Goal: Task Accomplishment & Management: Use online tool/utility

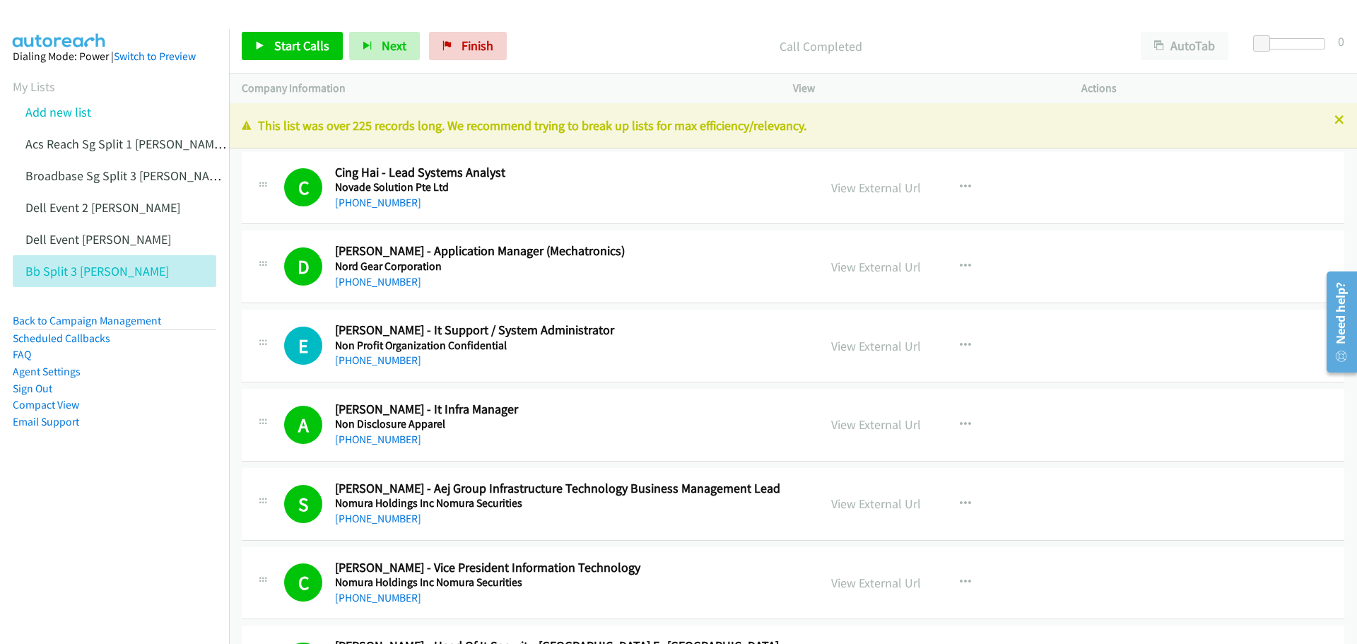
scroll to position [9967, 0]
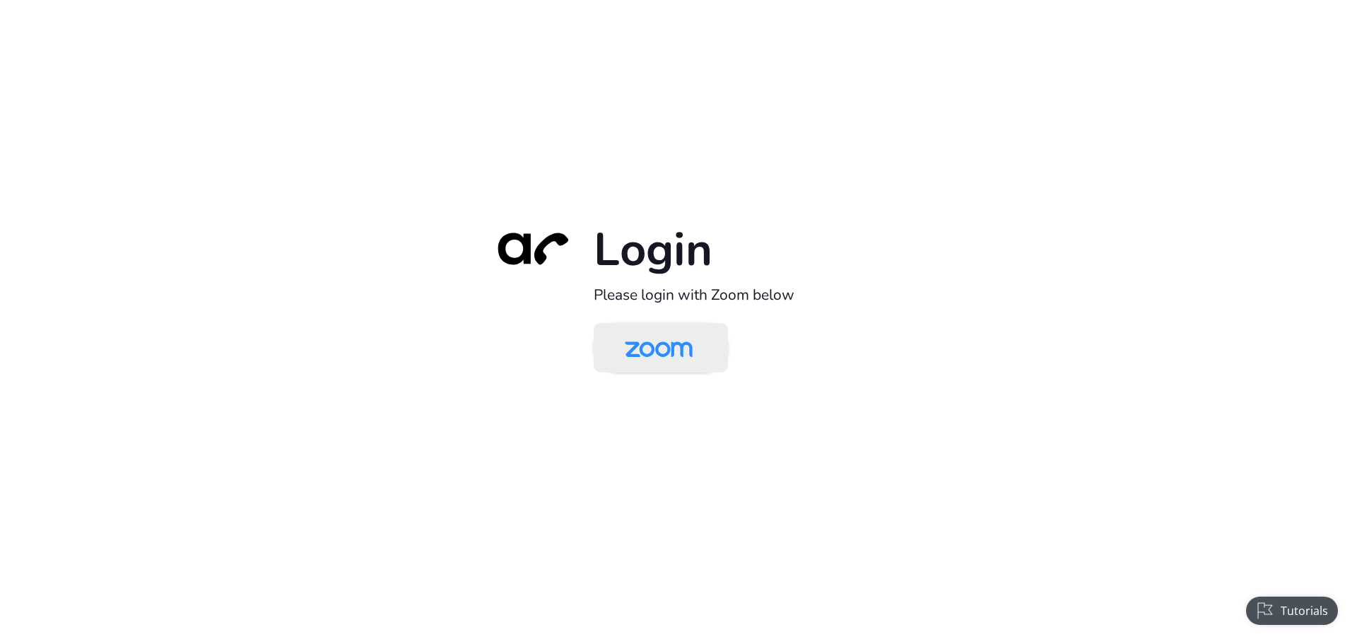
click at [670, 362] on img at bounding box center [659, 349] width 98 height 46
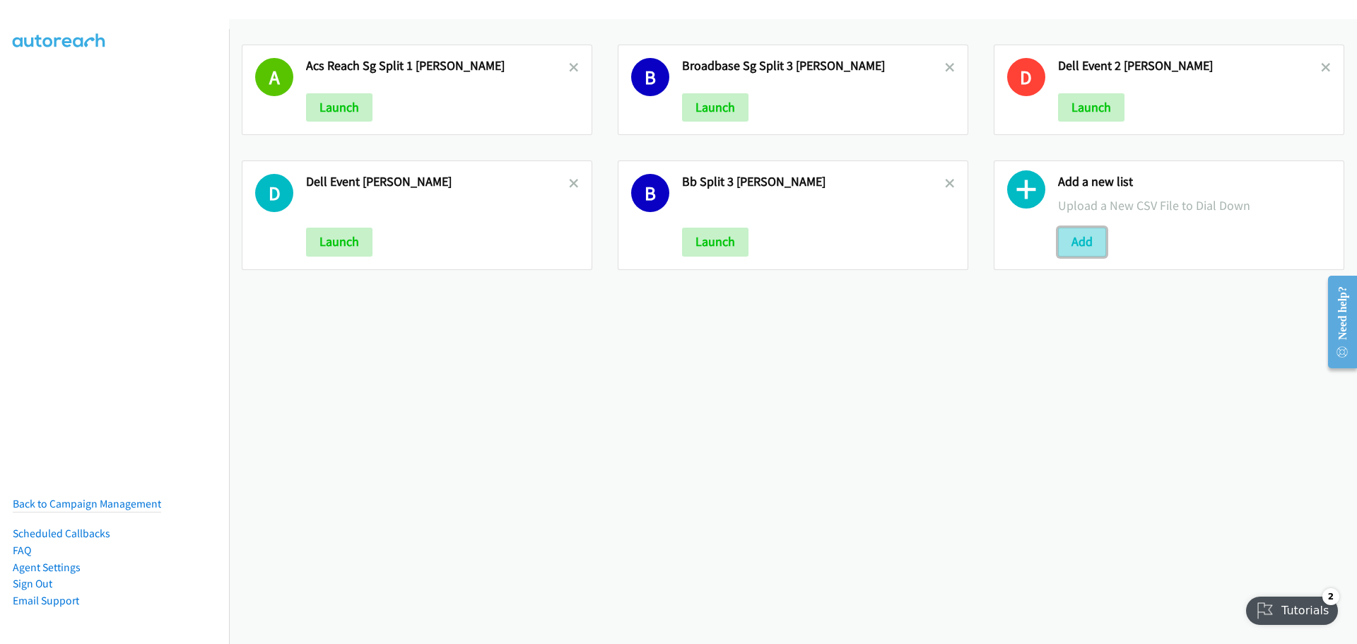
click at [1089, 241] on button "Add" at bounding box center [1082, 242] width 48 height 28
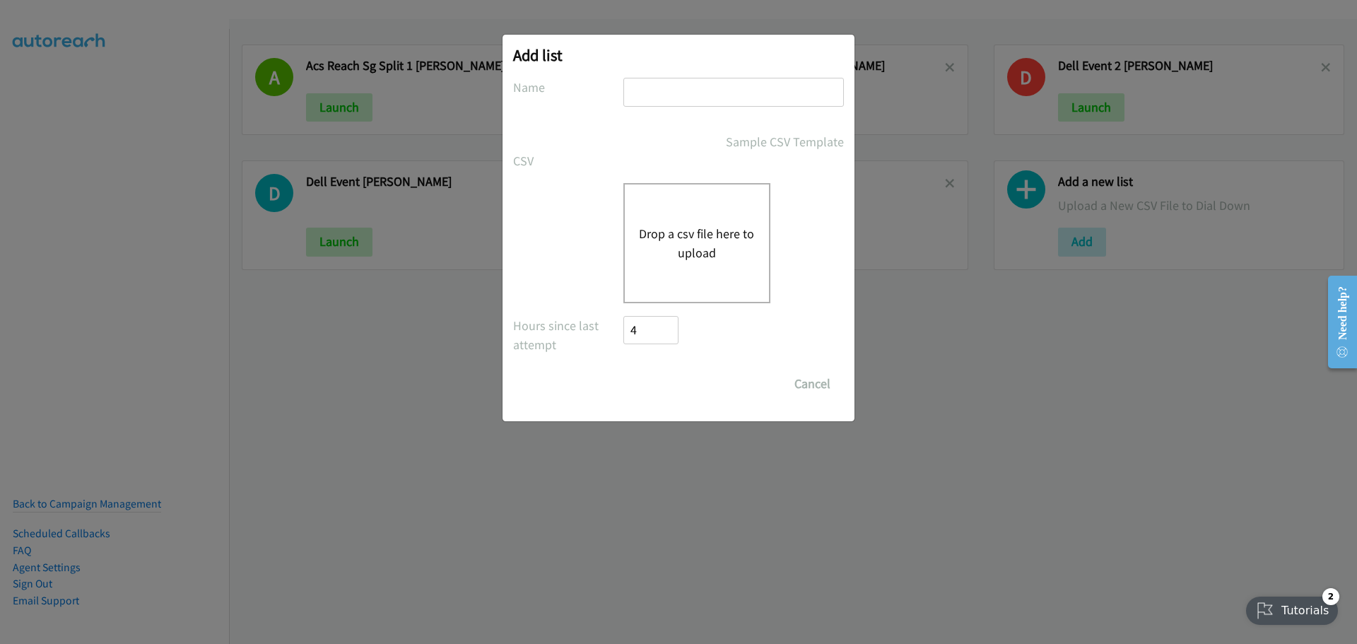
click at [653, 84] on input "text" at bounding box center [733, 92] width 221 height 29
click at [808, 387] on button "Cancel" at bounding box center [812, 384] width 63 height 28
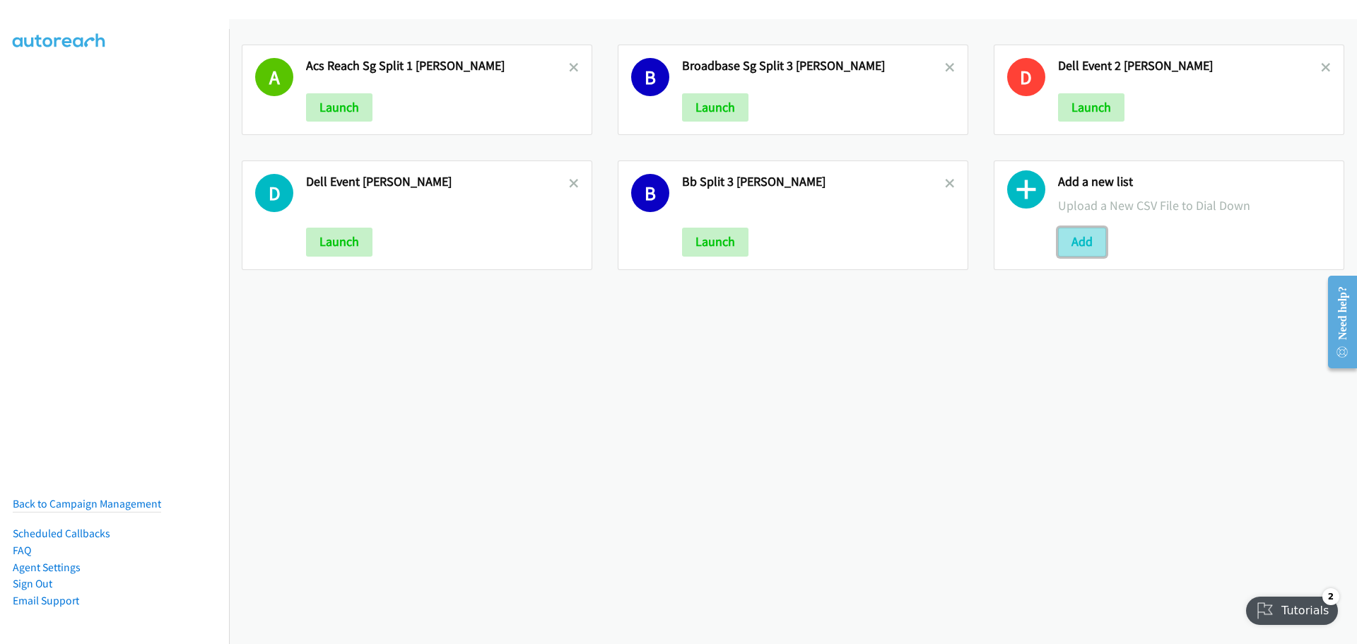
click at [1087, 249] on button "Add" at bounding box center [1082, 242] width 48 height 28
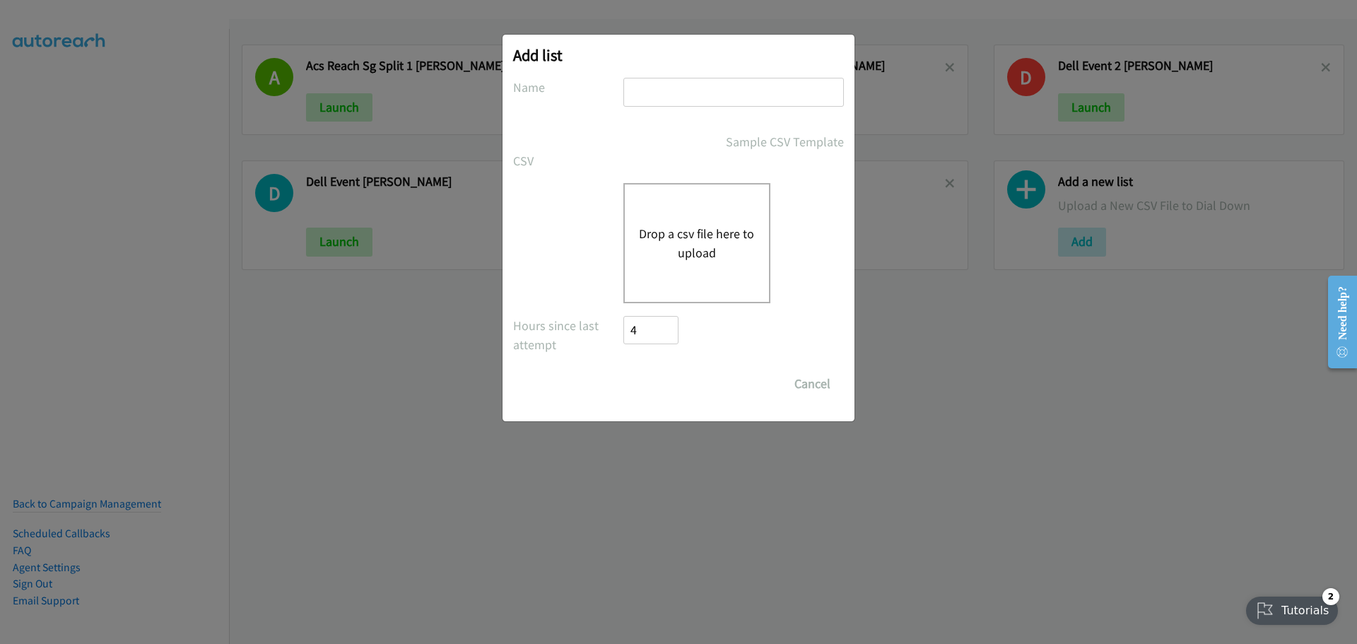
click at [662, 86] on input "text" at bounding box center [733, 92] width 221 height 29
type input "BB Split 1 - [PERSON_NAME]"
click at [699, 250] on button "Drop a csv file here to upload" at bounding box center [697, 243] width 116 height 38
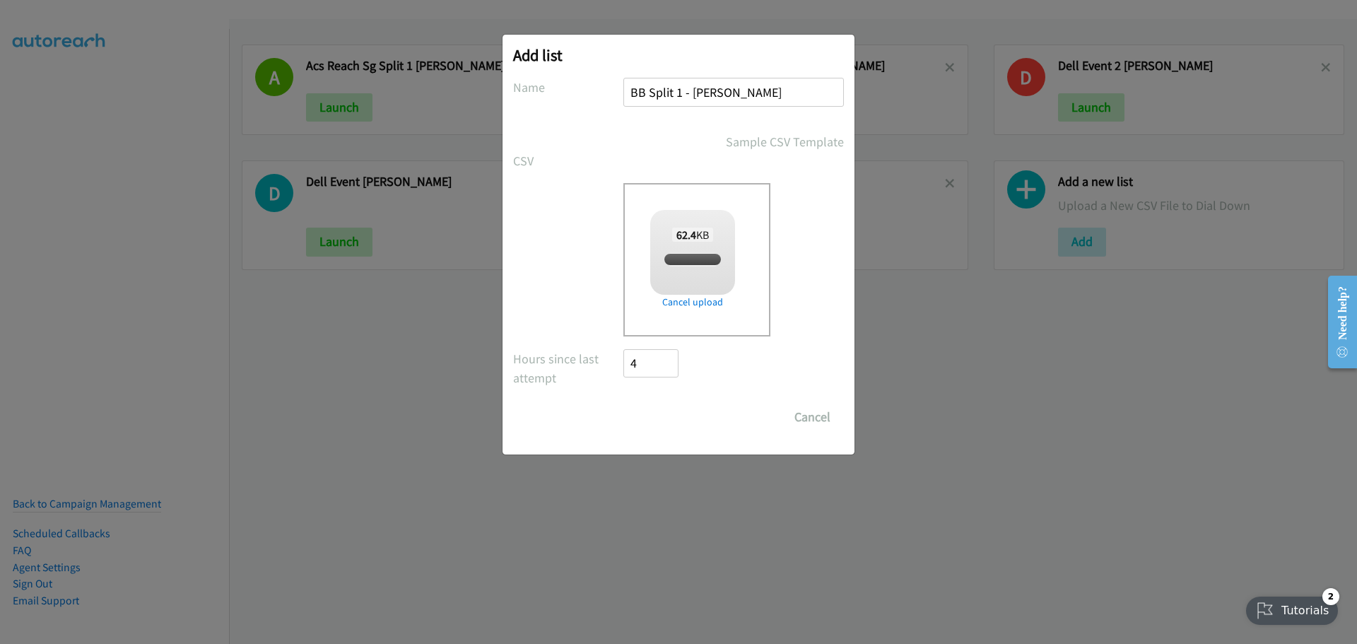
checkbox input "true"
click at [643, 420] on input "Save List" at bounding box center [660, 417] width 74 height 28
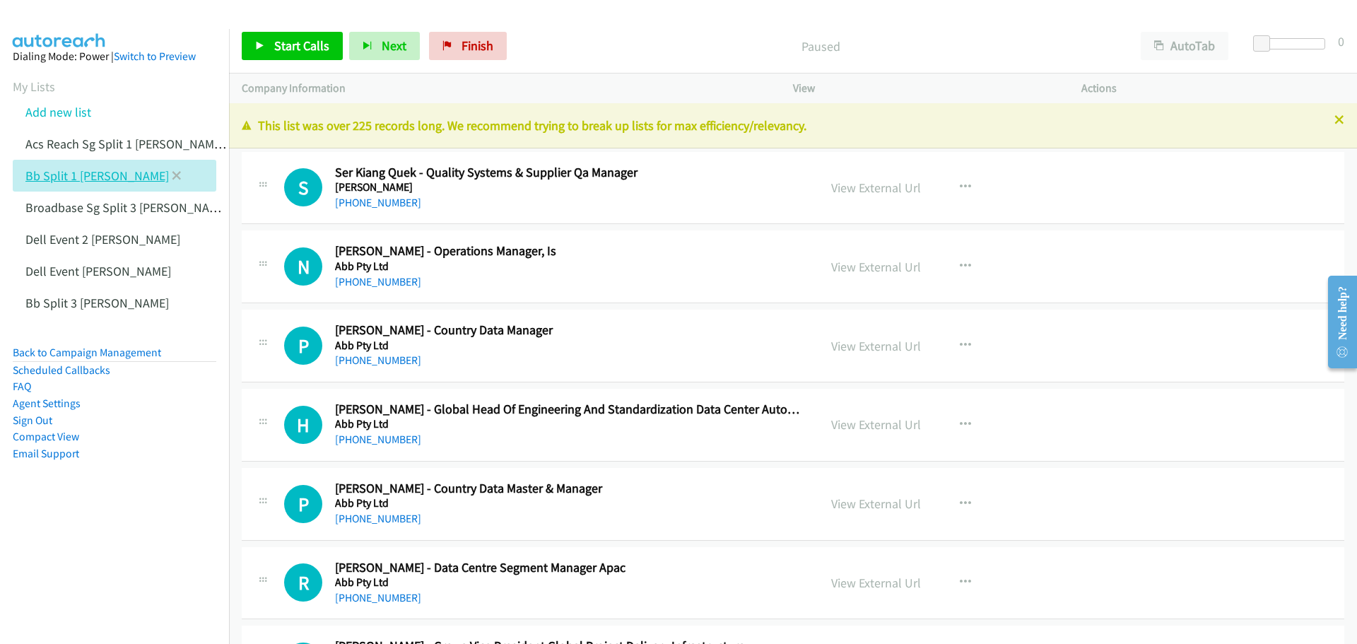
drag, startPoint x: 81, startPoint y: 176, endPoint x: 70, endPoint y: 173, distance: 11.0
click at [70, 173] on link "Bb Split 1 Mike" at bounding box center [96, 176] width 143 height 16
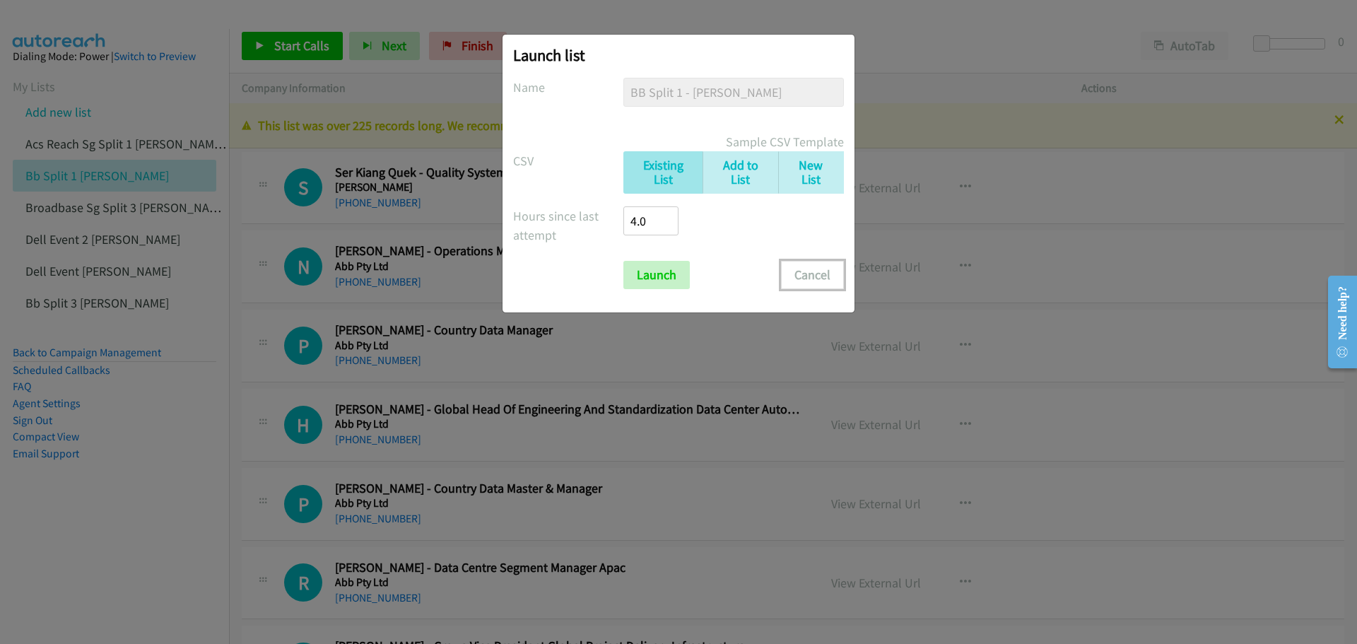
click at [816, 274] on button "Cancel" at bounding box center [812, 275] width 63 height 28
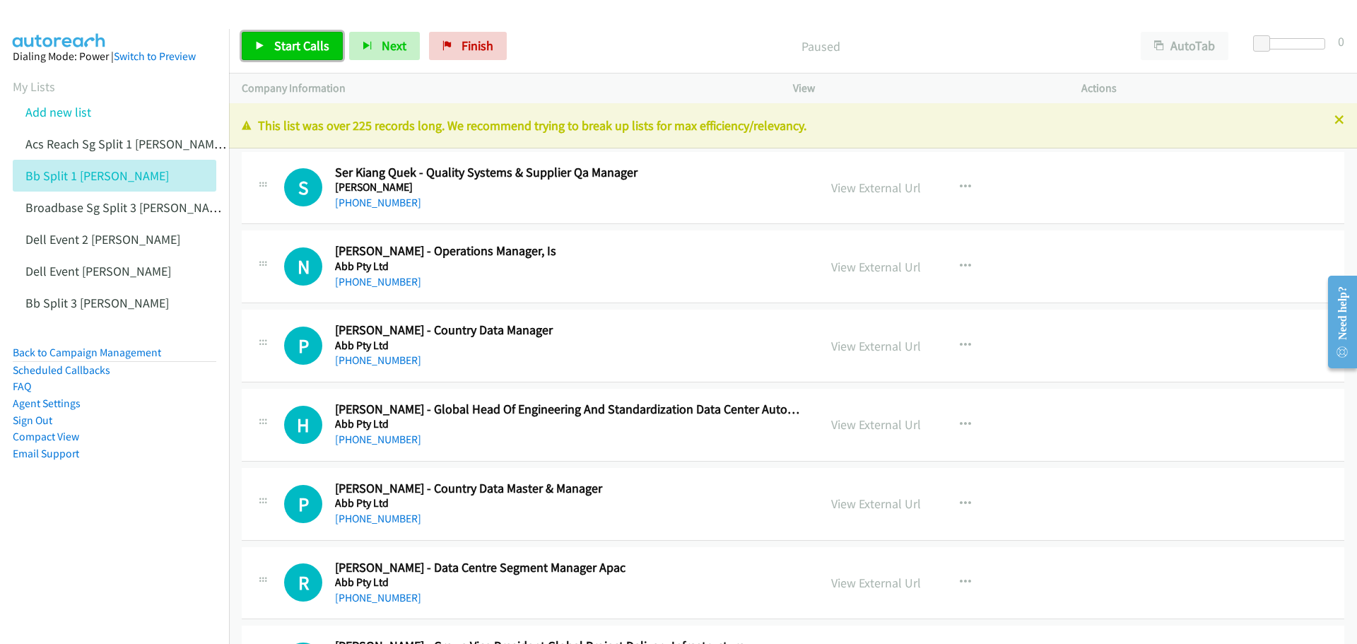
click at [293, 49] on span "Start Calls" at bounding box center [301, 45] width 55 height 16
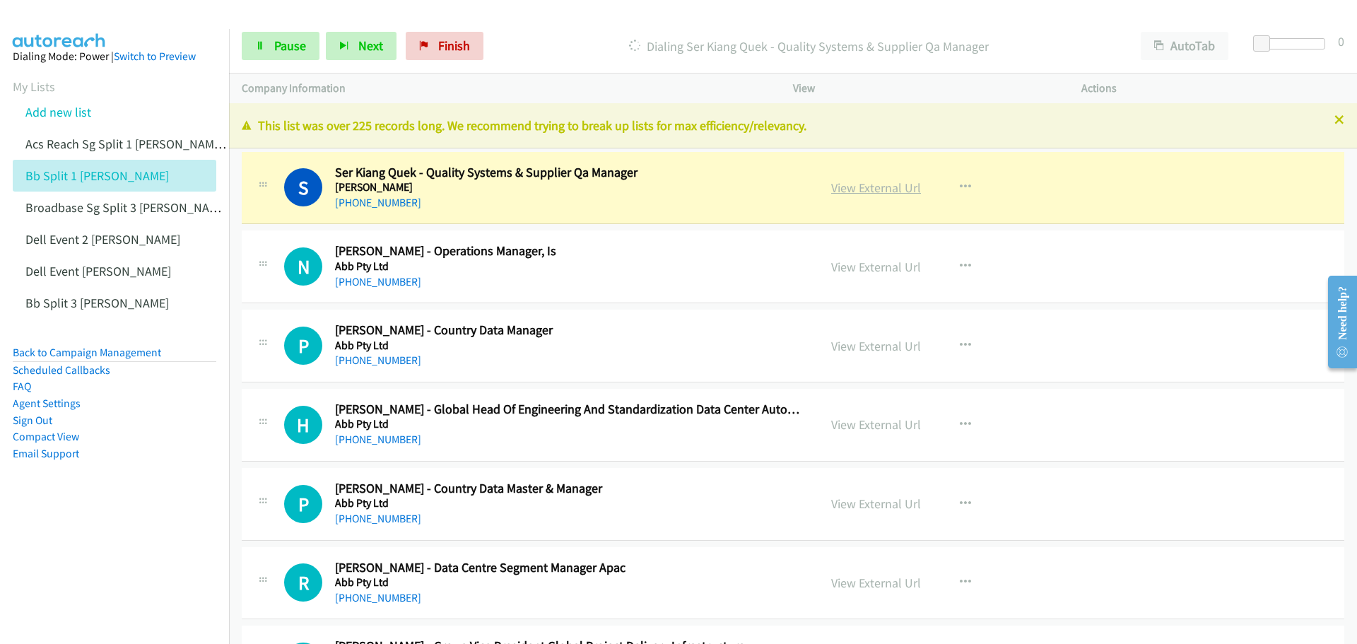
click at [863, 189] on link "View External Url" at bounding box center [876, 188] width 90 height 16
click at [887, 191] on link "View External Url" at bounding box center [876, 188] width 90 height 16
click at [286, 47] on span "Pause" at bounding box center [290, 45] width 32 height 16
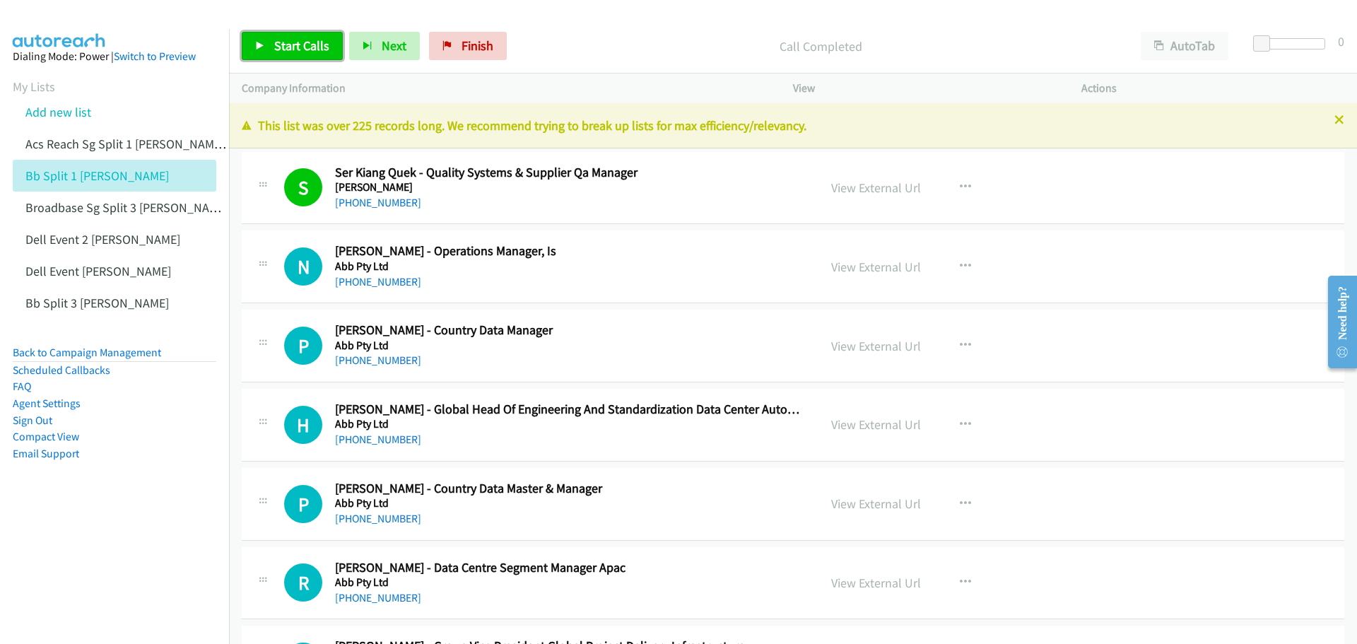
click at [291, 39] on span "Start Calls" at bounding box center [301, 45] width 55 height 16
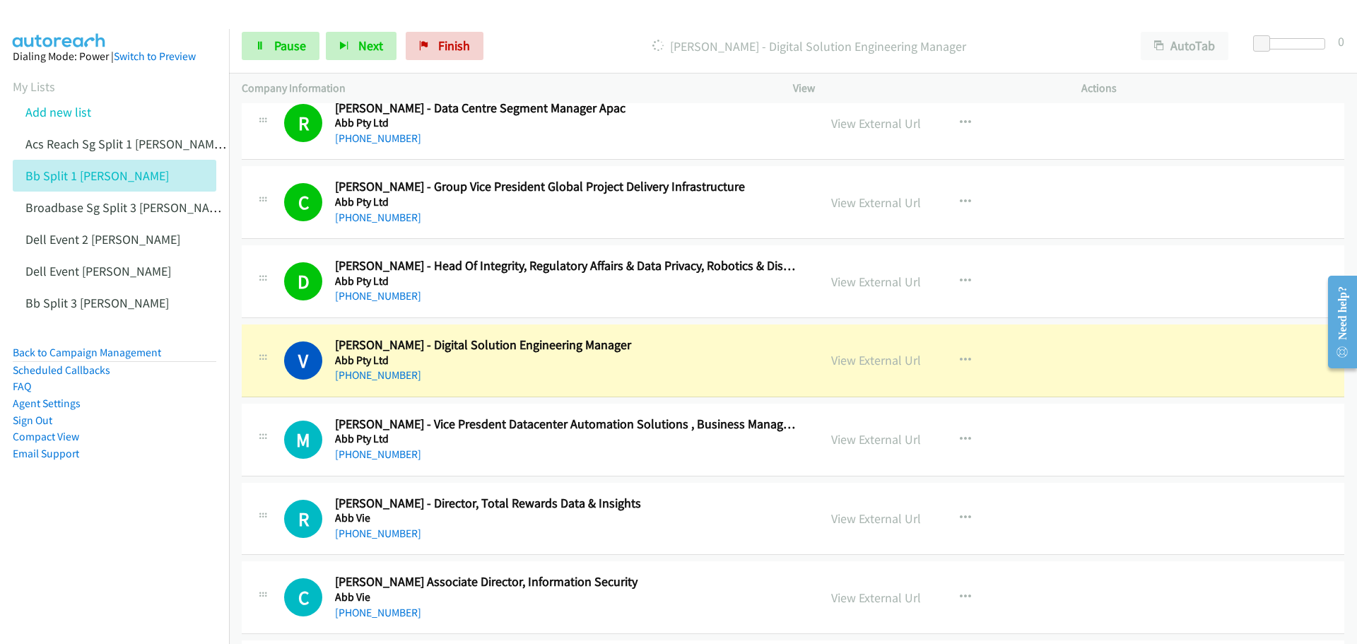
scroll to position [495, 0]
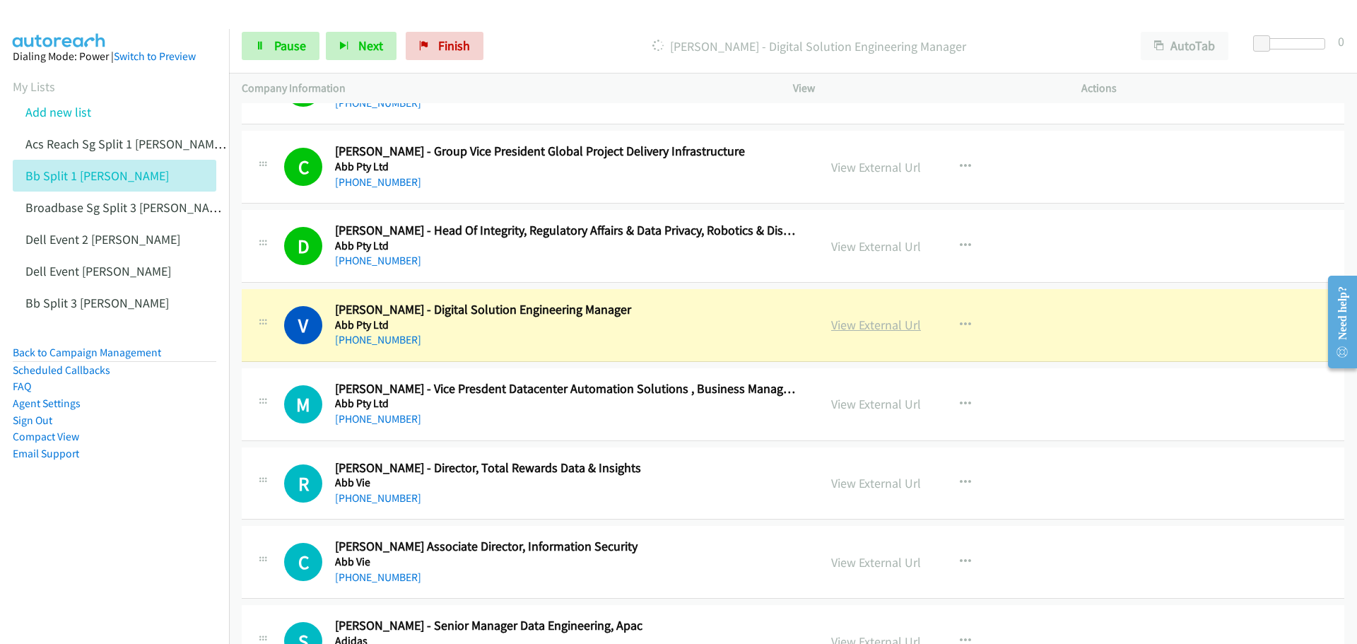
click at [863, 329] on link "View External Url" at bounding box center [876, 325] width 90 height 16
click at [289, 41] on span "Pause" at bounding box center [290, 45] width 32 height 16
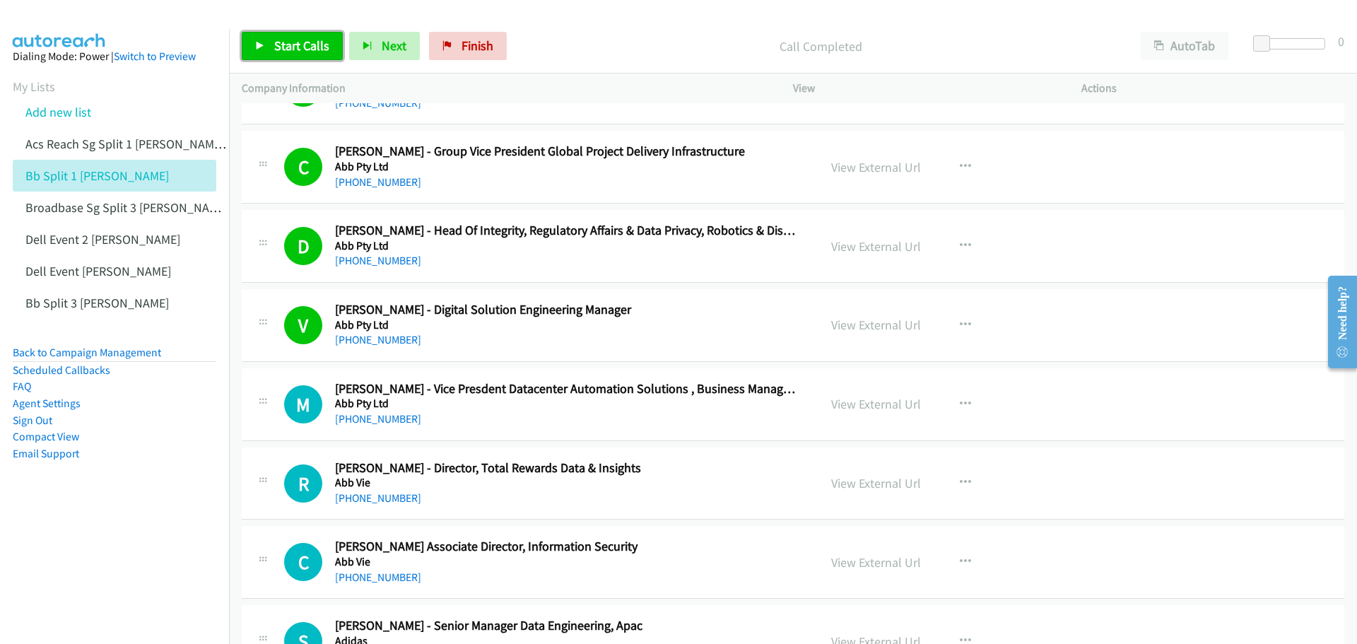
click at [293, 52] on span "Start Calls" at bounding box center [301, 45] width 55 height 16
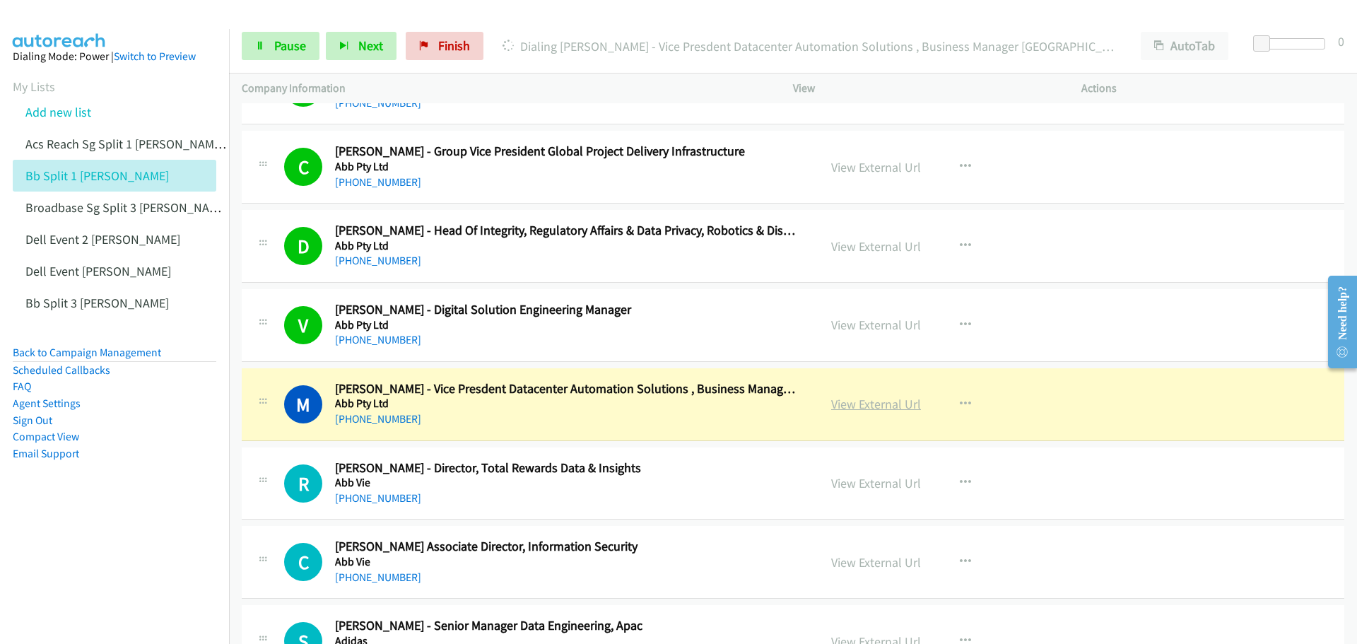
click at [859, 409] on link "View External Url" at bounding box center [876, 404] width 90 height 16
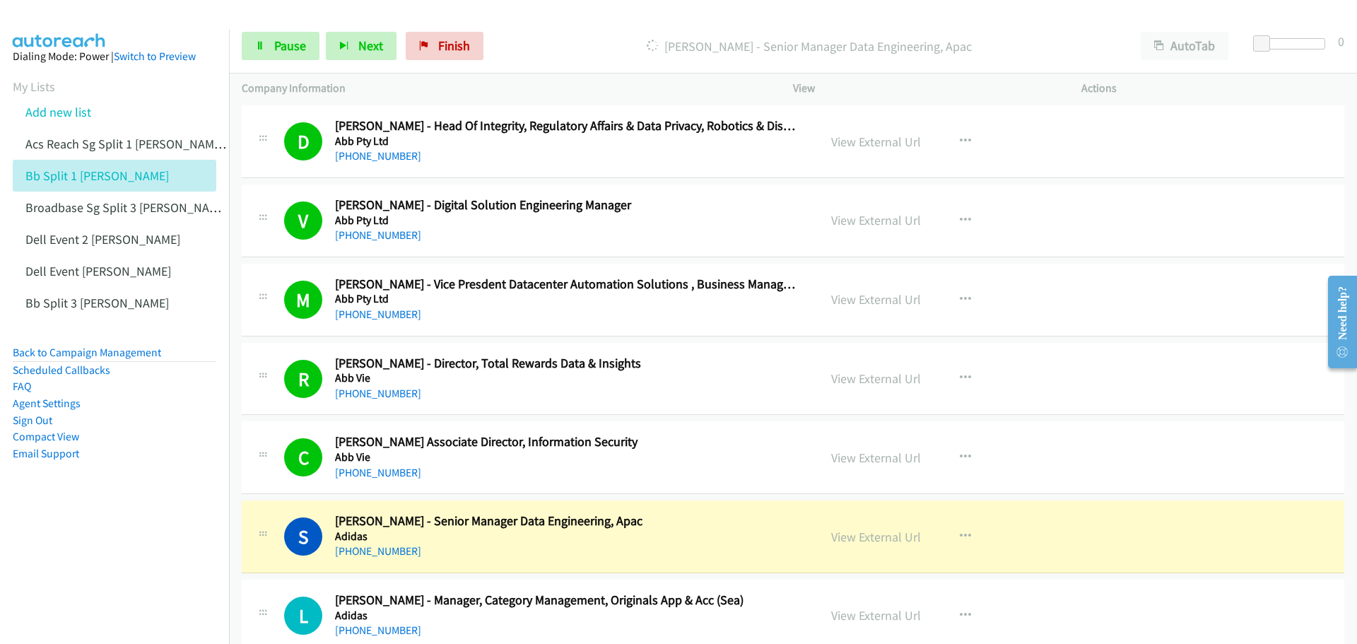
scroll to position [636, 0]
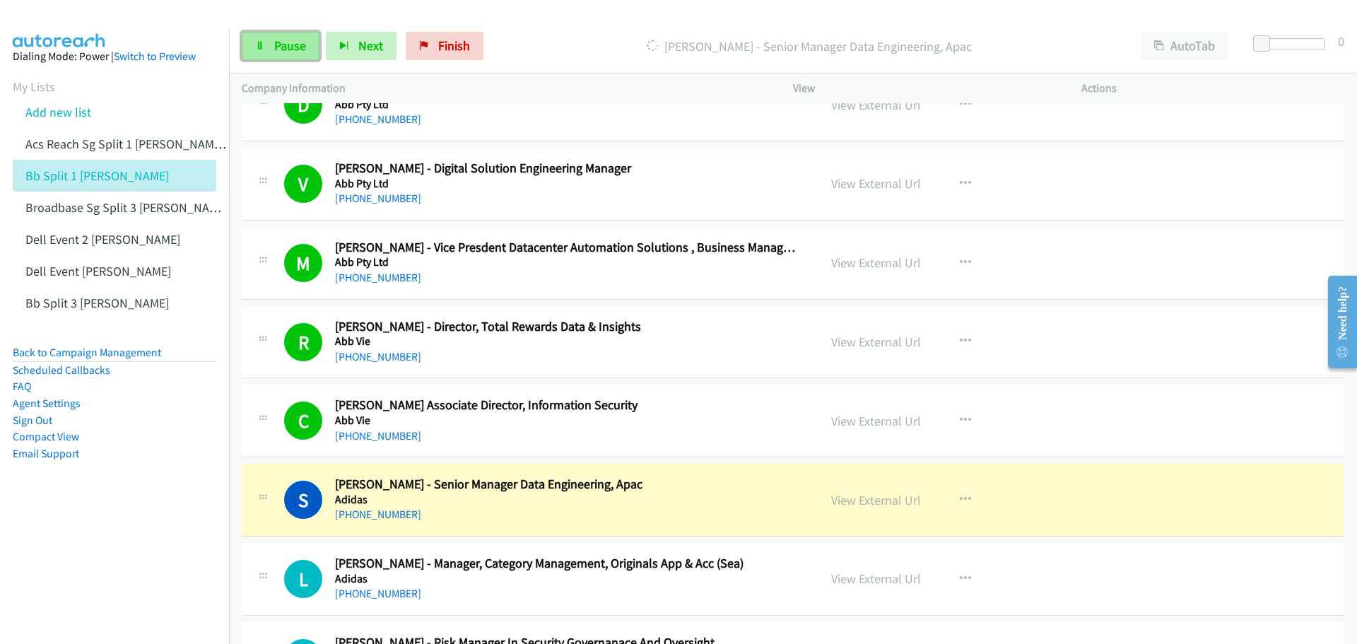
click at [302, 52] on span "Pause" at bounding box center [290, 45] width 32 height 16
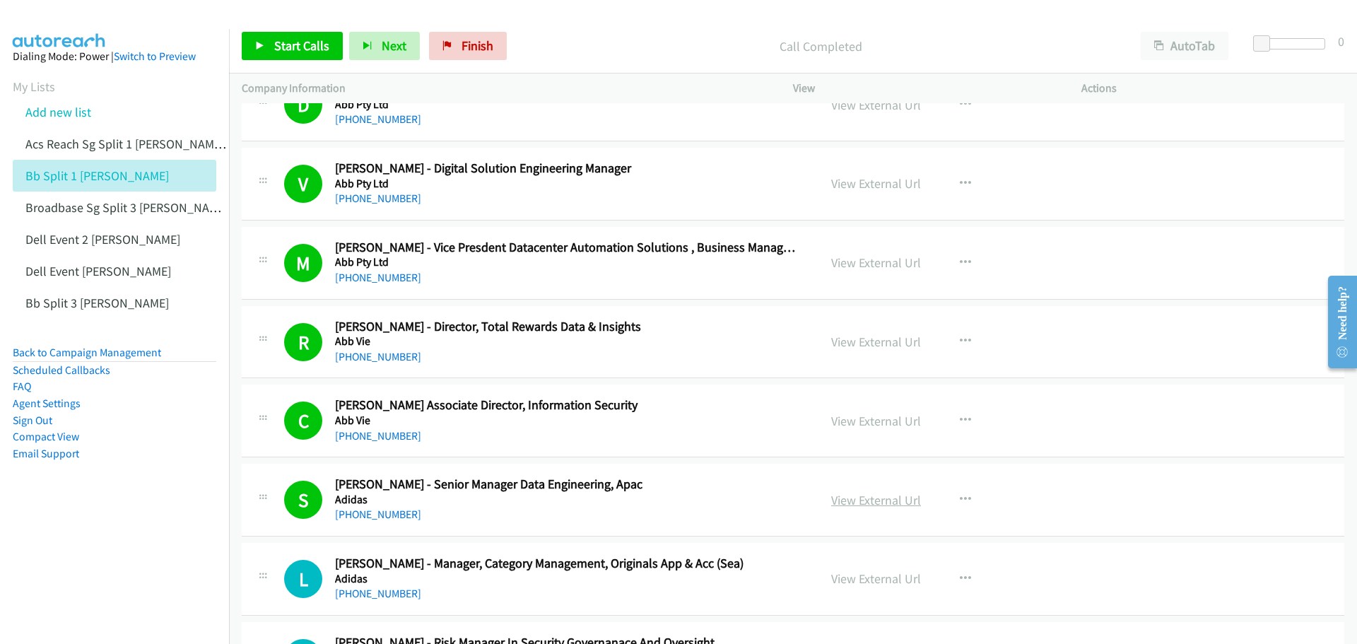
click at [877, 500] on link "View External Url" at bounding box center [876, 500] width 90 height 16
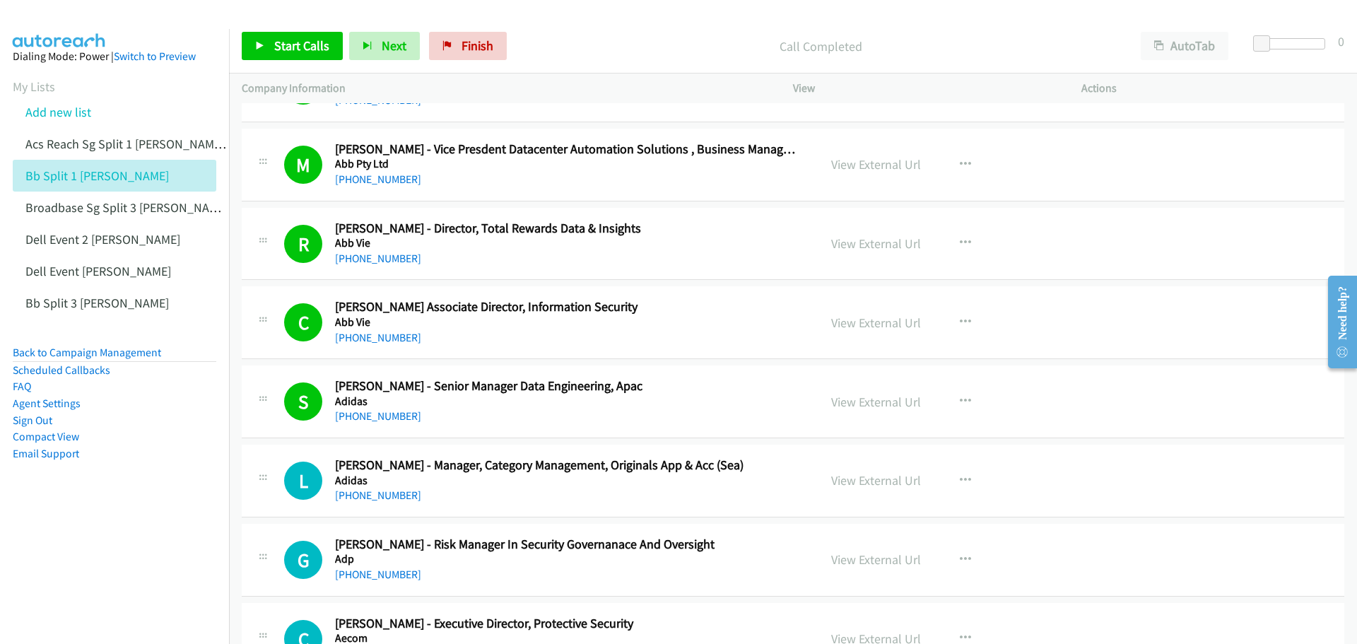
scroll to position [778, 0]
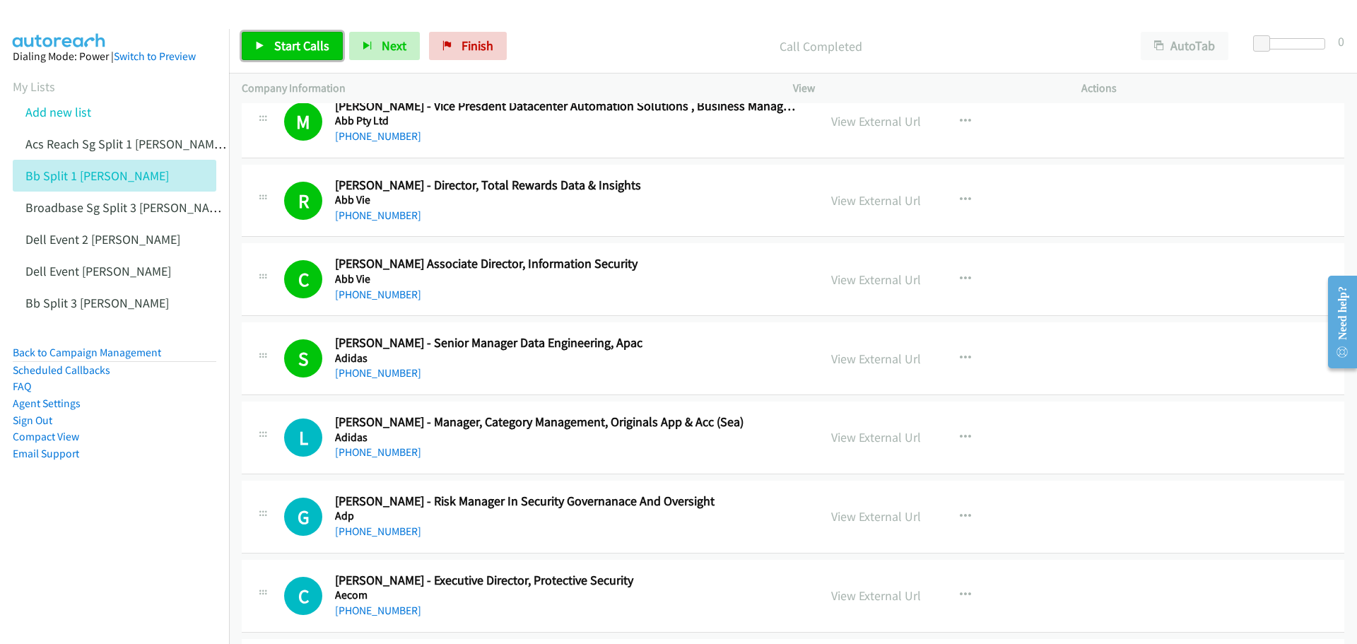
click at [288, 40] on span "Start Calls" at bounding box center [301, 45] width 55 height 16
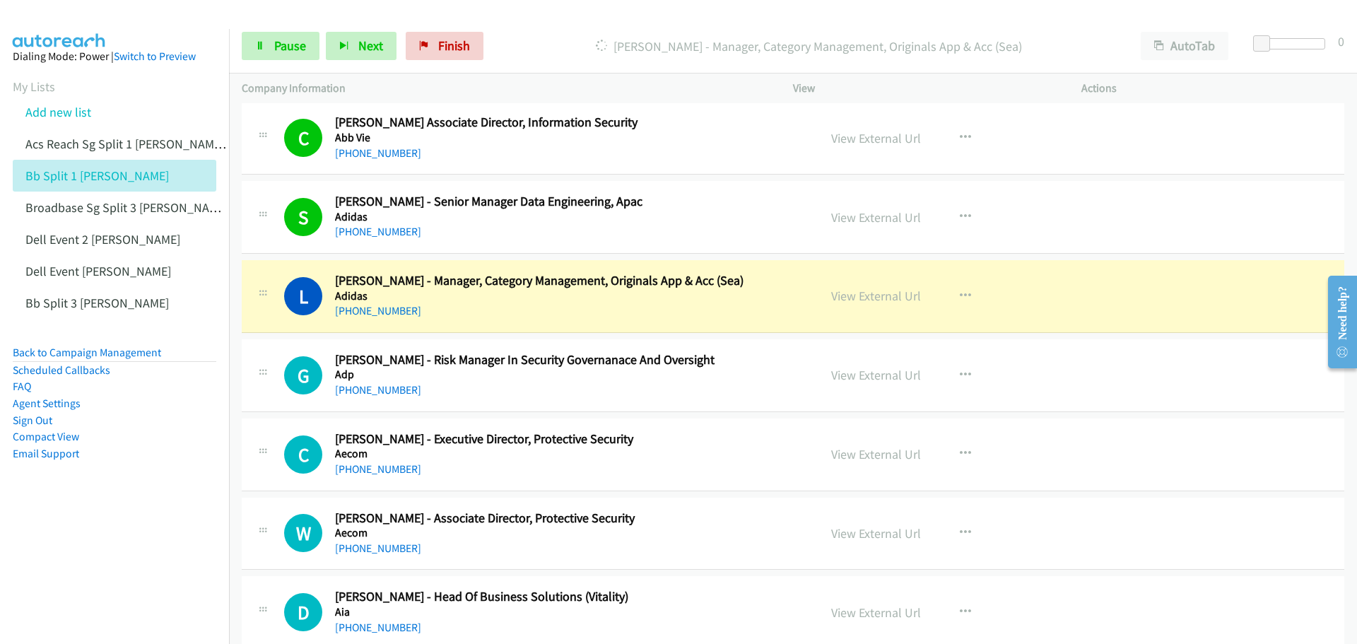
scroll to position [990, 0]
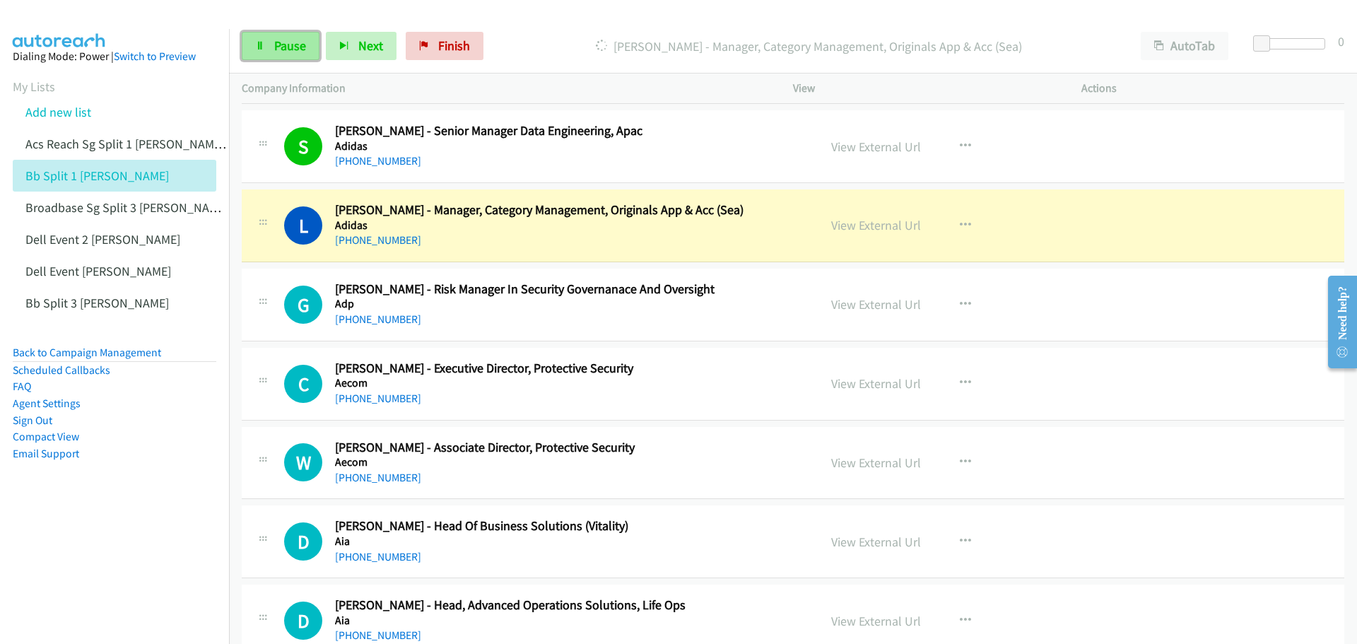
click at [306, 40] on link "Pause" at bounding box center [281, 46] width 78 height 28
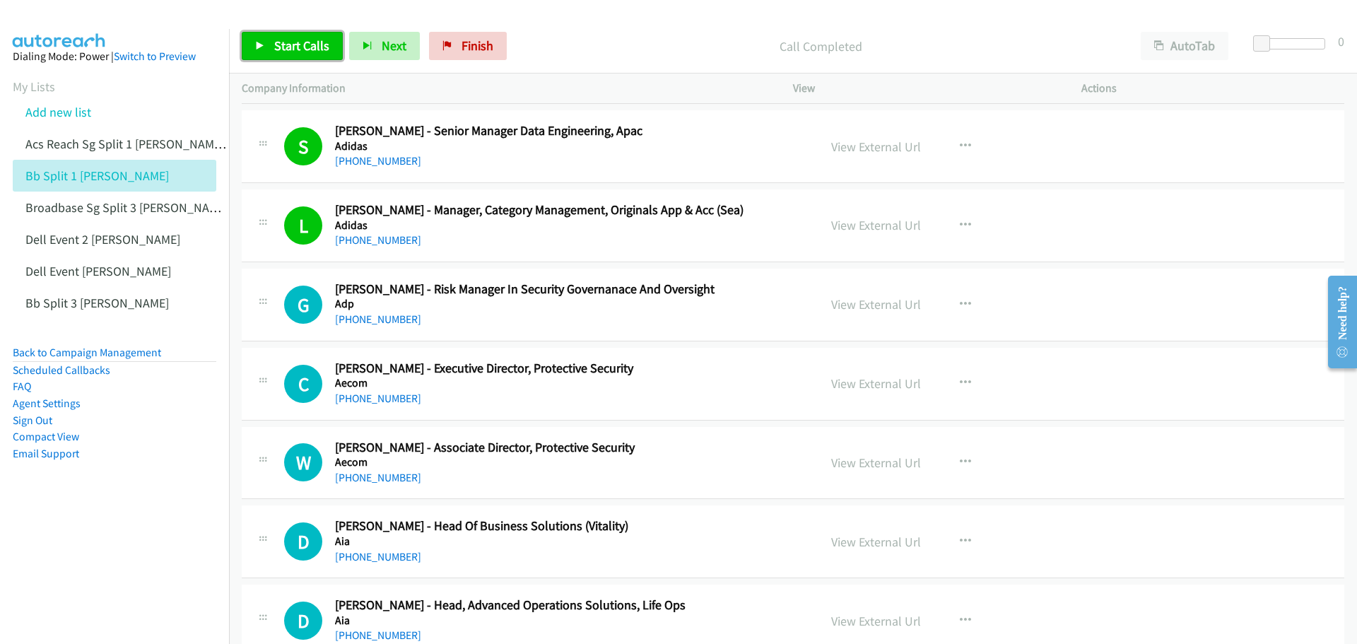
click at [294, 47] on span "Start Calls" at bounding box center [301, 45] width 55 height 16
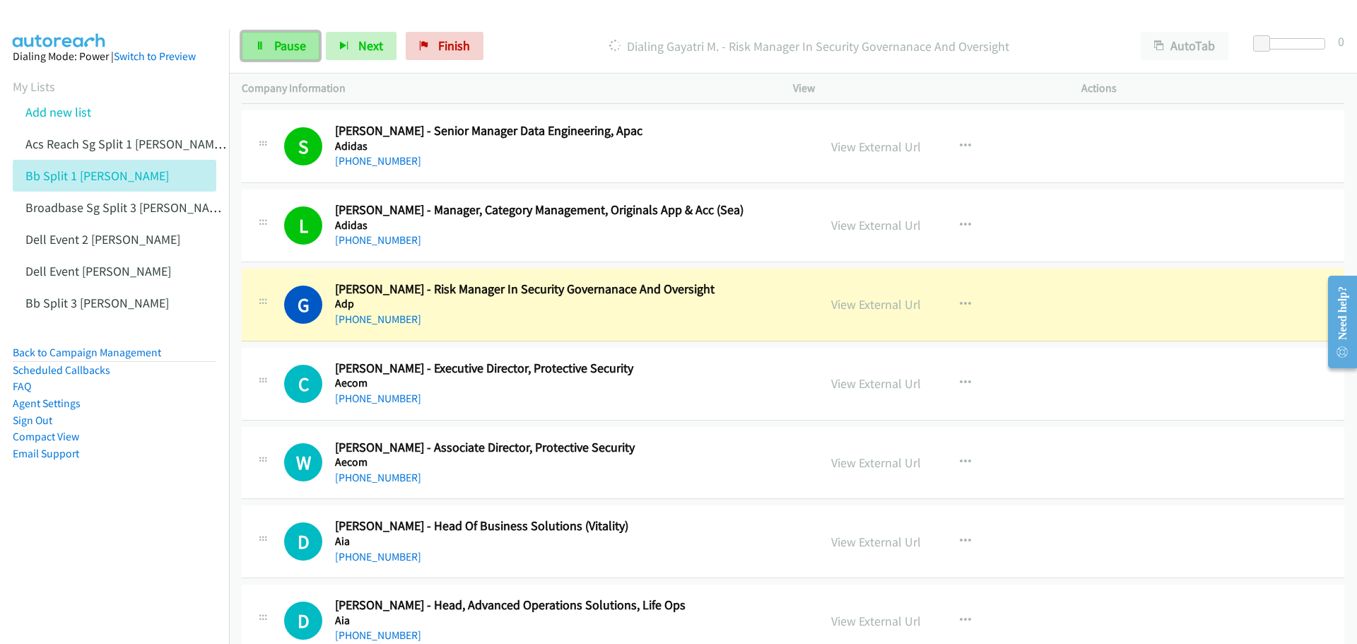
click at [293, 49] on span "Pause" at bounding box center [290, 45] width 32 height 16
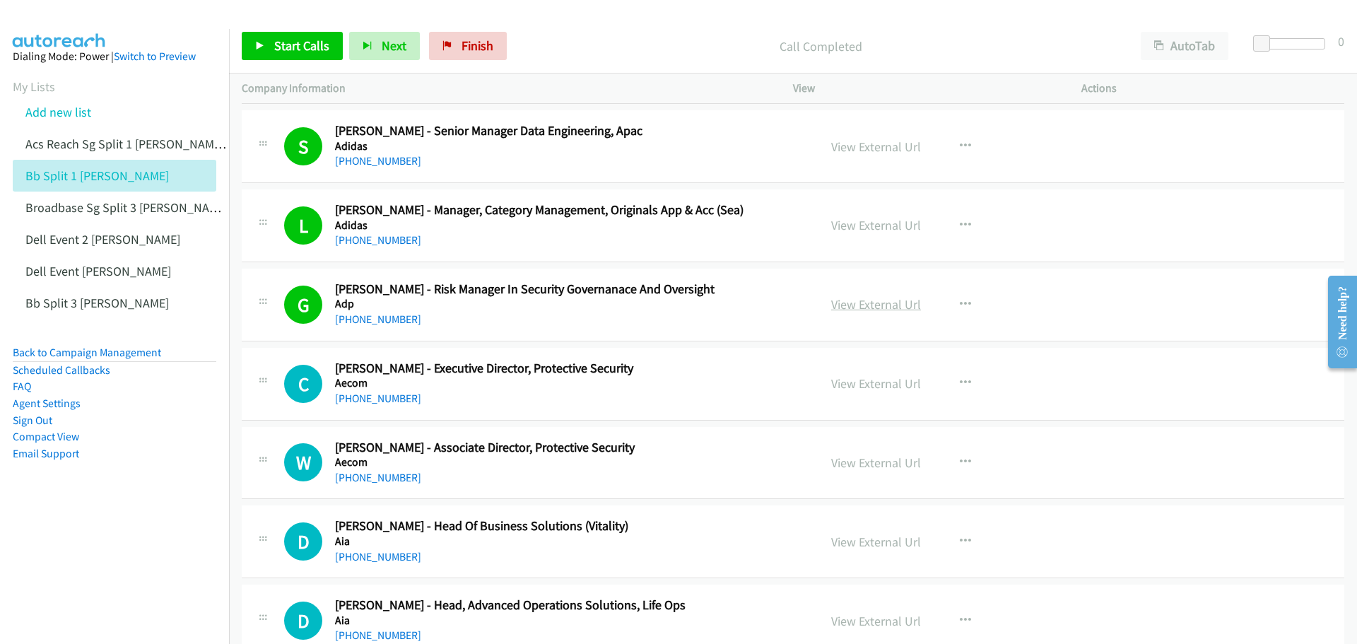
click at [852, 305] on link "View External Url" at bounding box center [876, 304] width 90 height 16
click at [284, 37] on span "Start Calls" at bounding box center [301, 45] width 55 height 16
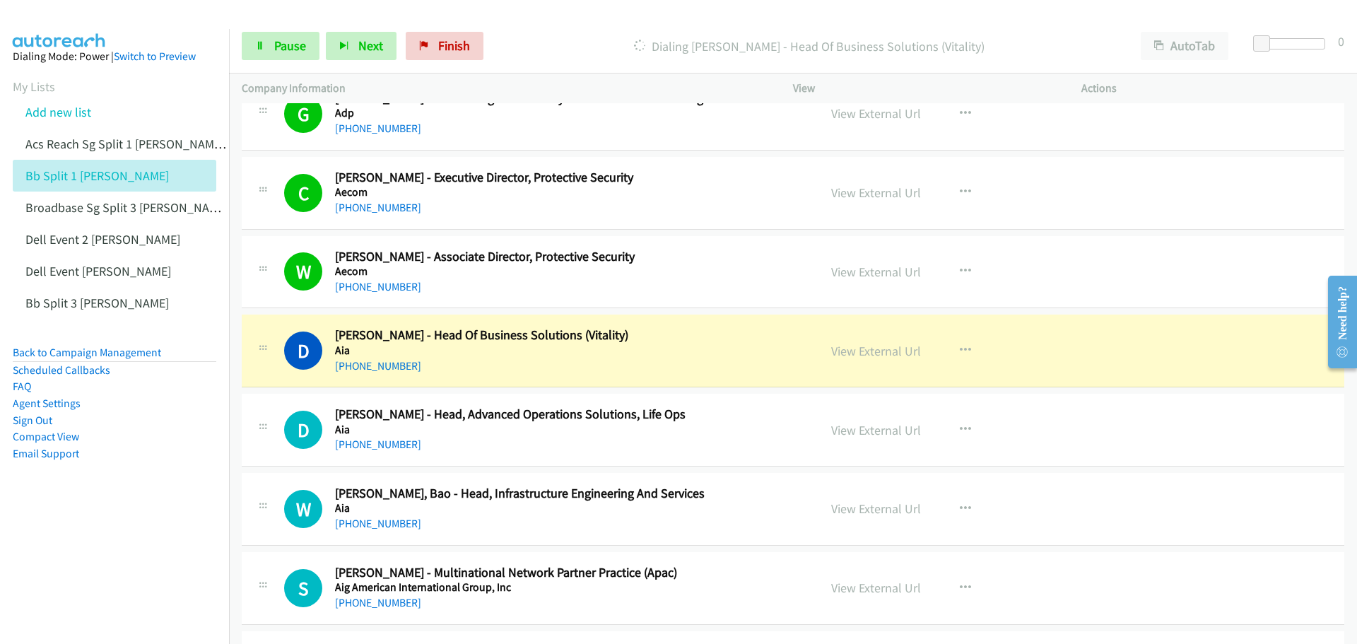
scroll to position [1202, 0]
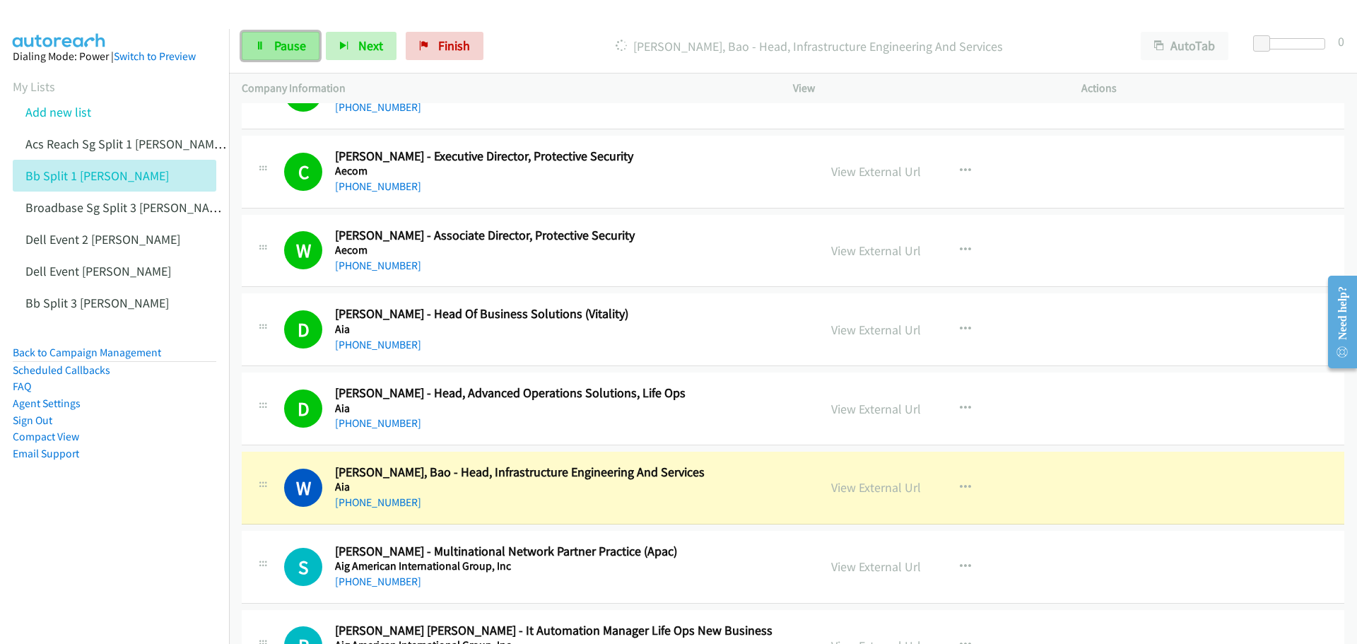
click at [278, 45] on span "Pause" at bounding box center [290, 45] width 32 height 16
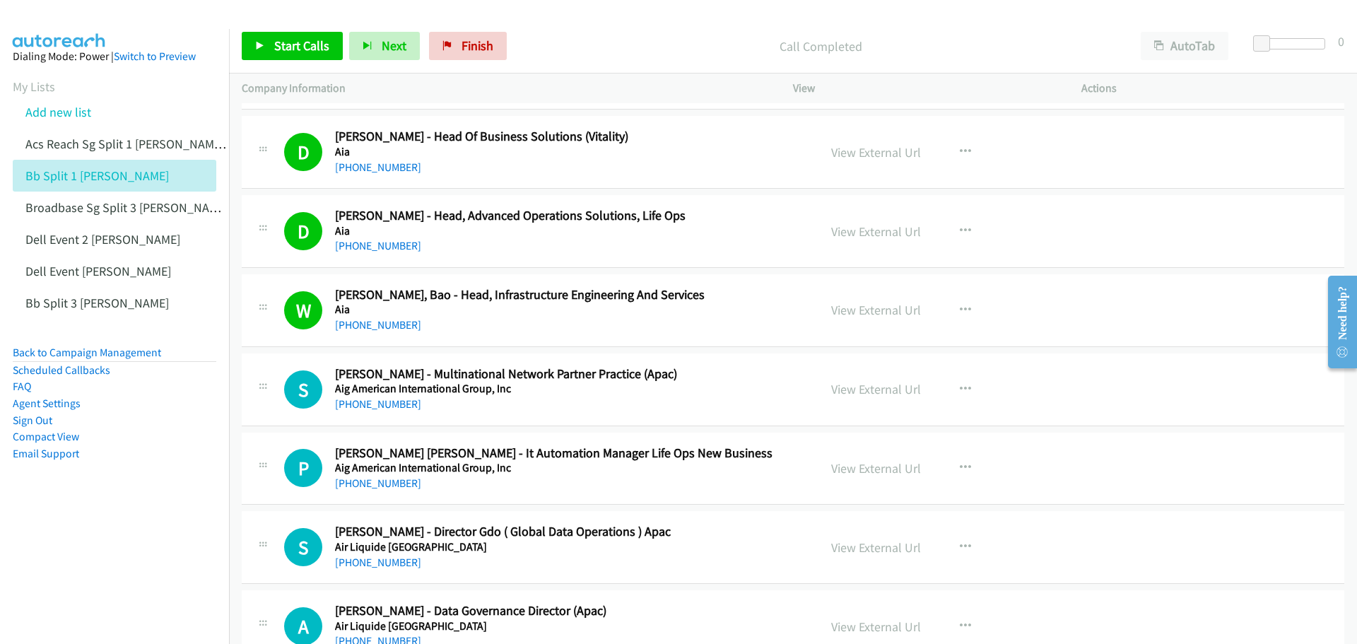
scroll to position [1414, 0]
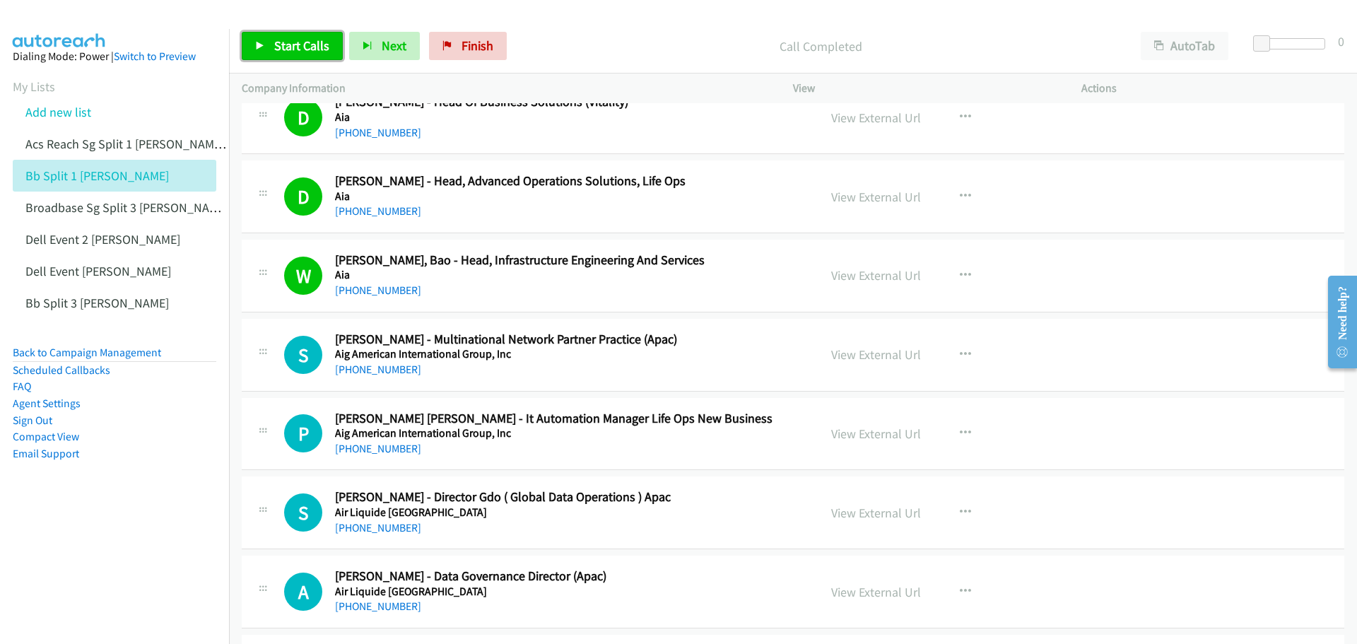
click at [303, 37] on link "Start Calls" at bounding box center [292, 46] width 101 height 28
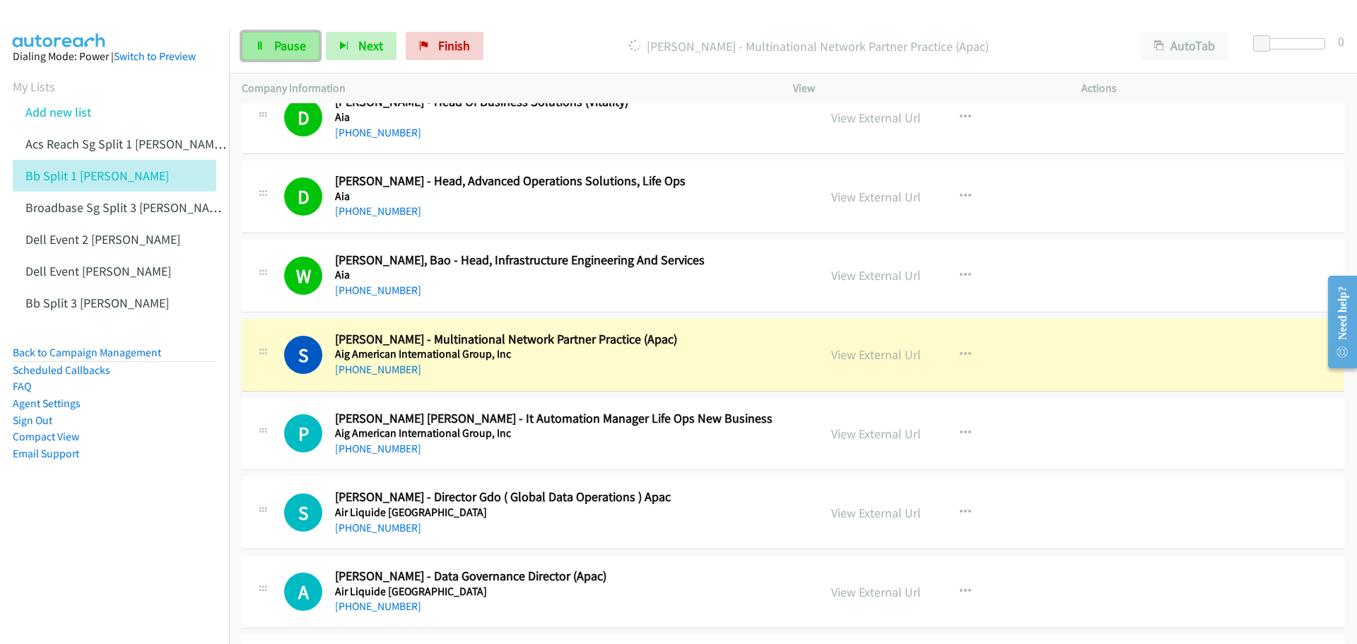
click at [287, 40] on span "Pause" at bounding box center [290, 45] width 32 height 16
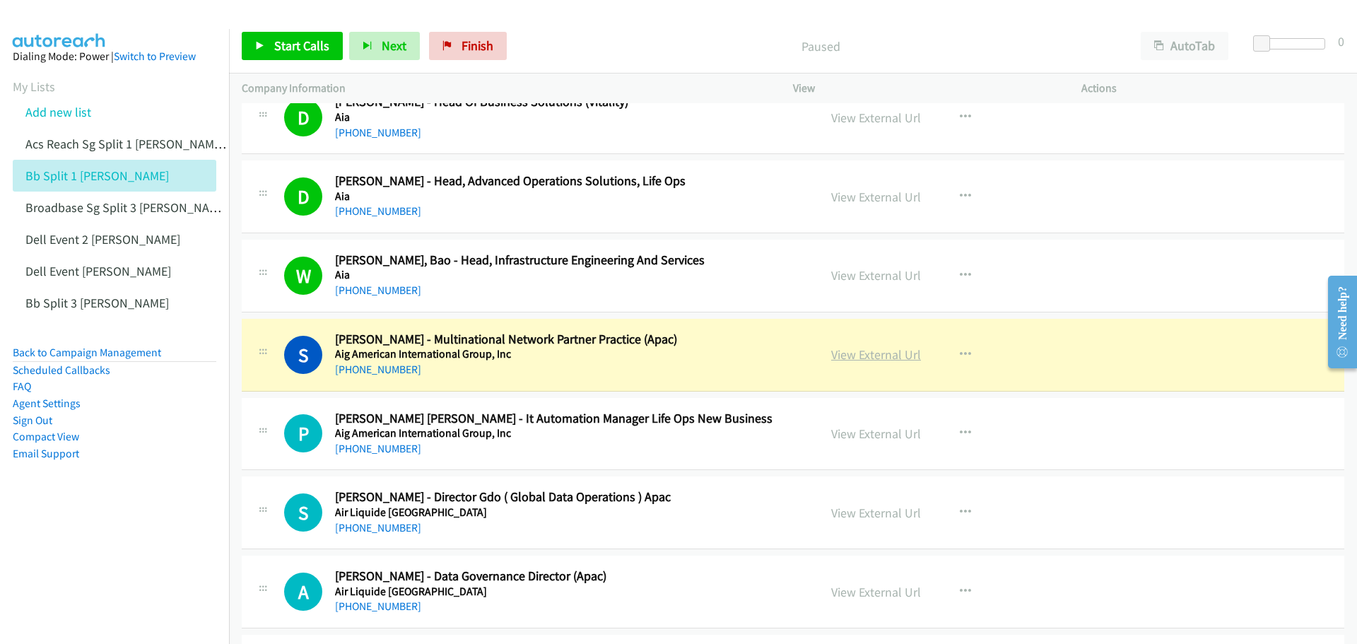
click at [878, 358] on link "View External Url" at bounding box center [876, 354] width 90 height 16
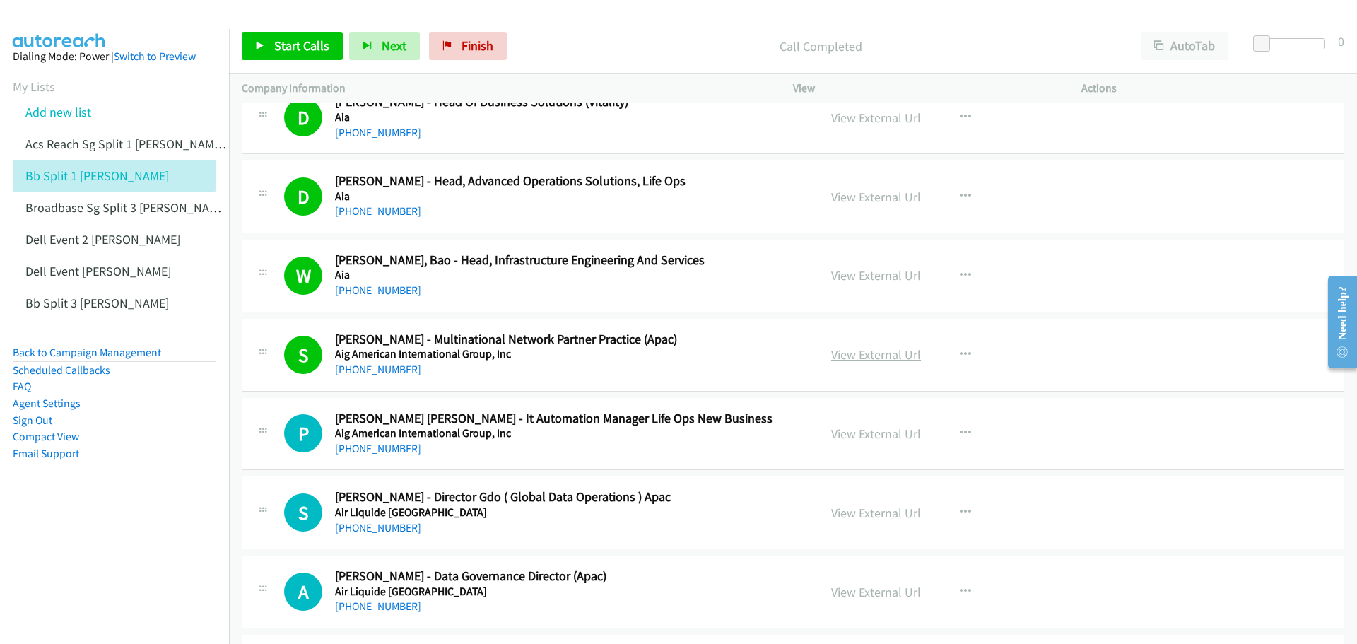
click at [873, 357] on link "View External Url" at bounding box center [876, 354] width 90 height 16
click at [274, 41] on span "Start Calls" at bounding box center [301, 45] width 55 height 16
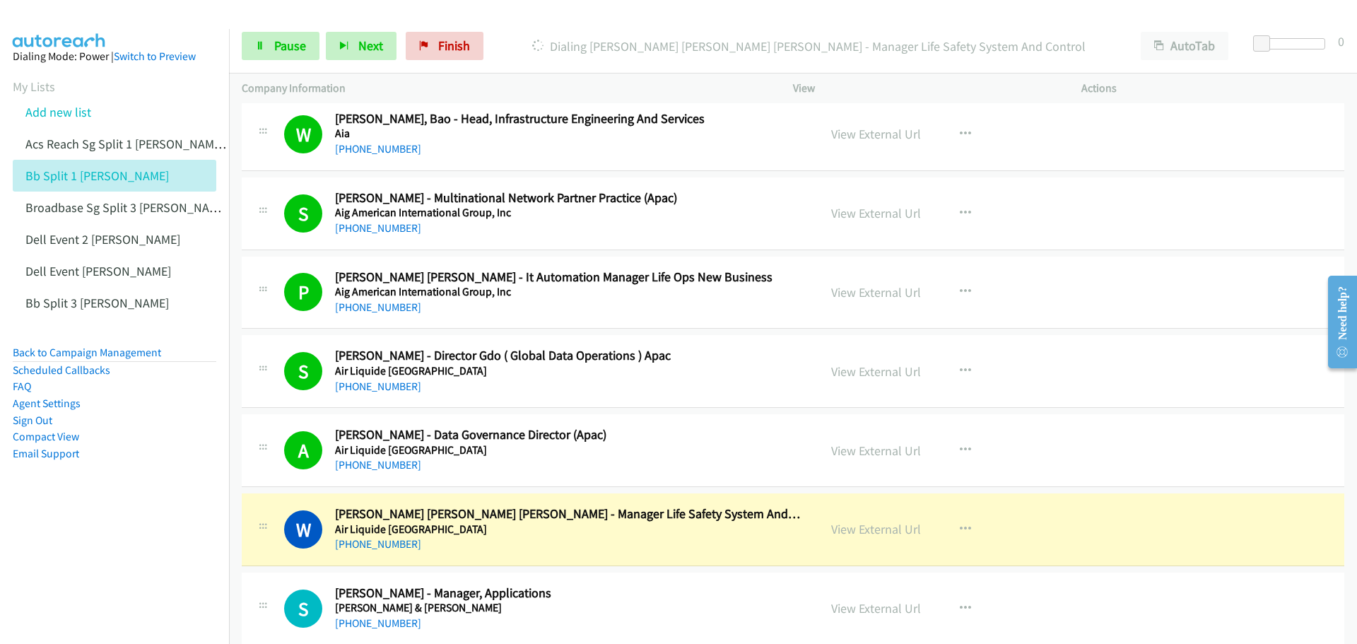
scroll to position [1626, 0]
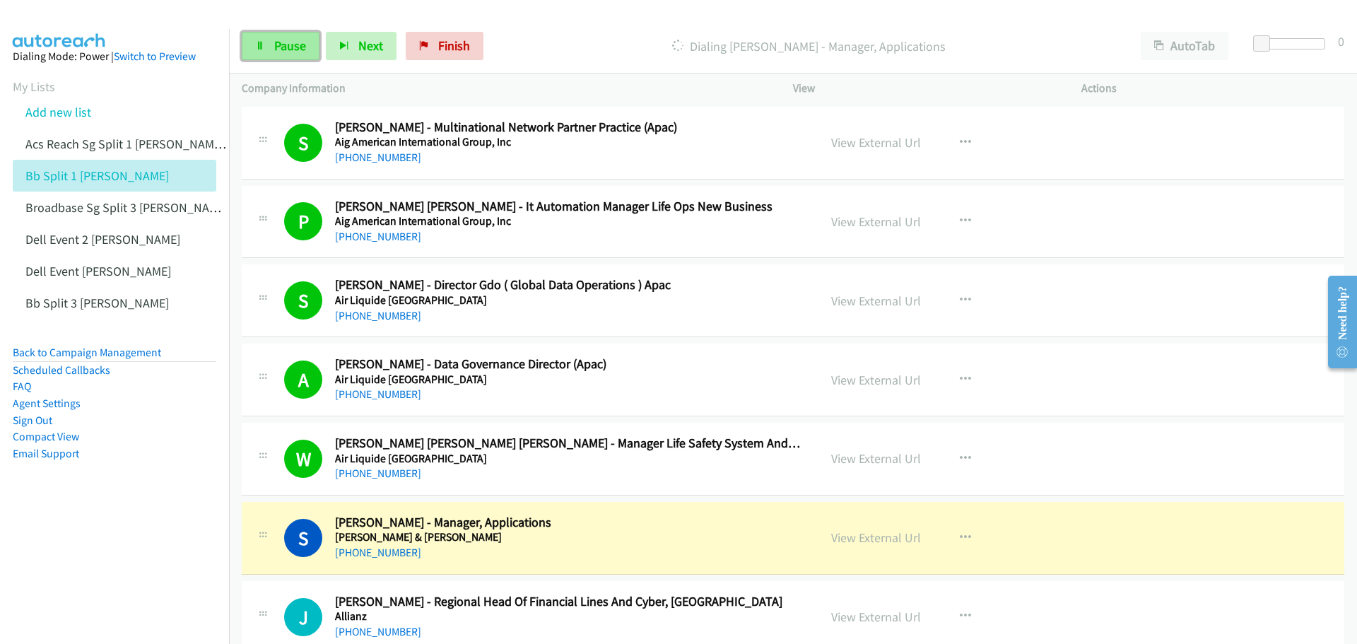
click at [290, 52] on span "Pause" at bounding box center [290, 45] width 32 height 16
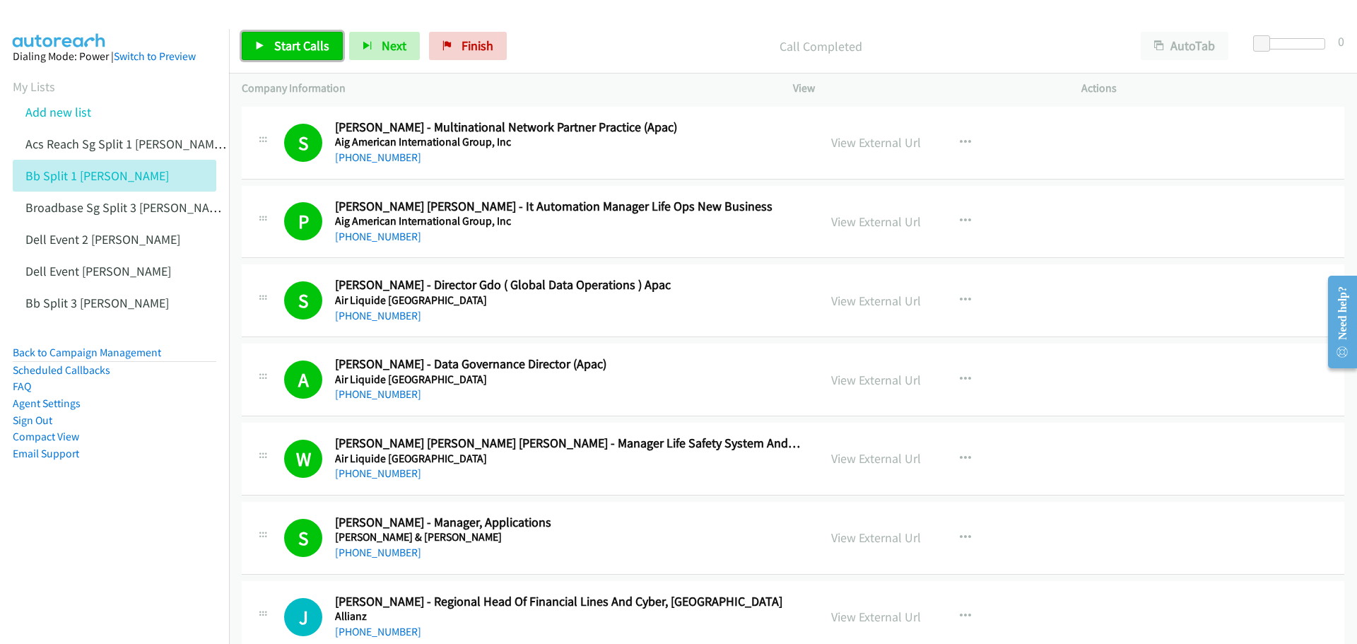
click at [286, 47] on span "Start Calls" at bounding box center [301, 45] width 55 height 16
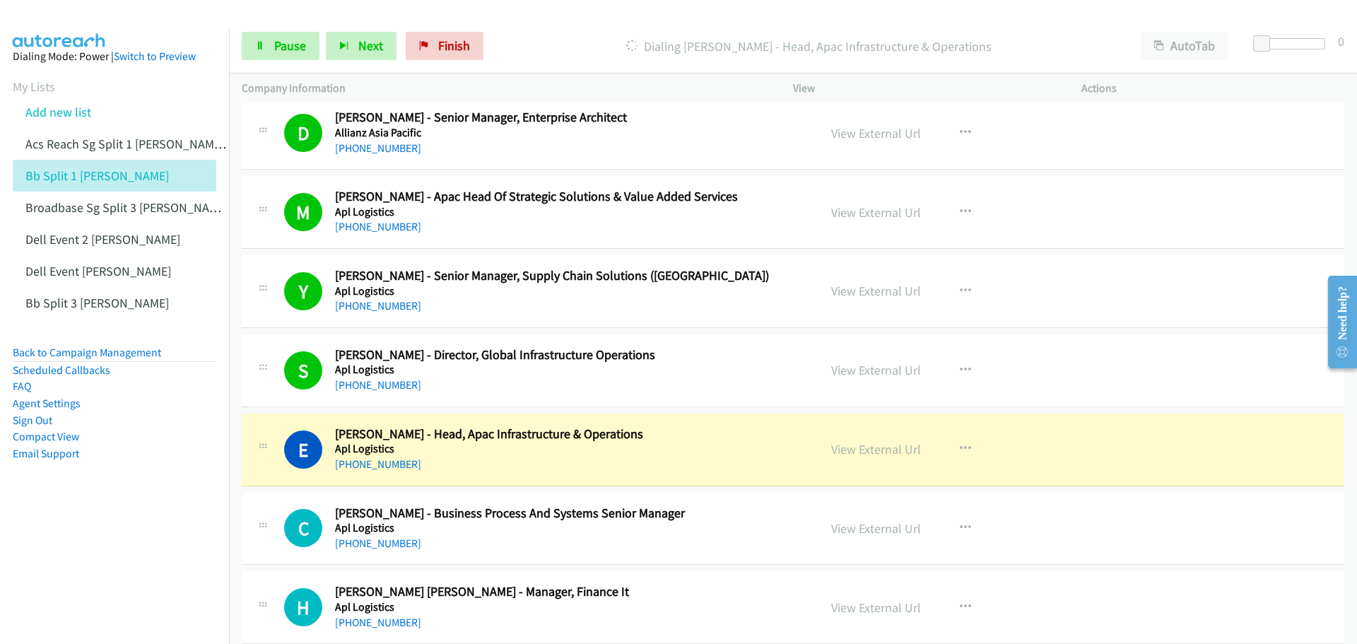
scroll to position [2191, 0]
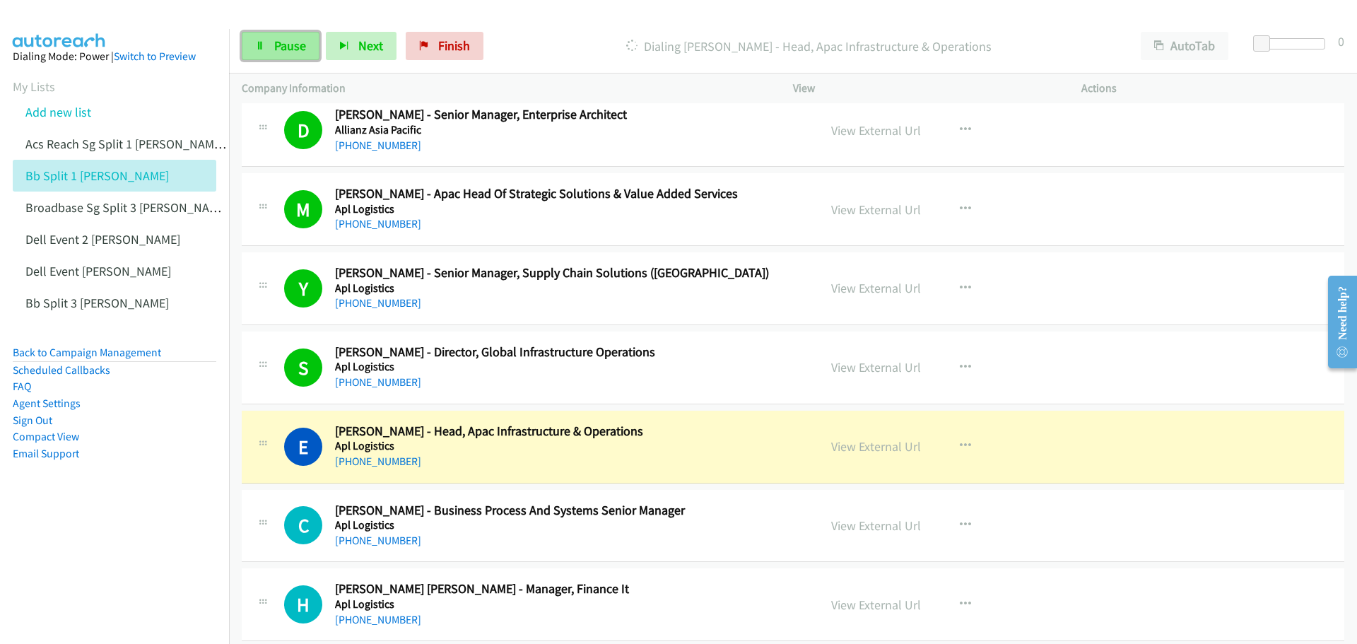
click at [288, 37] on span "Pause" at bounding box center [290, 45] width 32 height 16
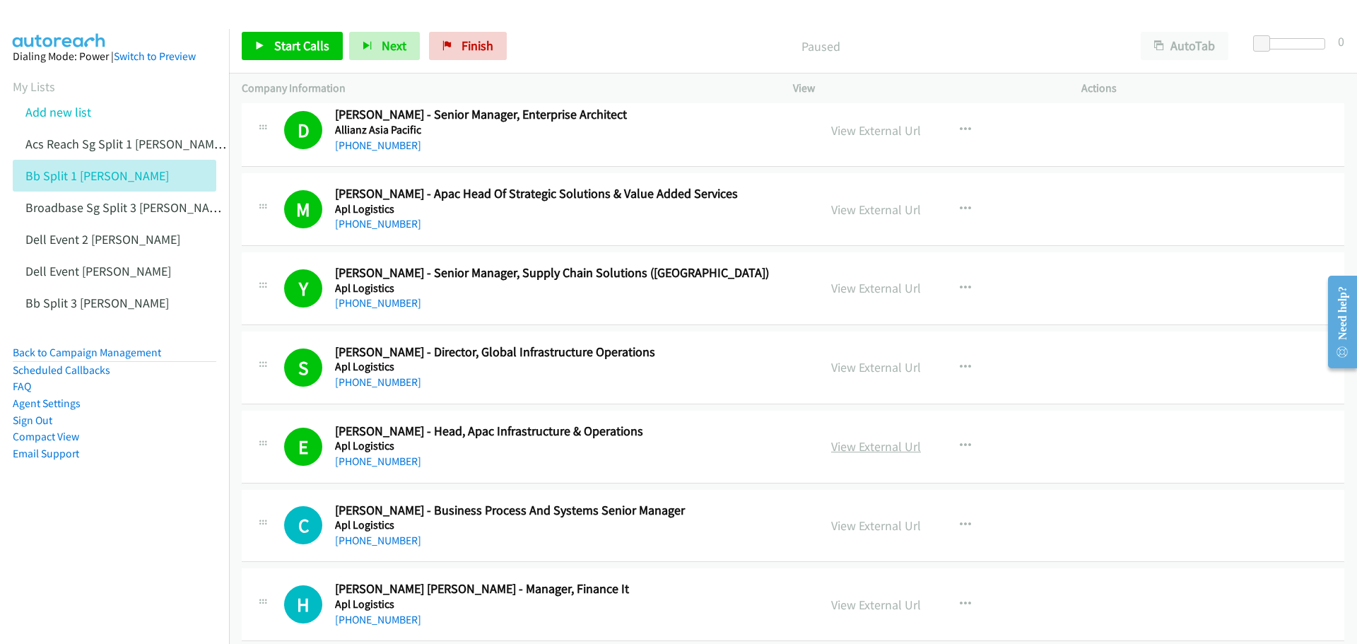
click at [883, 447] on link "View External Url" at bounding box center [876, 446] width 90 height 16
click at [279, 45] on span "Start Calls" at bounding box center [301, 45] width 55 height 16
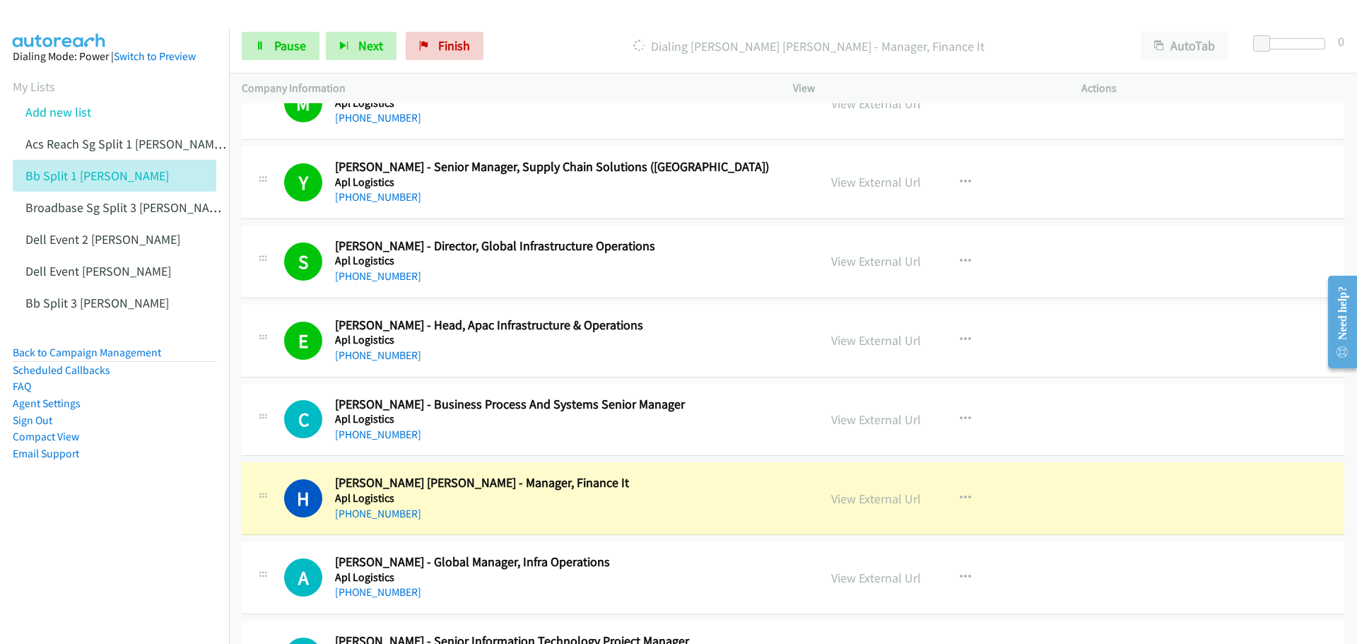
scroll to position [2333, 0]
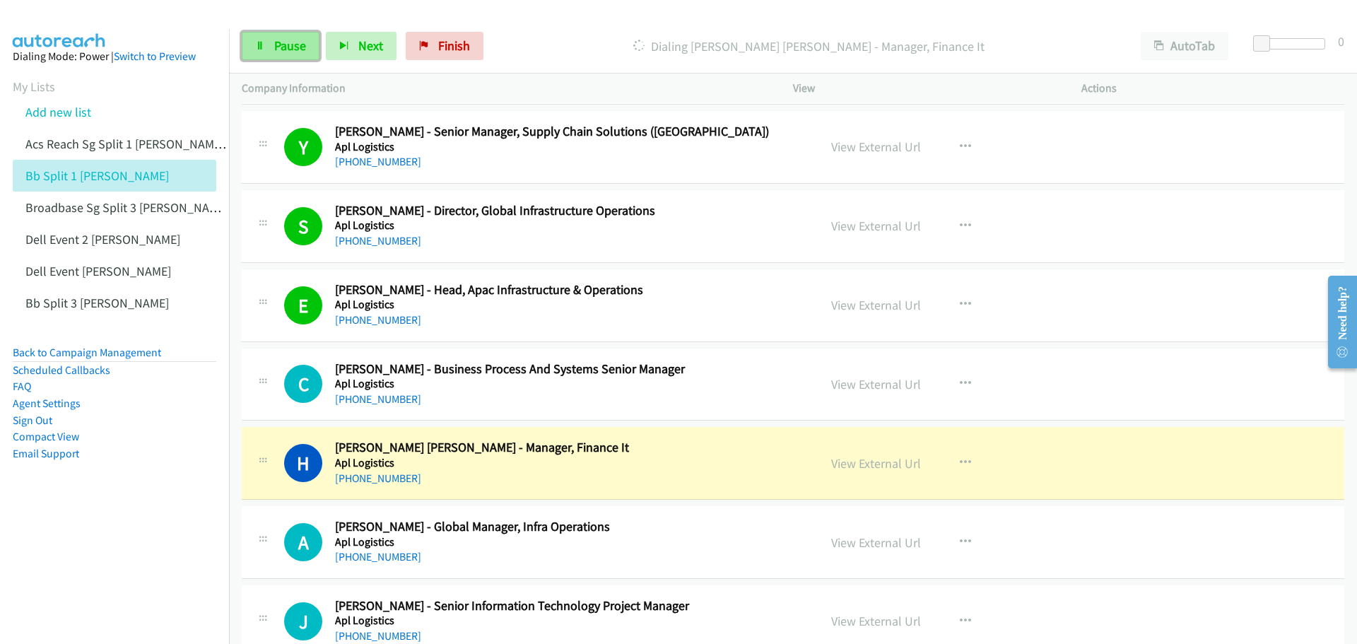
click at [280, 47] on span "Pause" at bounding box center [290, 45] width 32 height 16
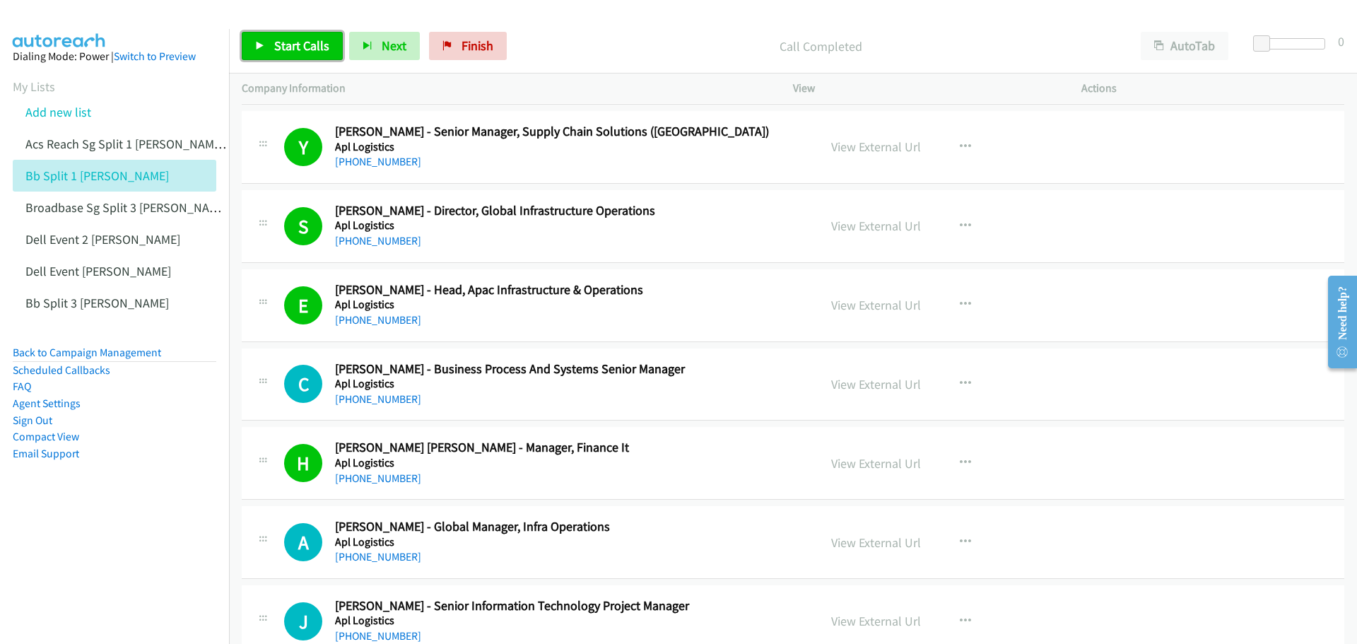
click at [294, 40] on span "Start Calls" at bounding box center [301, 45] width 55 height 16
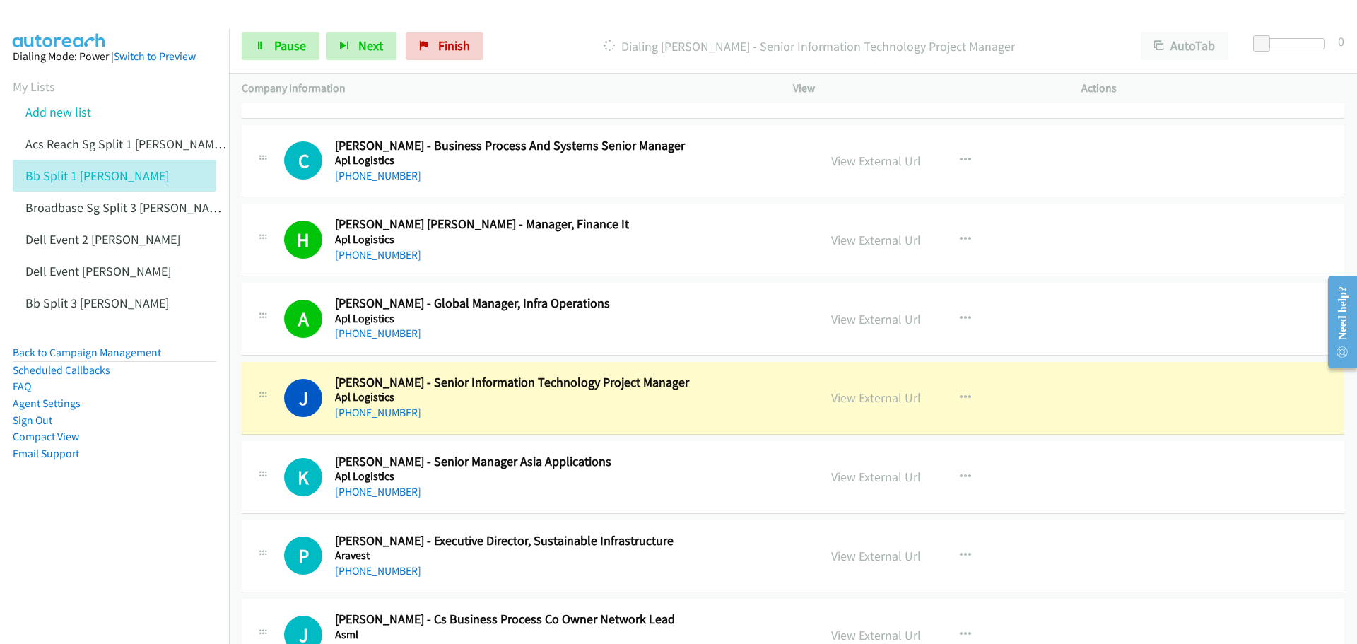
scroll to position [2615, 0]
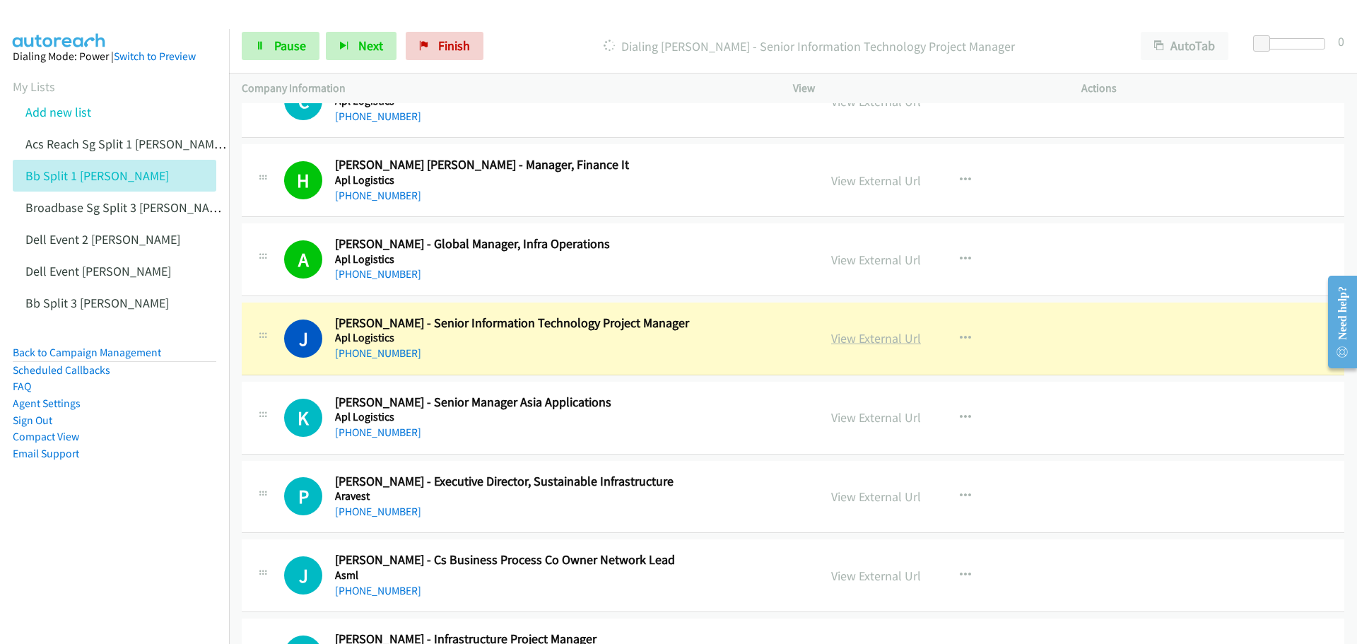
click at [866, 335] on link "View External Url" at bounding box center [876, 338] width 90 height 16
click at [296, 40] on span "Pause" at bounding box center [290, 45] width 32 height 16
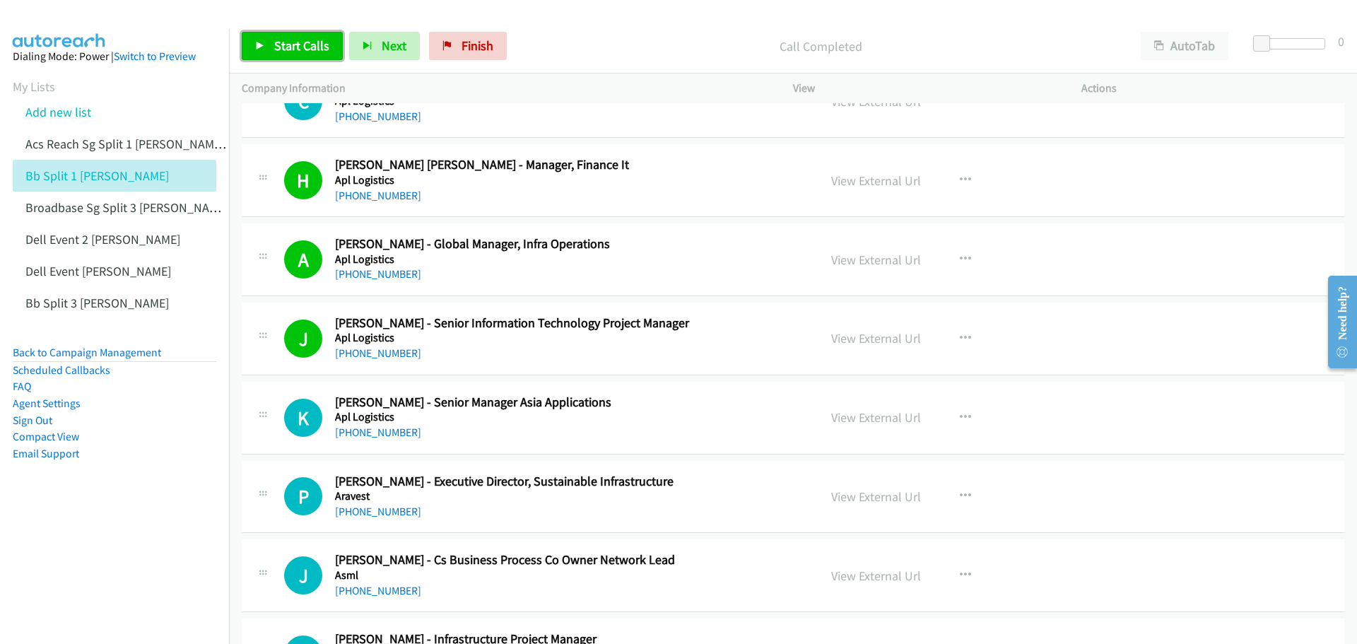
click at [293, 51] on span "Start Calls" at bounding box center [301, 45] width 55 height 16
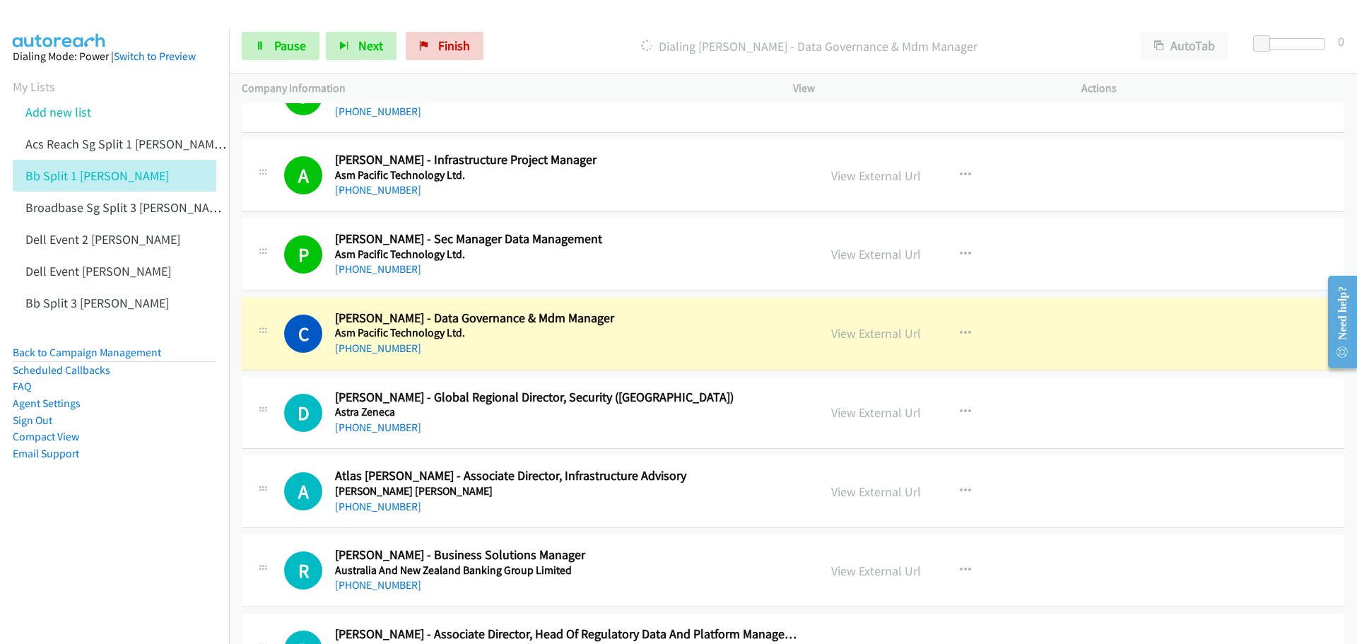
scroll to position [3110, 0]
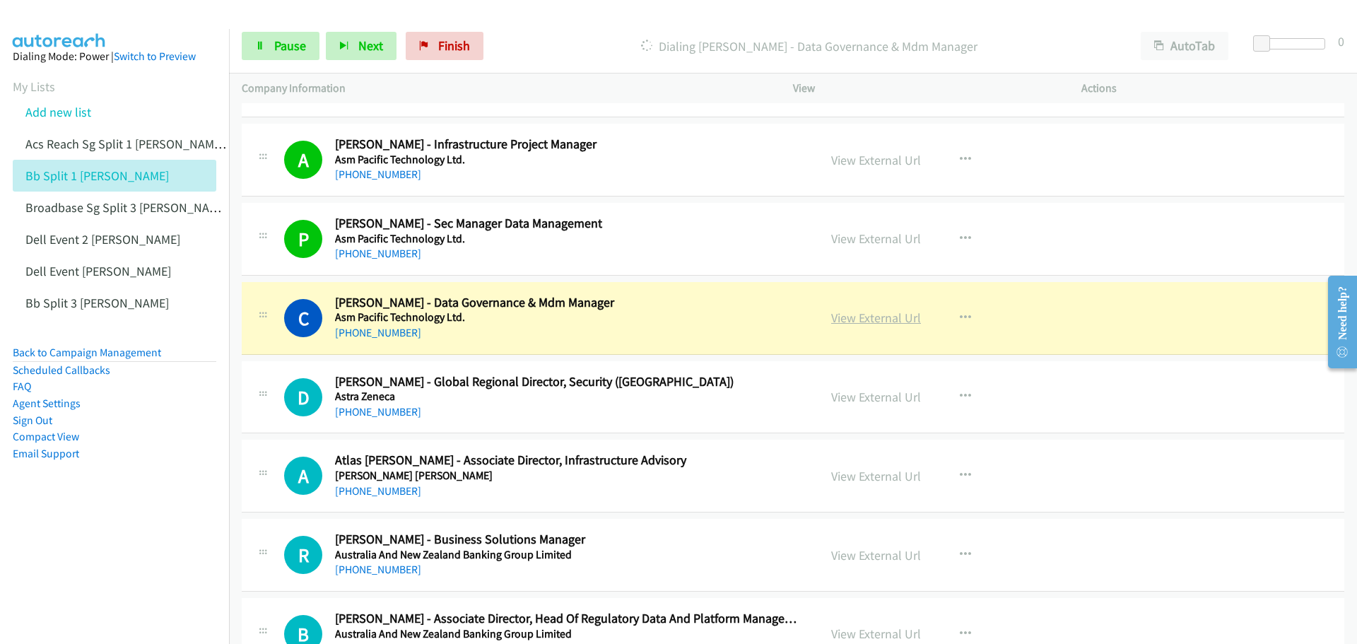
click at [864, 318] on link "View External Url" at bounding box center [876, 318] width 90 height 16
click at [280, 47] on span "Pause" at bounding box center [290, 45] width 32 height 16
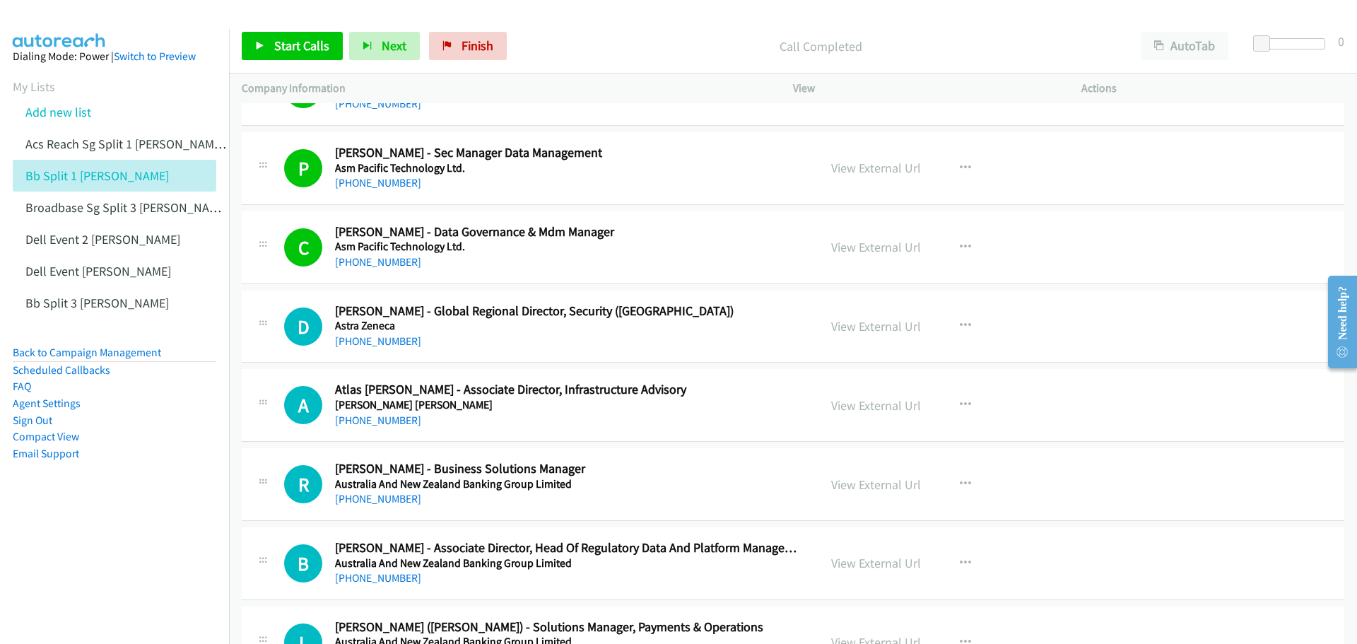
scroll to position [3252, 0]
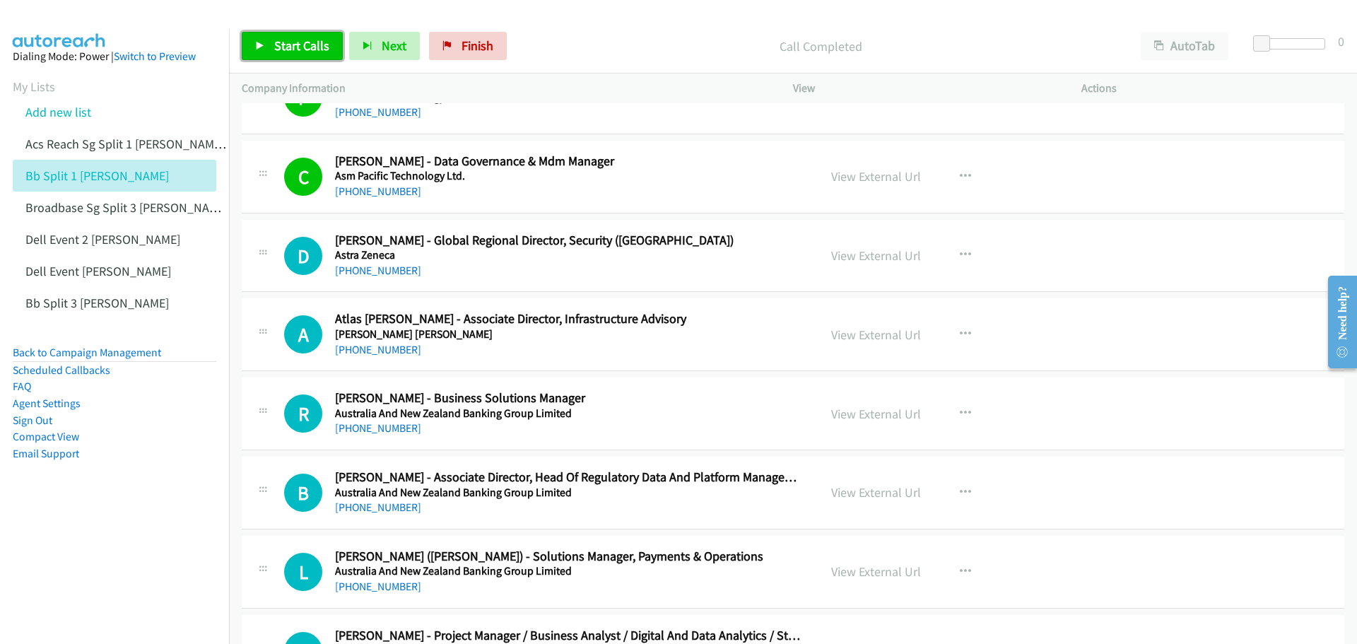
click at [295, 35] on link "Start Calls" at bounding box center [292, 46] width 101 height 28
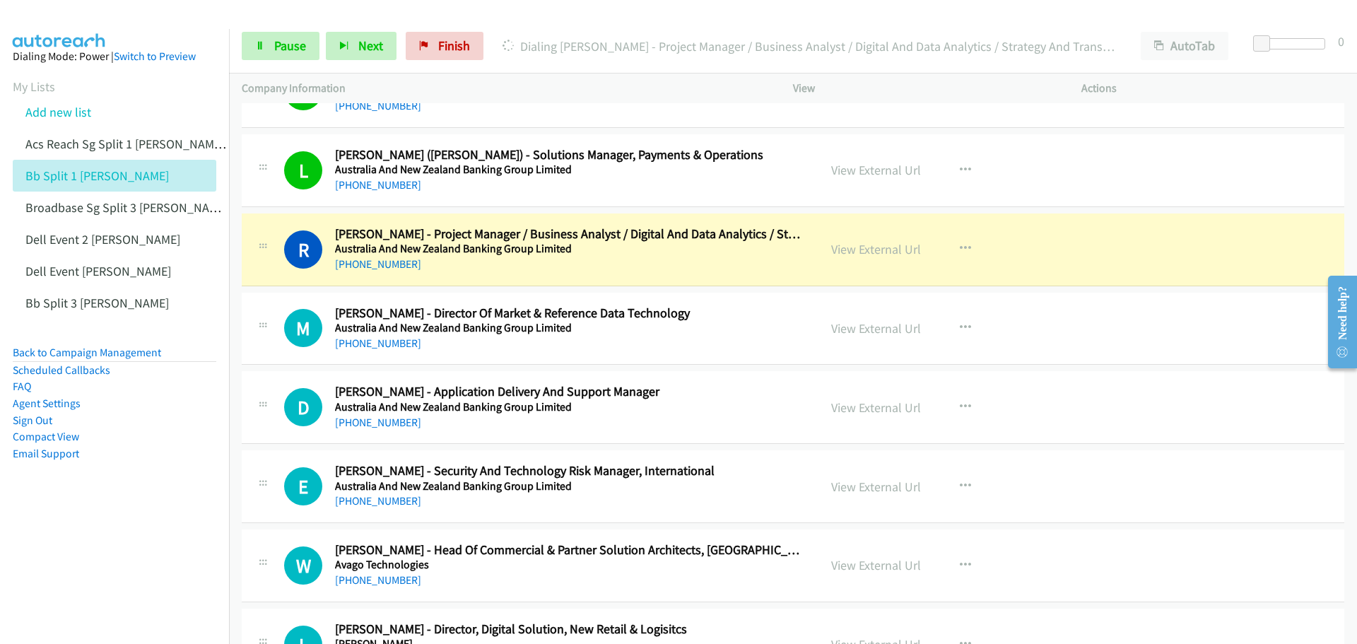
scroll to position [3676, 0]
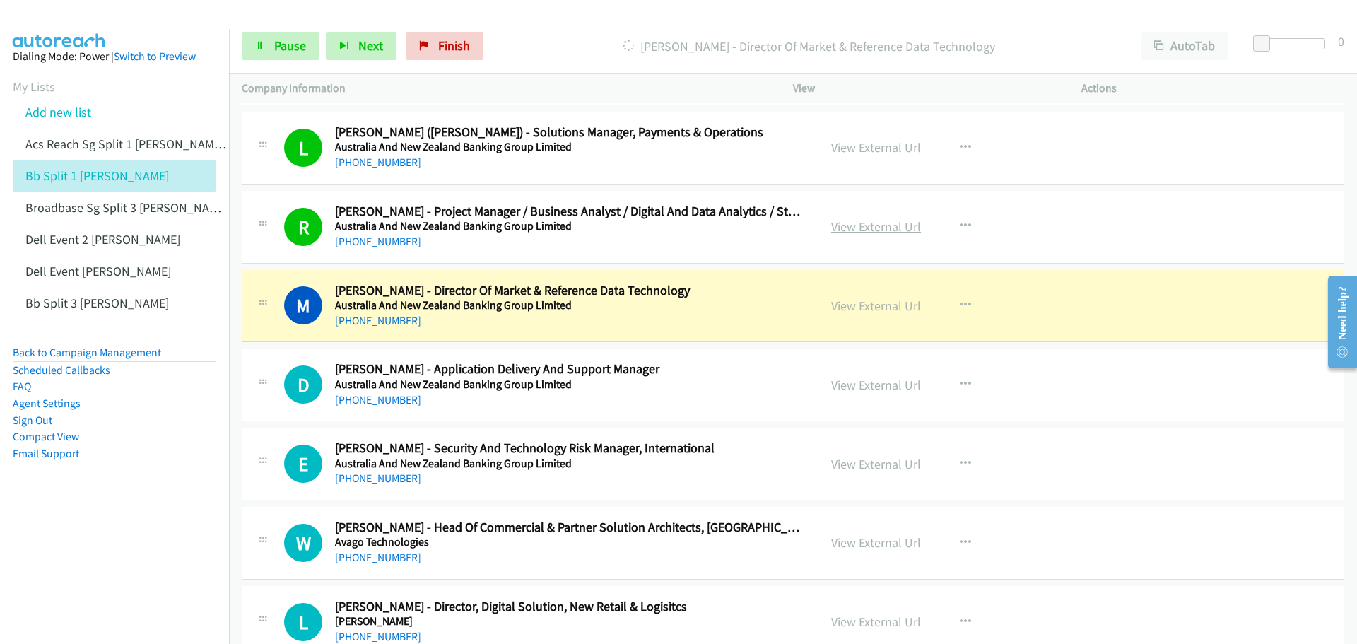
click at [834, 225] on link "View External Url" at bounding box center [876, 226] width 90 height 16
click at [295, 47] on span "Pause" at bounding box center [290, 45] width 32 height 16
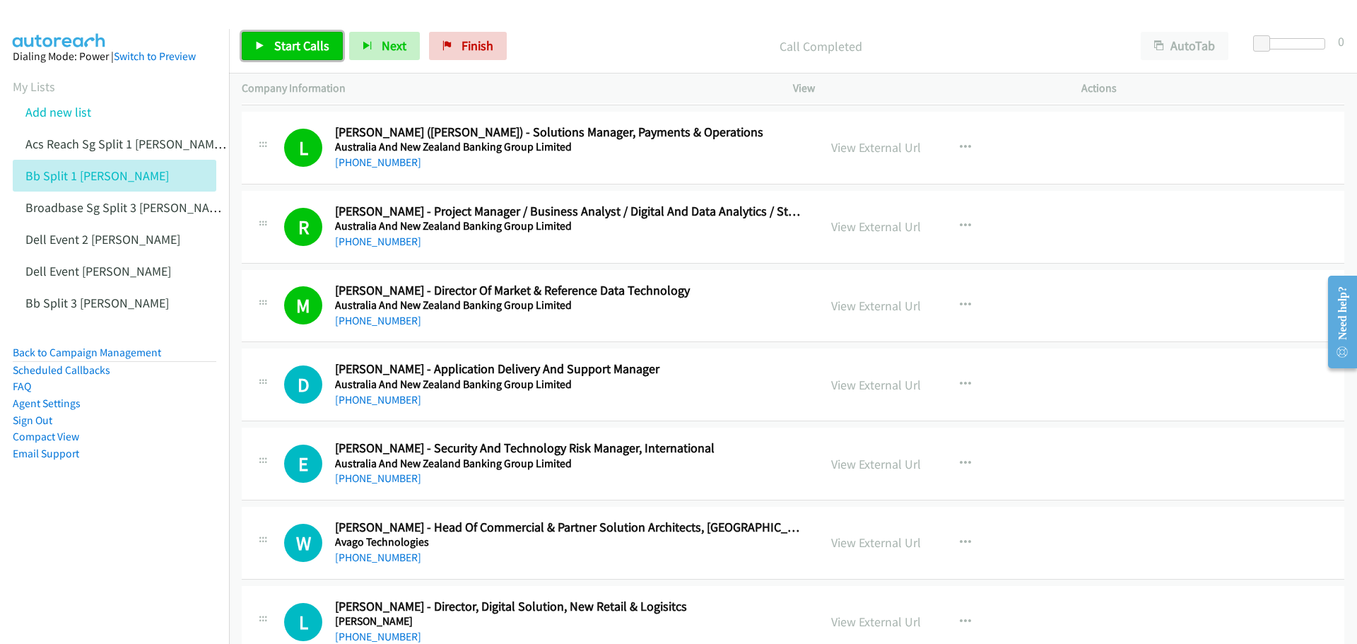
click at [300, 35] on link "Start Calls" at bounding box center [292, 46] width 101 height 28
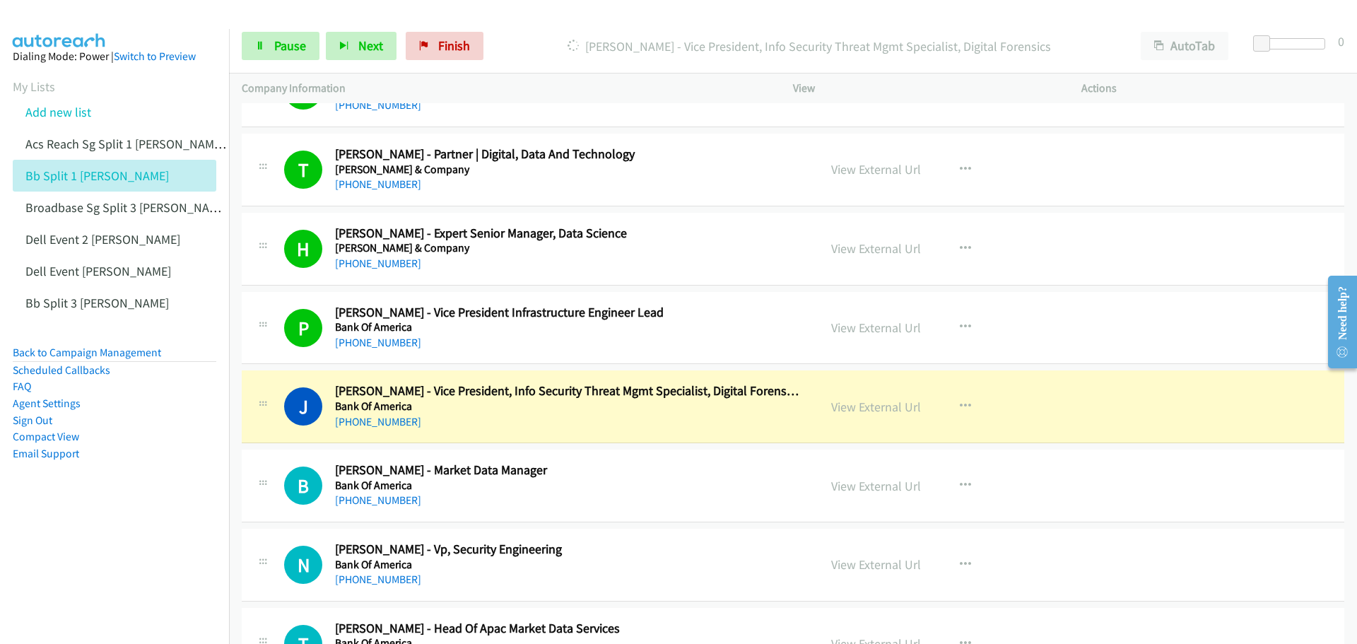
scroll to position [4453, 0]
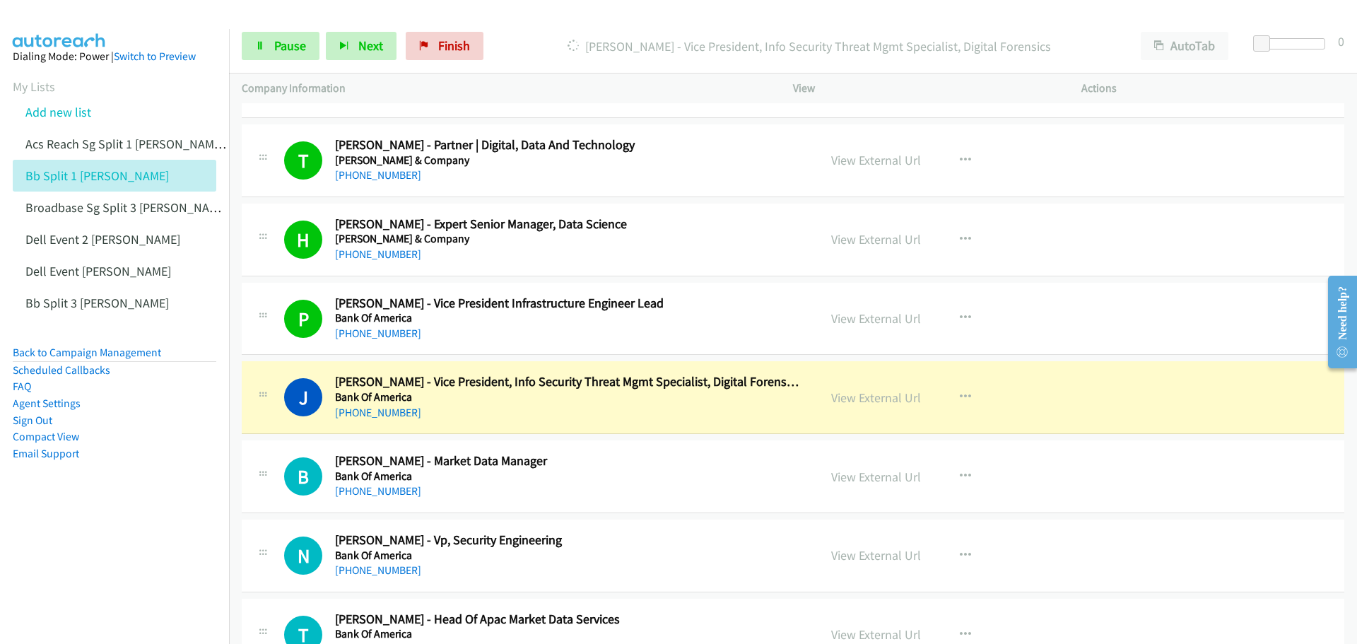
drag, startPoint x: 714, startPoint y: 309, endPoint x: 1215, endPoint y: 350, distance: 502.9
click at [1215, 350] on div "P Callback Scheduled Prithiviraj Elangovan - Vice President Infrastructure Engi…" at bounding box center [793, 319] width 1103 height 73
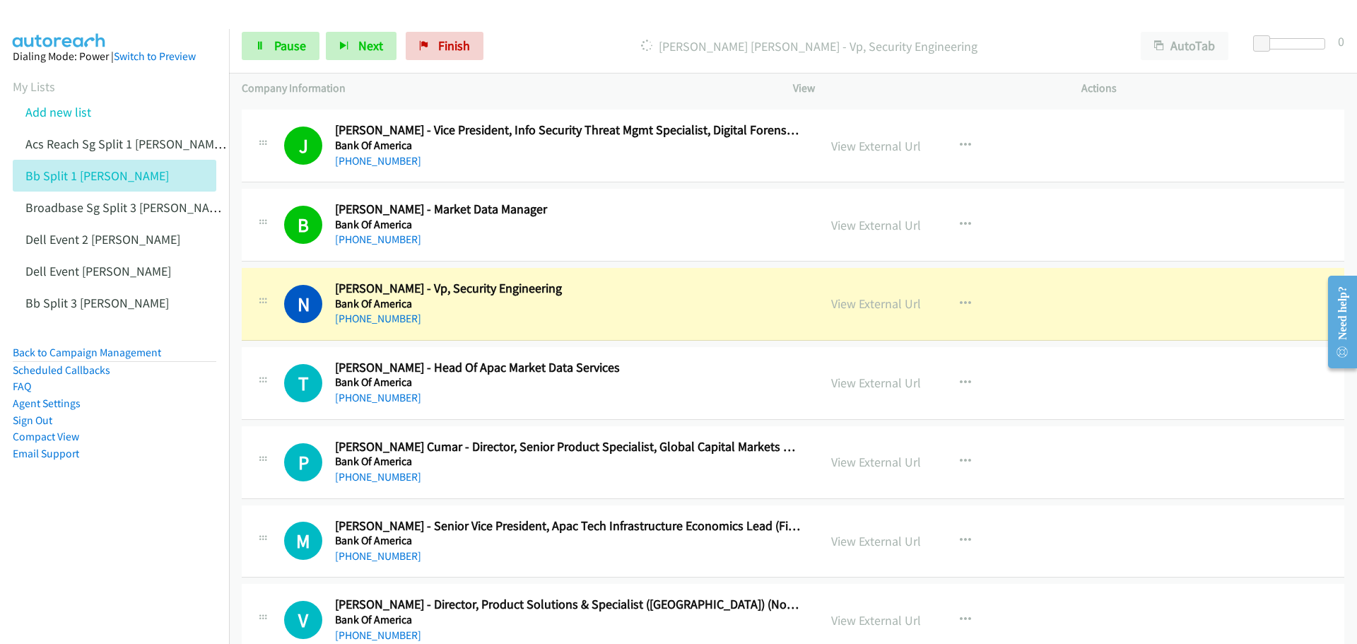
scroll to position [4807, 0]
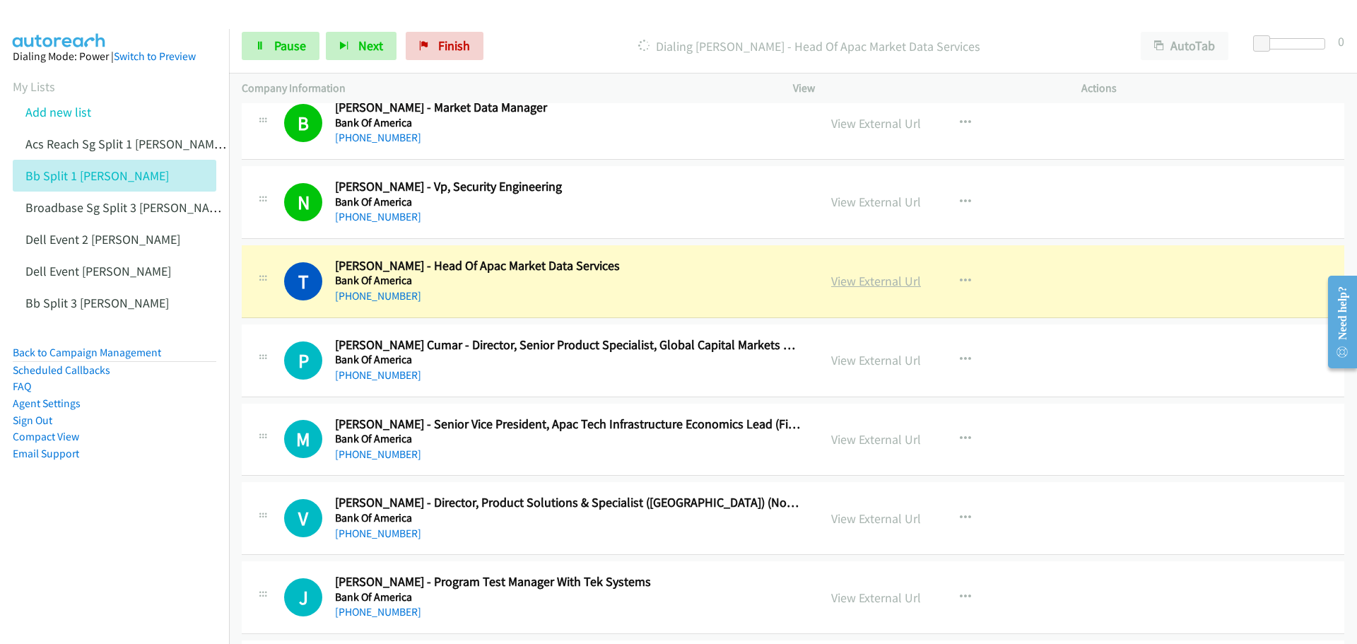
click at [865, 283] on link "View External Url" at bounding box center [876, 281] width 90 height 16
click at [292, 42] on span "Pause" at bounding box center [290, 45] width 32 height 16
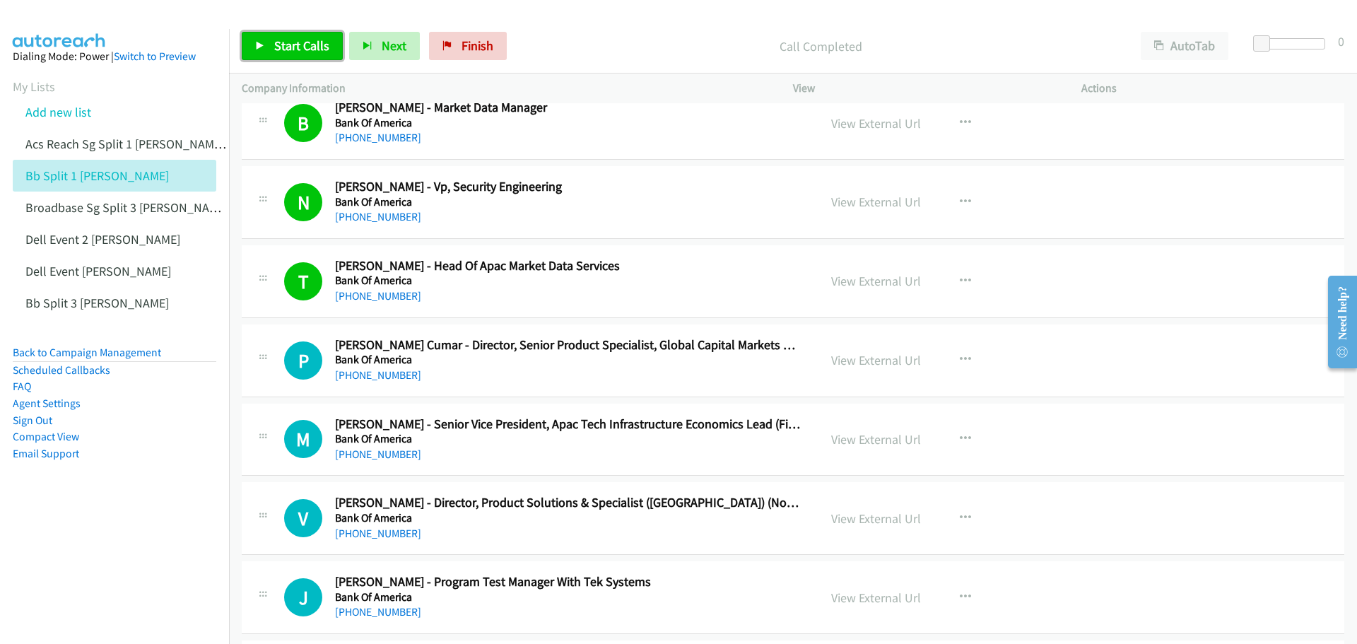
click at [301, 42] on span "Start Calls" at bounding box center [301, 45] width 55 height 16
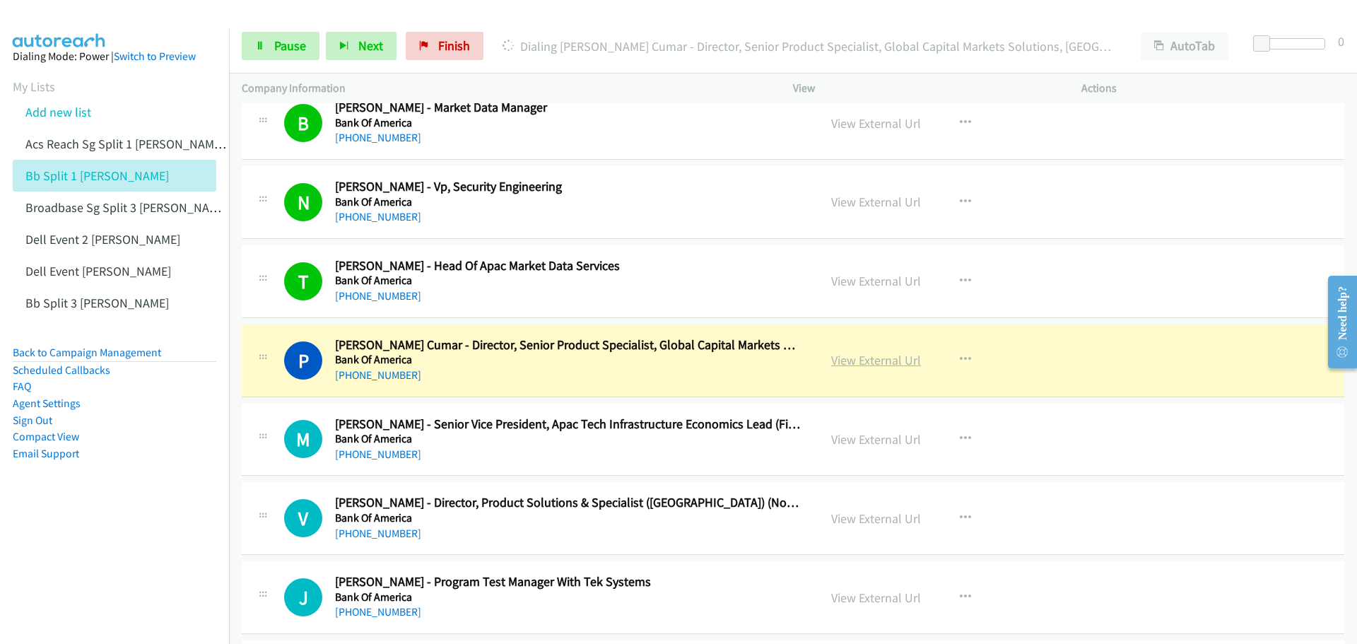
click at [877, 359] on link "View External Url" at bounding box center [876, 360] width 90 height 16
click at [285, 35] on link "Pause" at bounding box center [281, 46] width 78 height 28
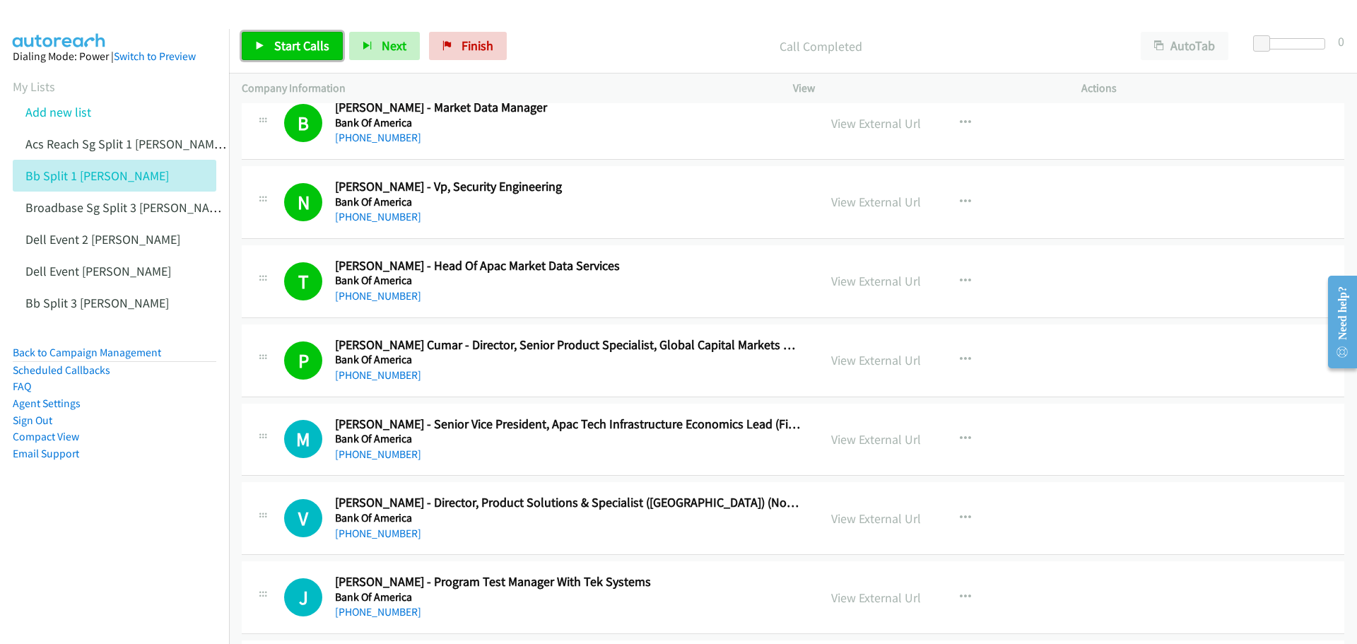
click at [269, 49] on link "Start Calls" at bounding box center [292, 46] width 101 height 28
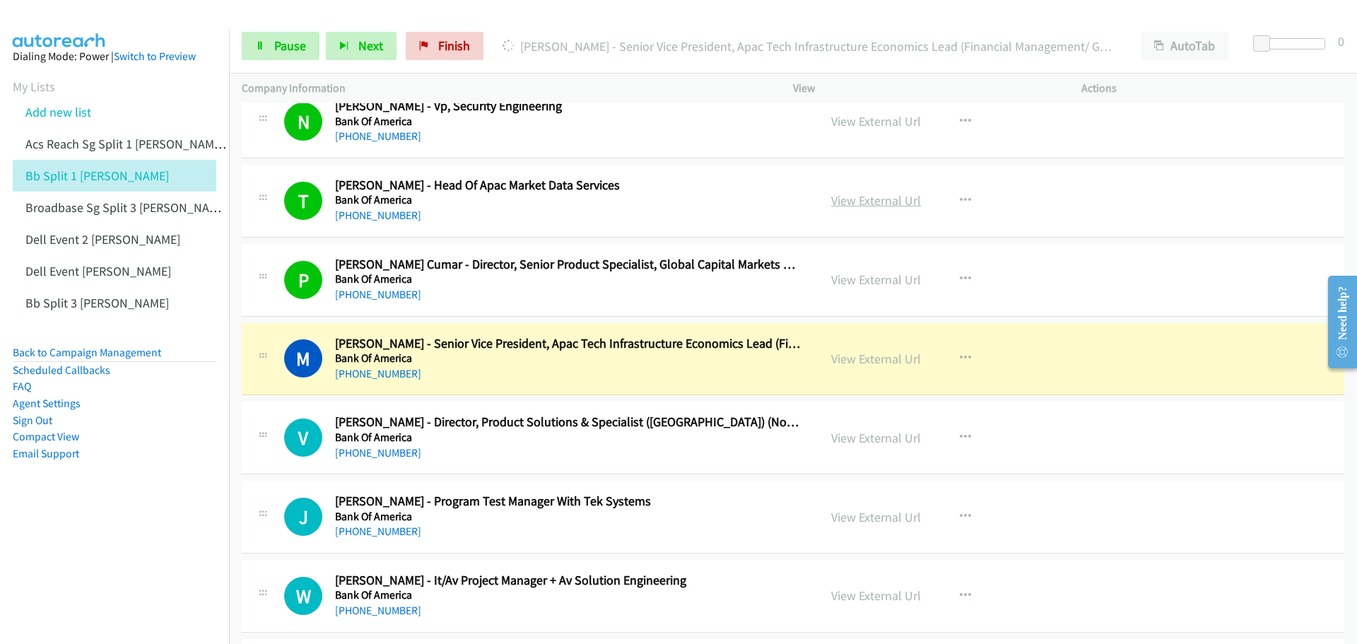
scroll to position [4948, 0]
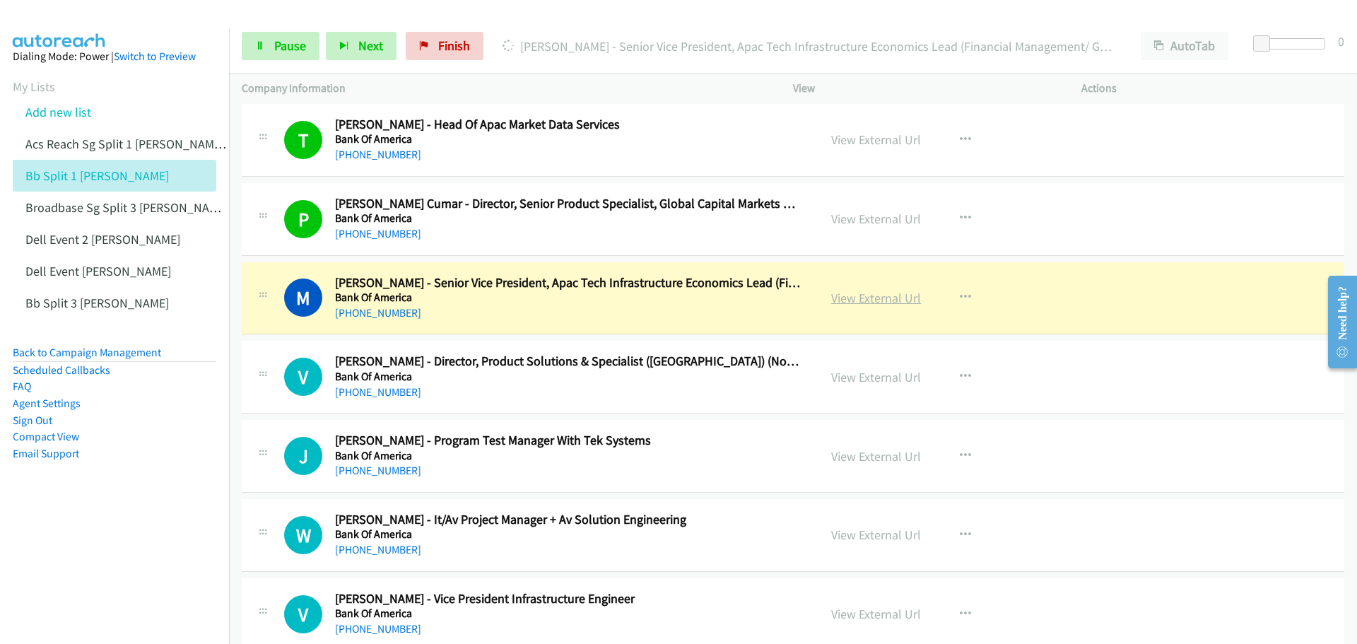
click at [849, 298] on link "View External Url" at bounding box center [876, 298] width 90 height 16
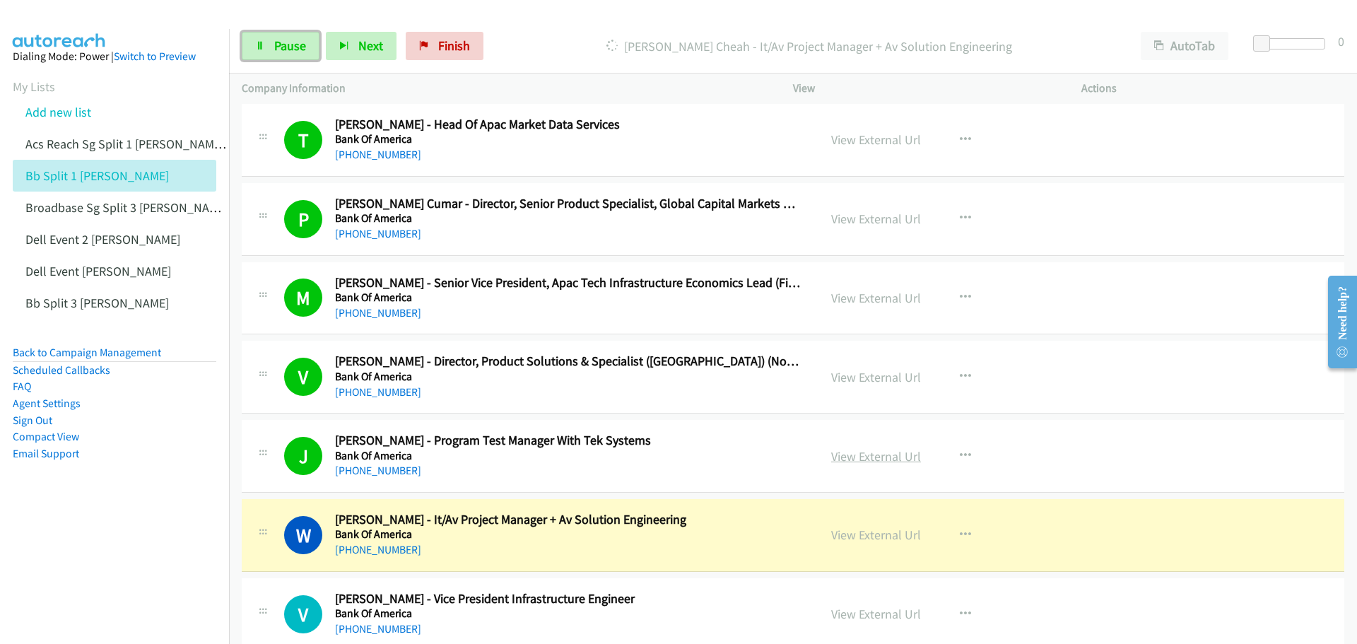
click at [867, 455] on link "View External Url" at bounding box center [876, 456] width 90 height 16
drag, startPoint x: 273, startPoint y: 49, endPoint x: 281, endPoint y: 45, distance: 8.9
click at [273, 49] on link "Pause" at bounding box center [281, 46] width 78 height 28
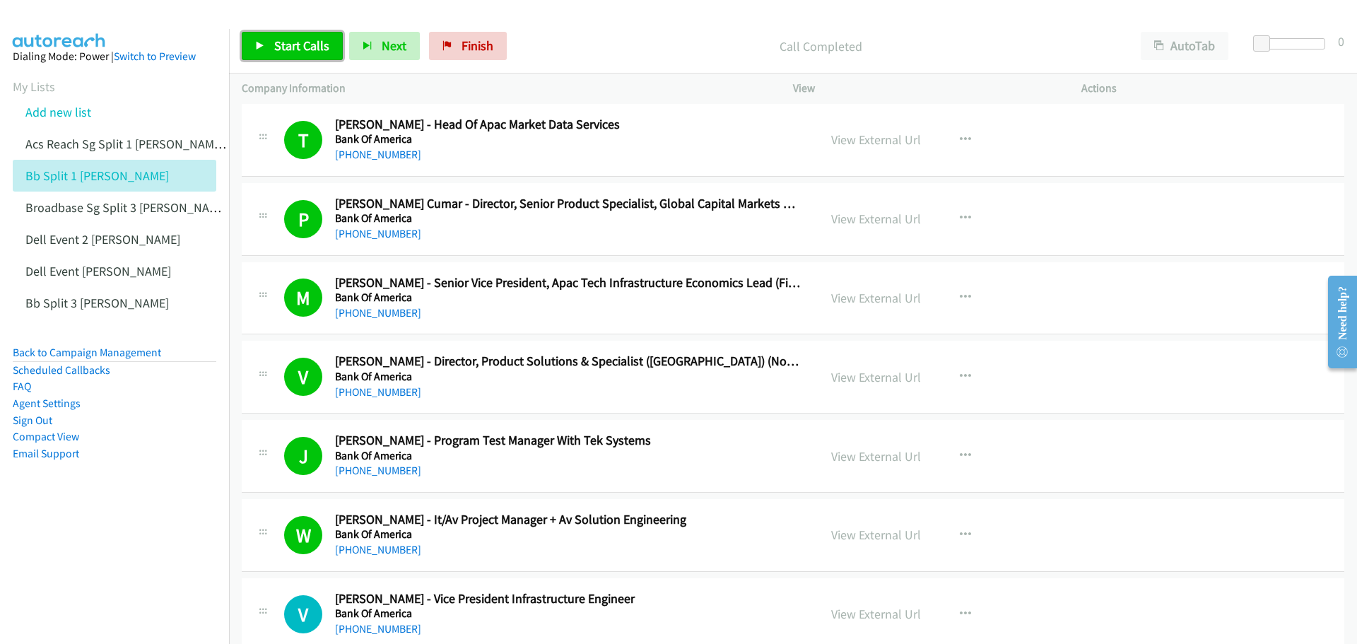
click at [283, 49] on span "Start Calls" at bounding box center [301, 45] width 55 height 16
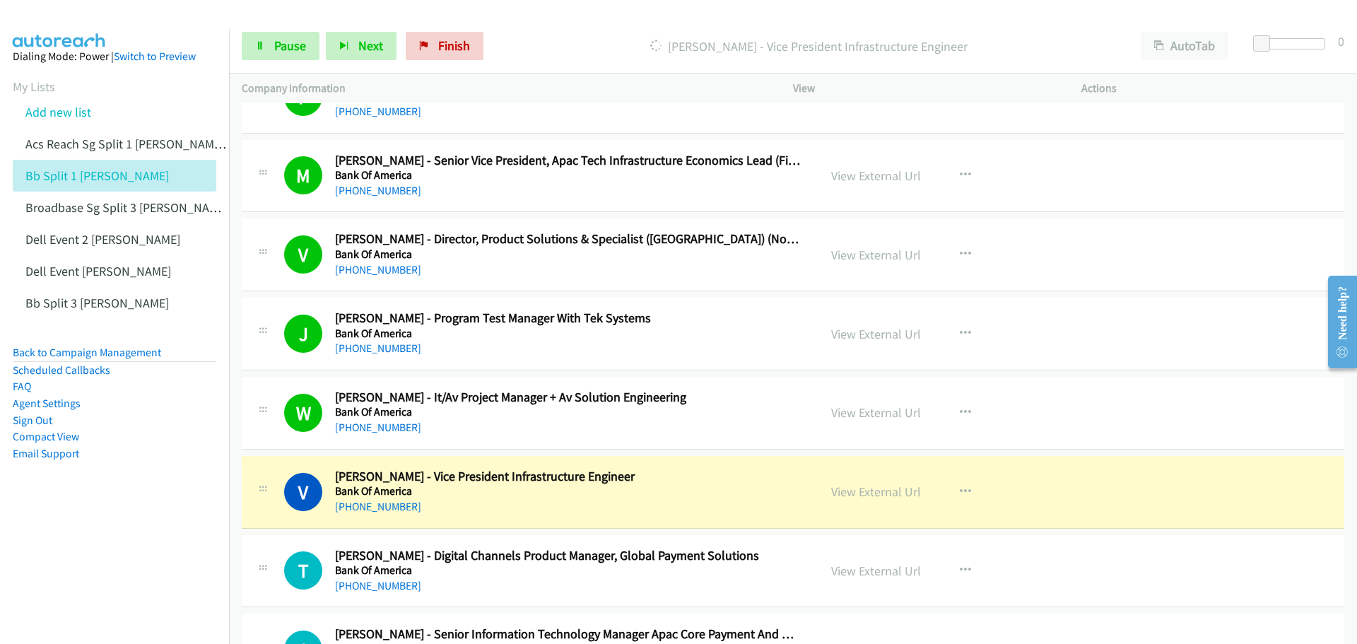
scroll to position [5160, 0]
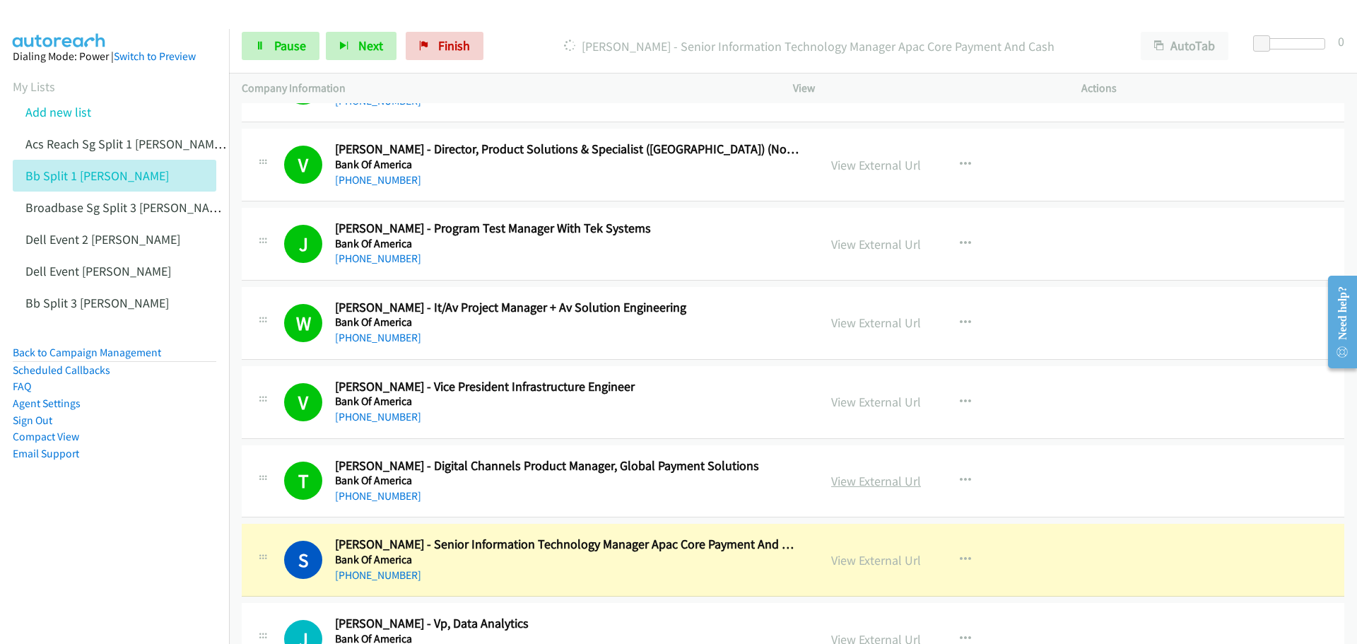
click at [891, 485] on link "View External Url" at bounding box center [876, 481] width 90 height 16
click at [279, 43] on span "Pause" at bounding box center [290, 45] width 32 height 16
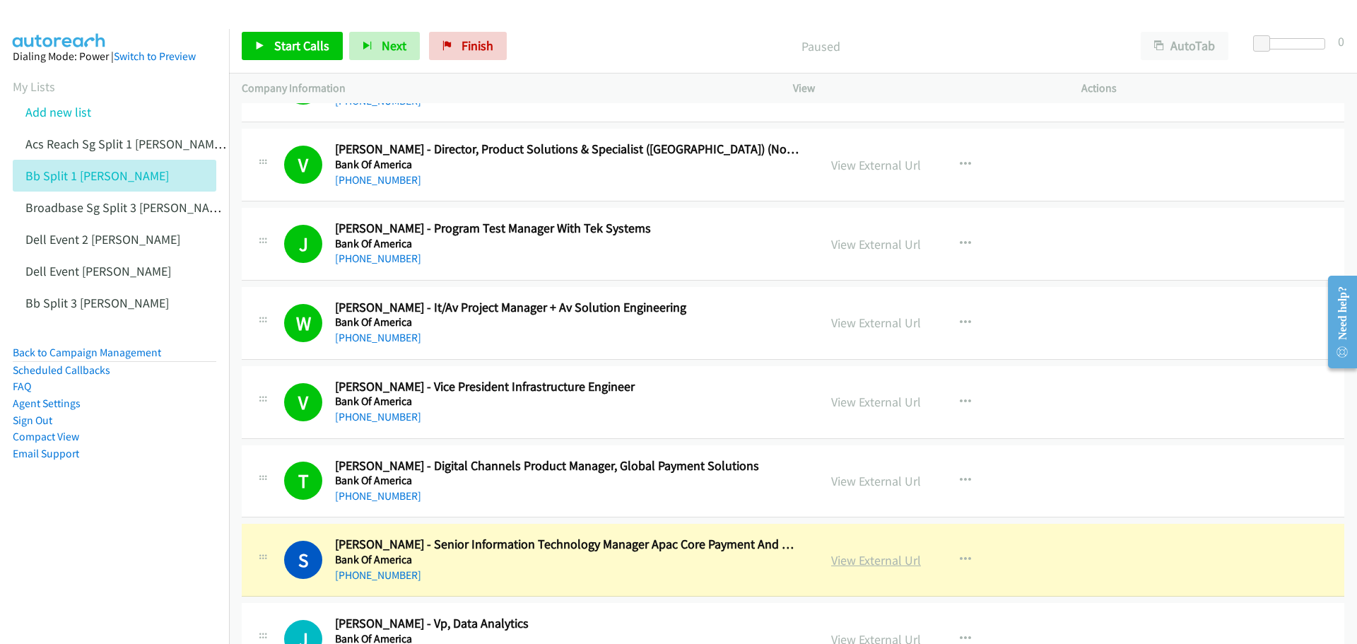
click at [862, 558] on link "View External Url" at bounding box center [876, 560] width 90 height 16
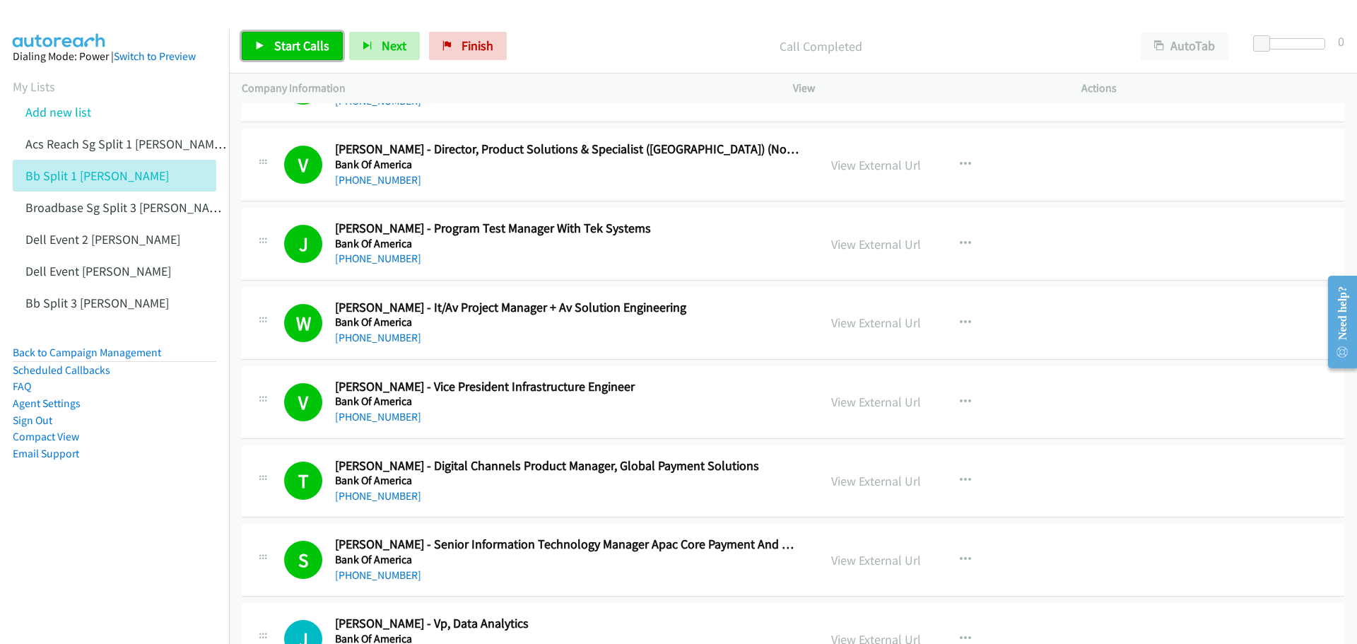
click at [279, 40] on span "Start Calls" at bounding box center [301, 45] width 55 height 16
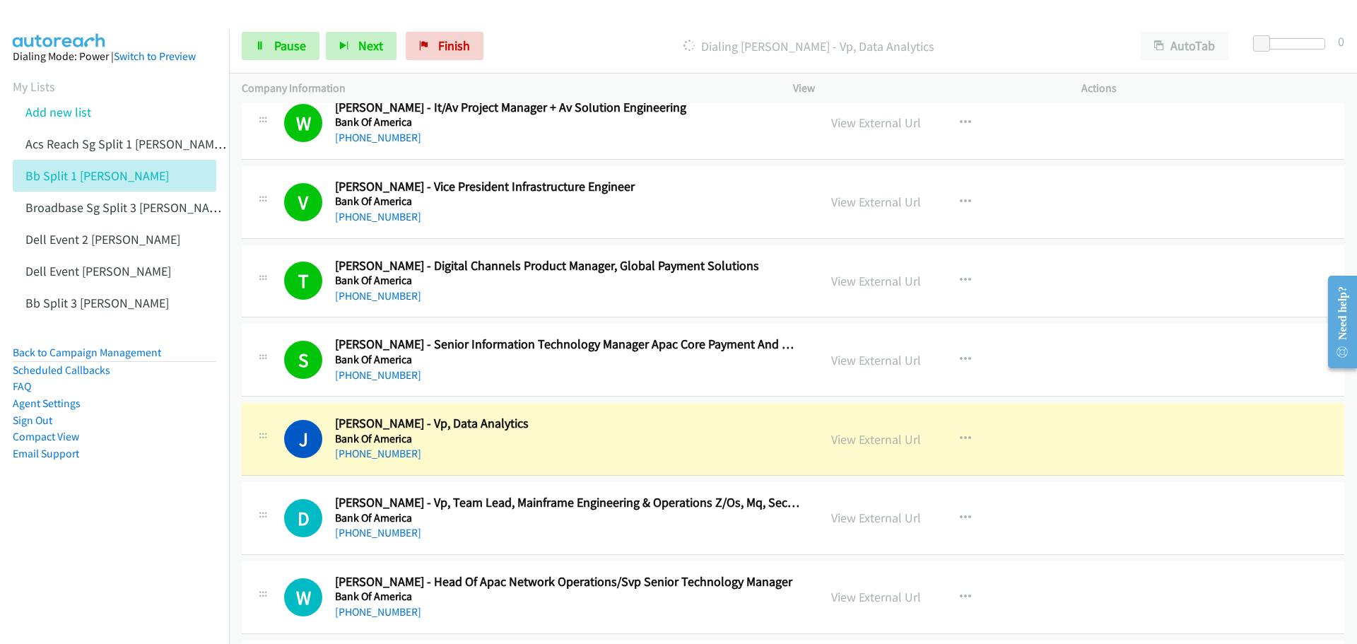
scroll to position [5372, 0]
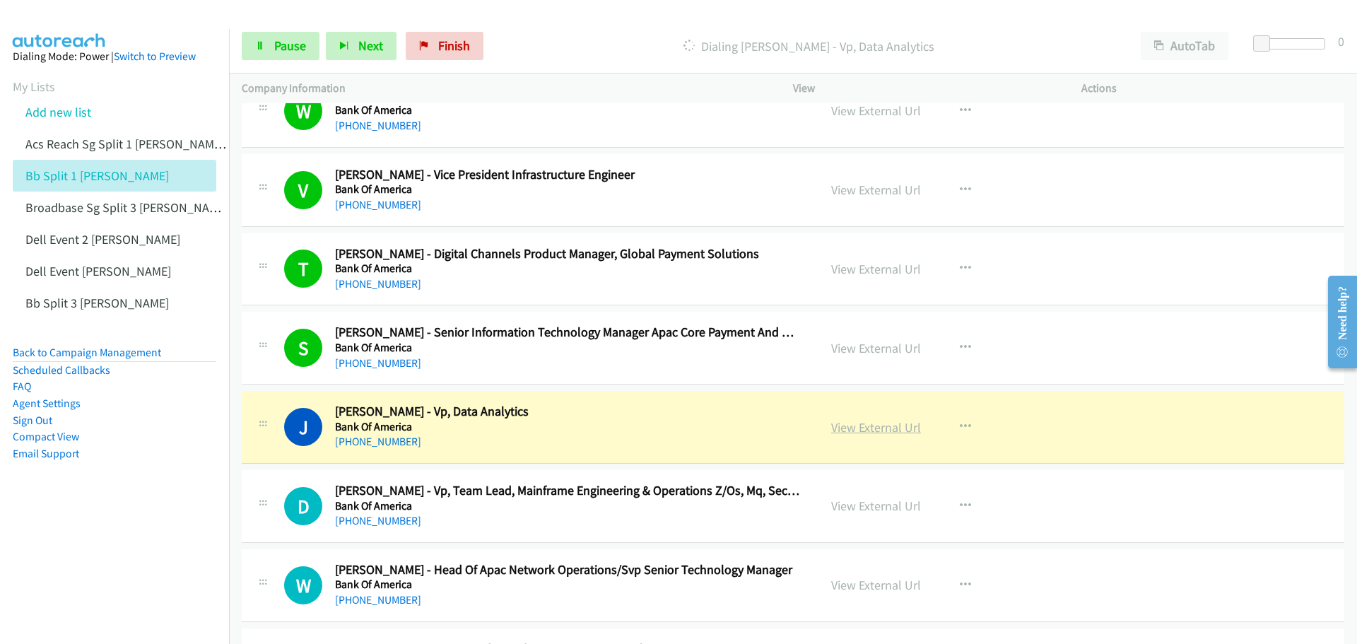
click at [884, 426] on link "View External Url" at bounding box center [876, 427] width 90 height 16
click at [874, 422] on link "View External Url" at bounding box center [876, 427] width 90 height 16
click at [292, 47] on span "Pause" at bounding box center [290, 45] width 32 height 16
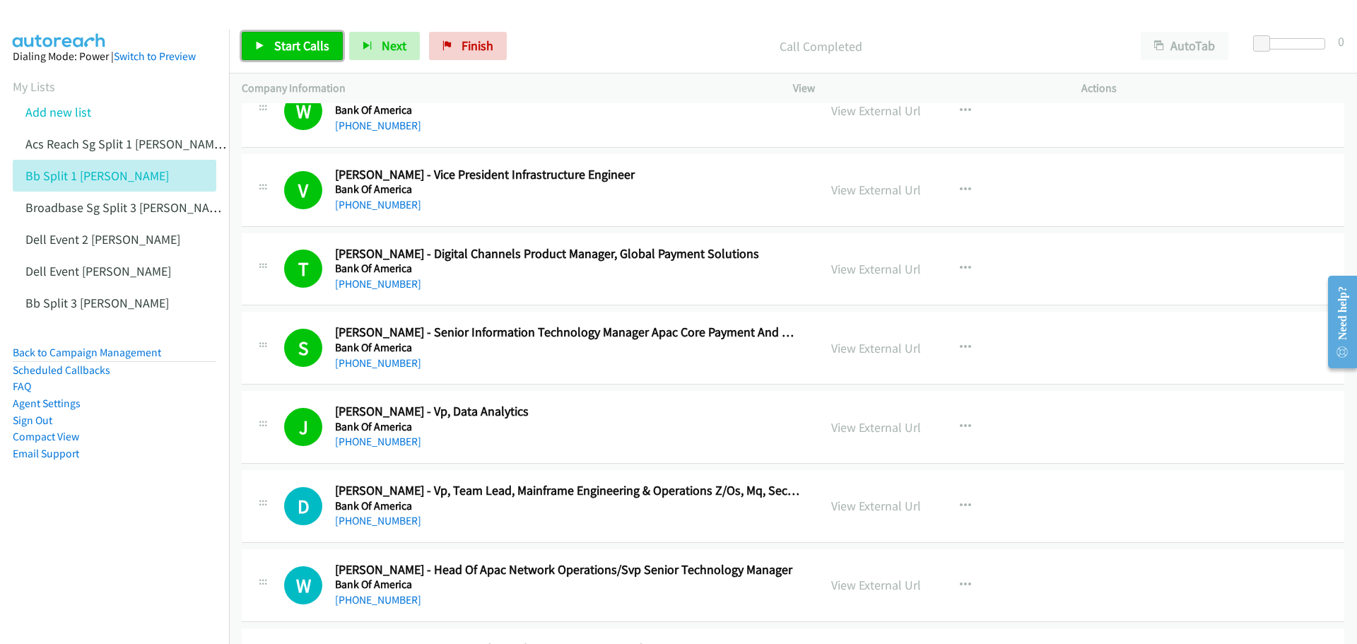
click at [291, 47] on span "Start Calls" at bounding box center [301, 45] width 55 height 16
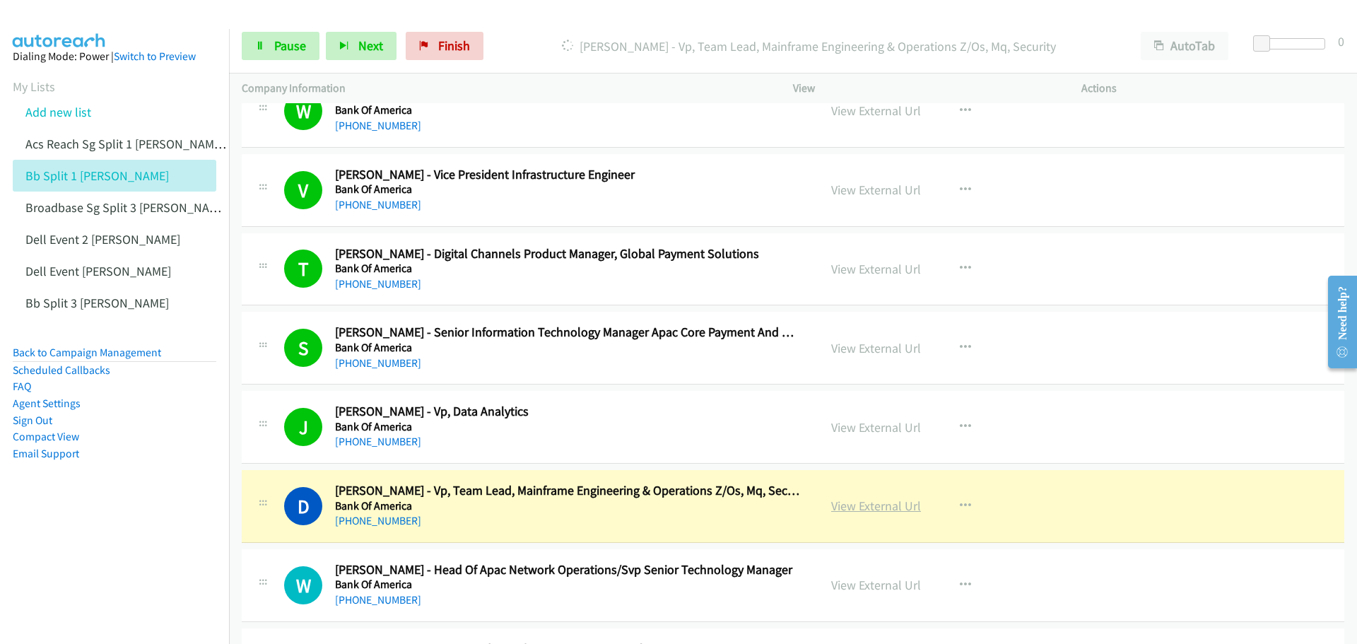
click at [871, 504] on link "View External Url" at bounding box center [876, 506] width 90 height 16
click at [285, 46] on span "Pause" at bounding box center [290, 45] width 32 height 16
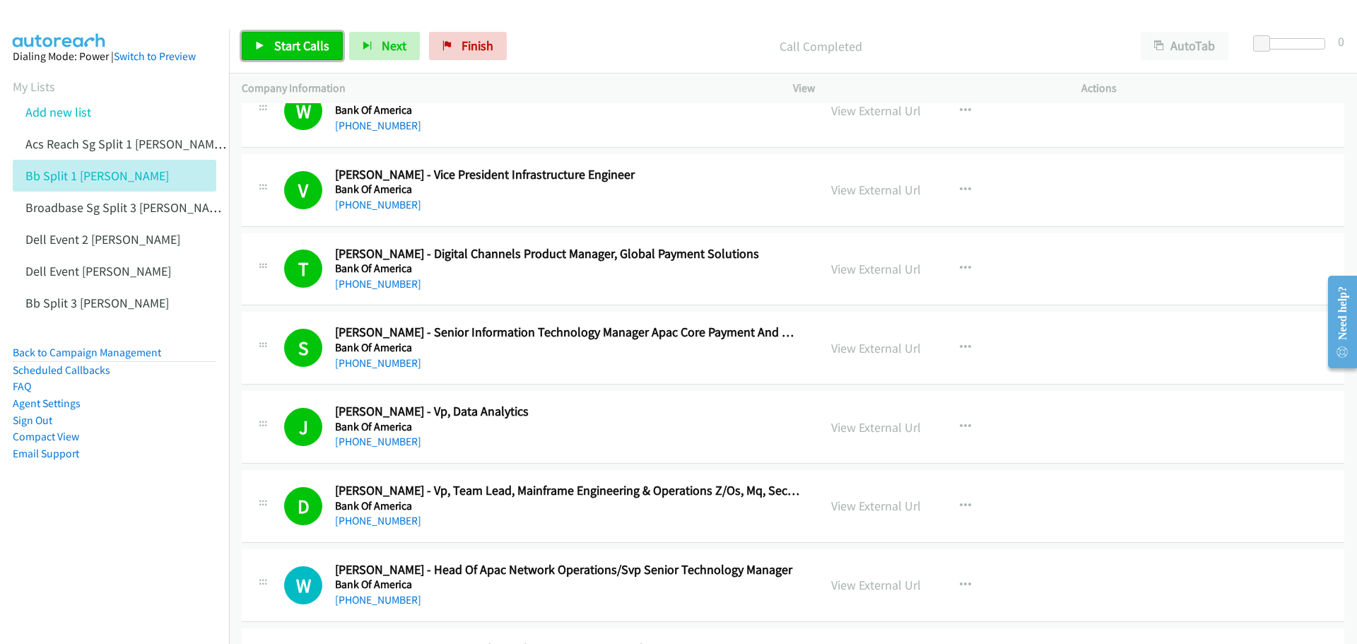
click at [296, 38] on span "Start Calls" at bounding box center [301, 45] width 55 height 16
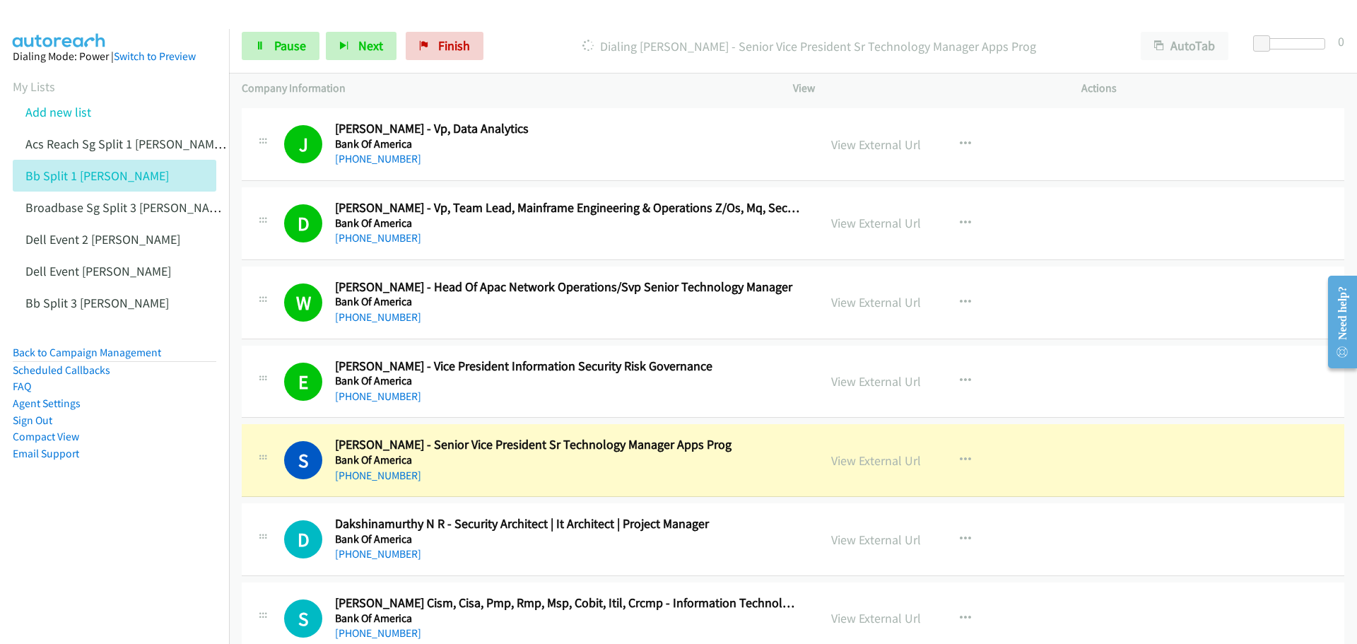
scroll to position [5726, 0]
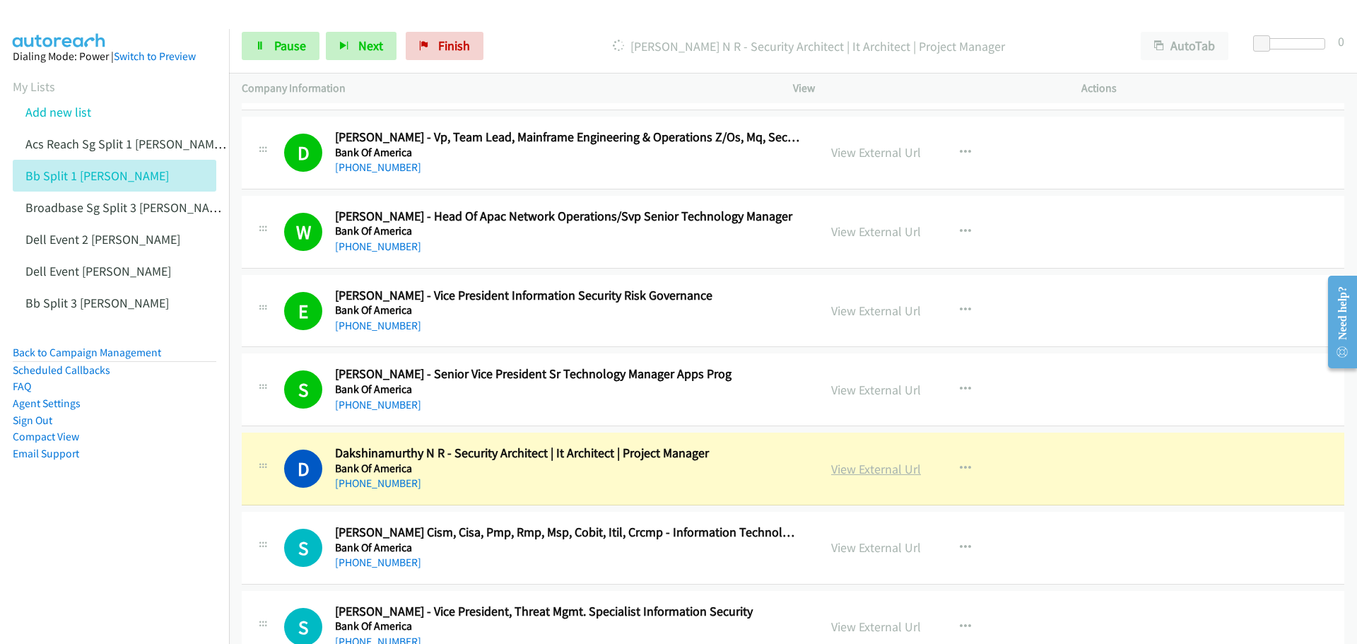
click at [864, 468] on link "View External Url" at bounding box center [876, 469] width 90 height 16
click at [289, 45] on span "Pause" at bounding box center [290, 45] width 32 height 16
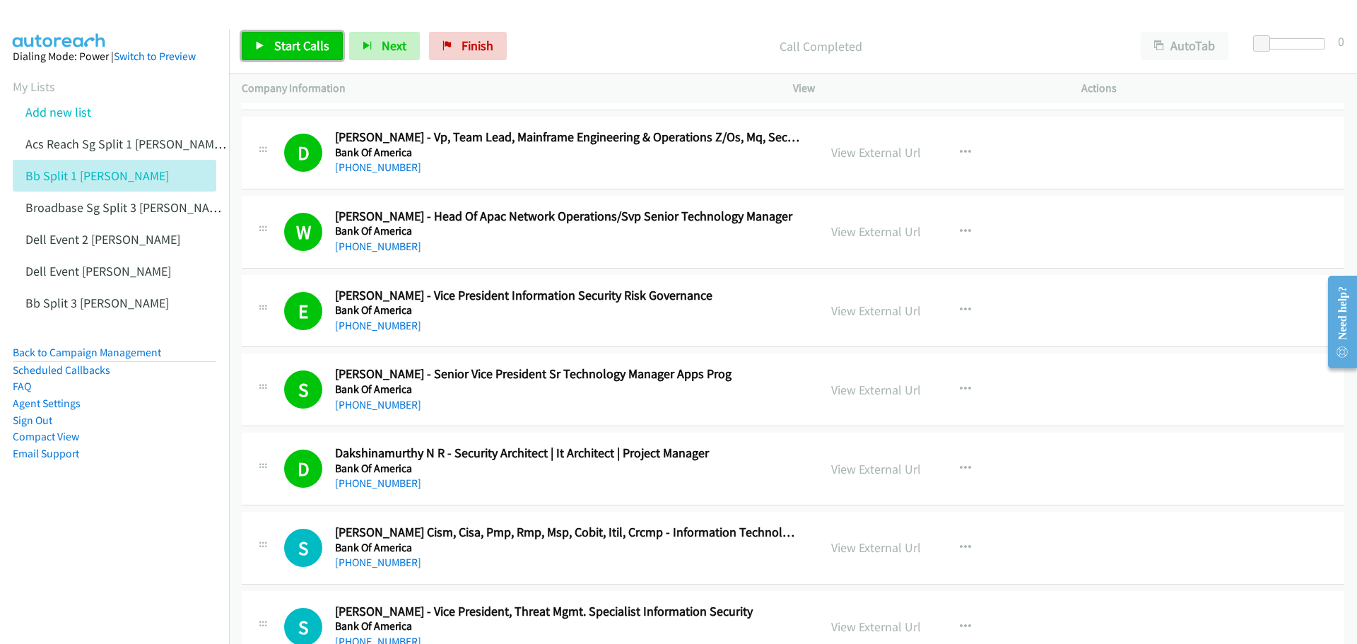
click at [284, 47] on span "Start Calls" at bounding box center [301, 45] width 55 height 16
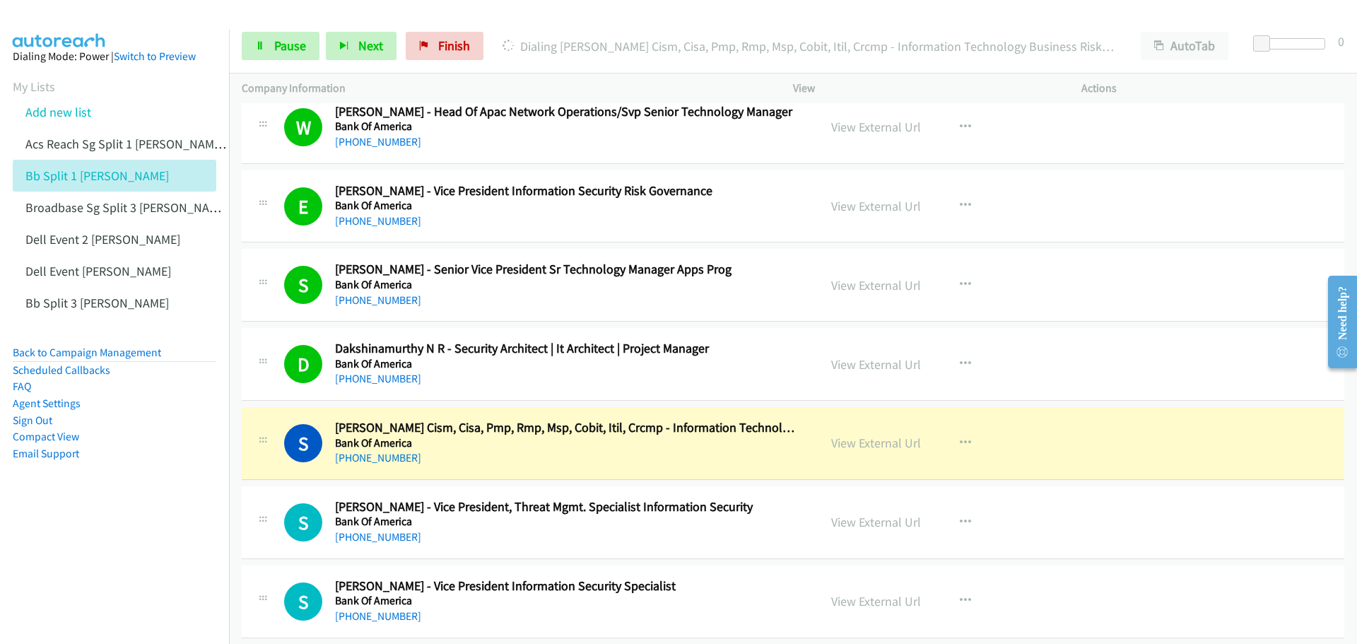
scroll to position [5938, 0]
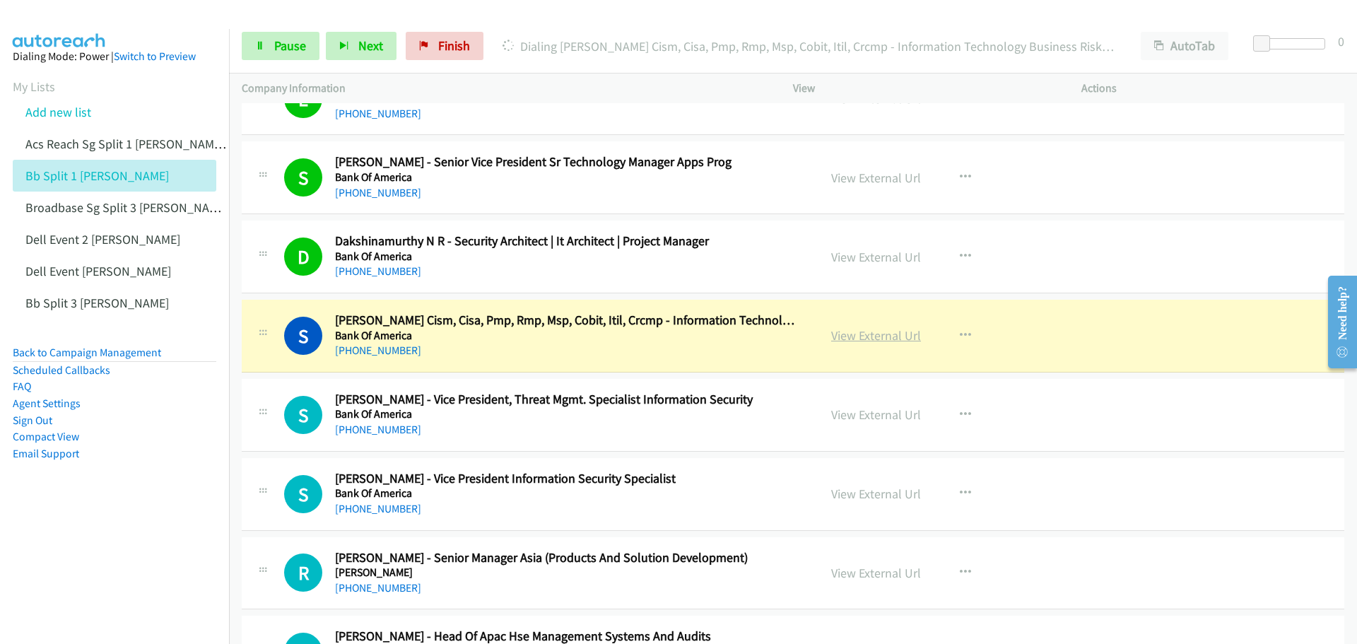
click at [885, 332] on link "View External Url" at bounding box center [876, 335] width 90 height 16
click at [280, 38] on span "Pause" at bounding box center [290, 45] width 32 height 16
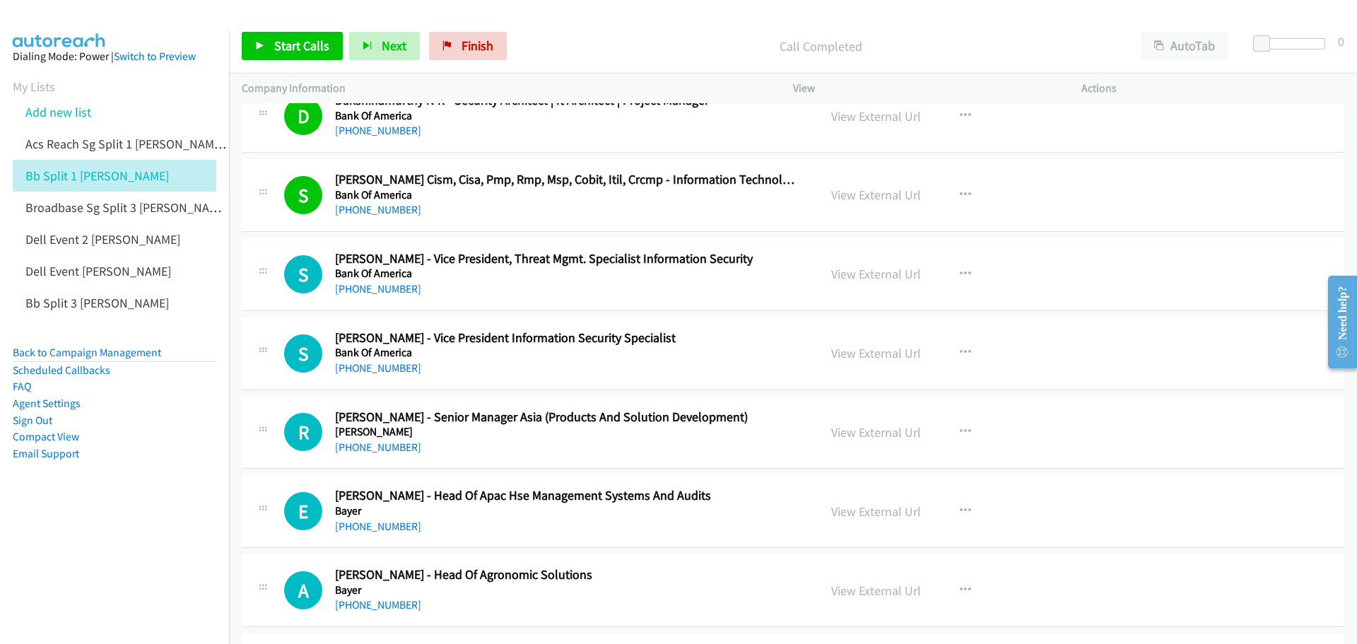
scroll to position [6079, 0]
click at [295, 36] on link "Start Calls" at bounding box center [292, 46] width 101 height 28
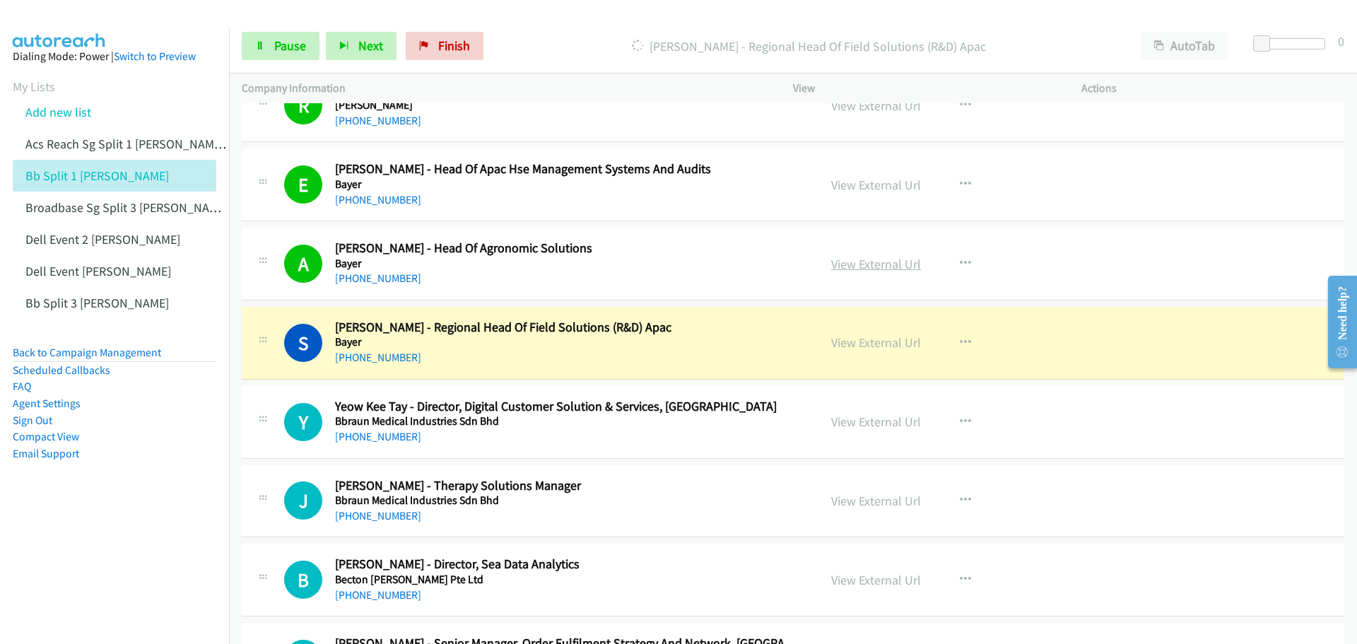
scroll to position [6433, 0]
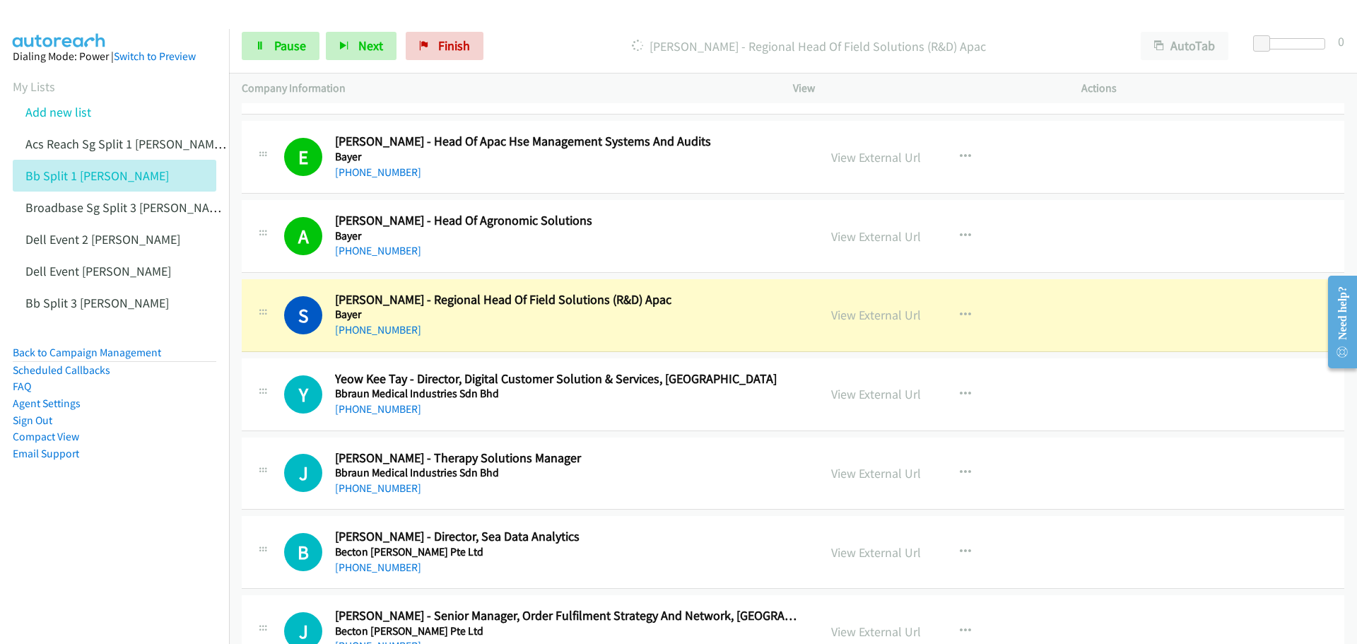
click at [79, 574] on nav "Dialing Mode: Power | Switch to Preview My Lists Add new list Acs Reach Sg Spli…" at bounding box center [115, 351] width 230 height 644
click at [878, 314] on link "View External Url" at bounding box center [876, 315] width 90 height 16
click at [291, 44] on span "Pause" at bounding box center [290, 45] width 32 height 16
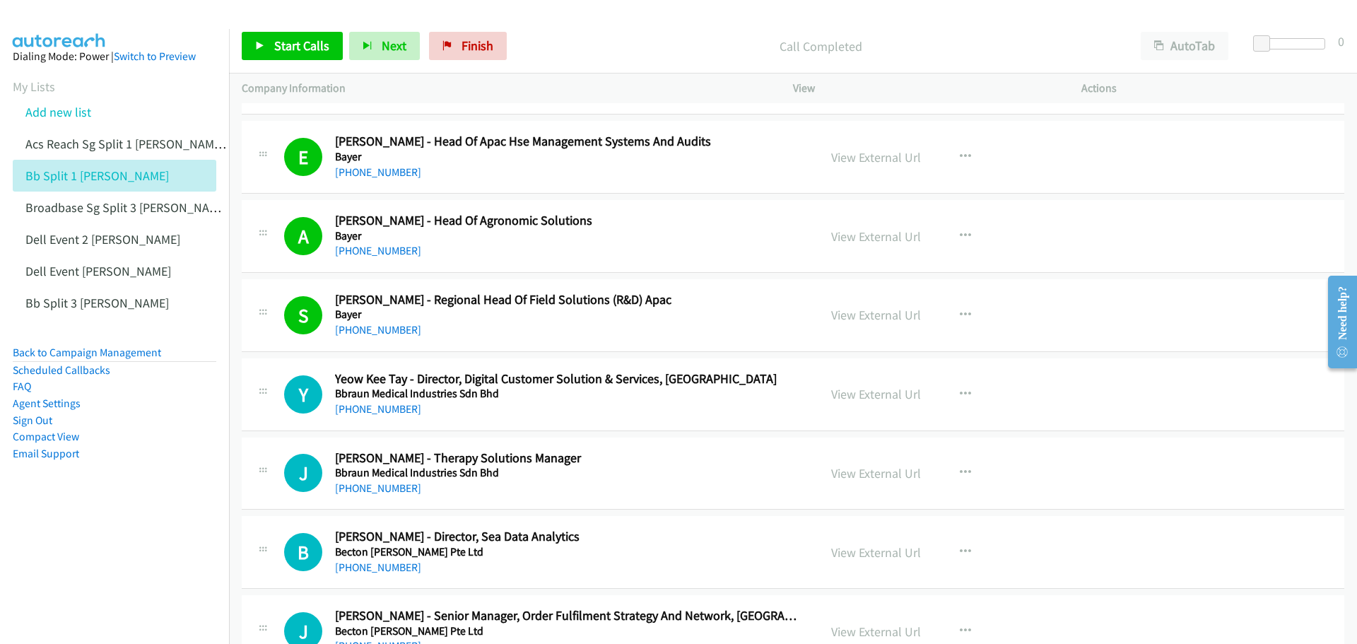
click at [274, 27] on div "Start Calls Pause Next Finish Call Completed AutoTab AutoTab 0" at bounding box center [793, 46] width 1128 height 54
click at [277, 40] on span "Start Calls" at bounding box center [301, 45] width 55 height 16
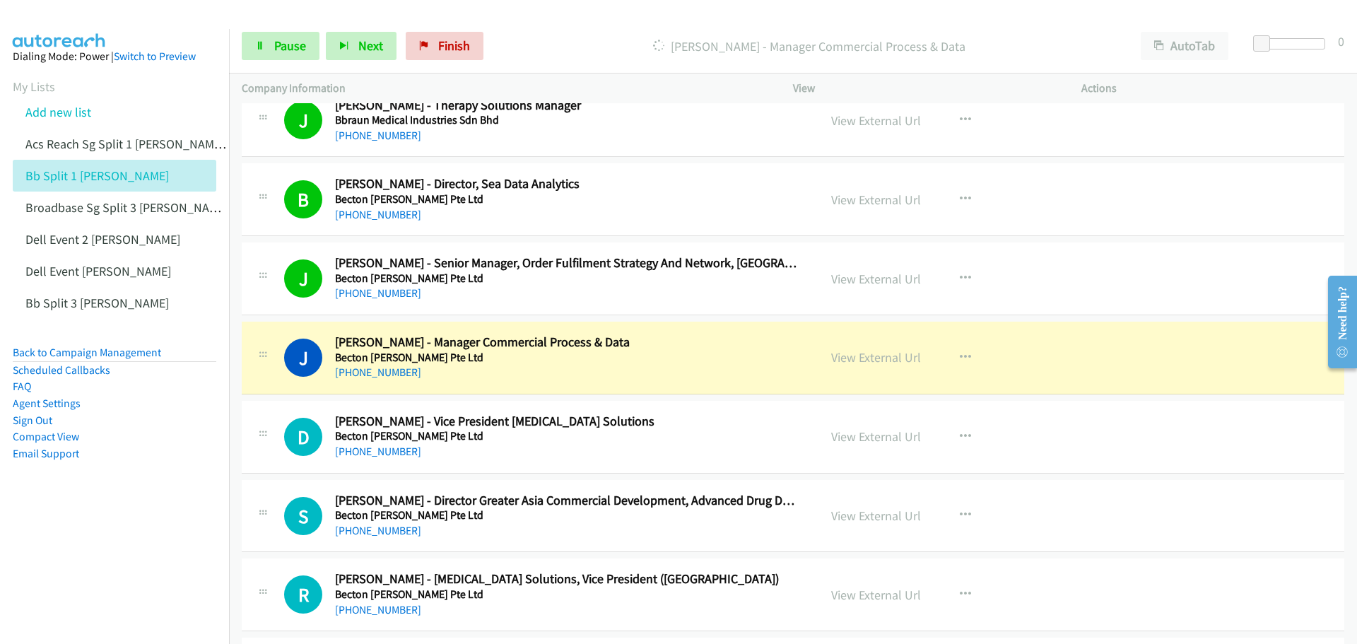
scroll to position [6786, 0]
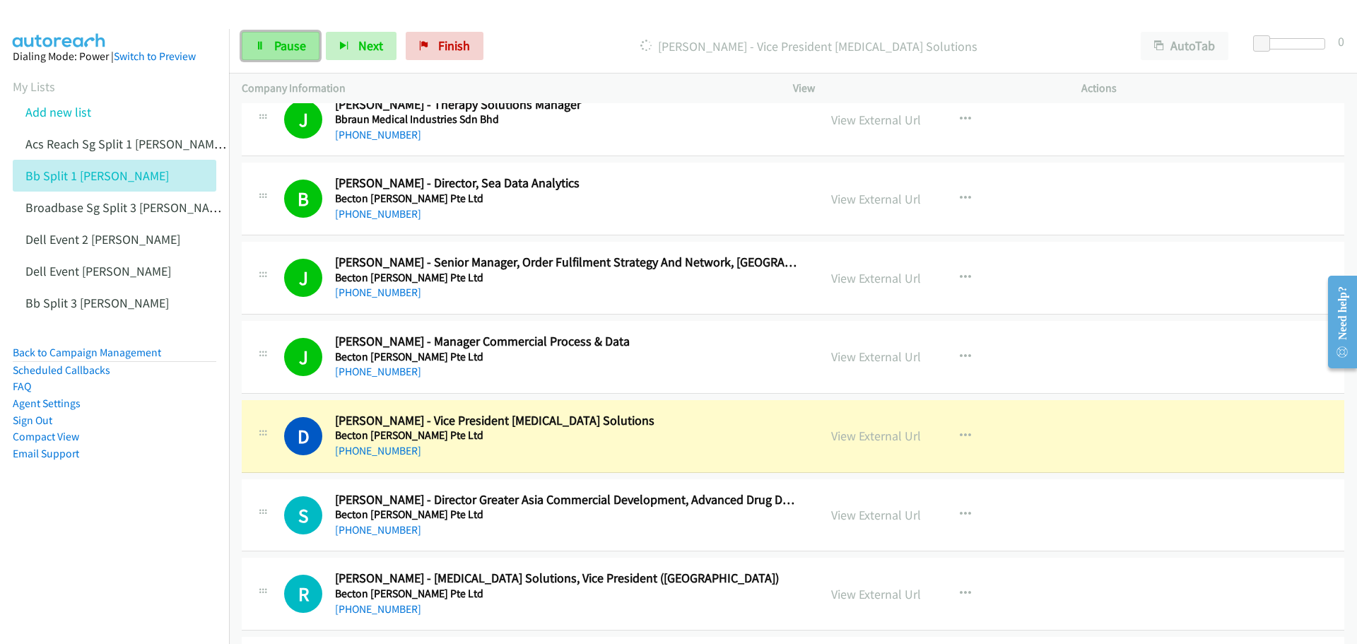
click at [306, 45] on link "Pause" at bounding box center [281, 46] width 78 height 28
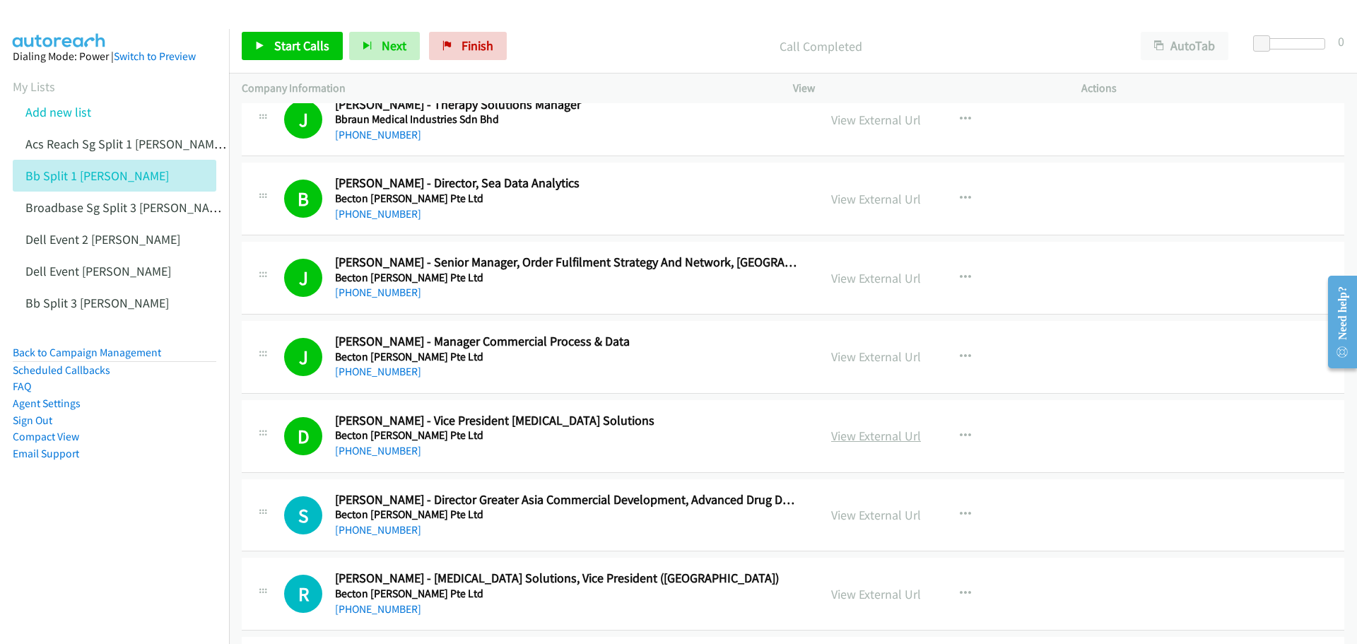
click at [869, 435] on link "View External Url" at bounding box center [876, 436] width 90 height 16
click at [296, 37] on link "Start Calls" at bounding box center [292, 46] width 101 height 28
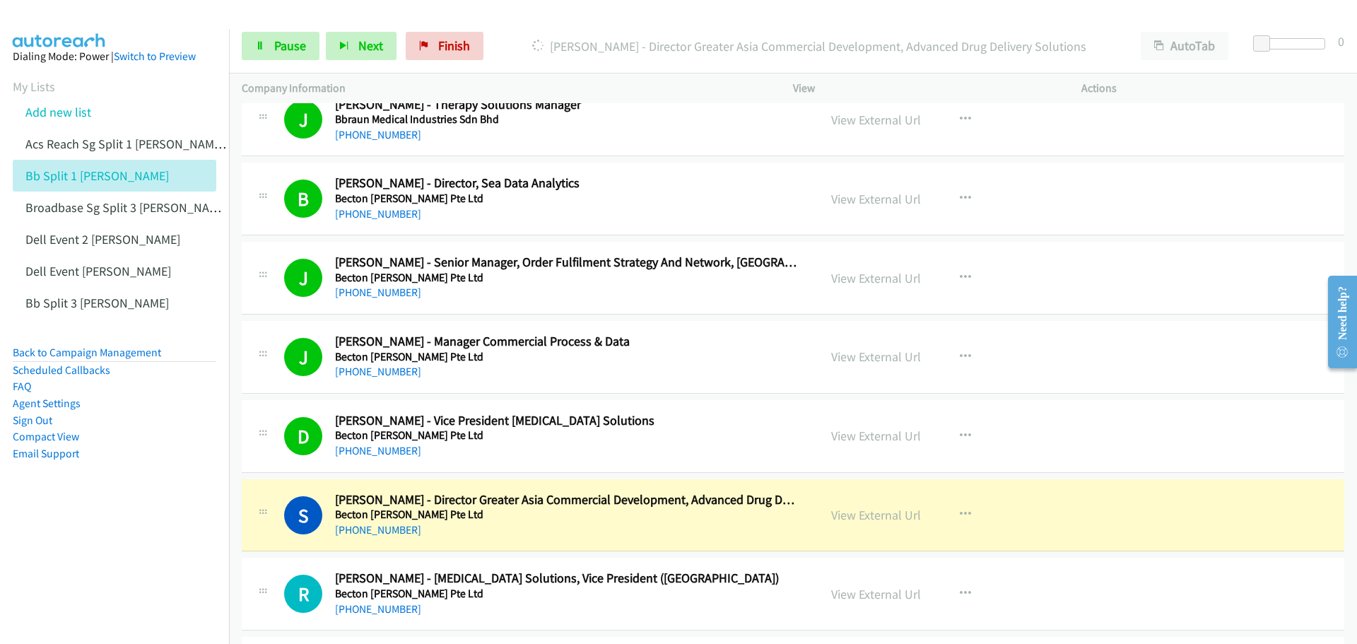
scroll to position [6857, 0]
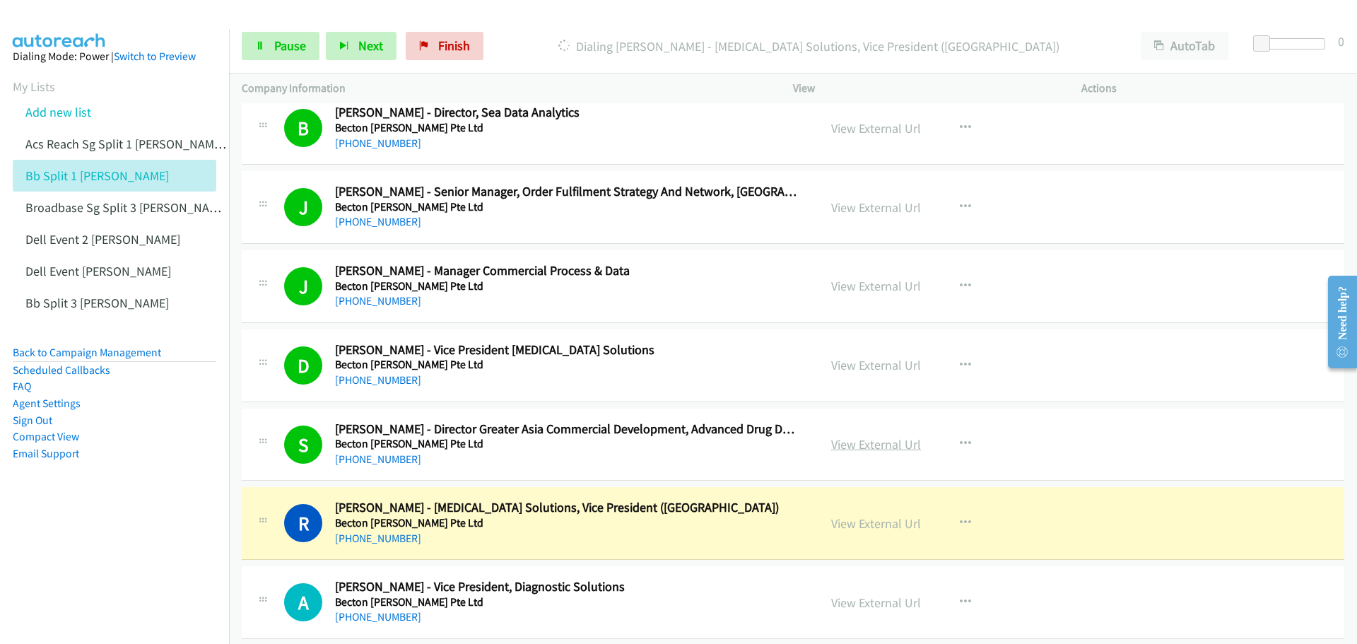
click at [855, 449] on link "View External Url" at bounding box center [876, 444] width 90 height 16
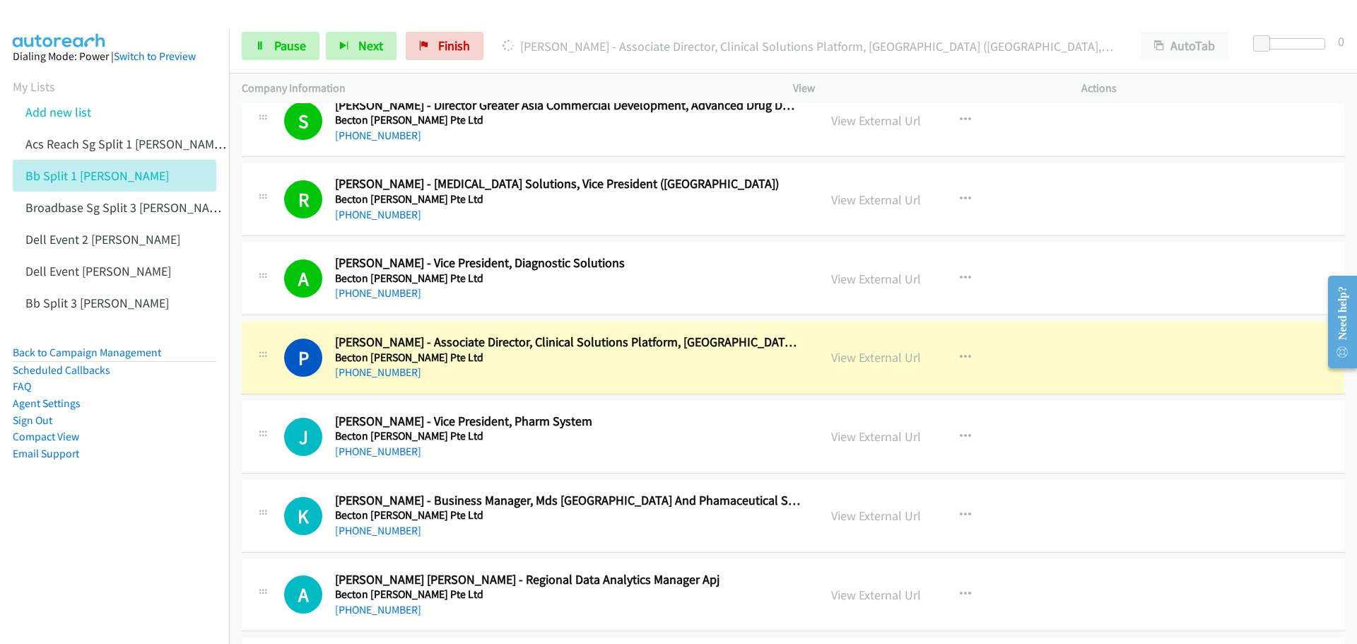
scroll to position [7210, 0]
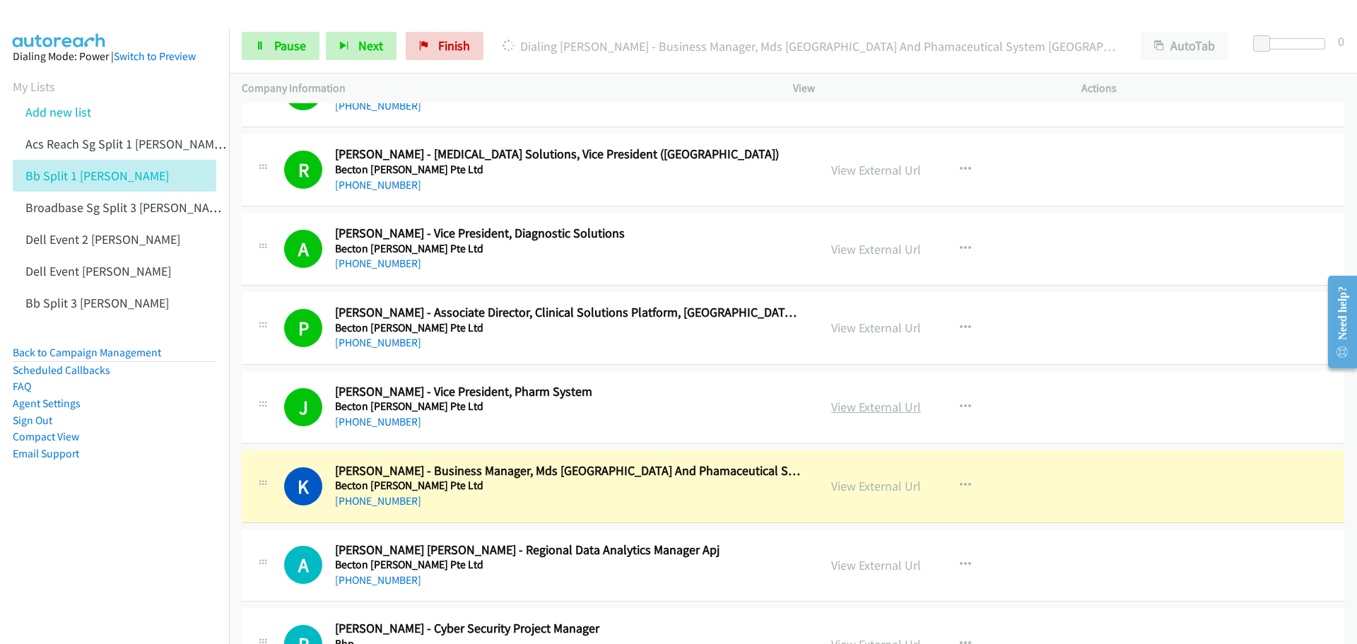
click at [896, 406] on link "View External Url" at bounding box center [876, 407] width 90 height 16
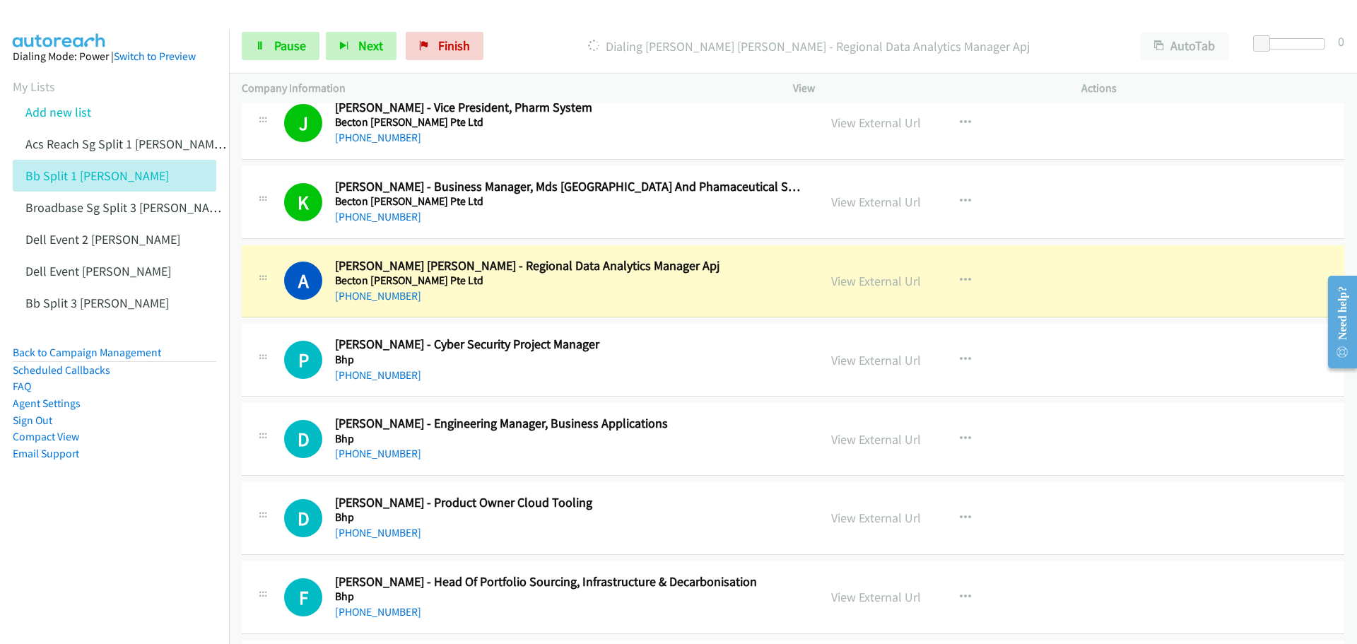
scroll to position [7493, 0]
click at [296, 52] on span "Pause" at bounding box center [290, 45] width 32 height 16
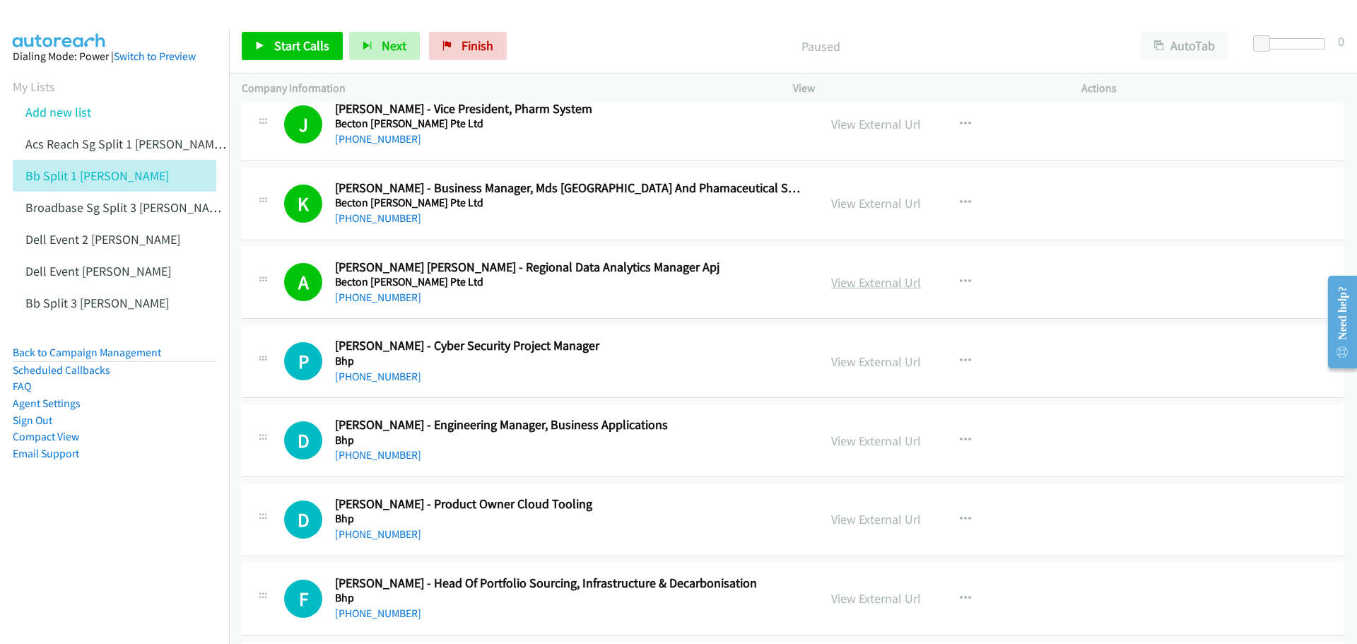
click at [855, 277] on link "View External Url" at bounding box center [876, 282] width 90 height 16
click at [285, 47] on span "Start Calls" at bounding box center [301, 45] width 55 height 16
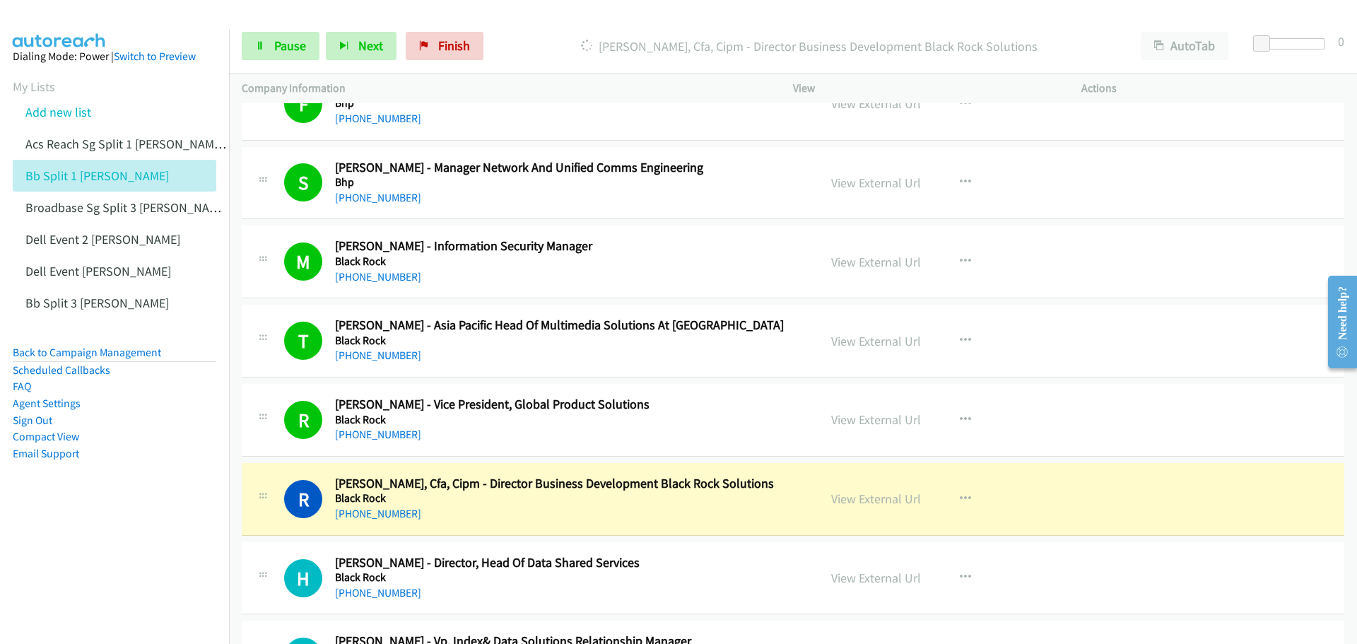
scroll to position [8058, 0]
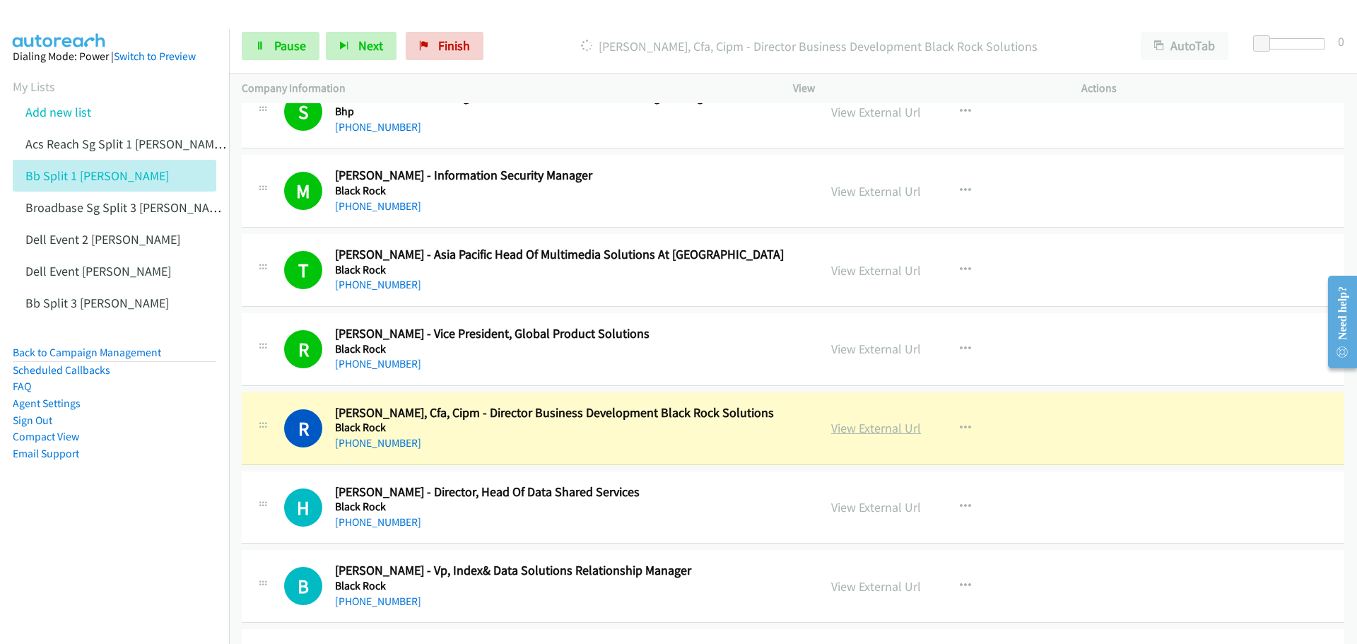
click at [840, 426] on link "View External Url" at bounding box center [876, 428] width 90 height 16
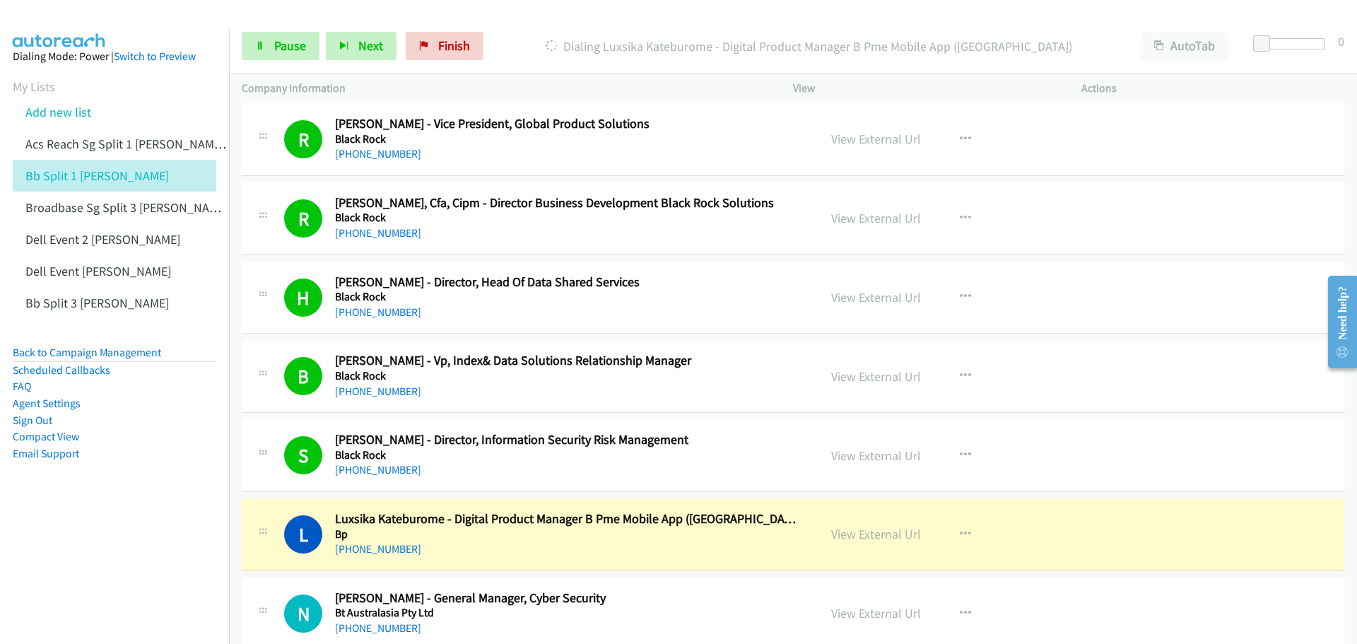
scroll to position [8341, 0]
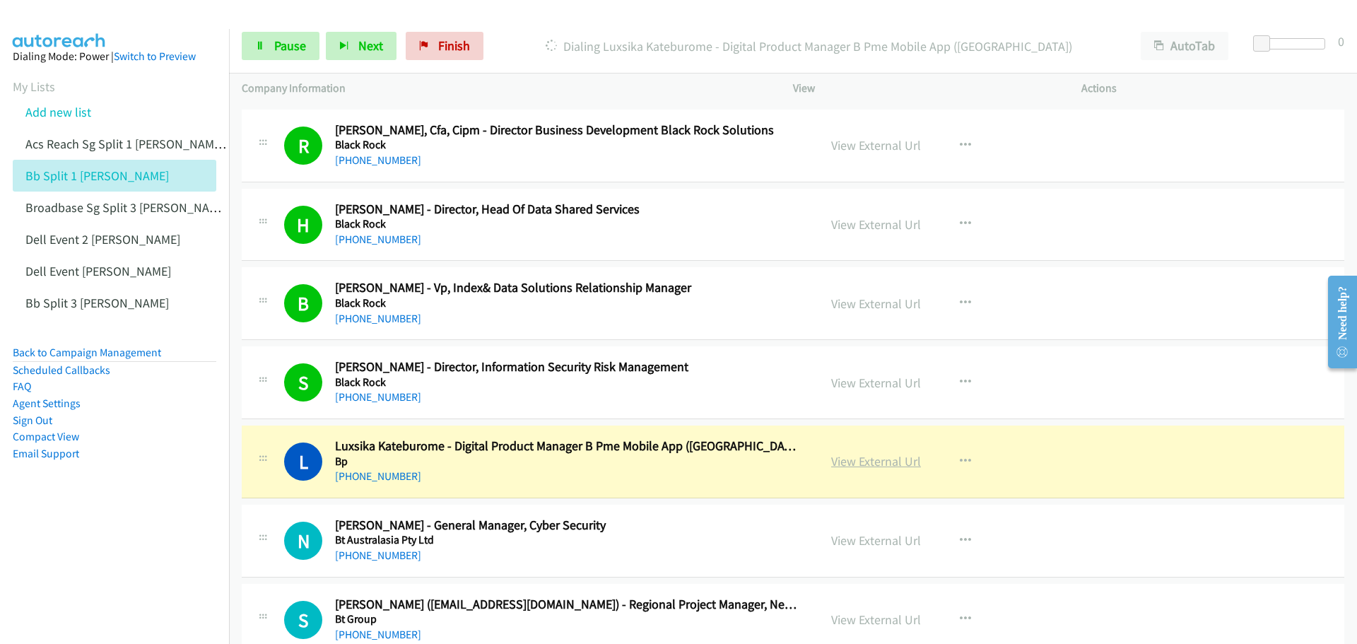
click at [844, 458] on link "View External Url" at bounding box center [876, 461] width 90 height 16
click at [272, 40] on link "Pause" at bounding box center [281, 46] width 78 height 28
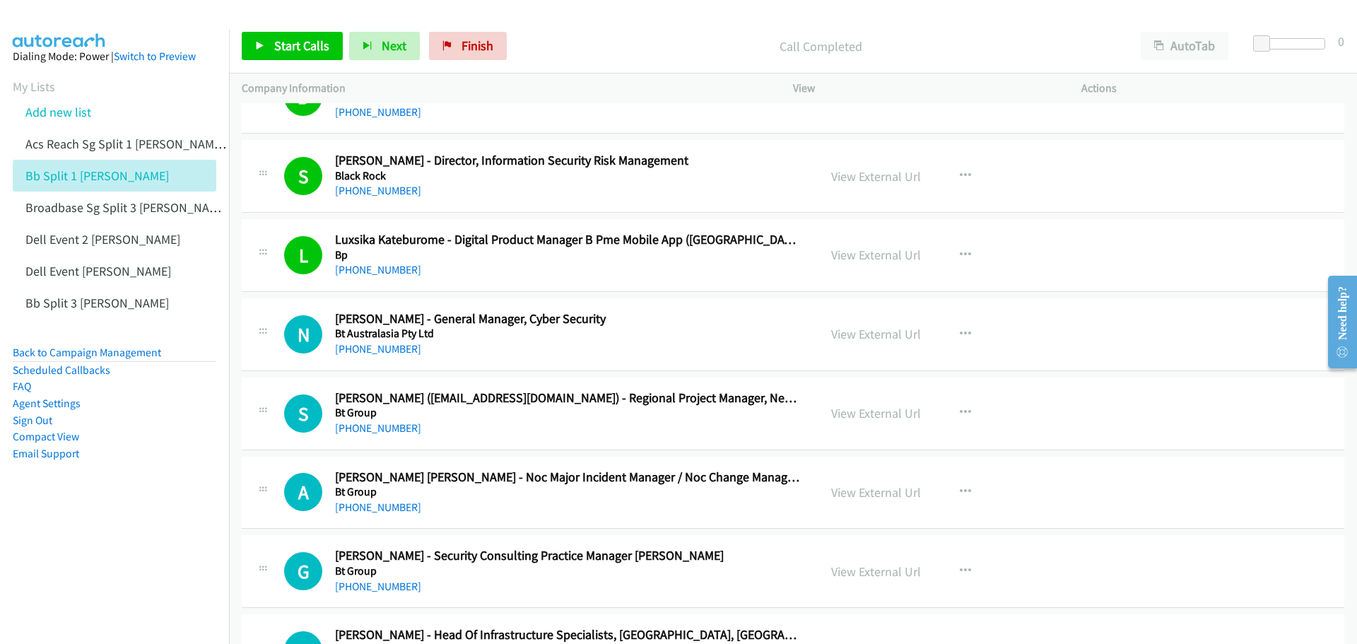
scroll to position [8553, 0]
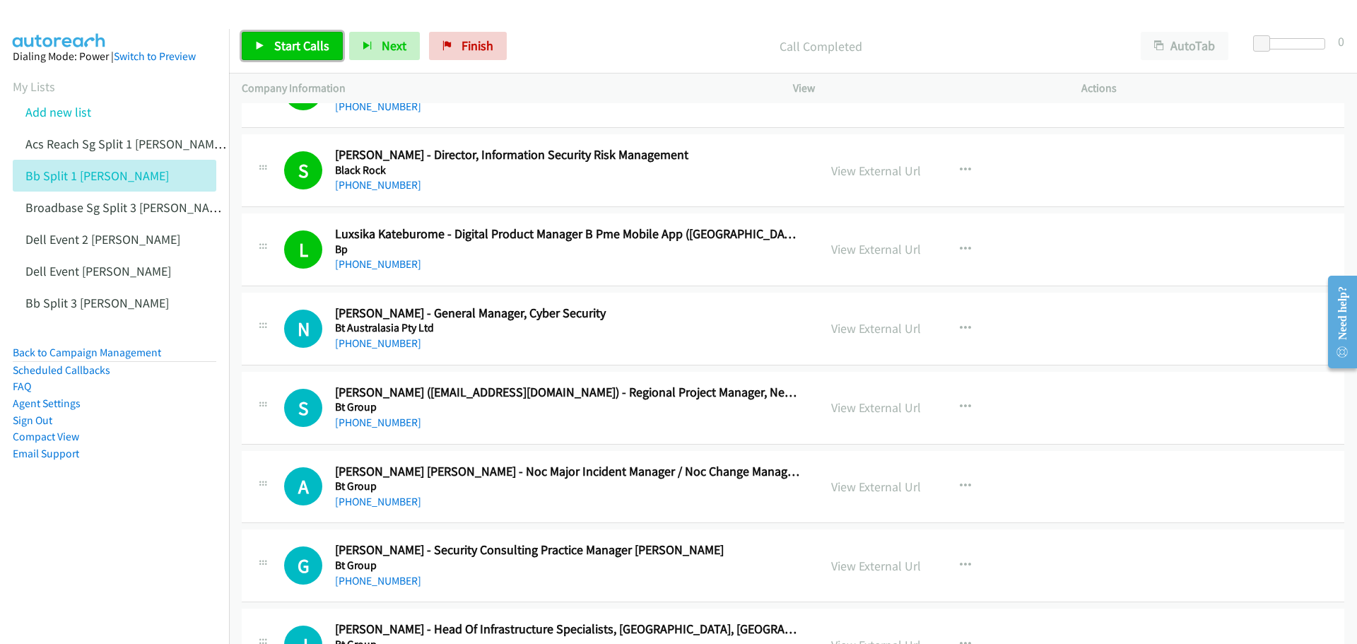
click at [268, 39] on link "Start Calls" at bounding box center [292, 46] width 101 height 28
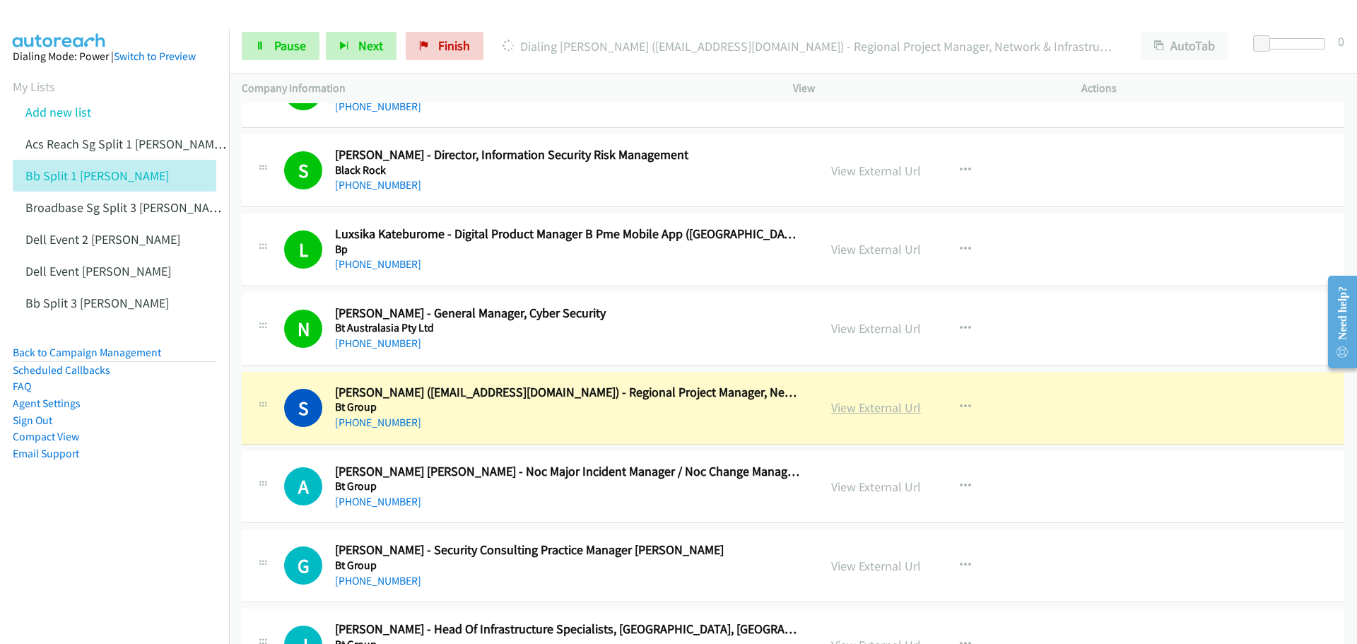
click at [871, 408] on link "View External Url" at bounding box center [876, 407] width 90 height 16
click at [286, 46] on span "Pause" at bounding box center [290, 45] width 32 height 16
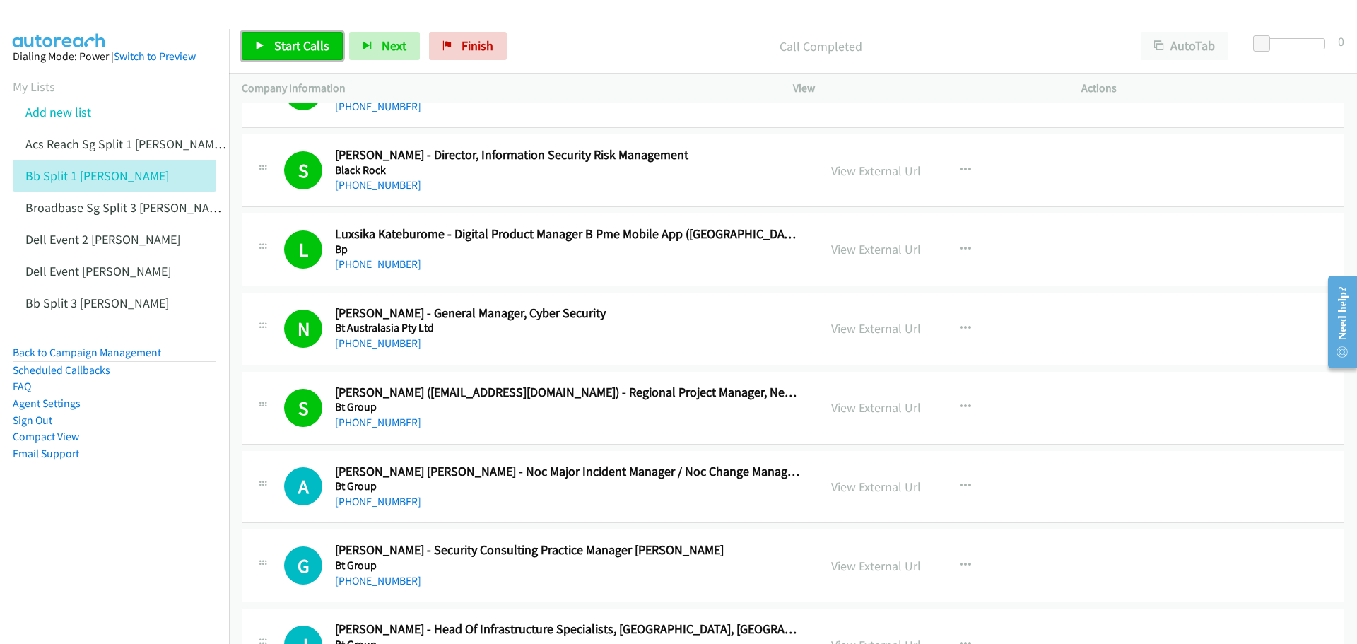
click at [293, 39] on span "Start Calls" at bounding box center [301, 45] width 55 height 16
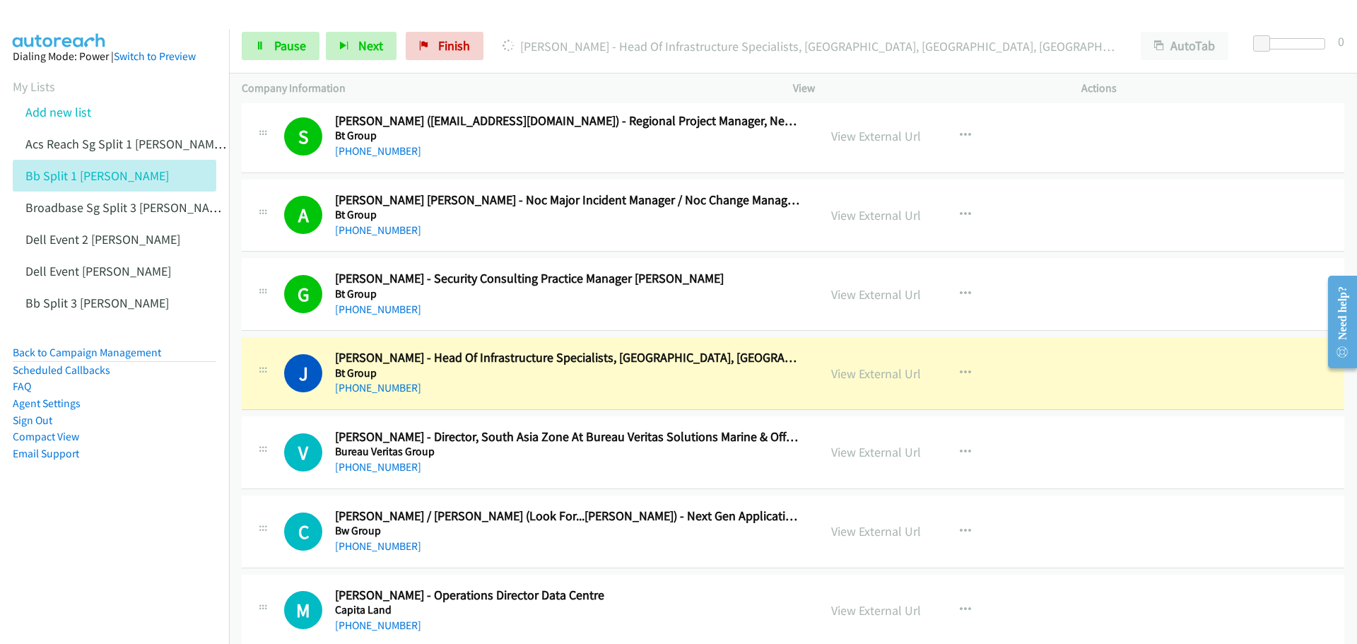
scroll to position [8836, 0]
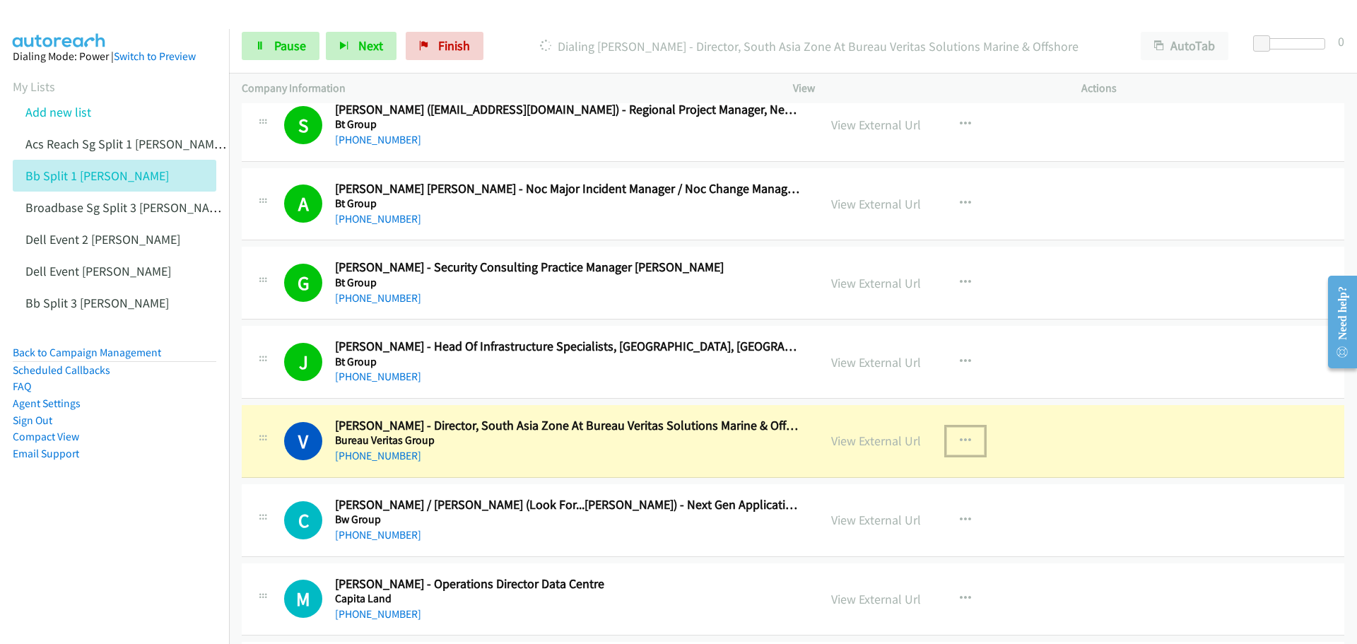
click at [960, 437] on icon "button" at bounding box center [965, 440] width 11 height 11
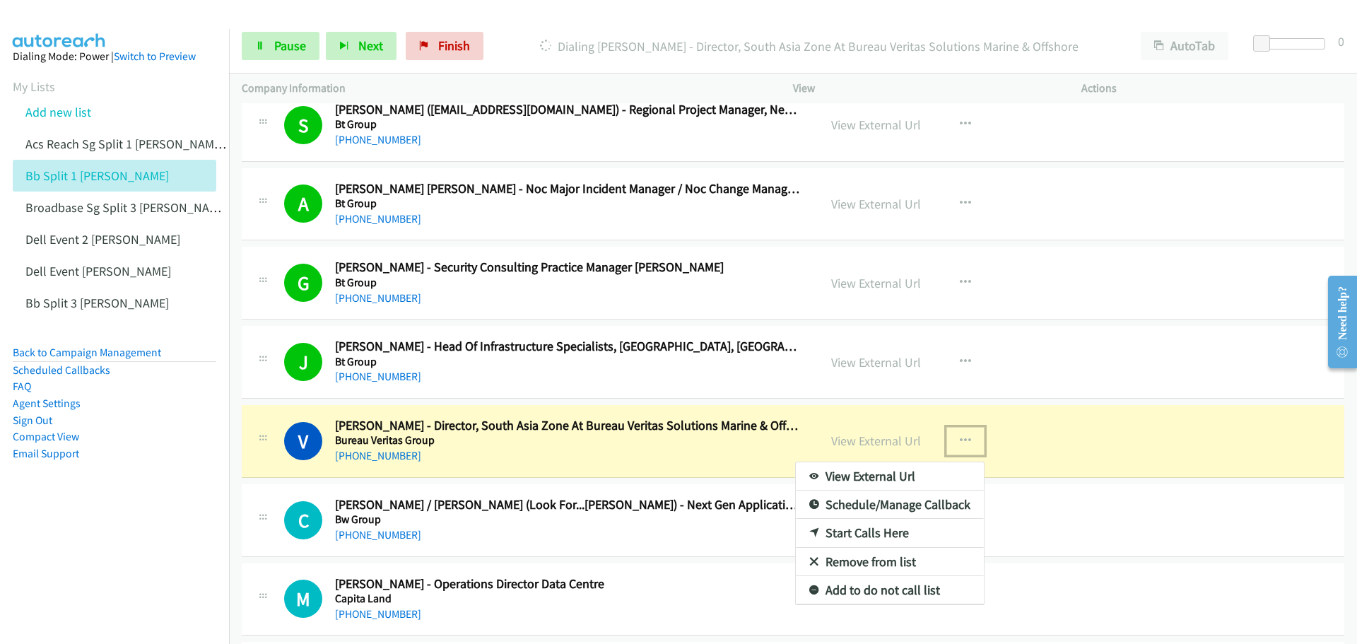
click at [1061, 404] on div at bounding box center [678, 322] width 1357 height 644
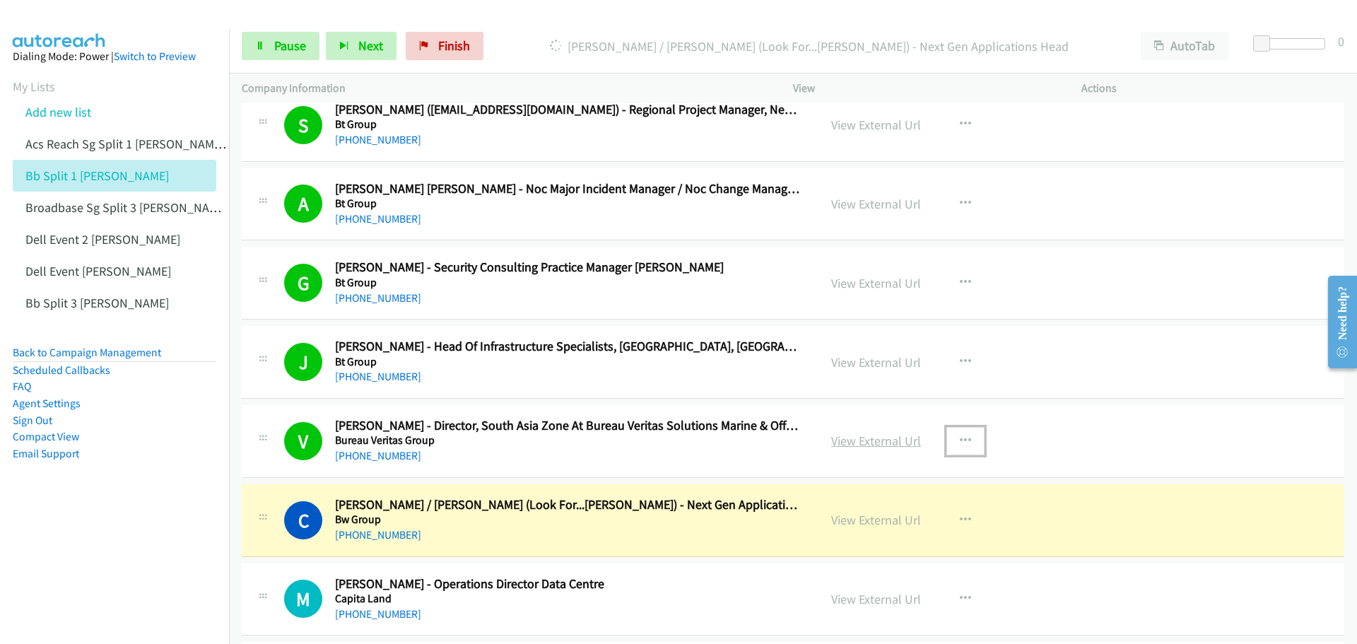
click at [865, 444] on link "View External Url" at bounding box center [876, 441] width 90 height 16
click at [274, 45] on span "Pause" at bounding box center [290, 45] width 32 height 16
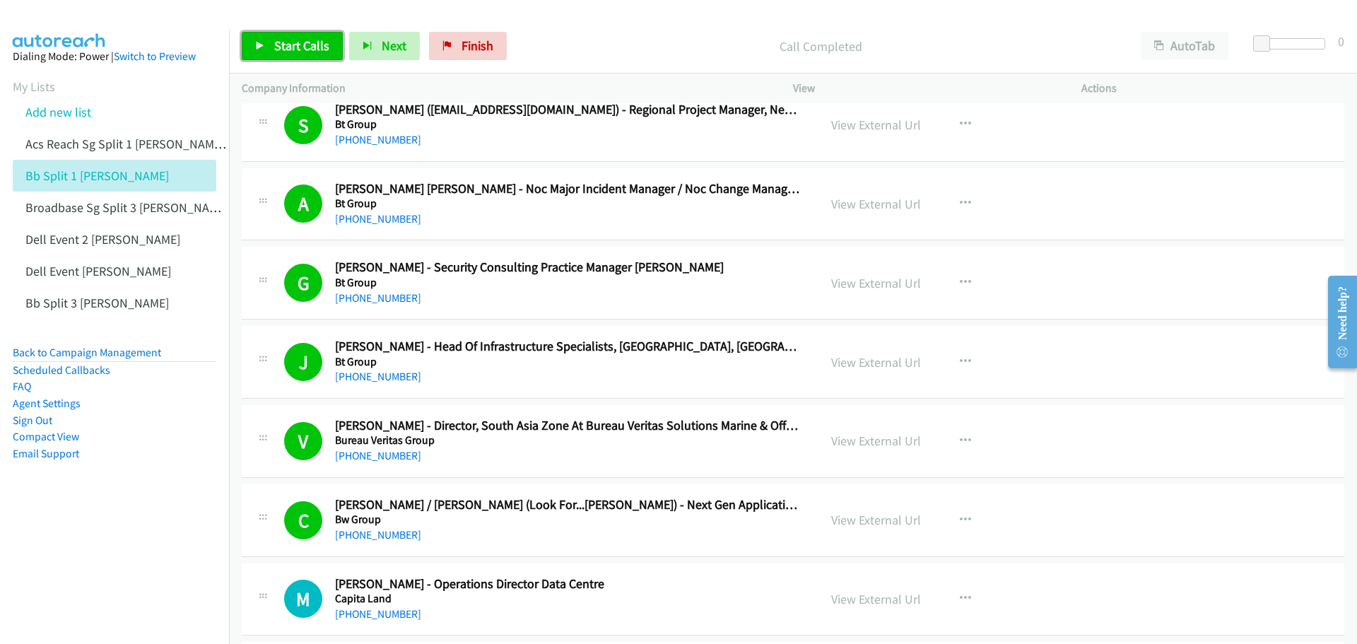
click at [308, 52] on span "Start Calls" at bounding box center [301, 45] width 55 height 16
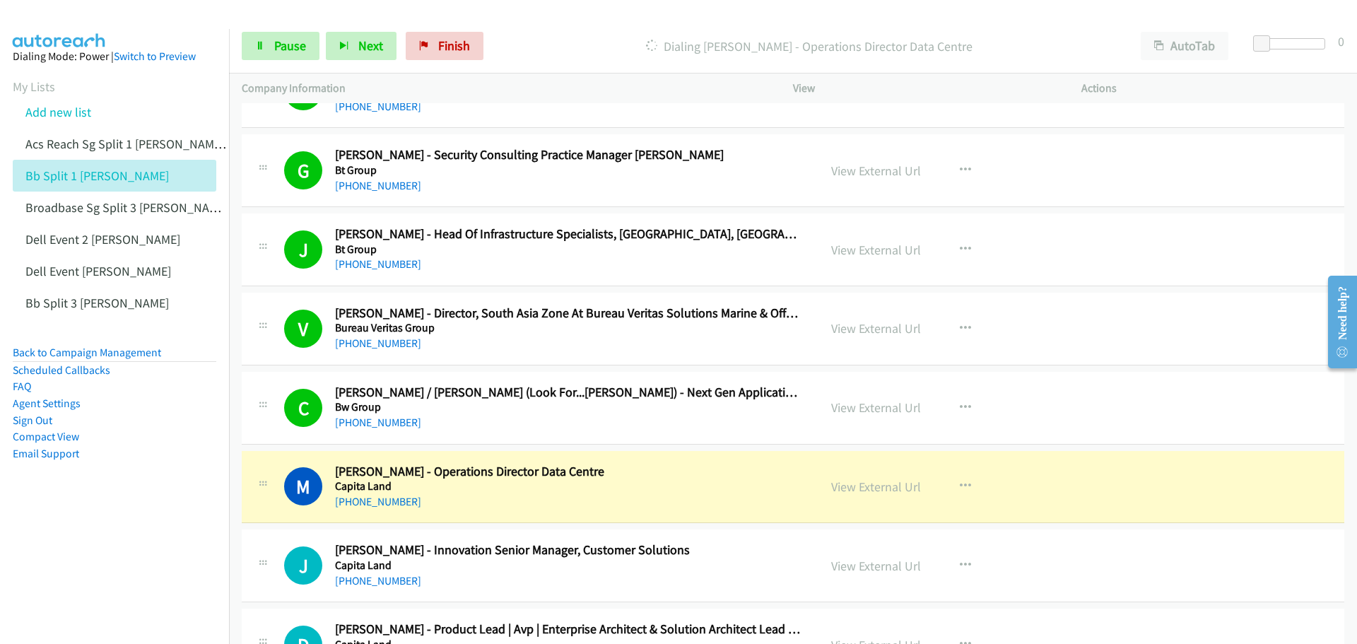
scroll to position [8977, 0]
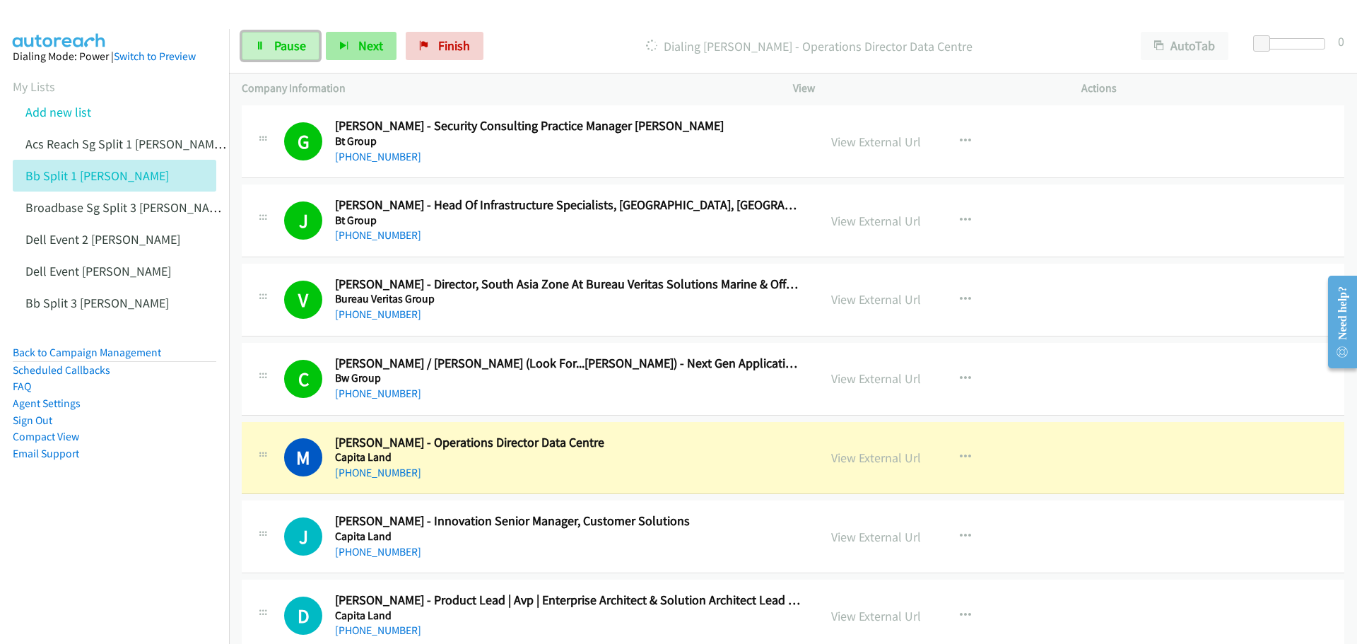
drag, startPoint x: 275, startPoint y: 53, endPoint x: 346, endPoint y: 59, distance: 71.7
click at [275, 52] on span "Pause" at bounding box center [290, 45] width 32 height 16
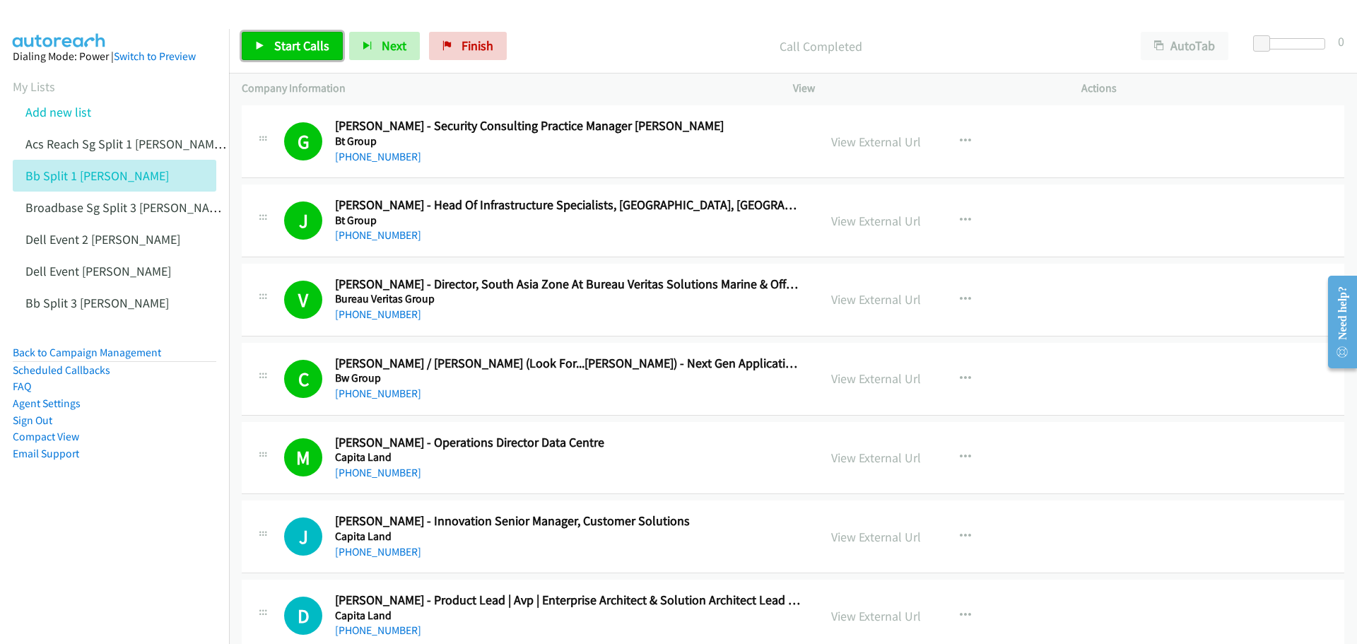
click at [306, 40] on span "Start Calls" at bounding box center [301, 45] width 55 height 16
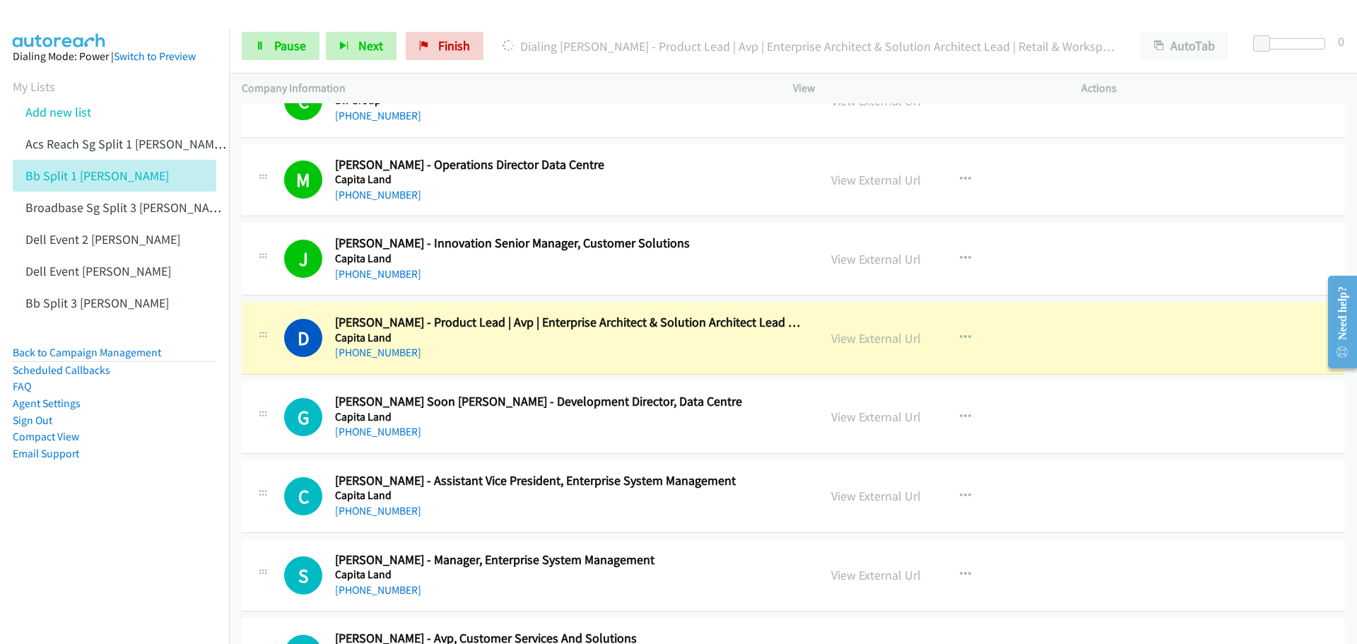
scroll to position [9260, 0]
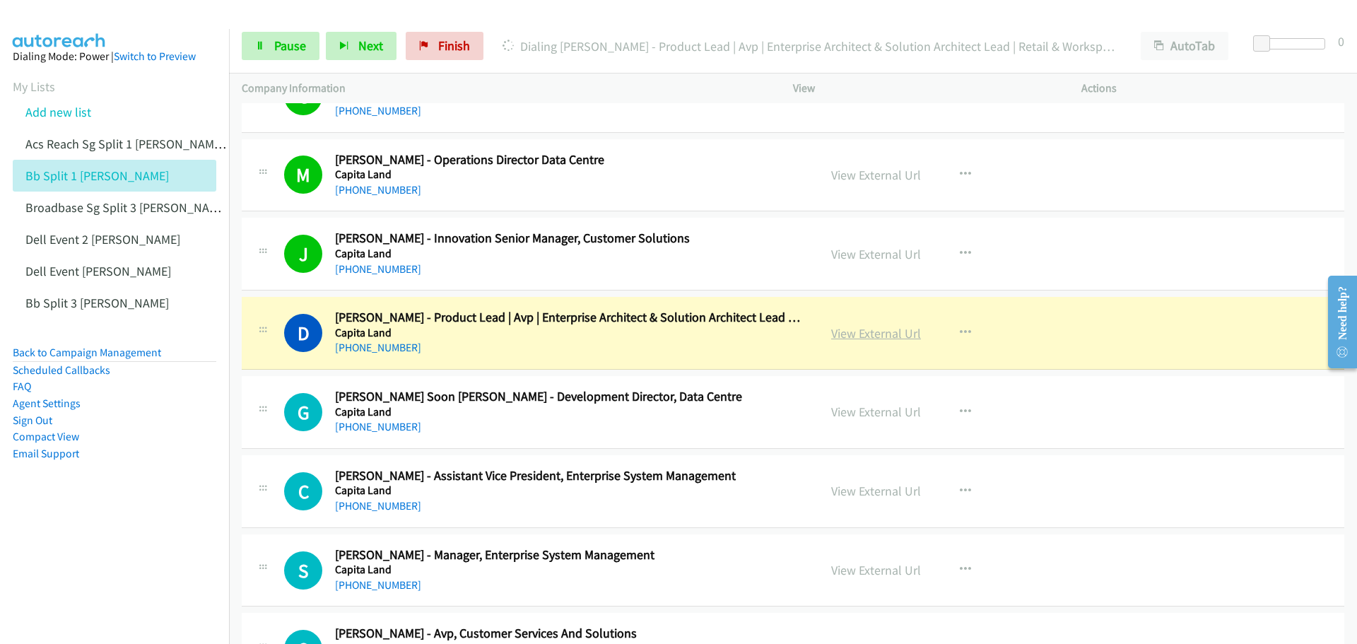
click at [853, 335] on link "View External Url" at bounding box center [876, 333] width 90 height 16
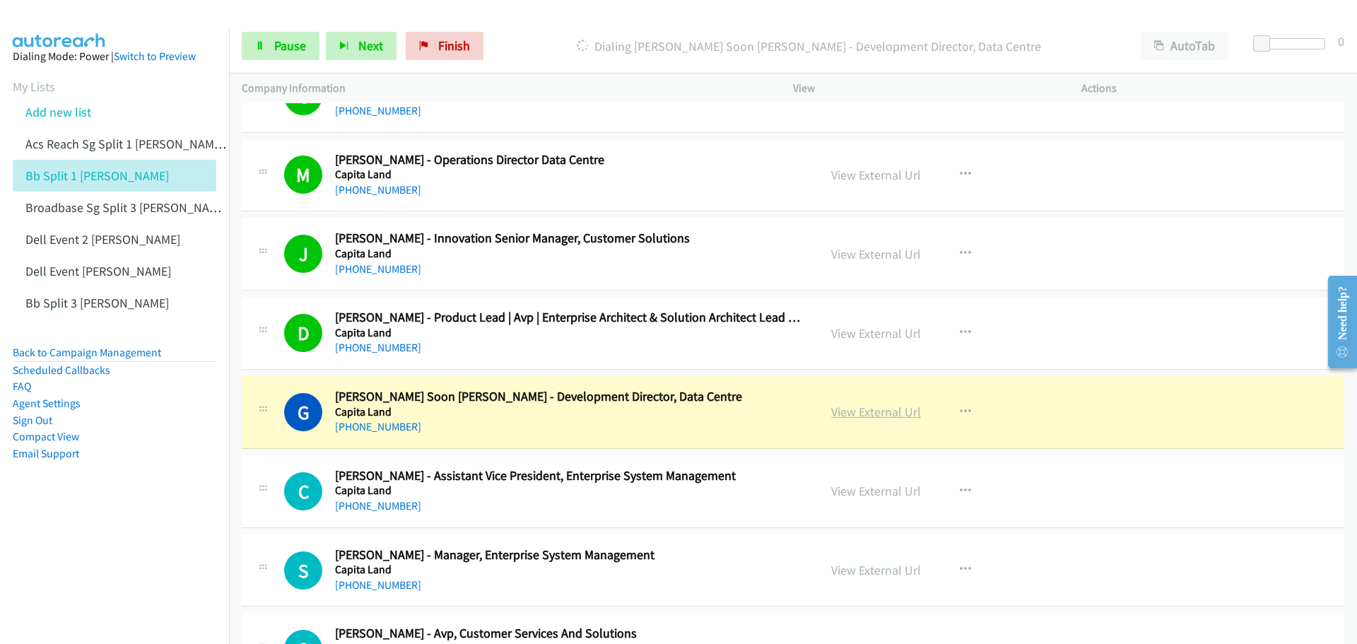
click at [871, 415] on link "View External Url" at bounding box center [876, 412] width 90 height 16
click at [294, 46] on span "Pause" at bounding box center [290, 45] width 32 height 16
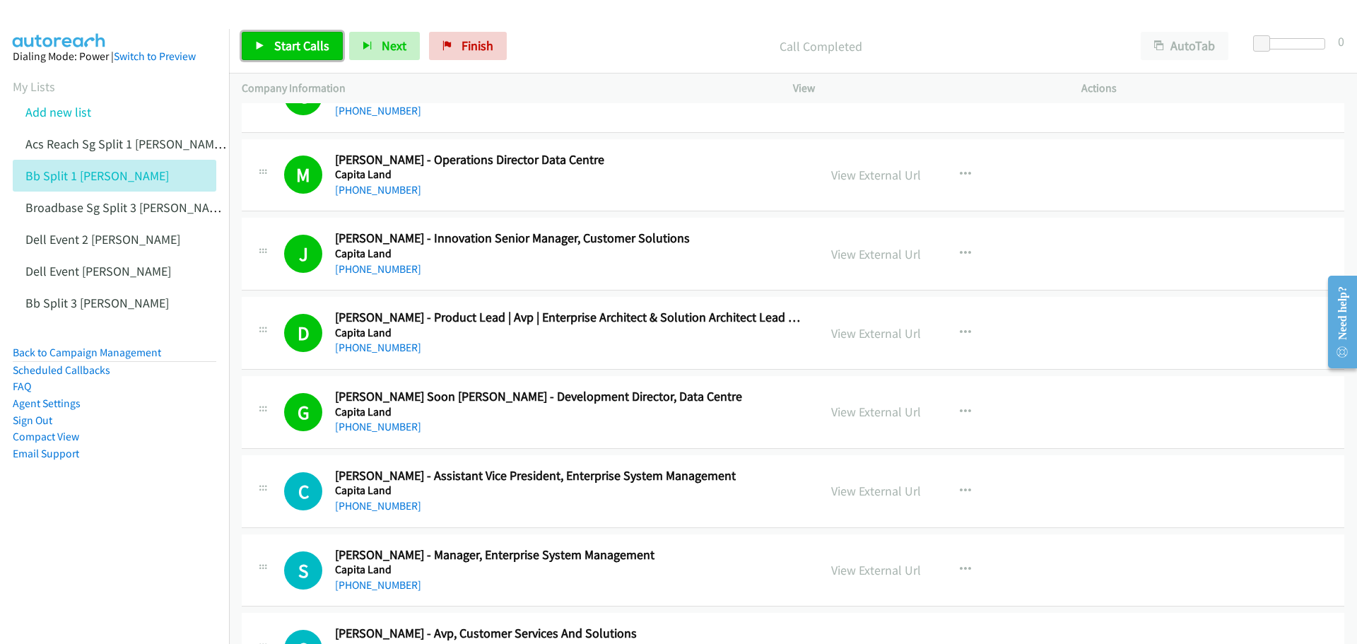
click at [292, 42] on span "Start Calls" at bounding box center [301, 45] width 55 height 16
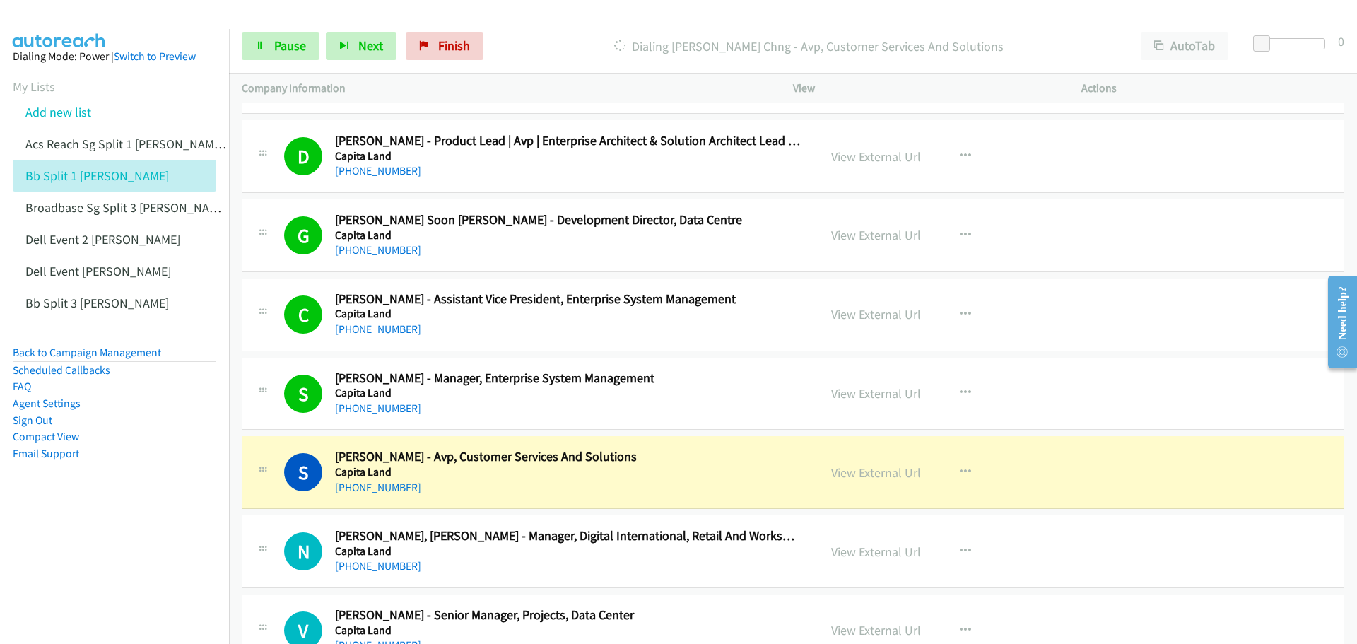
scroll to position [9472, 0]
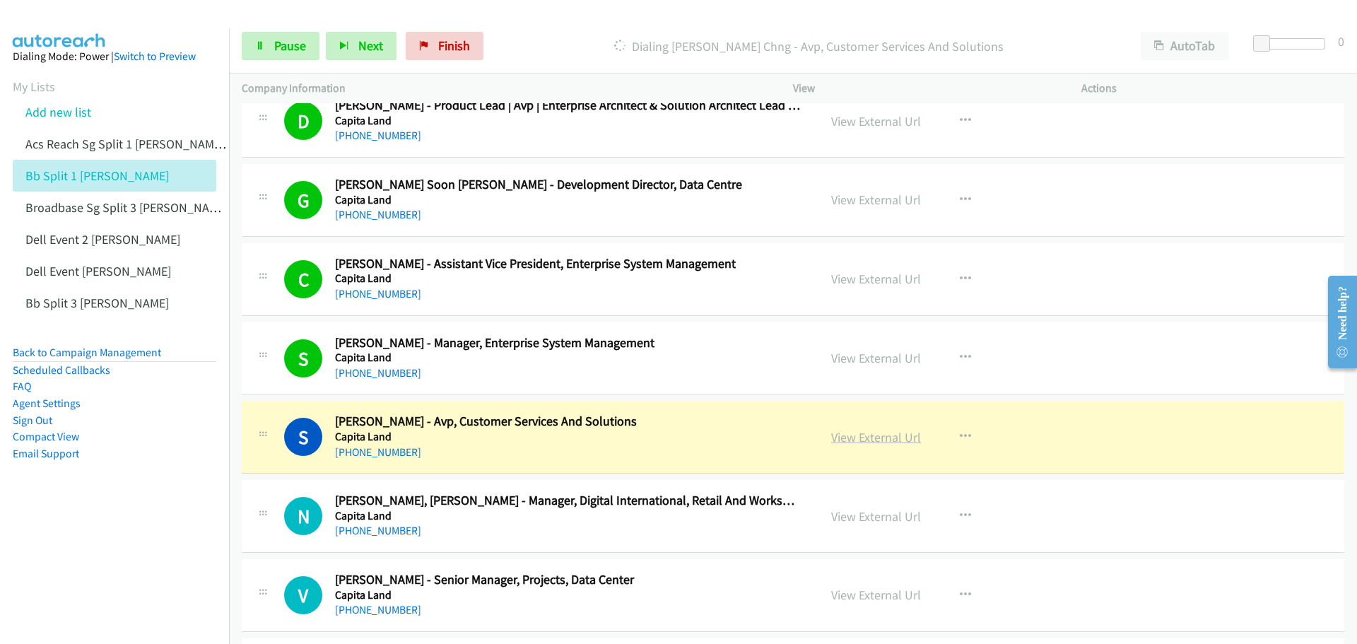
click at [881, 442] on link "View External Url" at bounding box center [876, 437] width 90 height 16
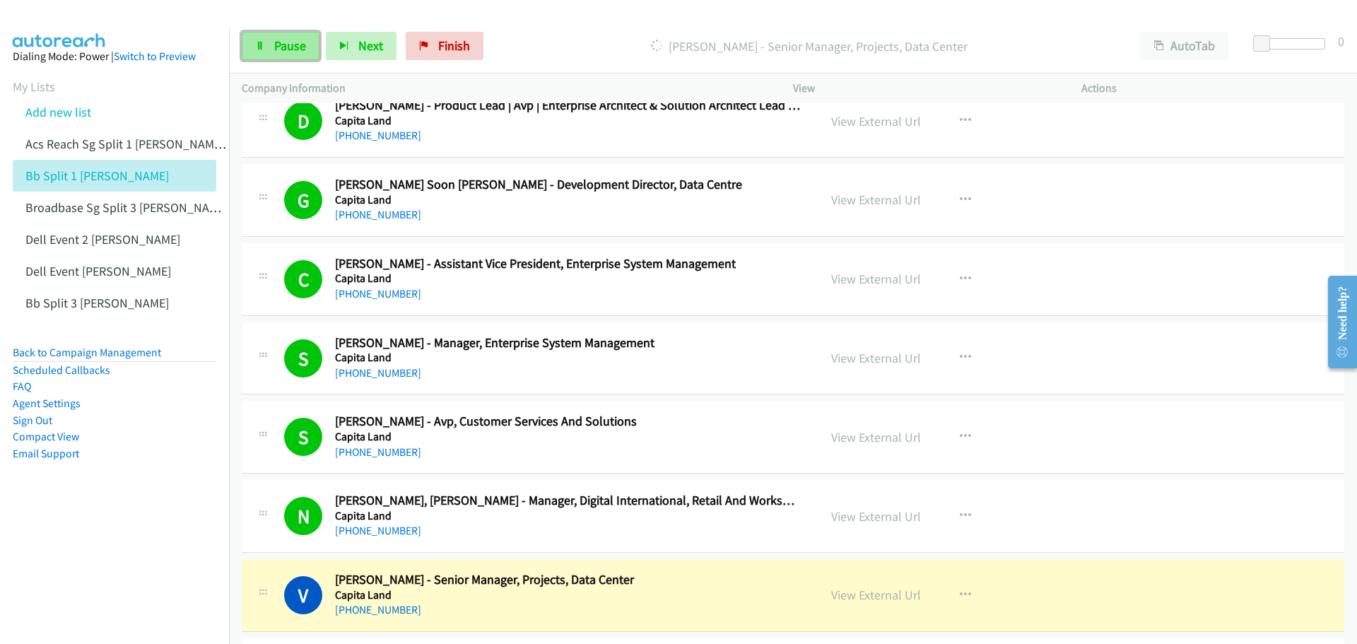
click at [264, 45] on icon at bounding box center [260, 47] width 10 height 10
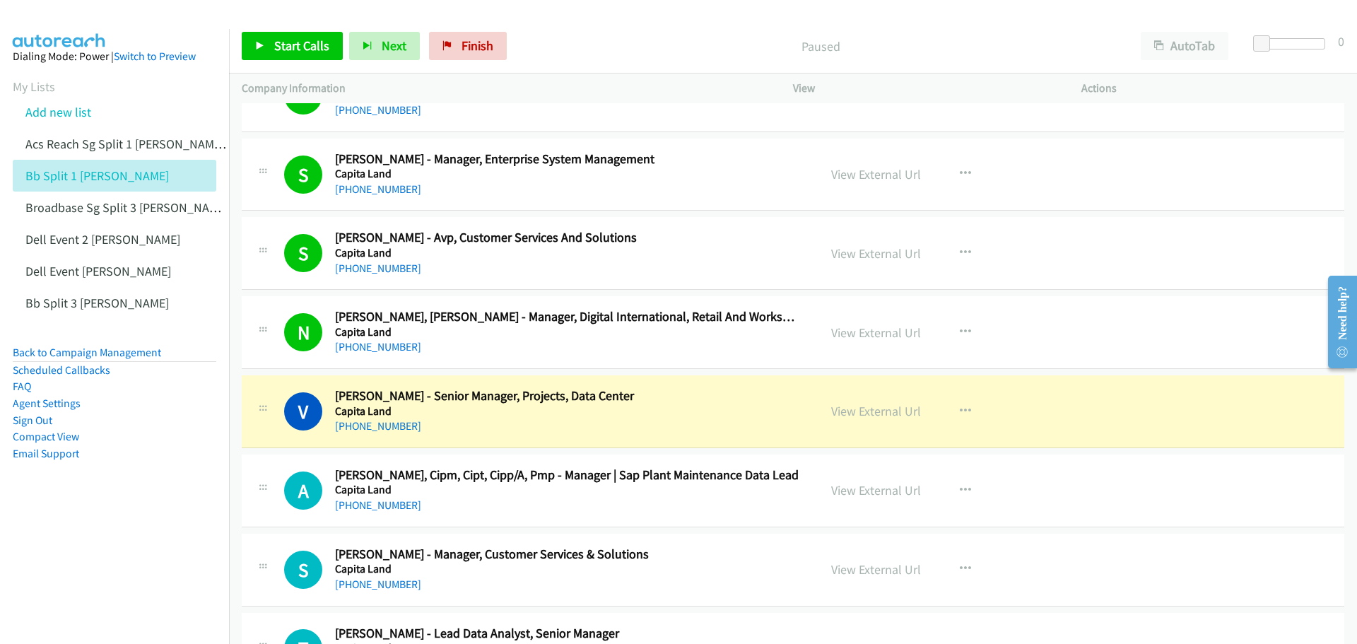
scroll to position [9684, 0]
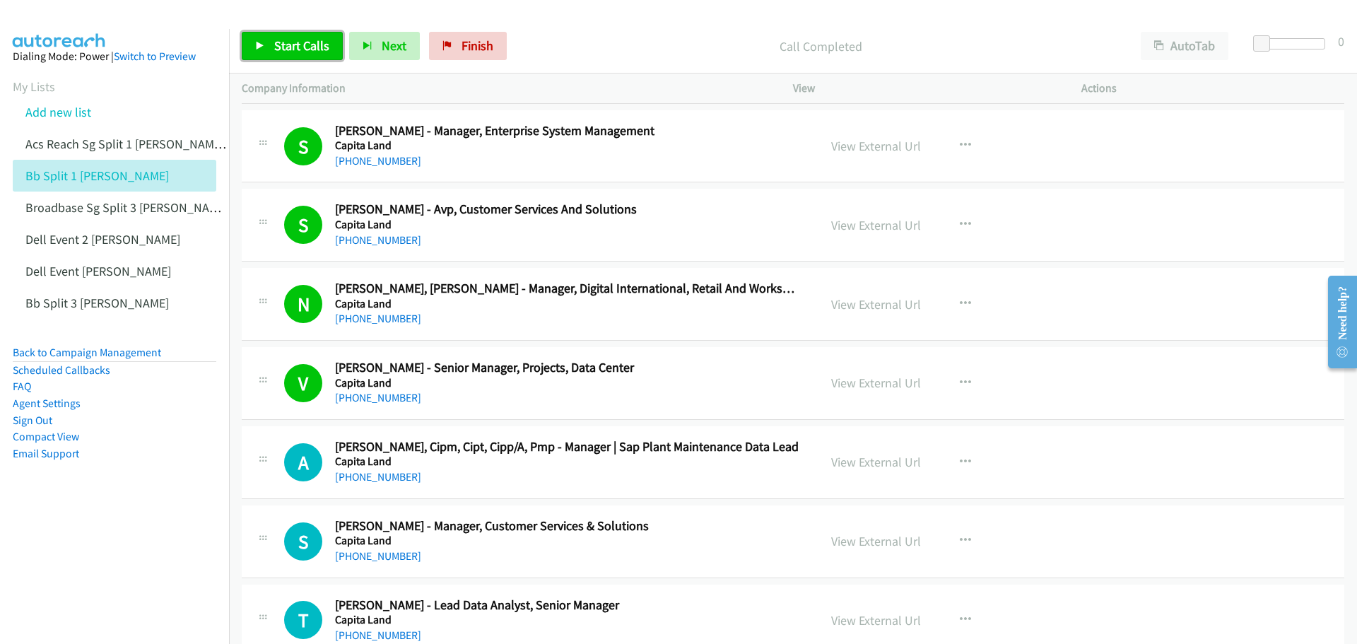
click at [307, 45] on span "Start Calls" at bounding box center [301, 45] width 55 height 16
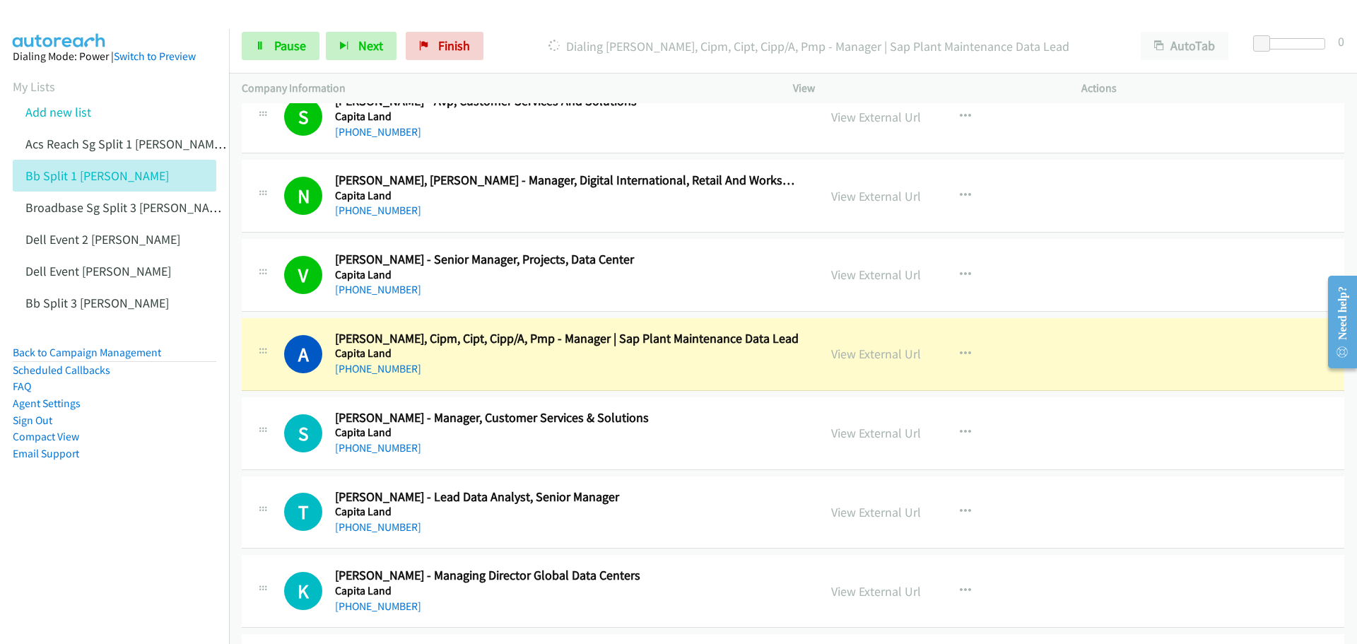
scroll to position [9826, 0]
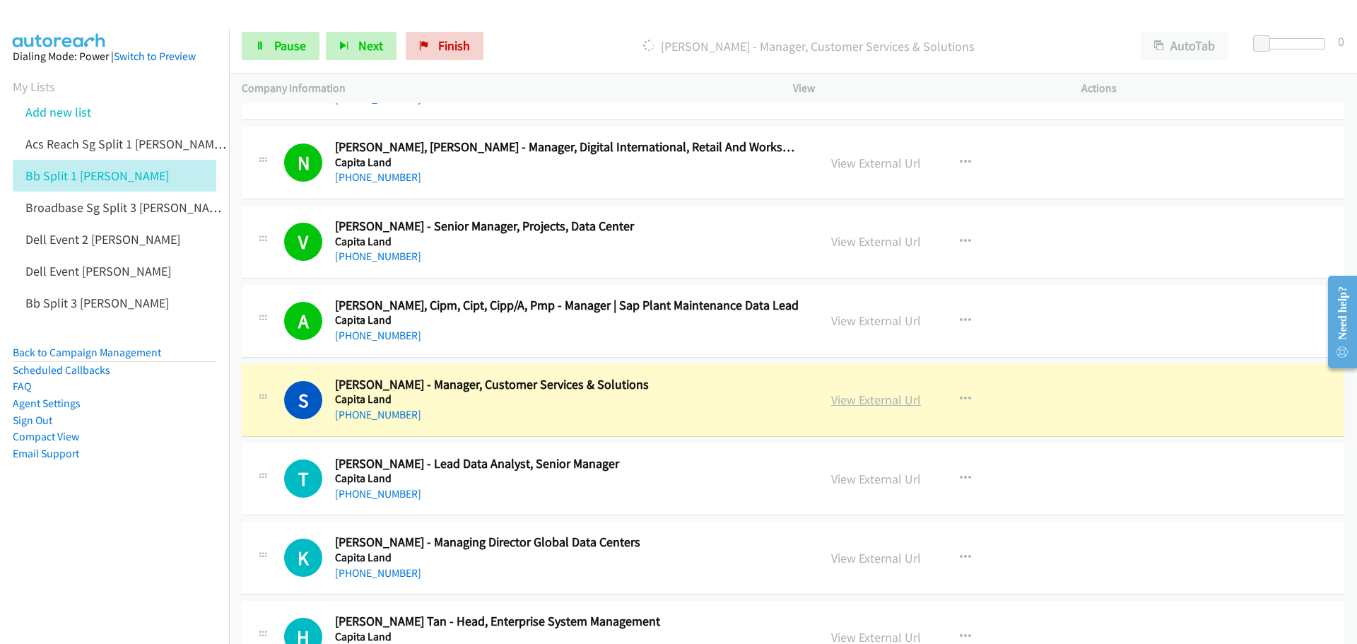
click at [881, 399] on link "View External Url" at bounding box center [876, 400] width 90 height 16
click at [289, 42] on span "Pause" at bounding box center [290, 45] width 32 height 16
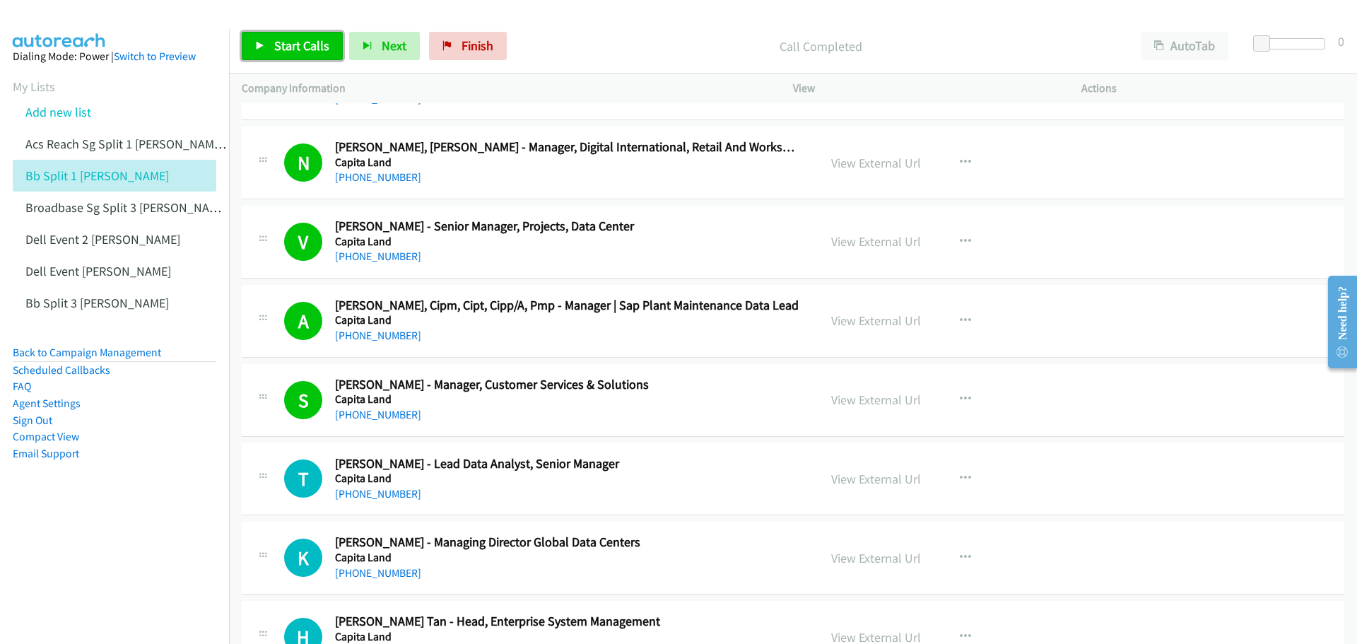
click at [307, 48] on span "Start Calls" at bounding box center [301, 45] width 55 height 16
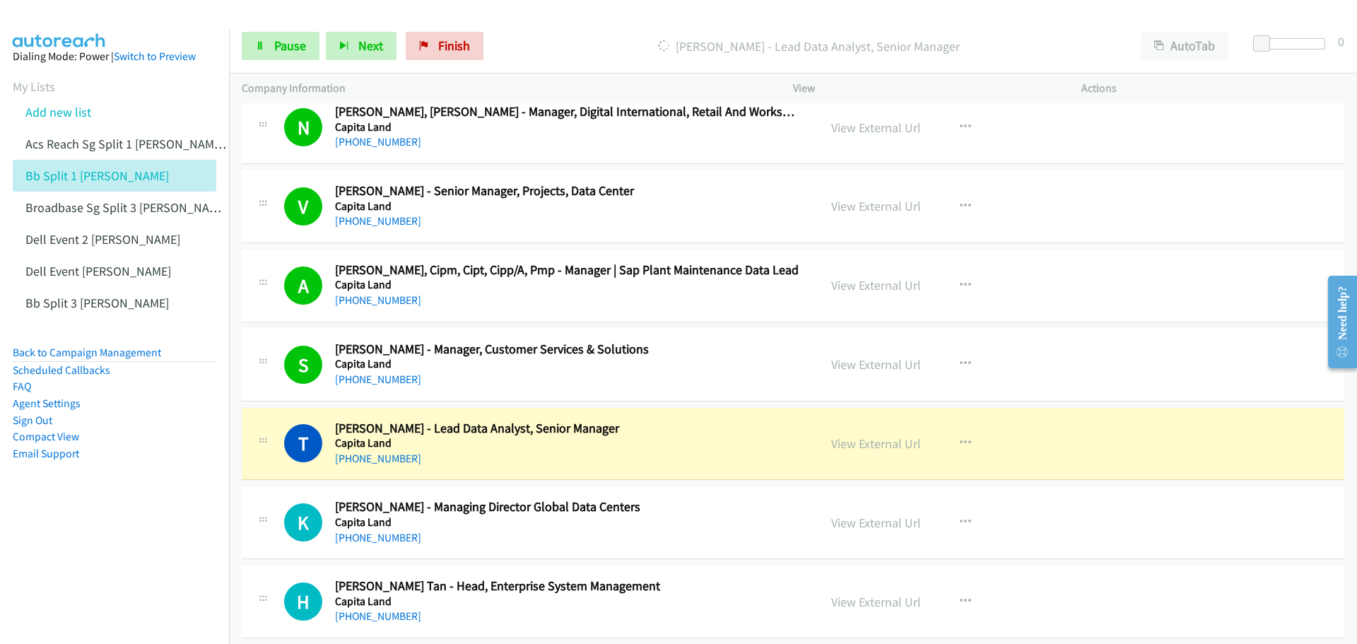
scroll to position [9896, 0]
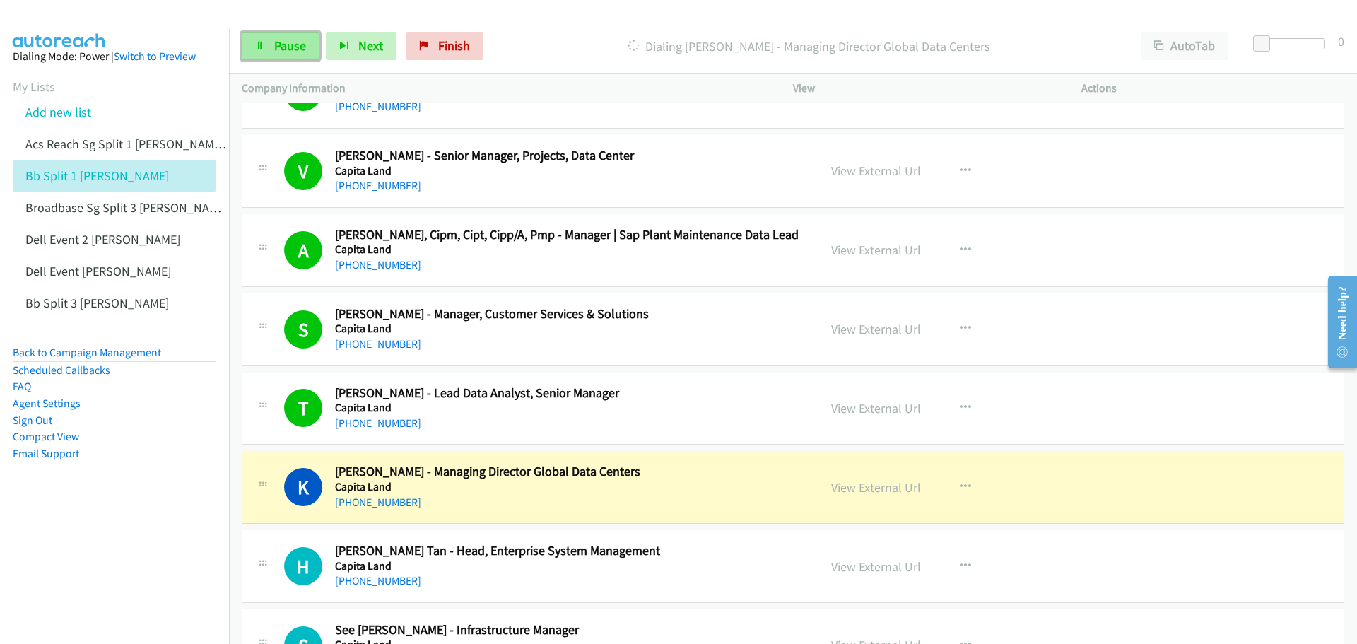
click at [289, 52] on span "Pause" at bounding box center [290, 45] width 32 height 16
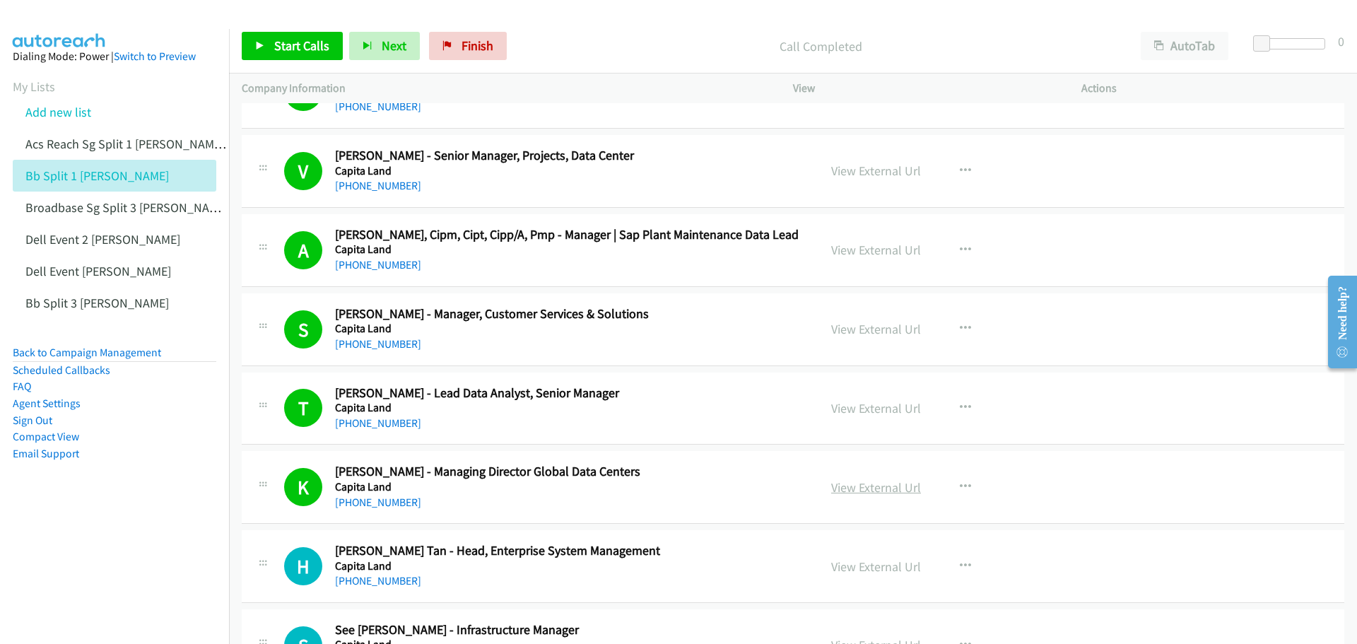
click at [881, 489] on link "View External Url" at bounding box center [876, 487] width 90 height 16
click at [290, 47] on span "Start Calls" at bounding box center [301, 45] width 55 height 16
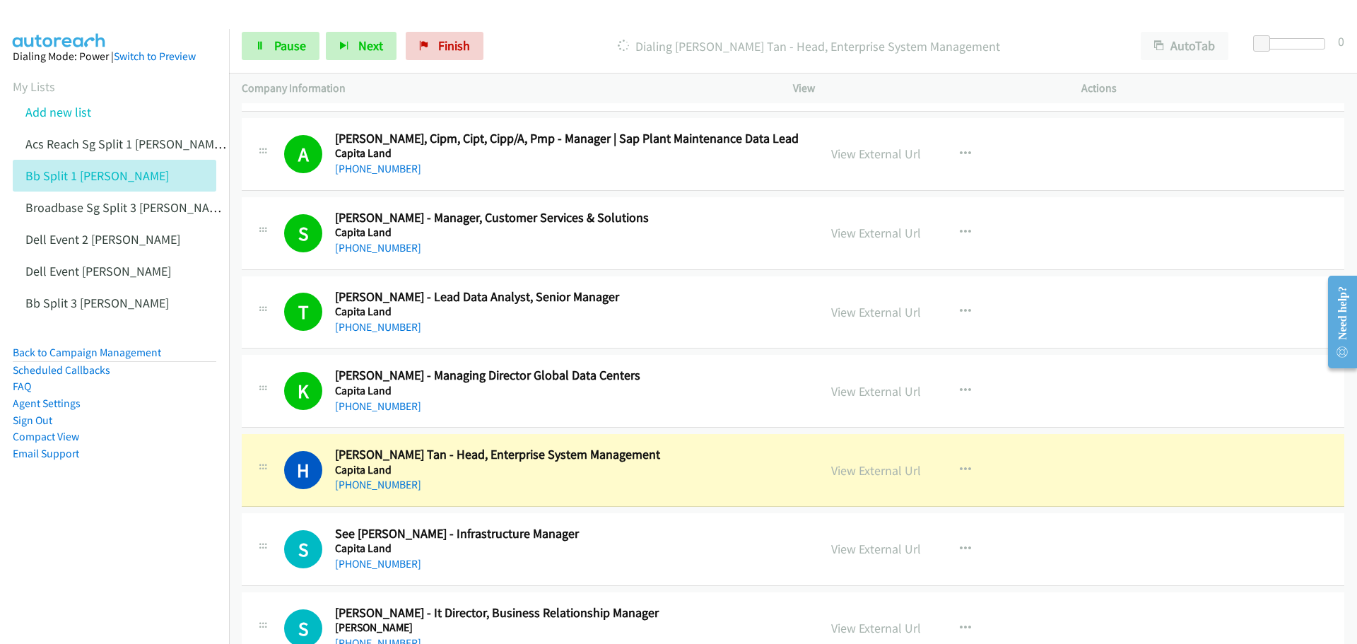
scroll to position [10038, 0]
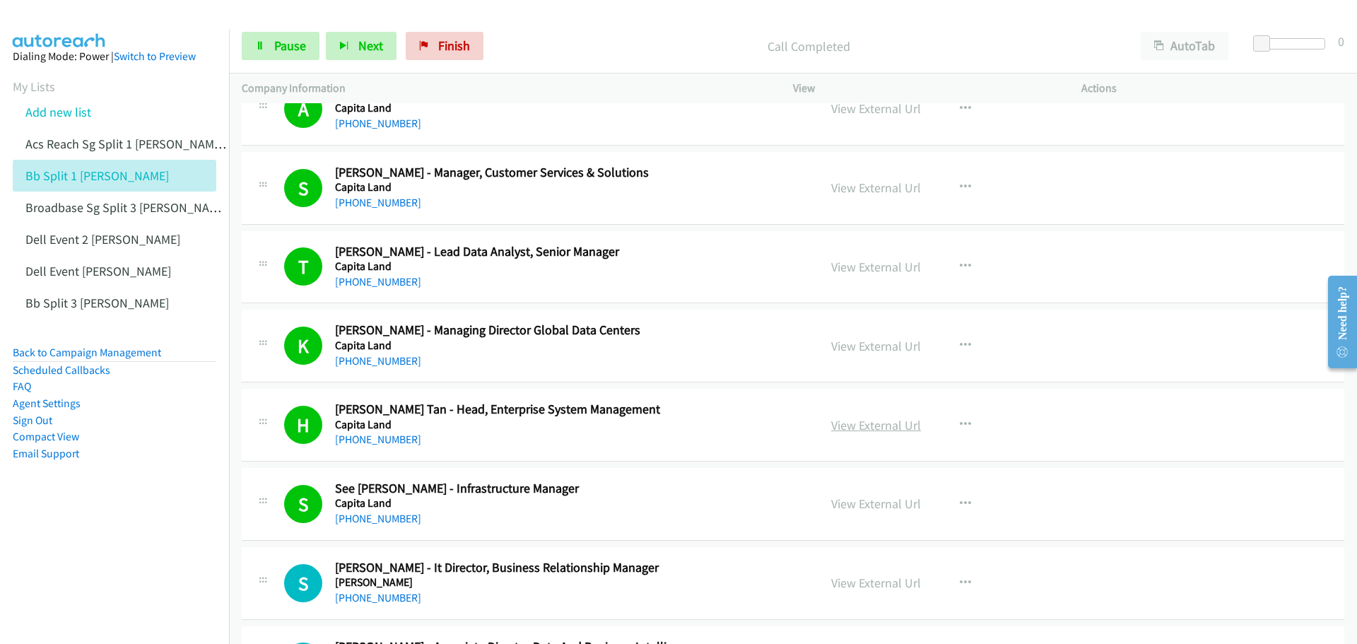
click at [852, 431] on link "View External Url" at bounding box center [876, 425] width 90 height 16
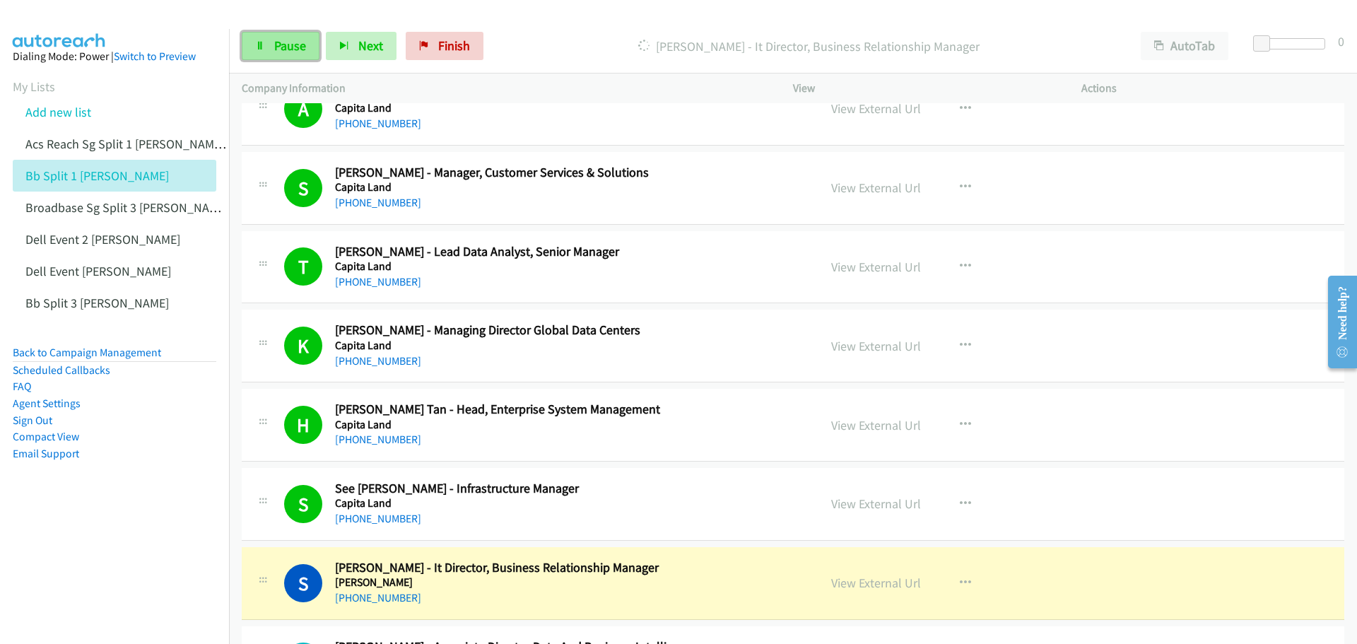
click at [286, 40] on span "Pause" at bounding box center [290, 45] width 32 height 16
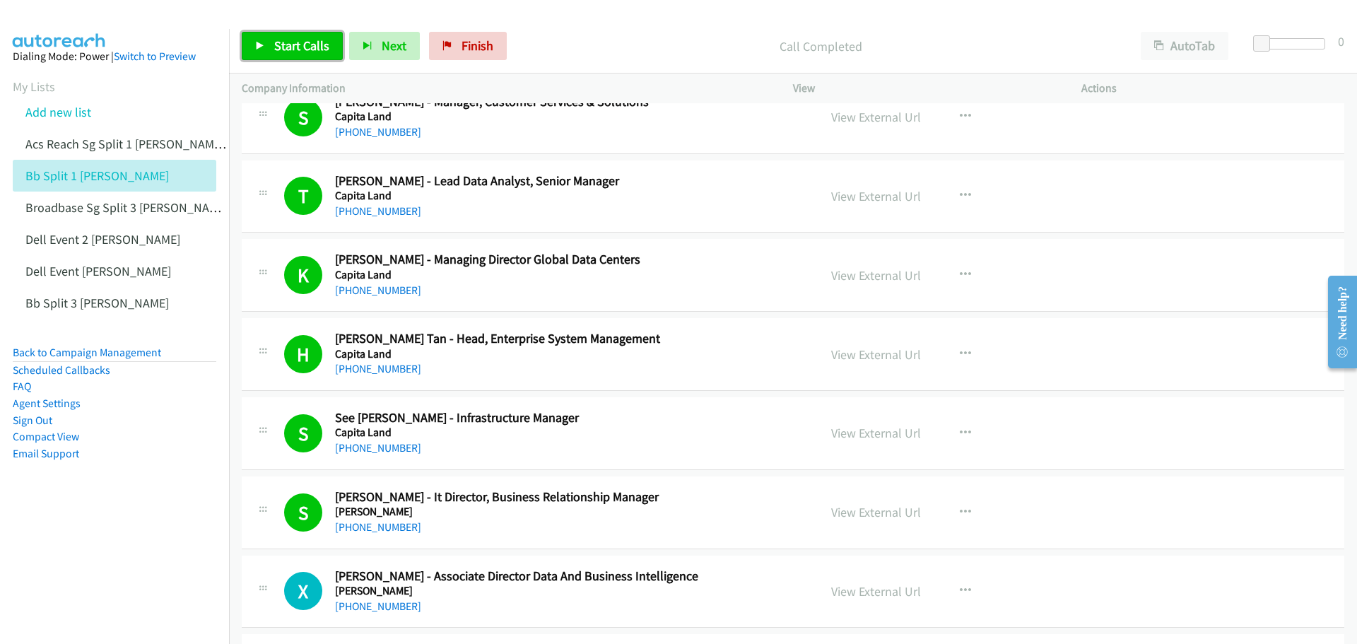
click at [295, 39] on span "Start Calls" at bounding box center [301, 45] width 55 height 16
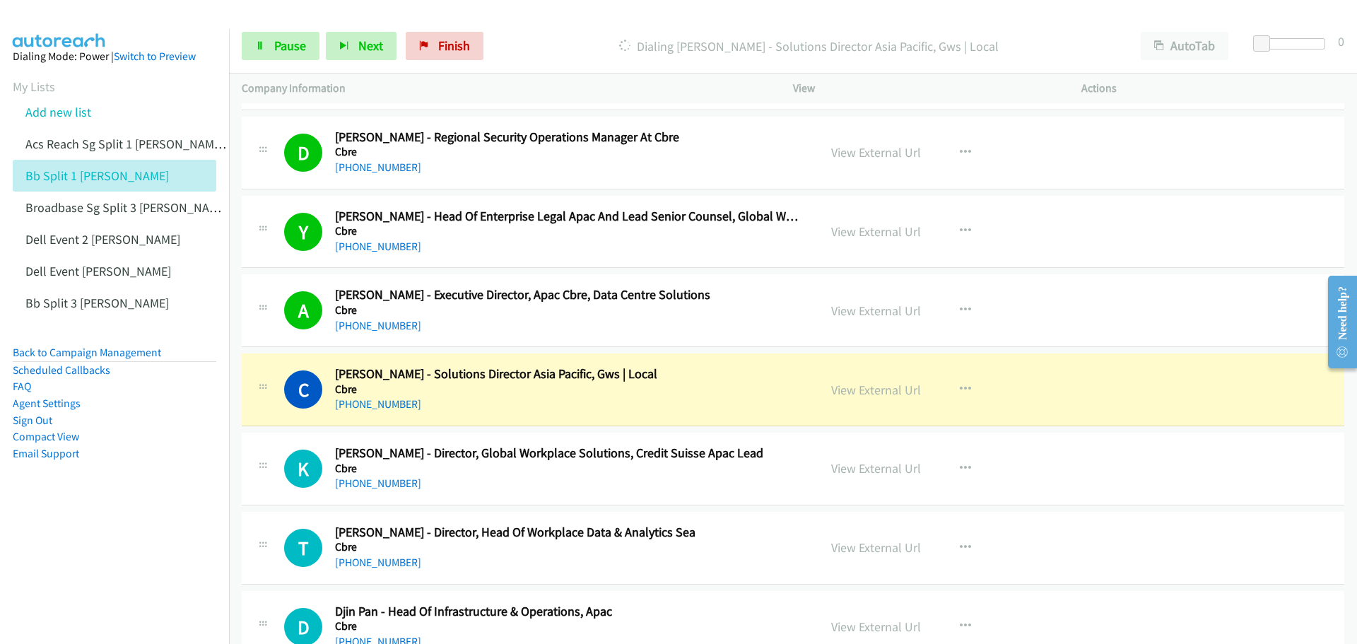
scroll to position [10886, 0]
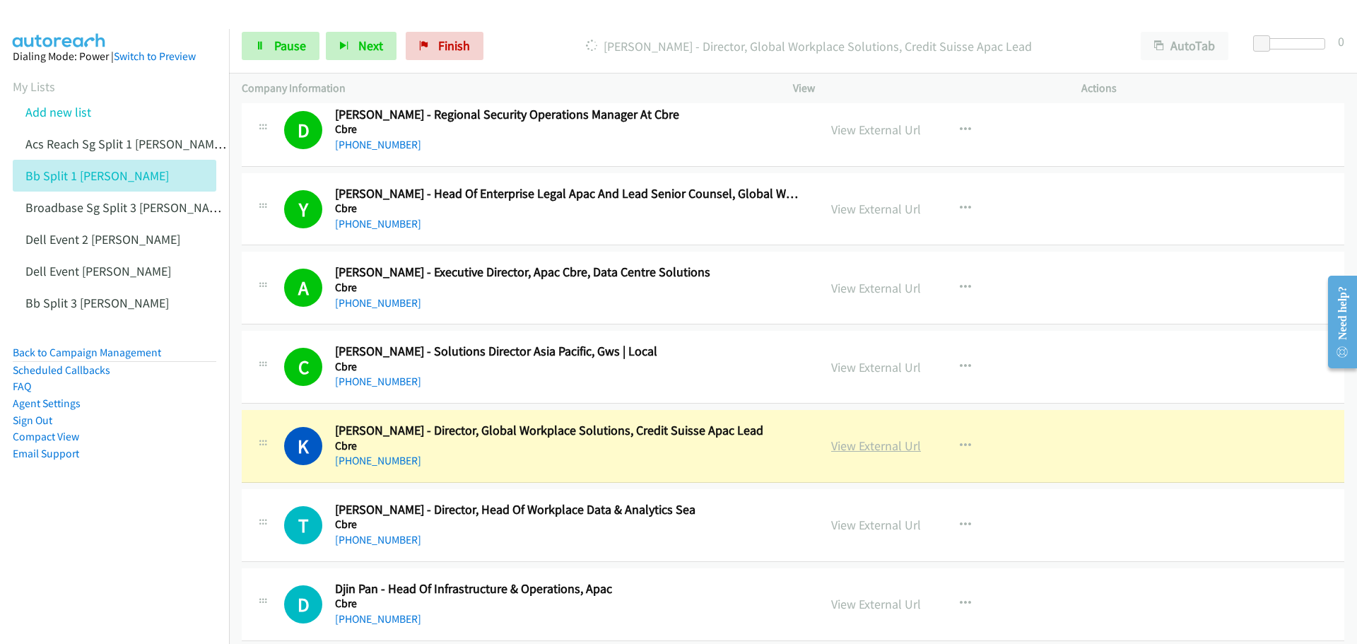
click at [880, 445] on link "View External Url" at bounding box center [876, 446] width 90 height 16
click at [262, 54] on link "Pause" at bounding box center [281, 46] width 78 height 28
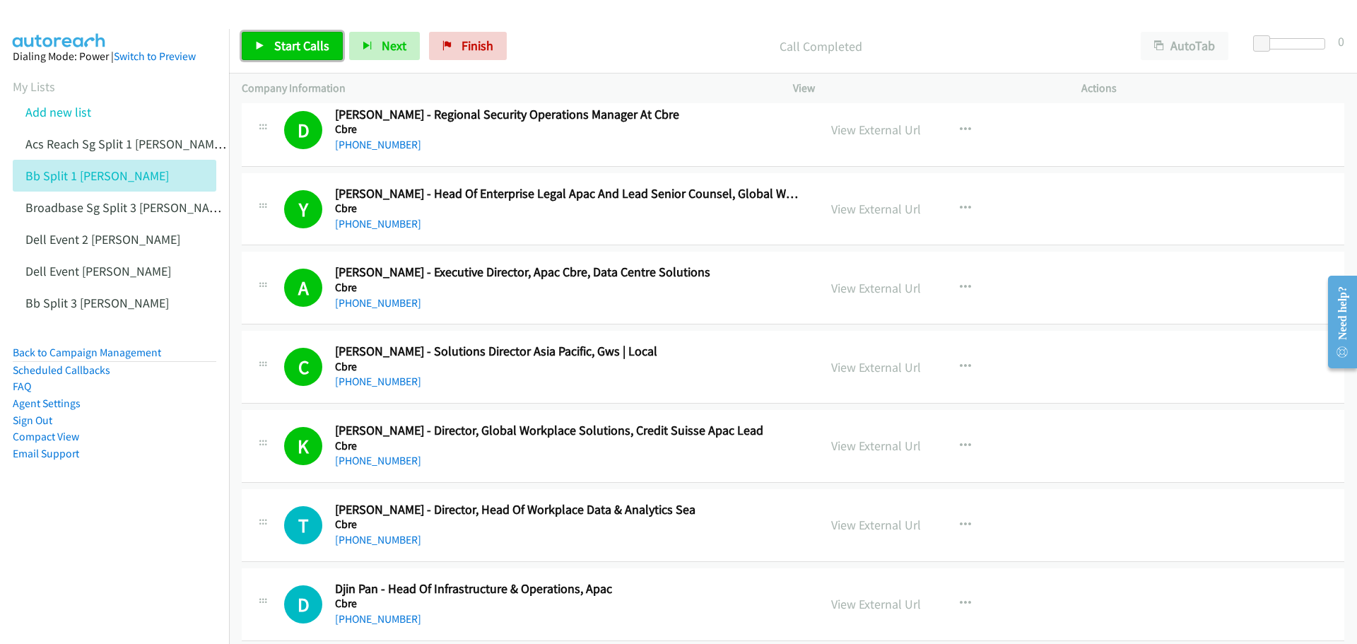
click at [286, 35] on link "Start Calls" at bounding box center [292, 46] width 101 height 28
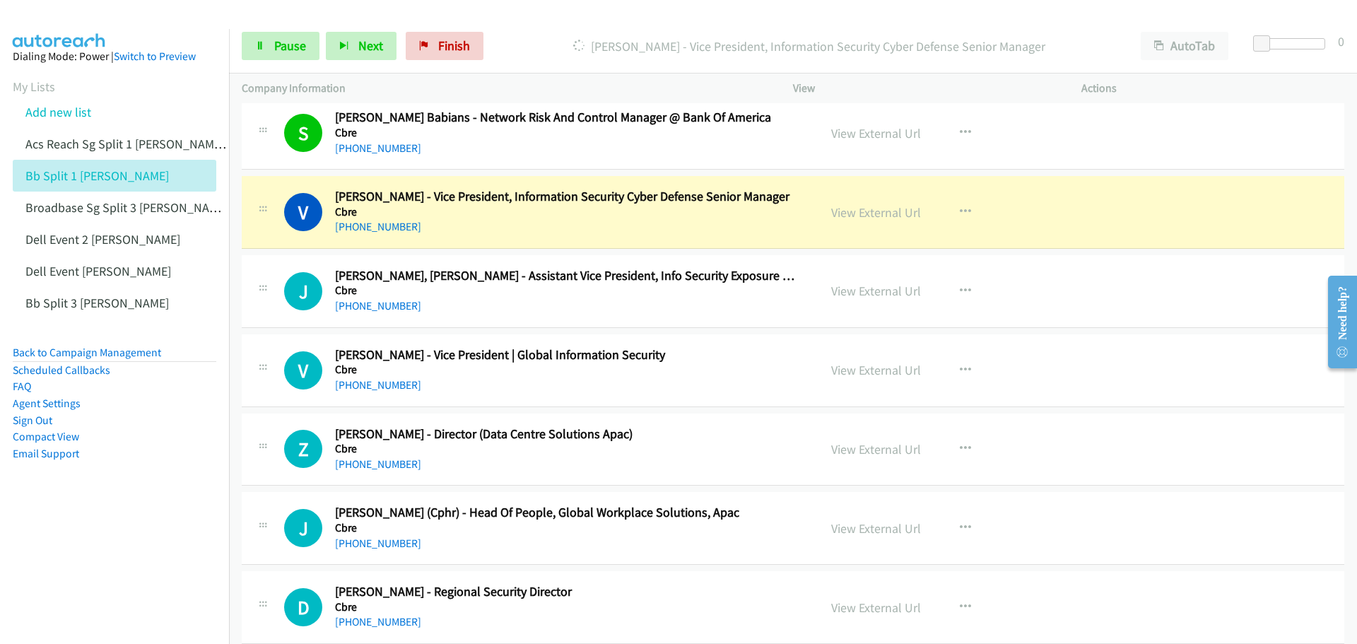
scroll to position [11522, 0]
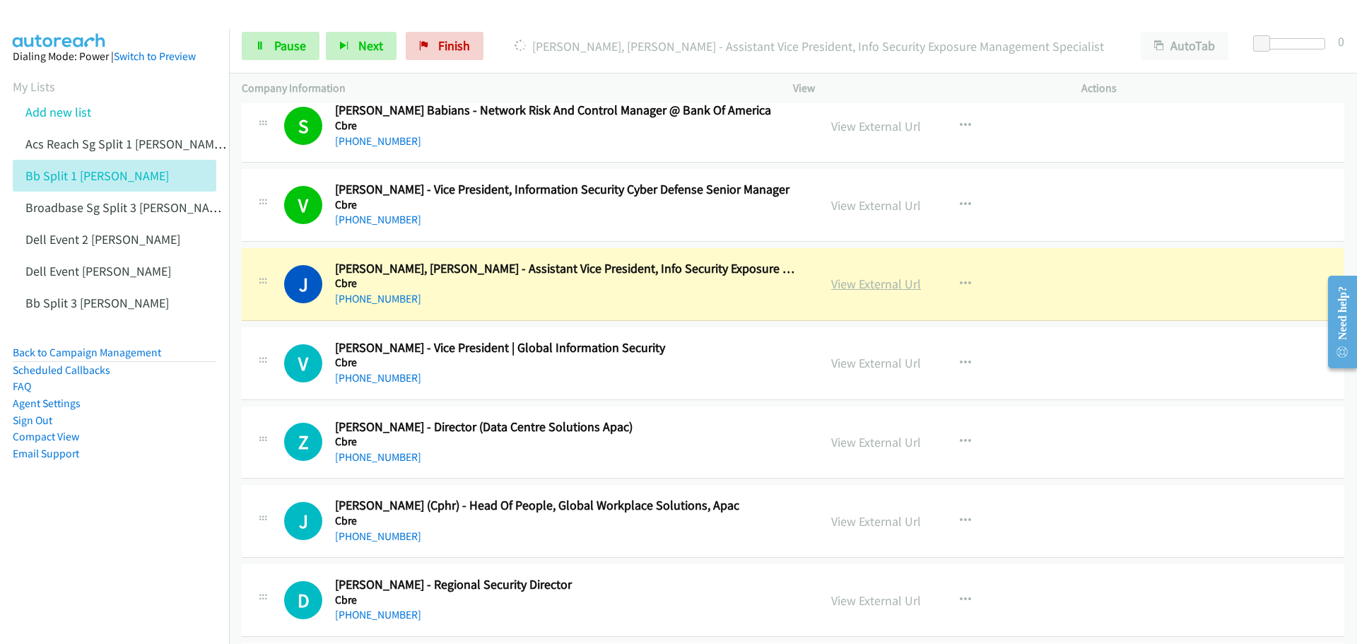
click at [888, 284] on link "View External Url" at bounding box center [876, 284] width 90 height 16
click at [299, 45] on span "Pause" at bounding box center [290, 45] width 32 height 16
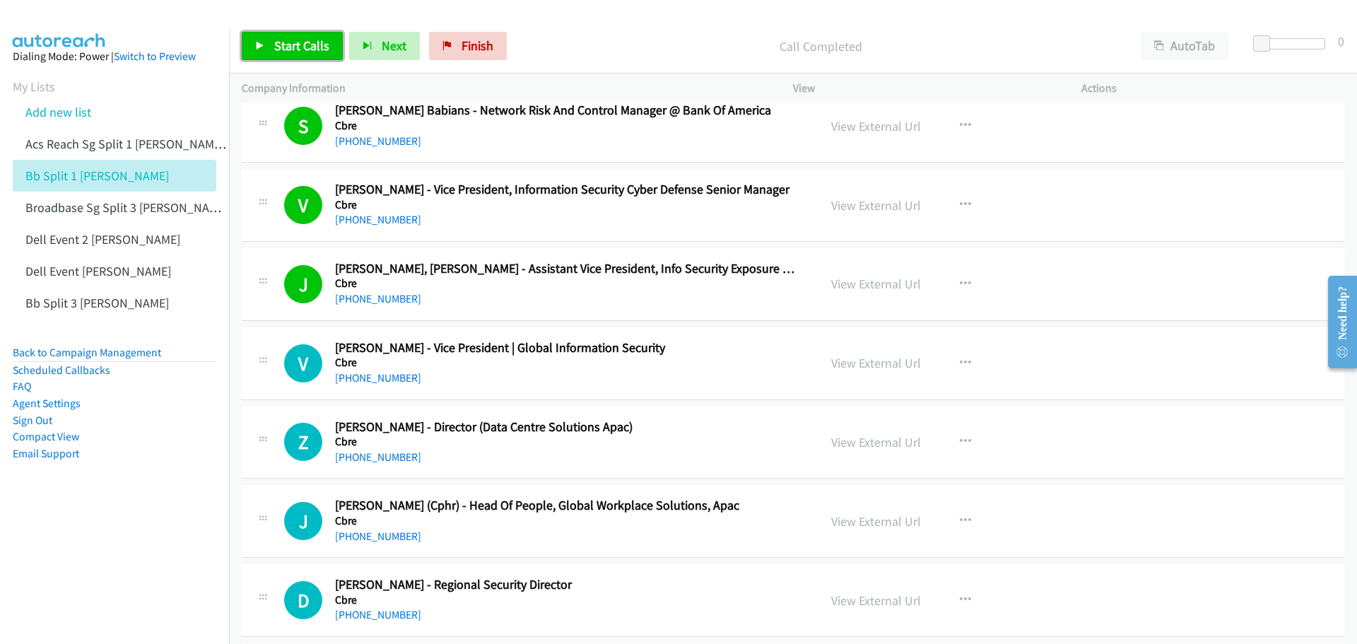
click at [288, 44] on span "Start Calls" at bounding box center [301, 45] width 55 height 16
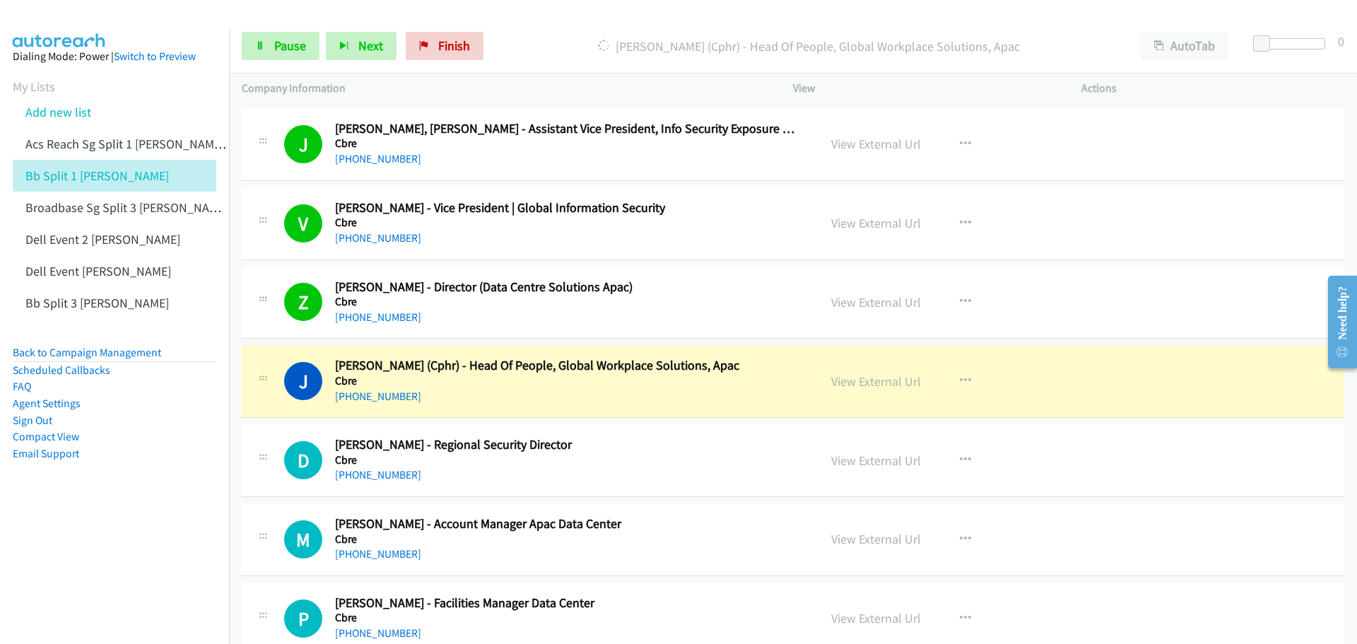
scroll to position [11664, 0]
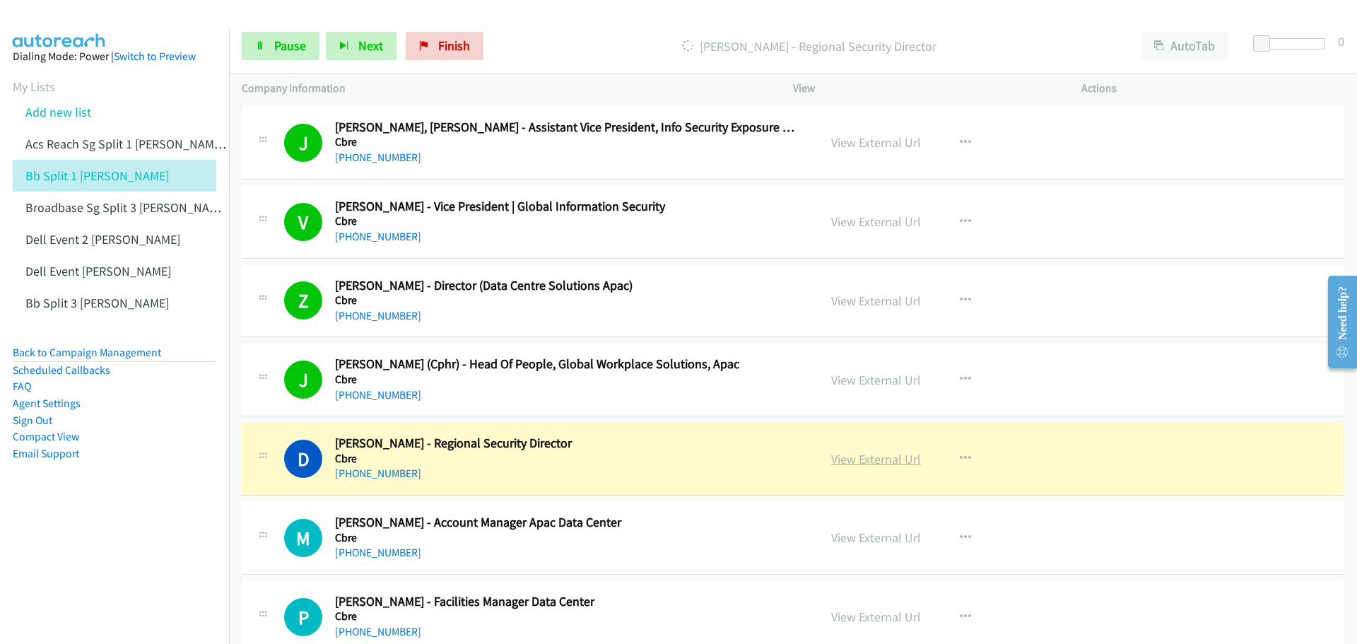
click at [902, 466] on link "View External Url" at bounding box center [876, 459] width 90 height 16
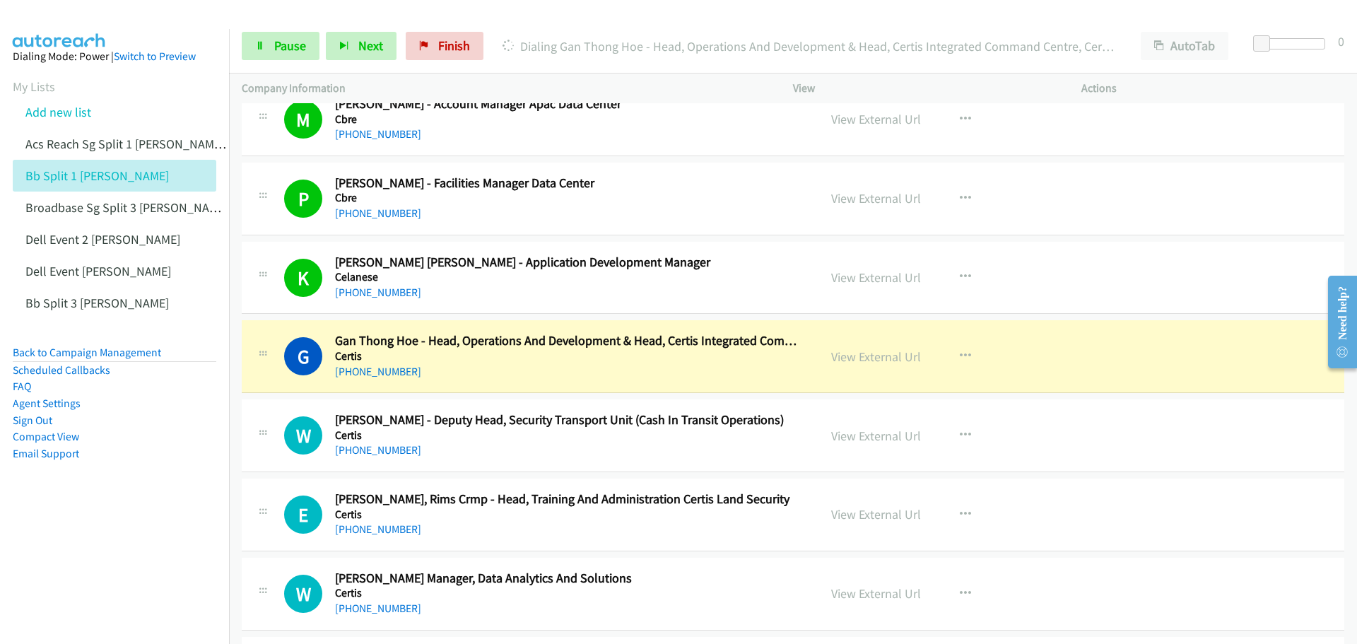
scroll to position [12088, 0]
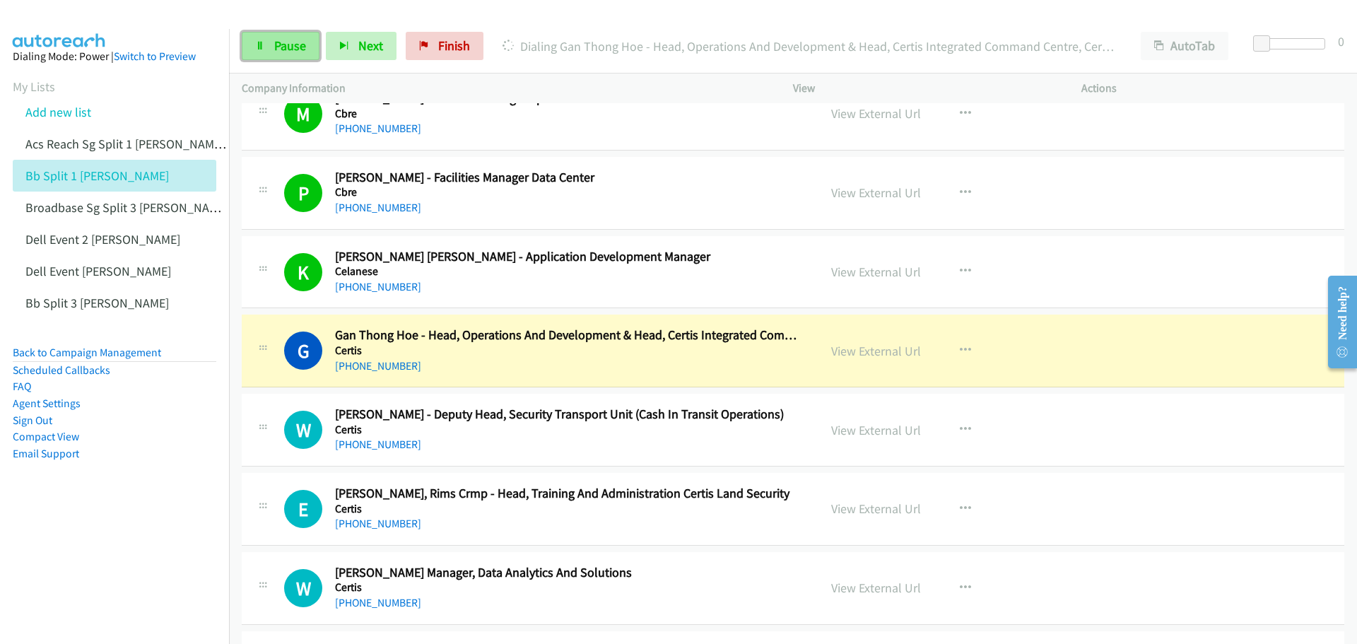
click at [279, 40] on span "Pause" at bounding box center [290, 45] width 32 height 16
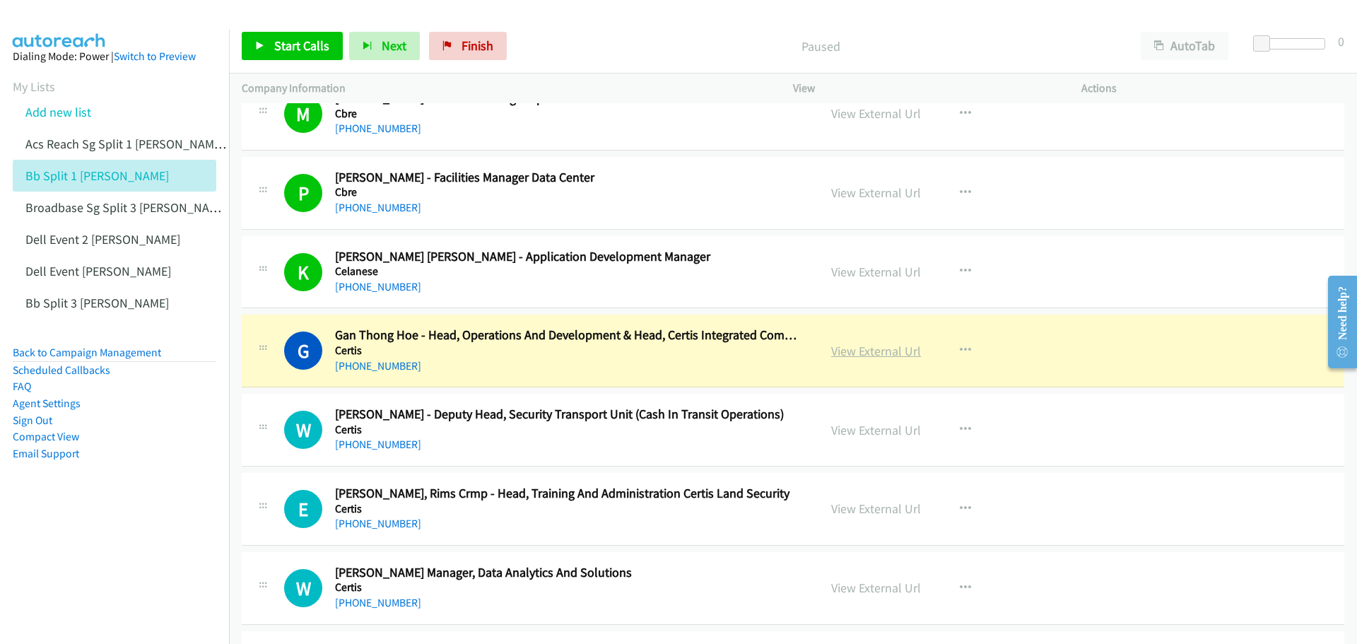
click at [869, 353] on link "View External Url" at bounding box center [876, 351] width 90 height 16
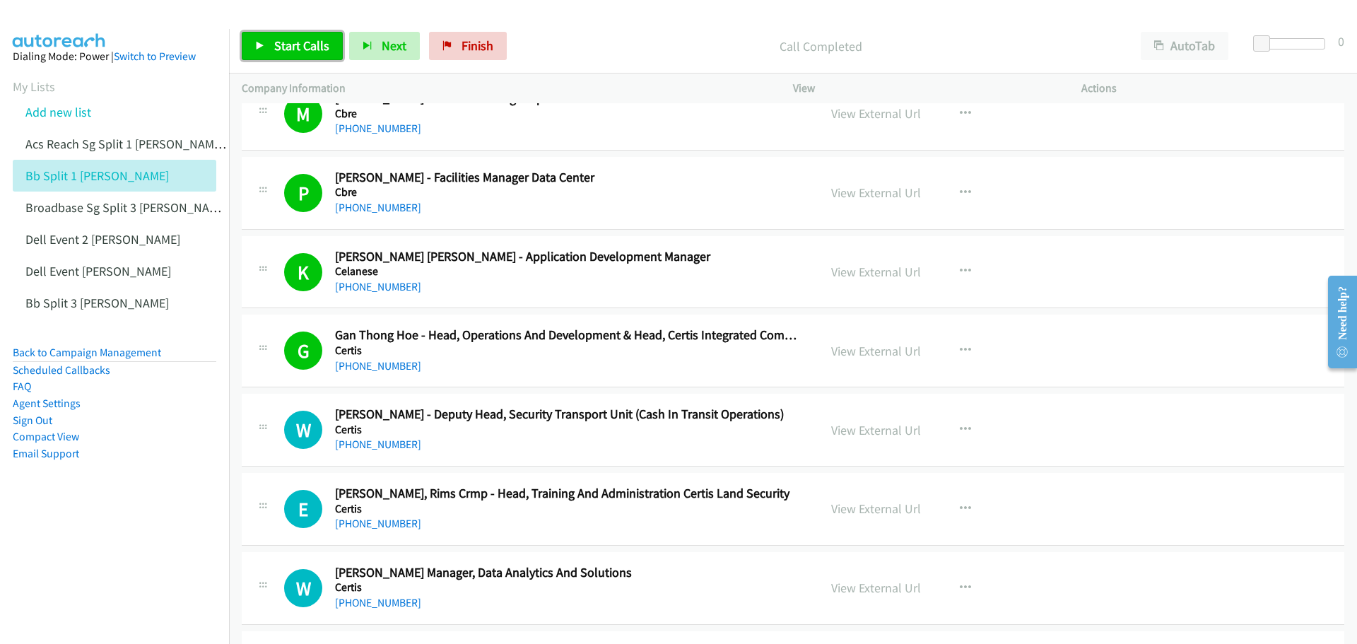
click at [296, 48] on span "Start Calls" at bounding box center [301, 45] width 55 height 16
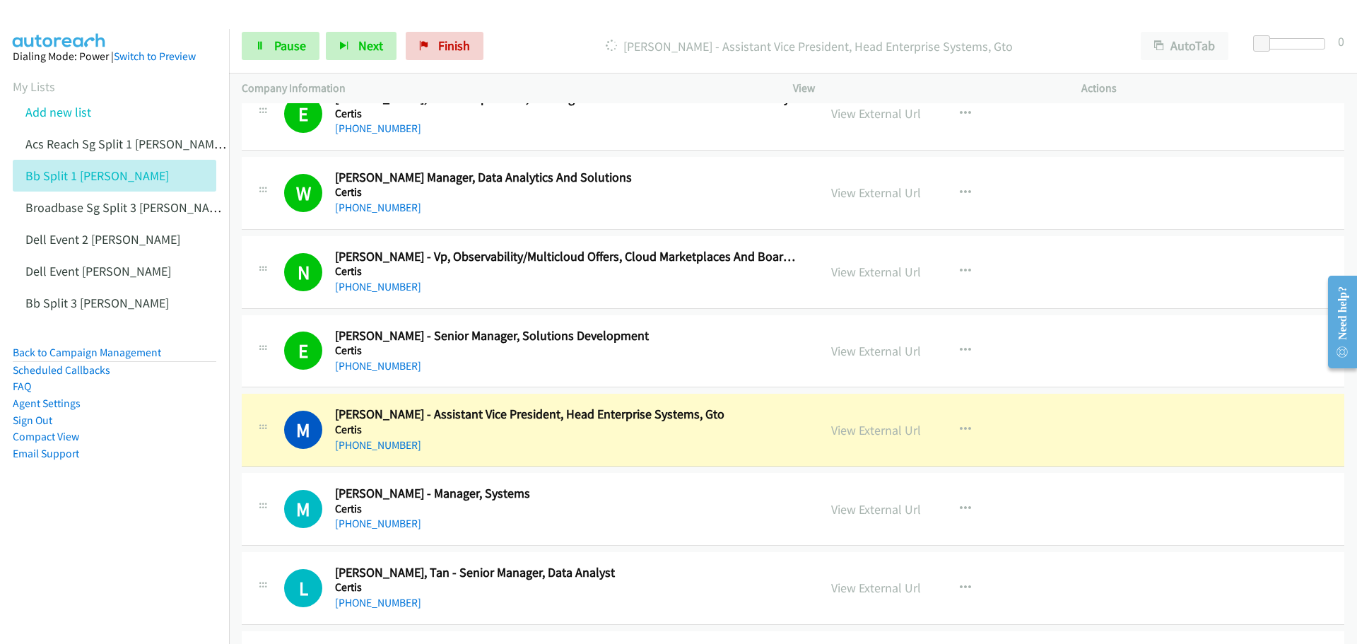
scroll to position [12512, 0]
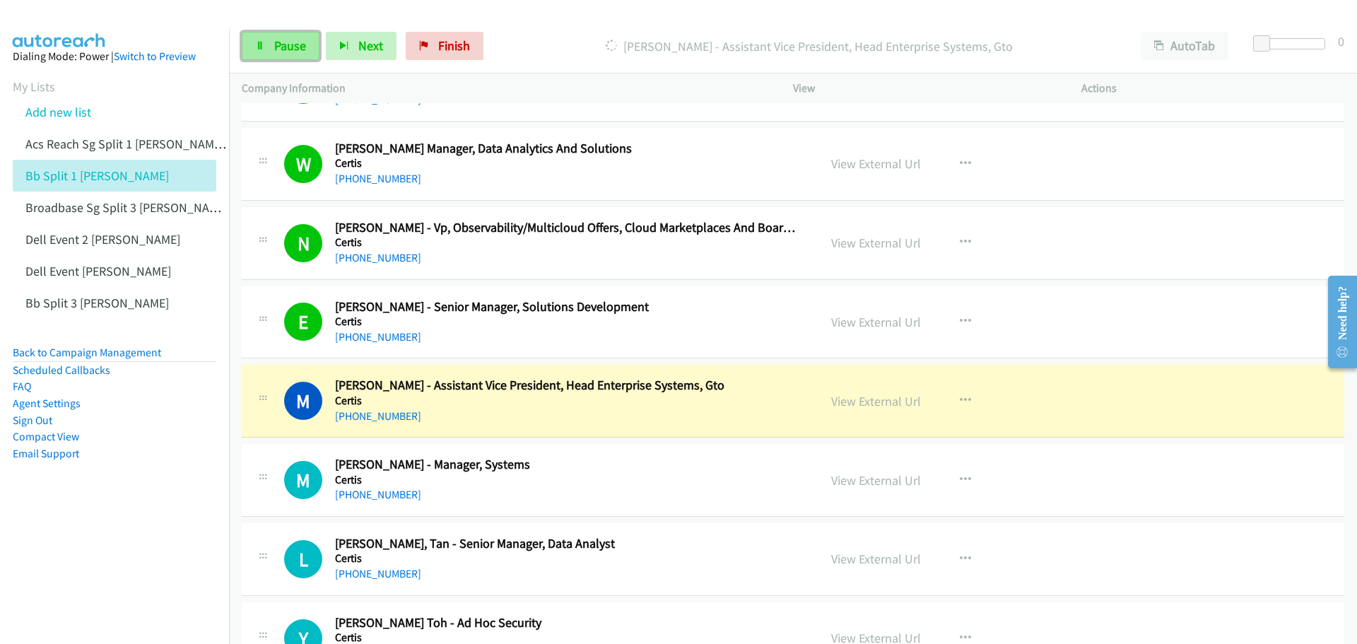
click at [277, 51] on span "Pause" at bounding box center [290, 45] width 32 height 16
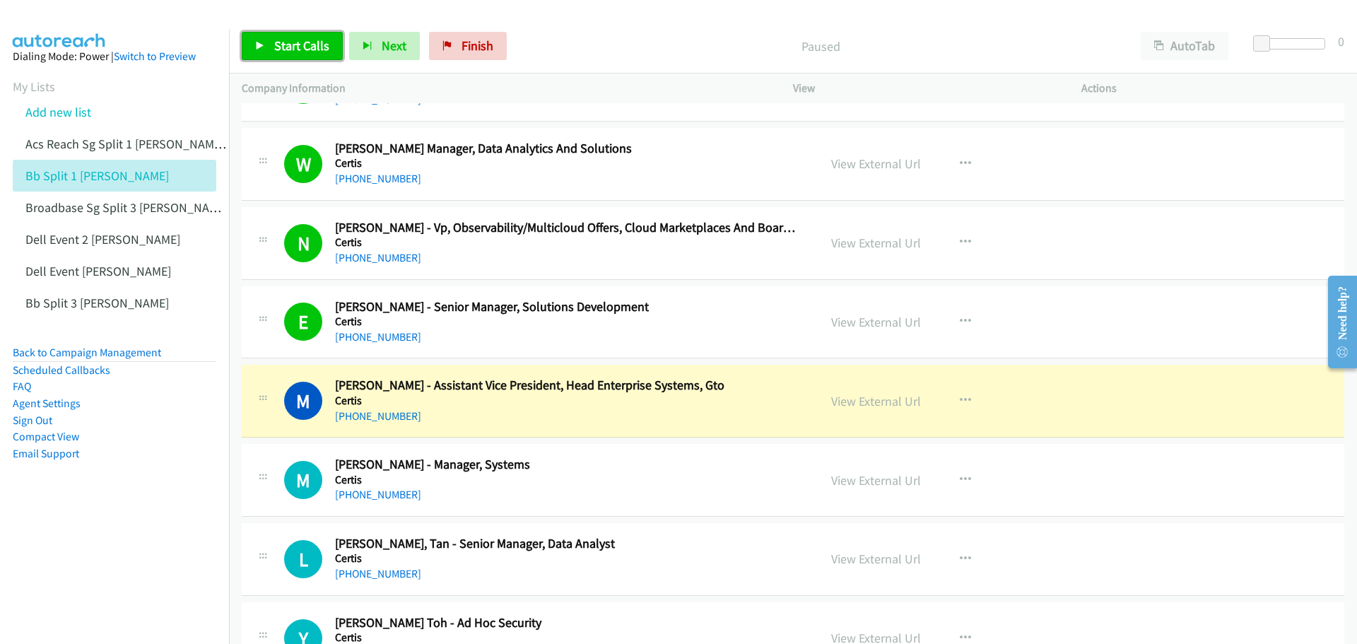
click at [285, 32] on link "Start Calls" at bounding box center [292, 46] width 101 height 28
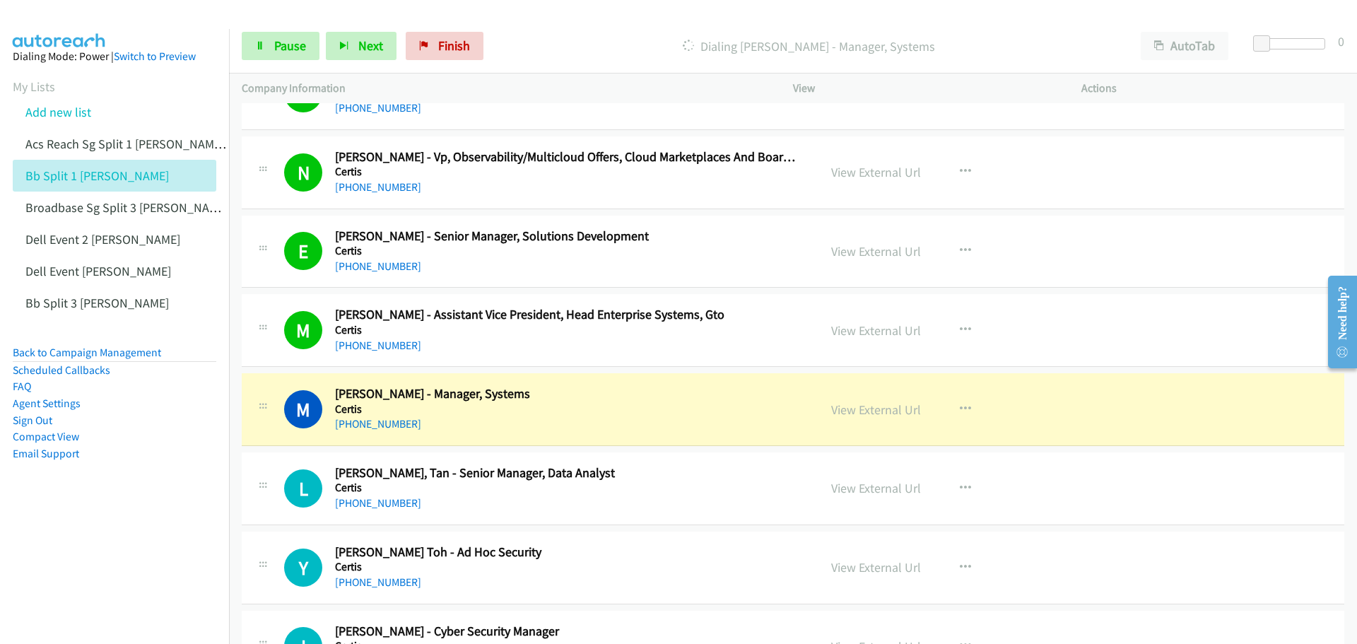
scroll to position [12653, 0]
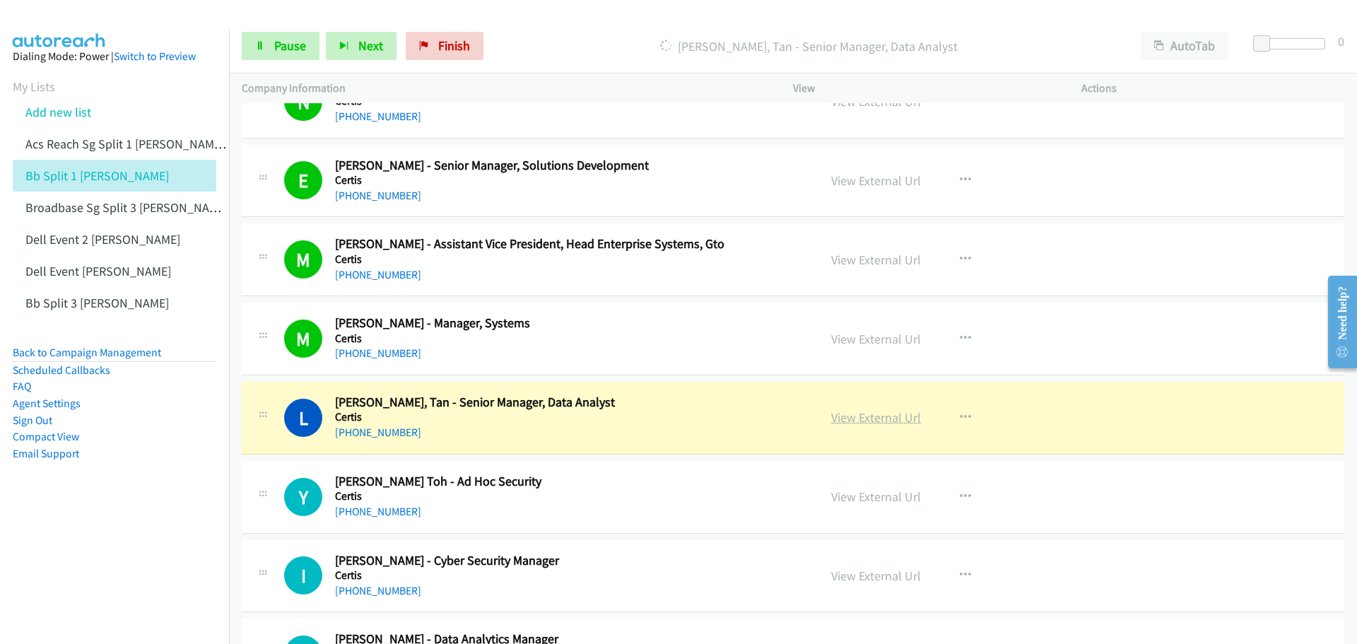
click at [872, 411] on link "View External Url" at bounding box center [876, 417] width 90 height 16
click at [291, 39] on span "Pause" at bounding box center [290, 45] width 32 height 16
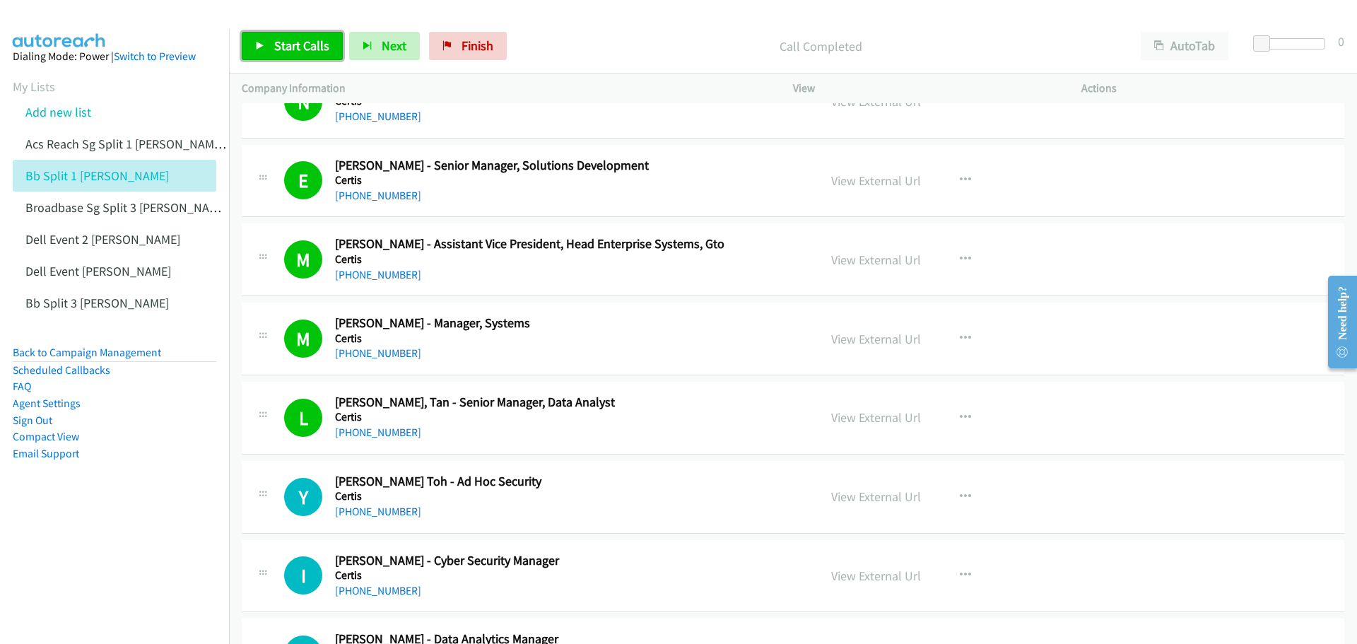
click at [271, 55] on link "Start Calls" at bounding box center [292, 46] width 101 height 28
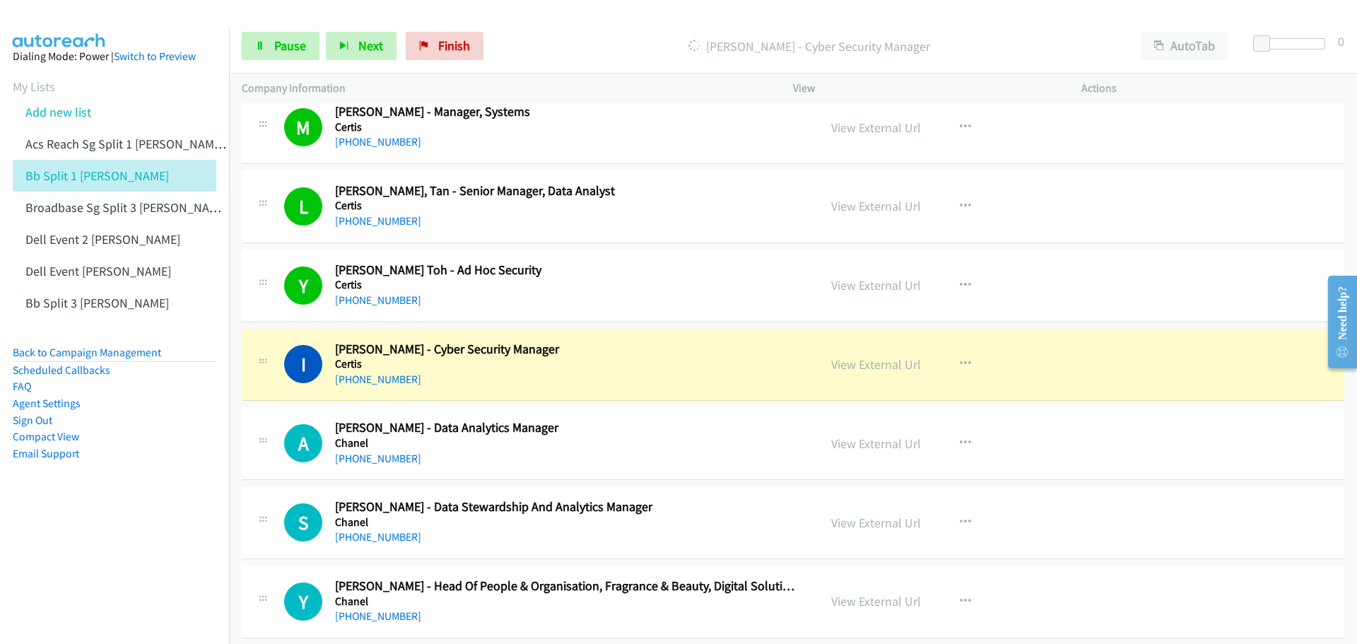
scroll to position [12865, 0]
click at [878, 365] on link "View External Url" at bounding box center [876, 364] width 90 height 16
click at [285, 37] on span "Pause" at bounding box center [290, 45] width 32 height 16
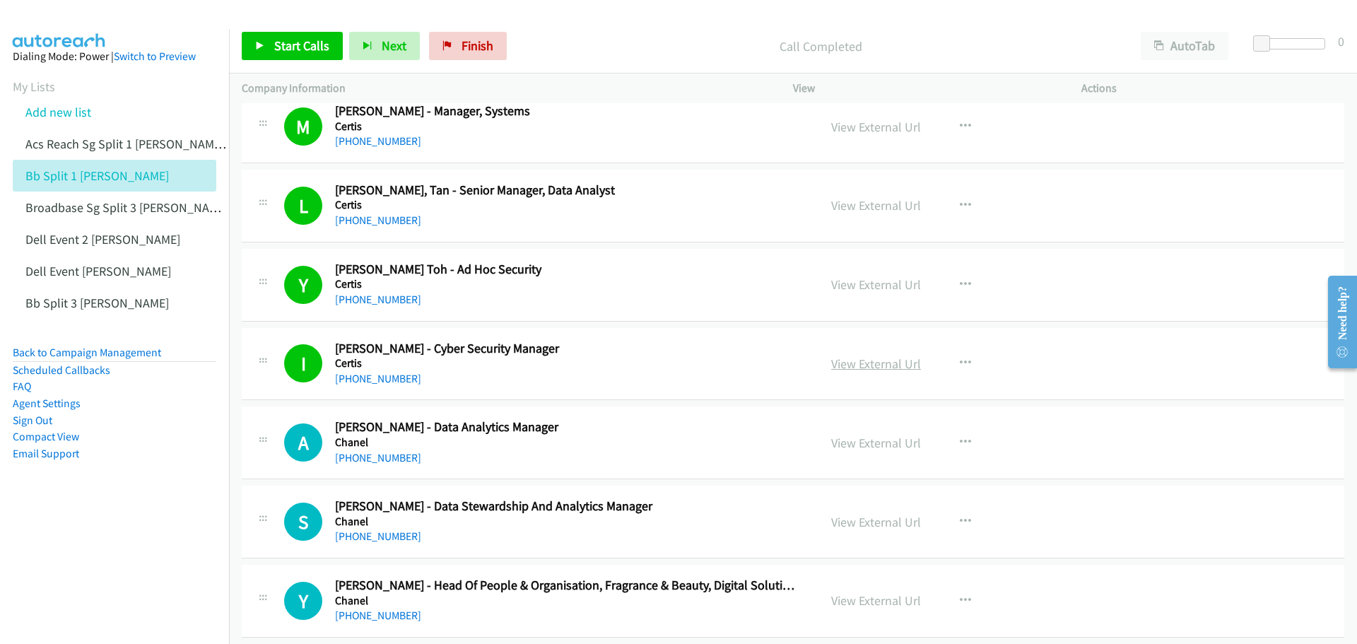
click at [875, 361] on link "View External Url" at bounding box center [876, 364] width 90 height 16
click at [288, 40] on span "Start Calls" at bounding box center [301, 45] width 55 height 16
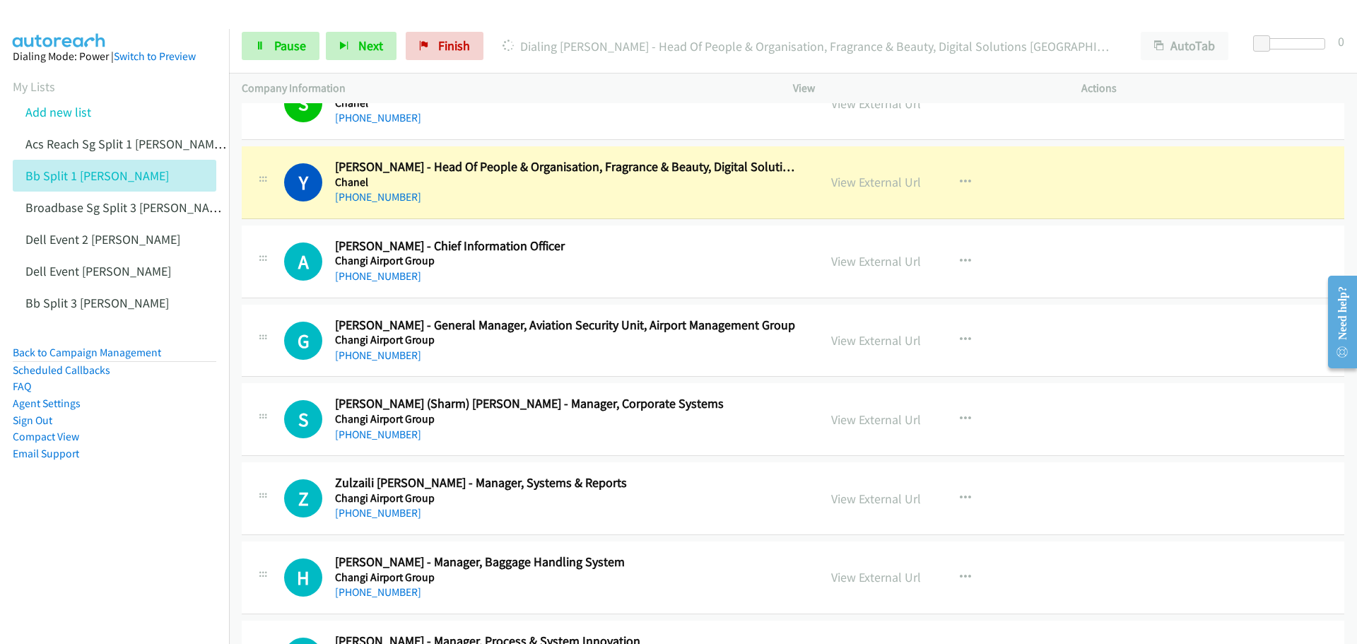
scroll to position [13289, 0]
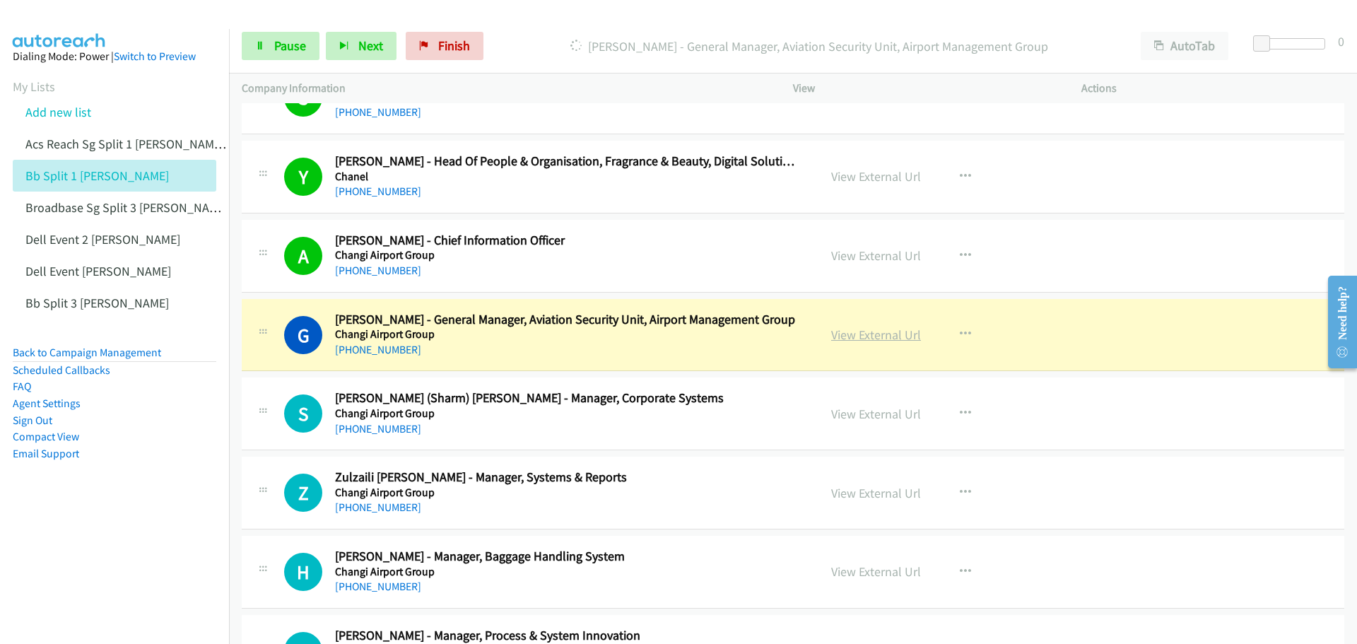
click at [861, 332] on link "View External Url" at bounding box center [876, 335] width 90 height 16
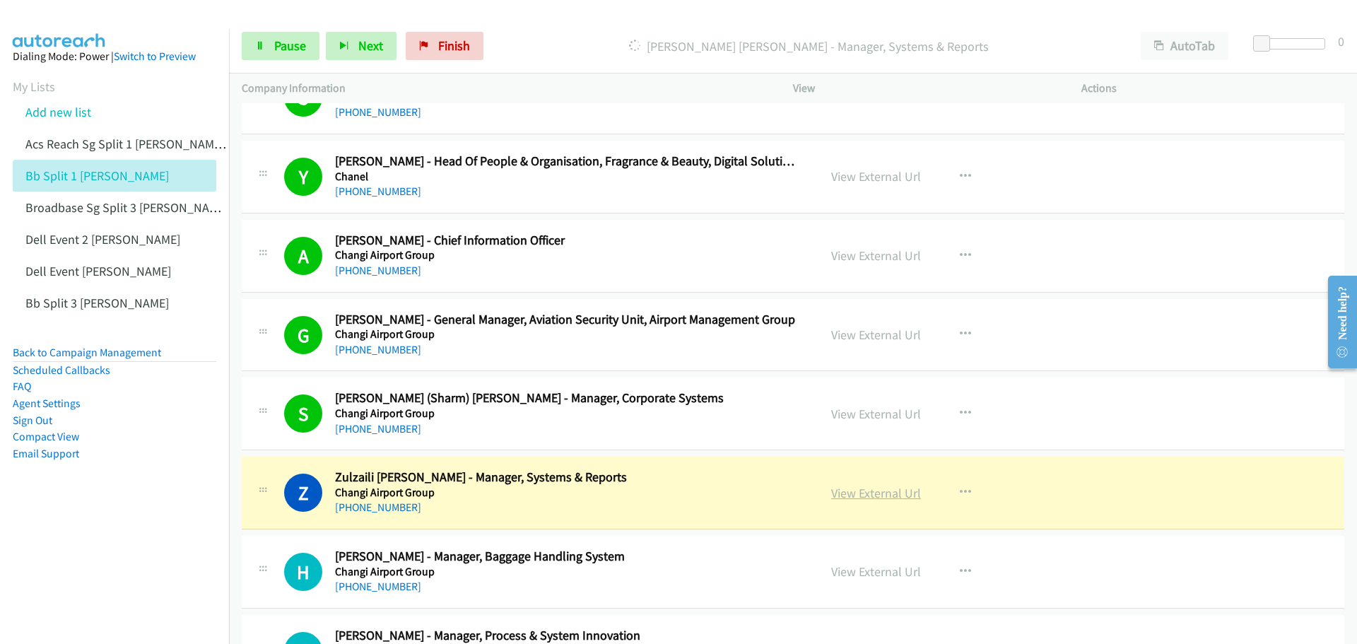
click at [883, 498] on link "View External Url" at bounding box center [876, 493] width 90 height 16
click at [288, 54] on link "Pause" at bounding box center [281, 46] width 78 height 28
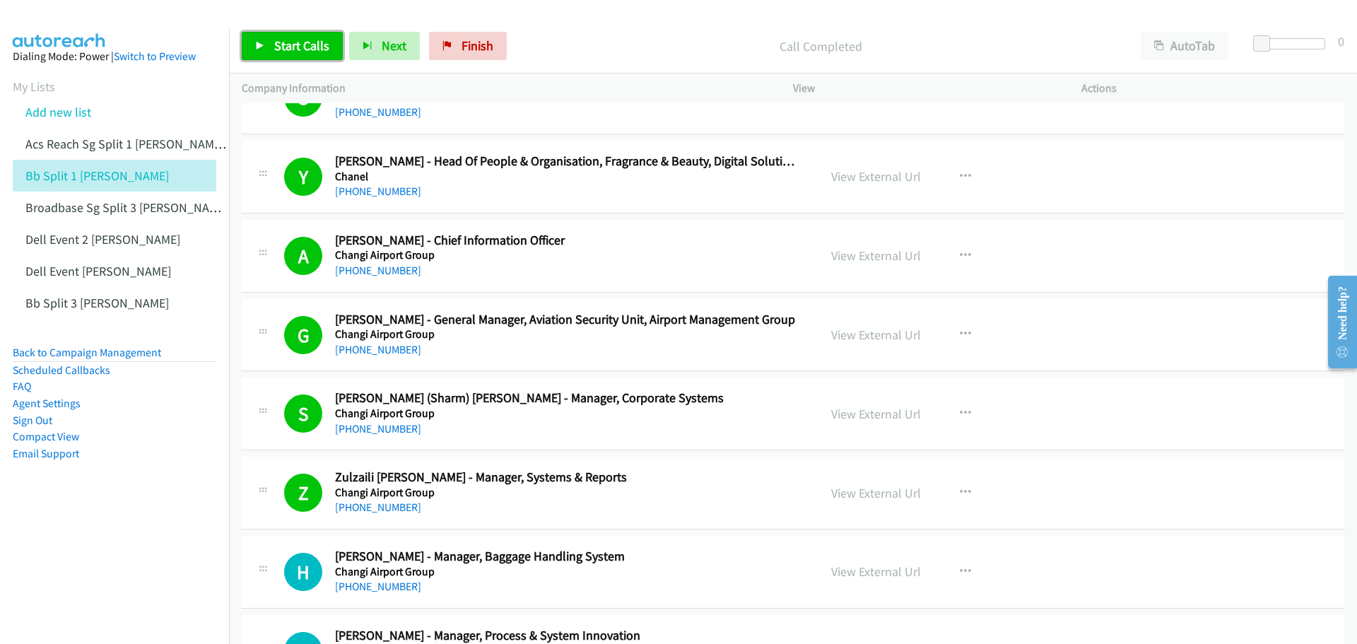
click at [309, 43] on span "Start Calls" at bounding box center [301, 45] width 55 height 16
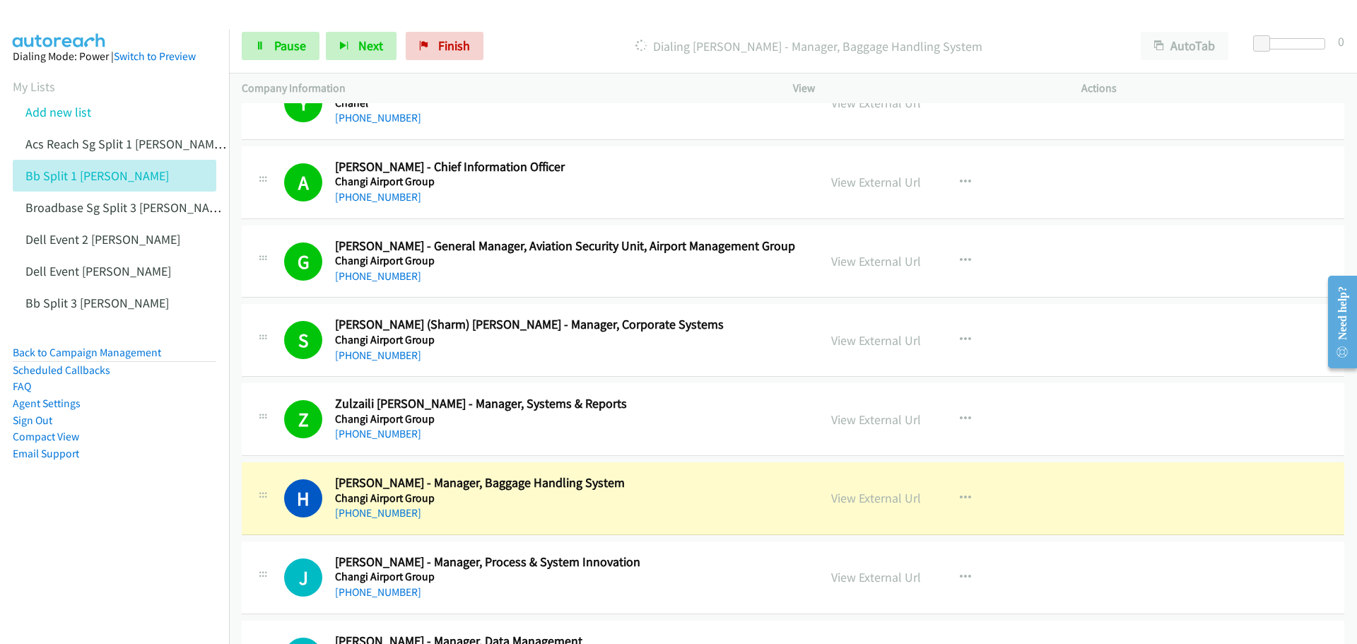
scroll to position [13431, 0]
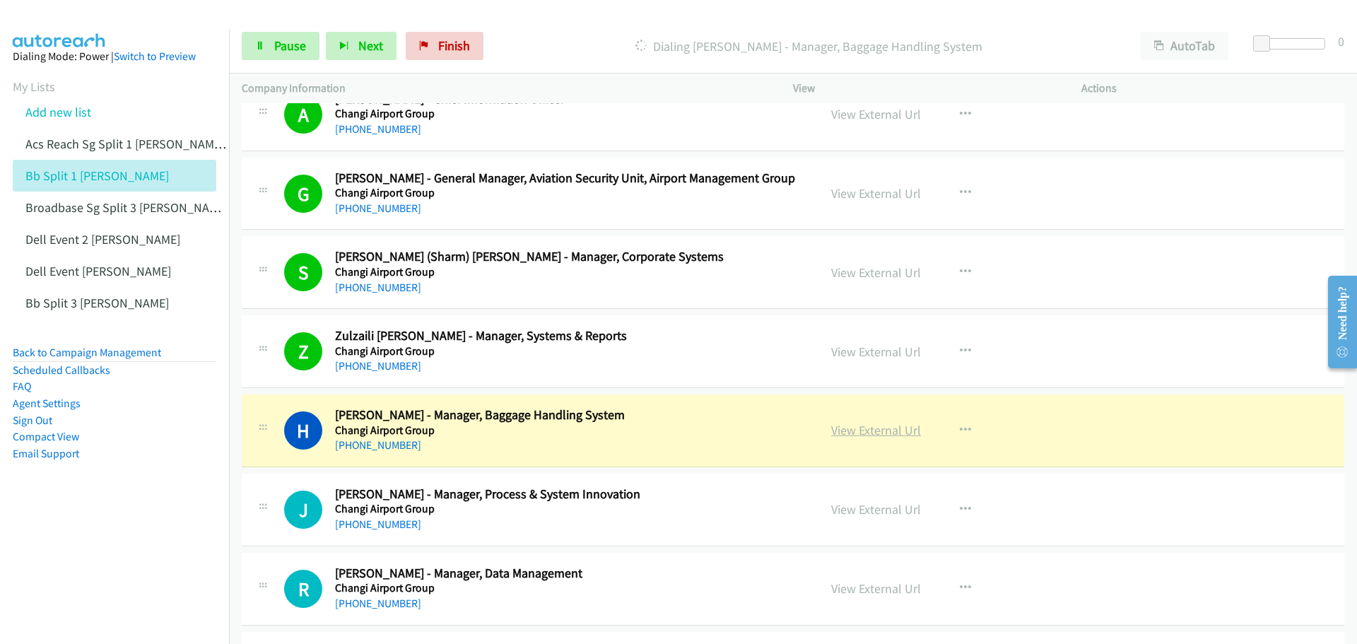
click at [848, 428] on link "View External Url" at bounding box center [876, 430] width 90 height 16
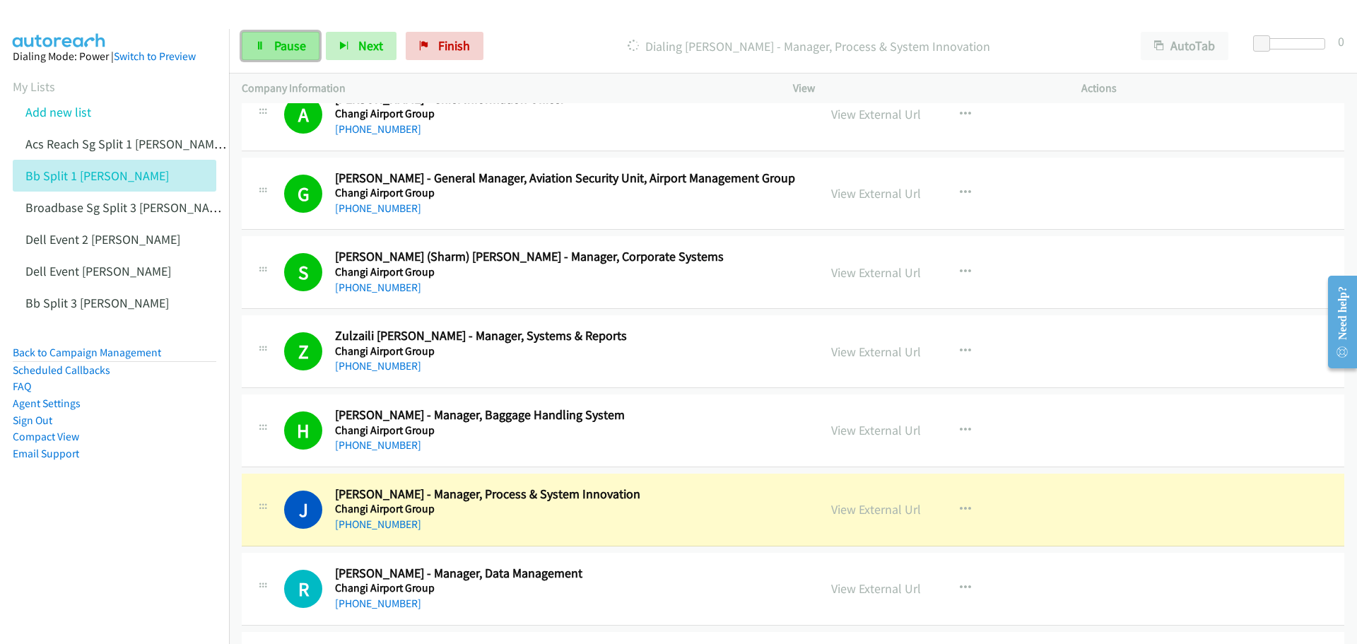
click at [283, 55] on link "Pause" at bounding box center [281, 46] width 78 height 28
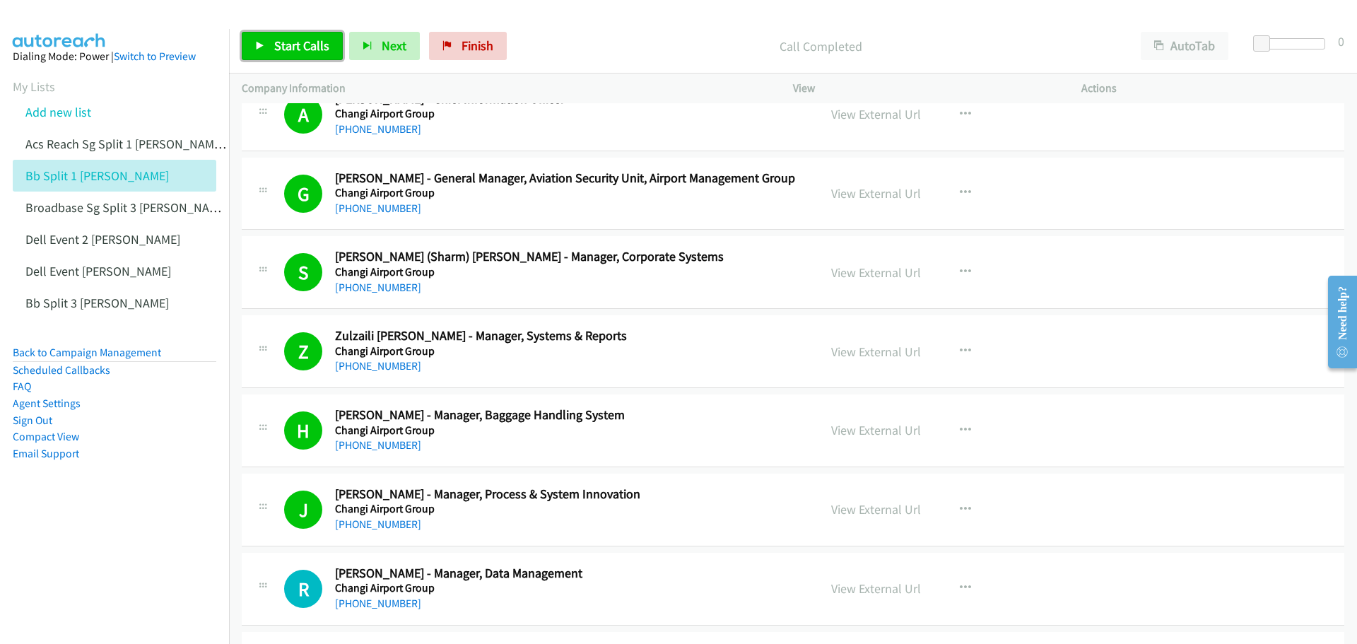
click at [271, 47] on link "Start Calls" at bounding box center [292, 46] width 101 height 28
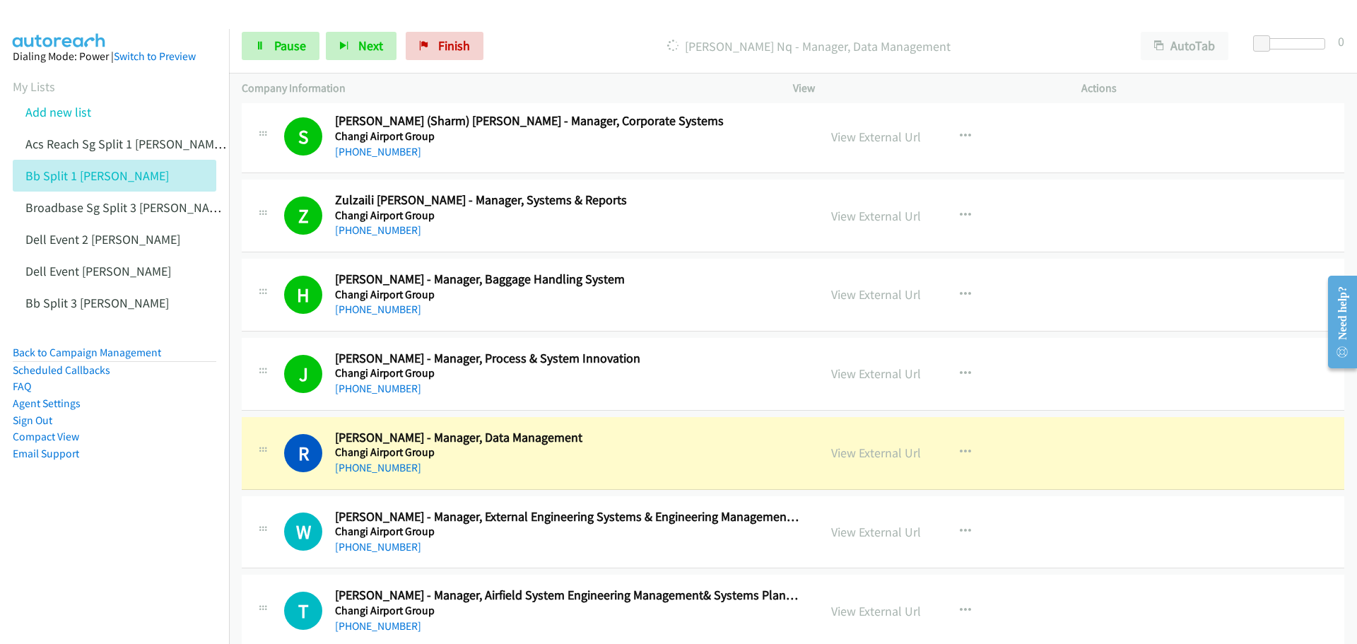
scroll to position [13572, 0]
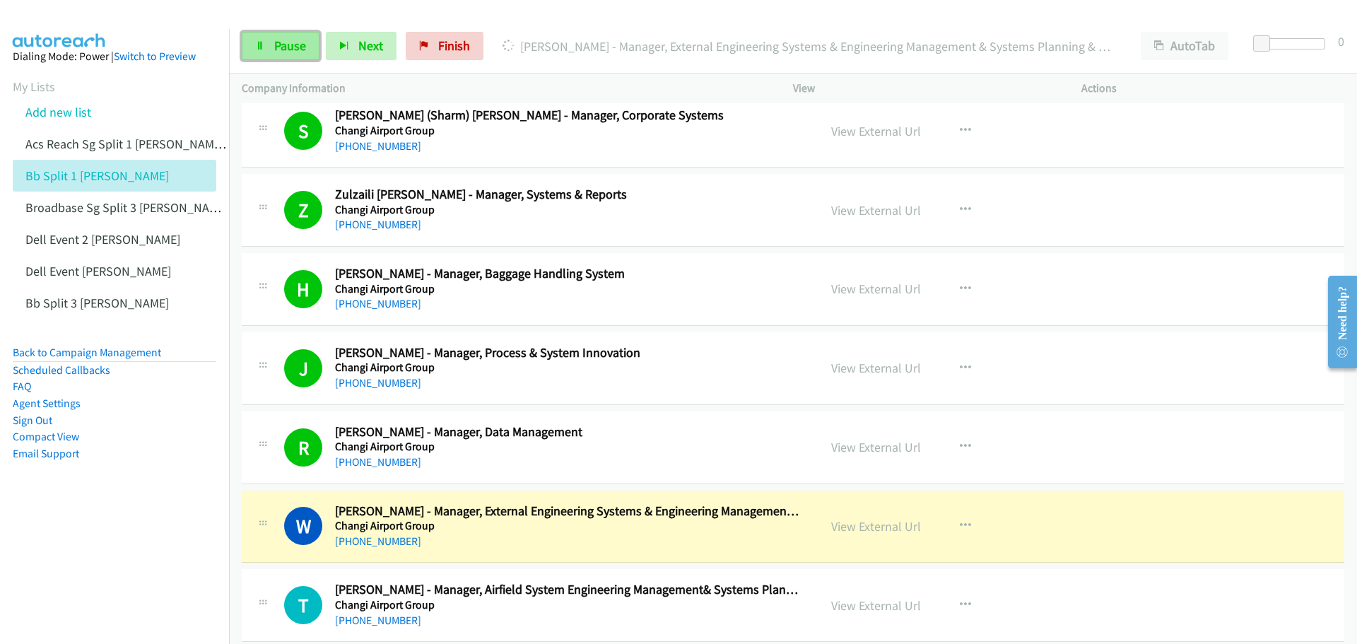
click at [293, 43] on span "Pause" at bounding box center [290, 45] width 32 height 16
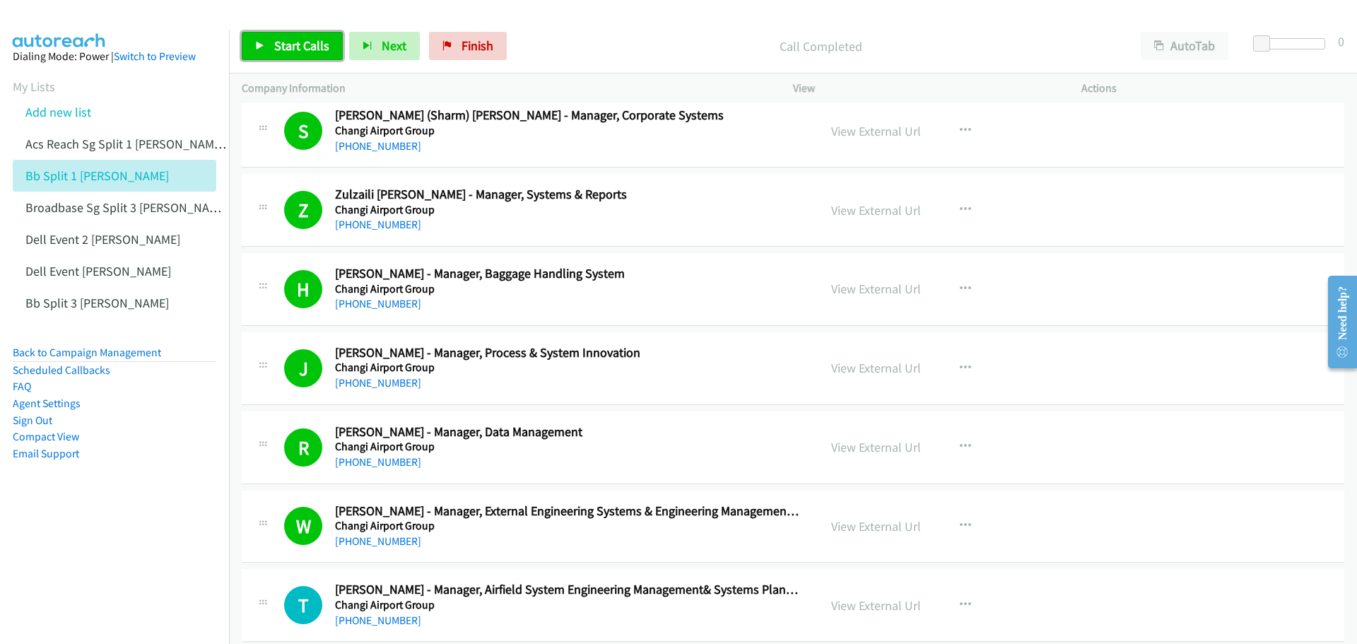
click at [295, 59] on link "Start Calls" at bounding box center [292, 46] width 101 height 28
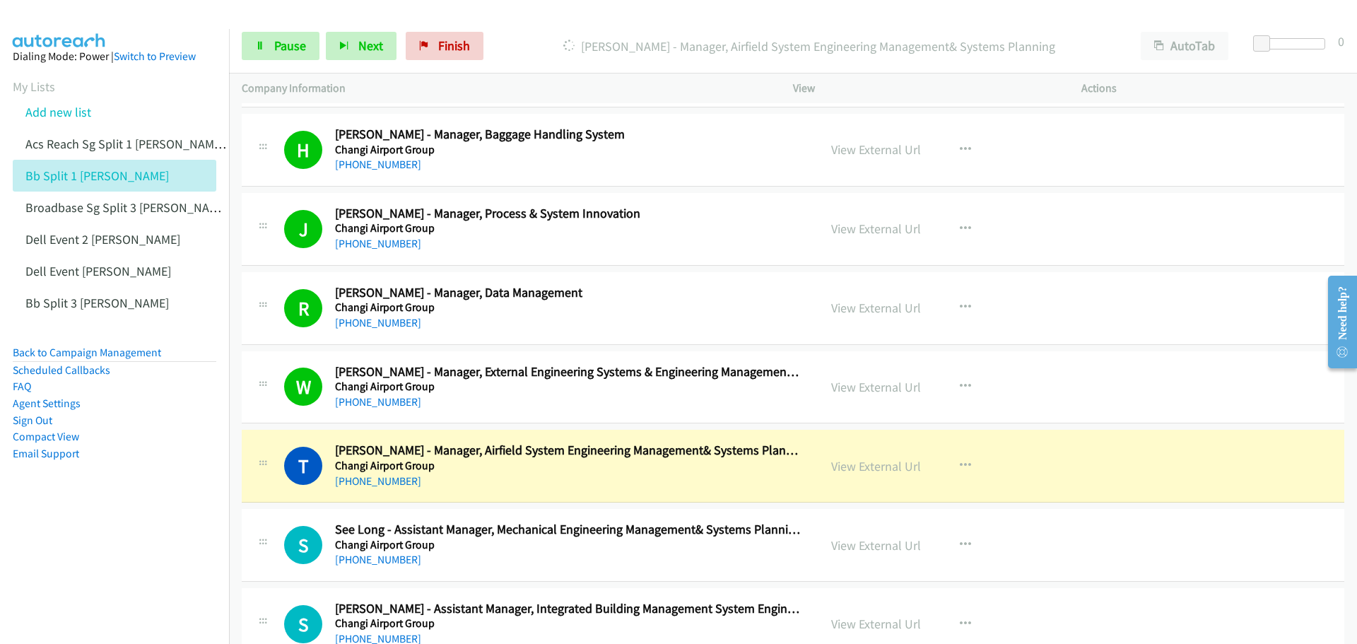
scroll to position [13784, 0]
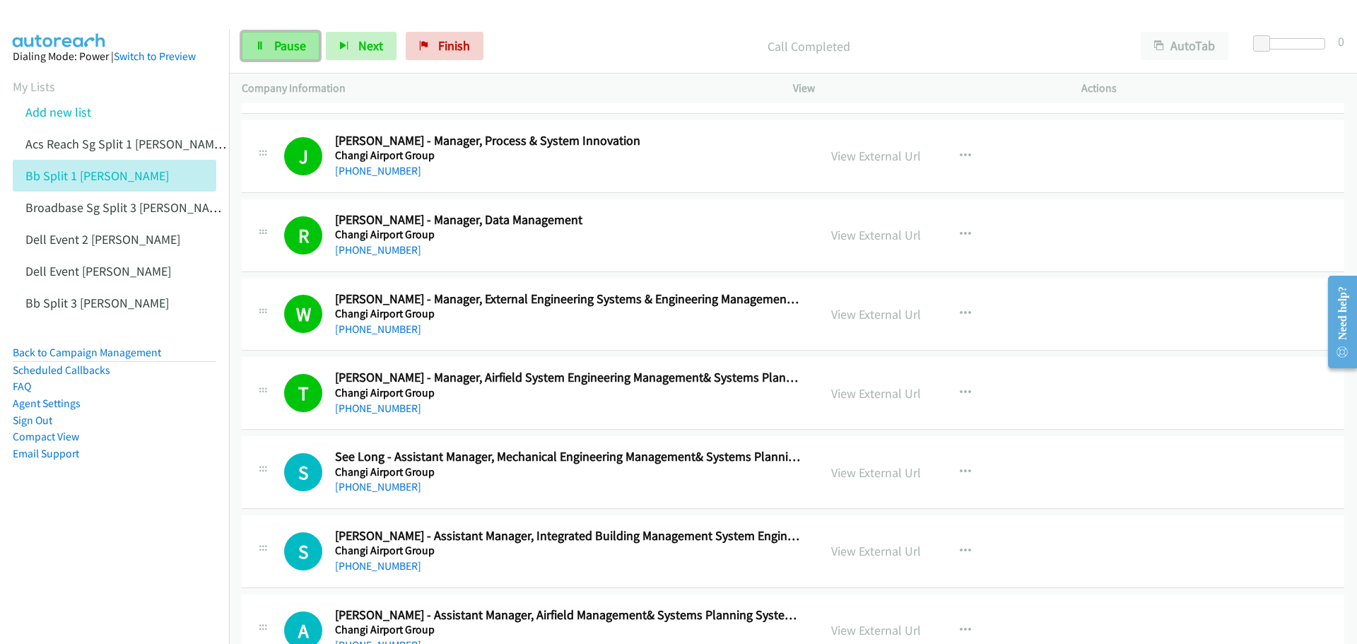
click at [293, 49] on span "Pause" at bounding box center [290, 45] width 32 height 16
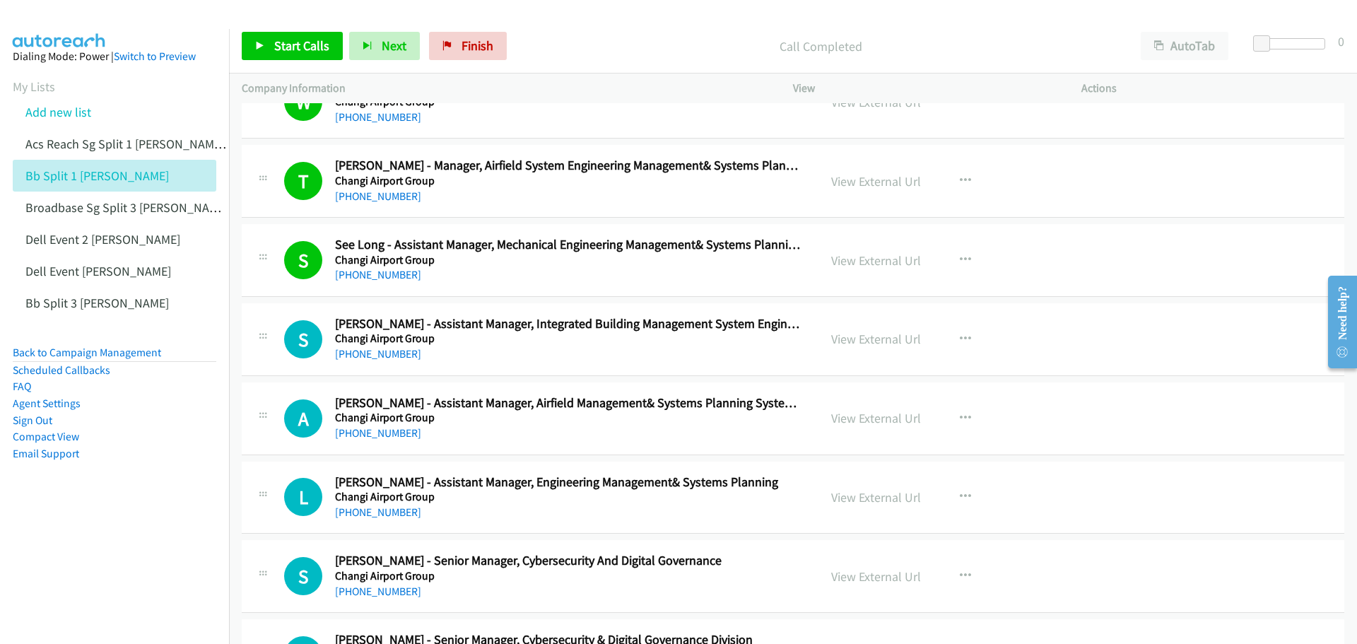
scroll to position [14067, 0]
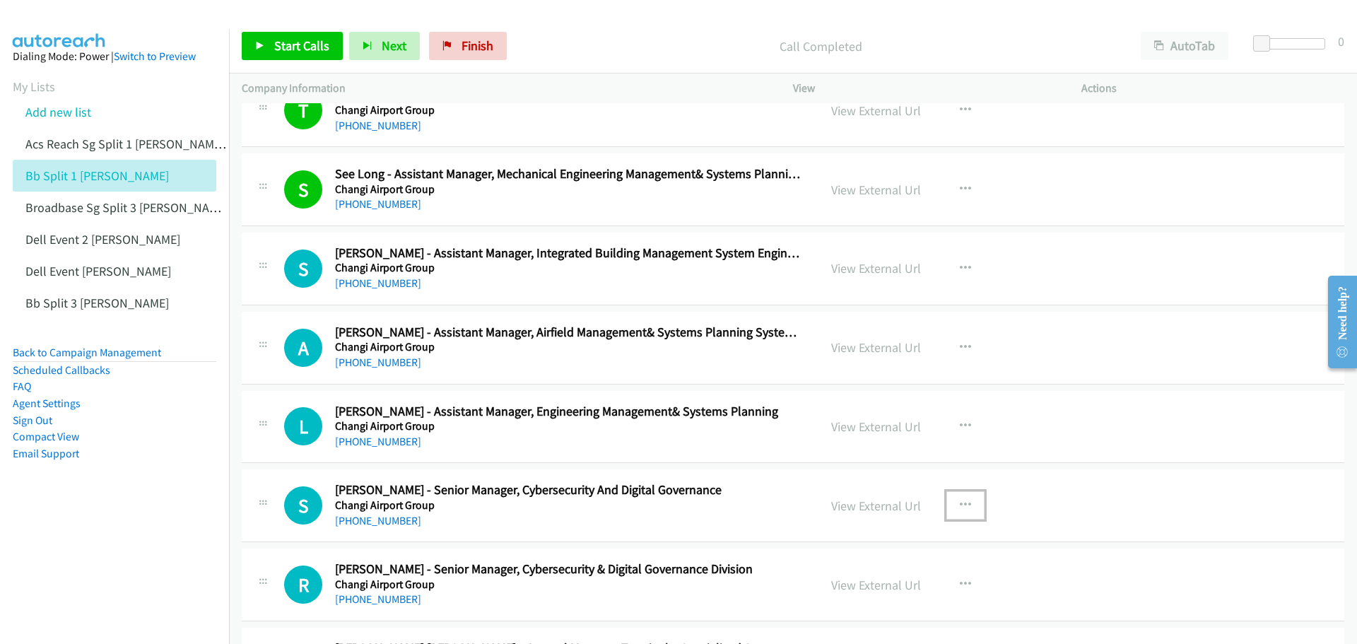
click at [961, 503] on icon "button" at bounding box center [965, 505] width 11 height 11
click at [877, 597] on link "Start Calls Here" at bounding box center [890, 598] width 188 height 28
click at [310, 40] on span "Start Calls" at bounding box center [301, 45] width 55 height 16
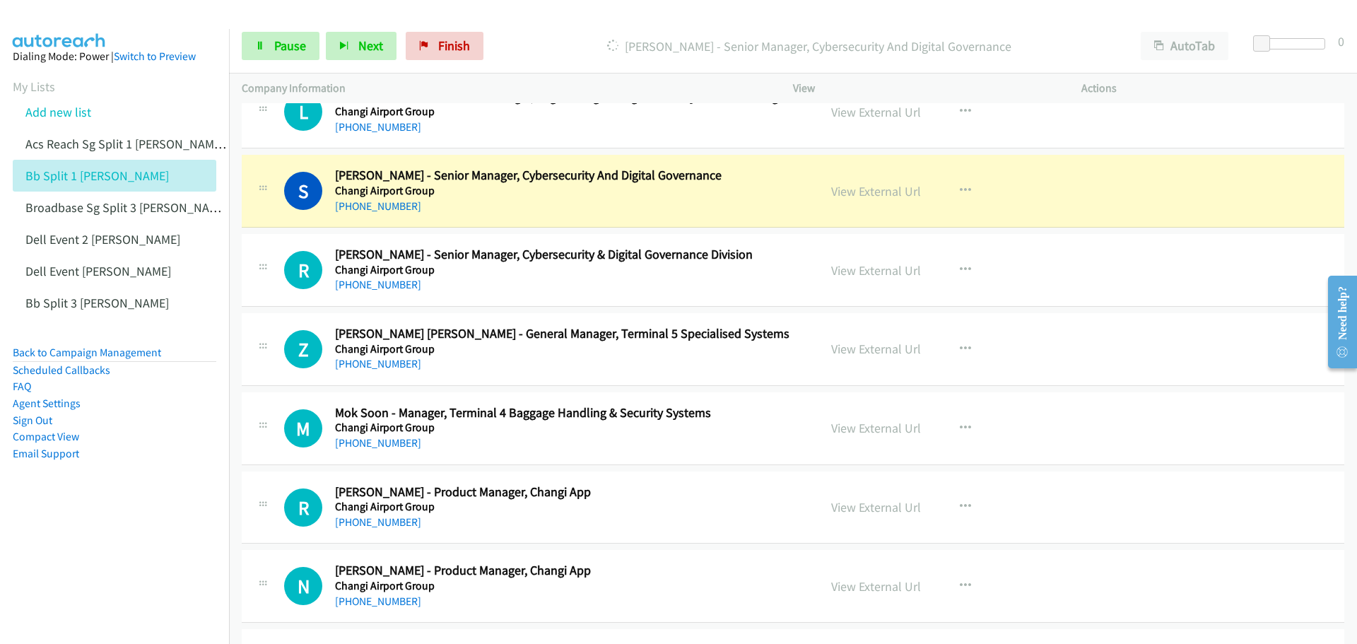
scroll to position [14420, 0]
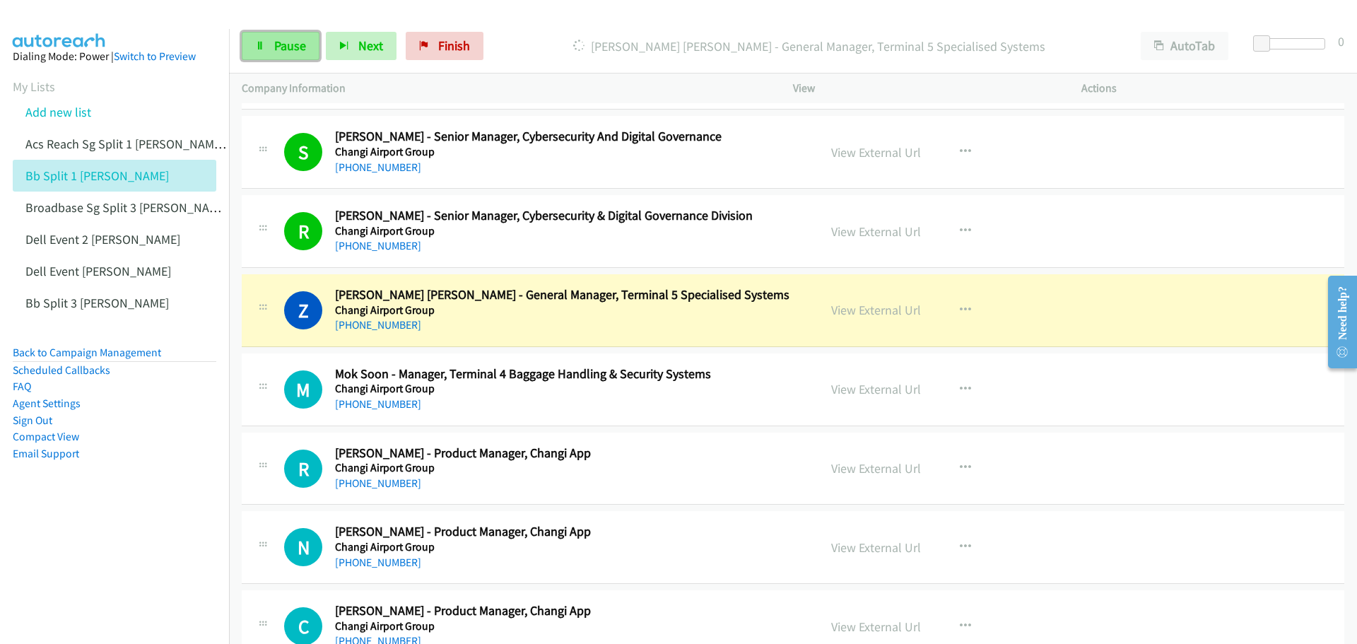
click at [286, 33] on link "Pause" at bounding box center [281, 46] width 78 height 28
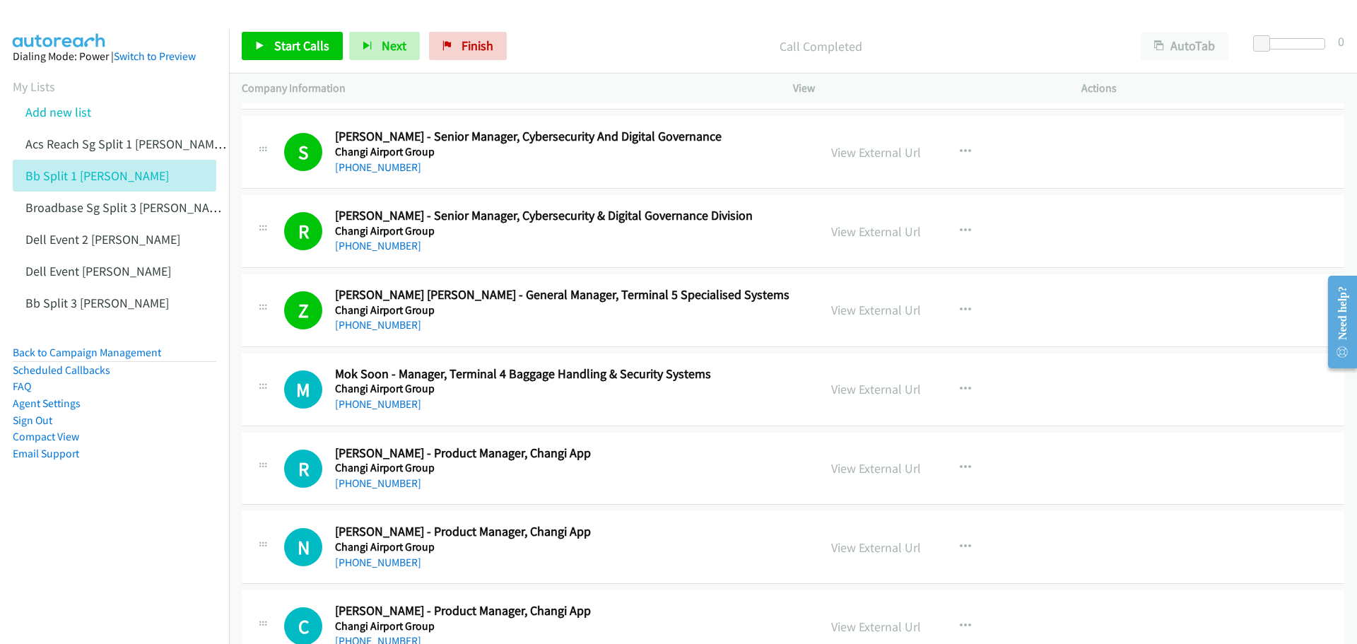
scroll to position [14491, 0]
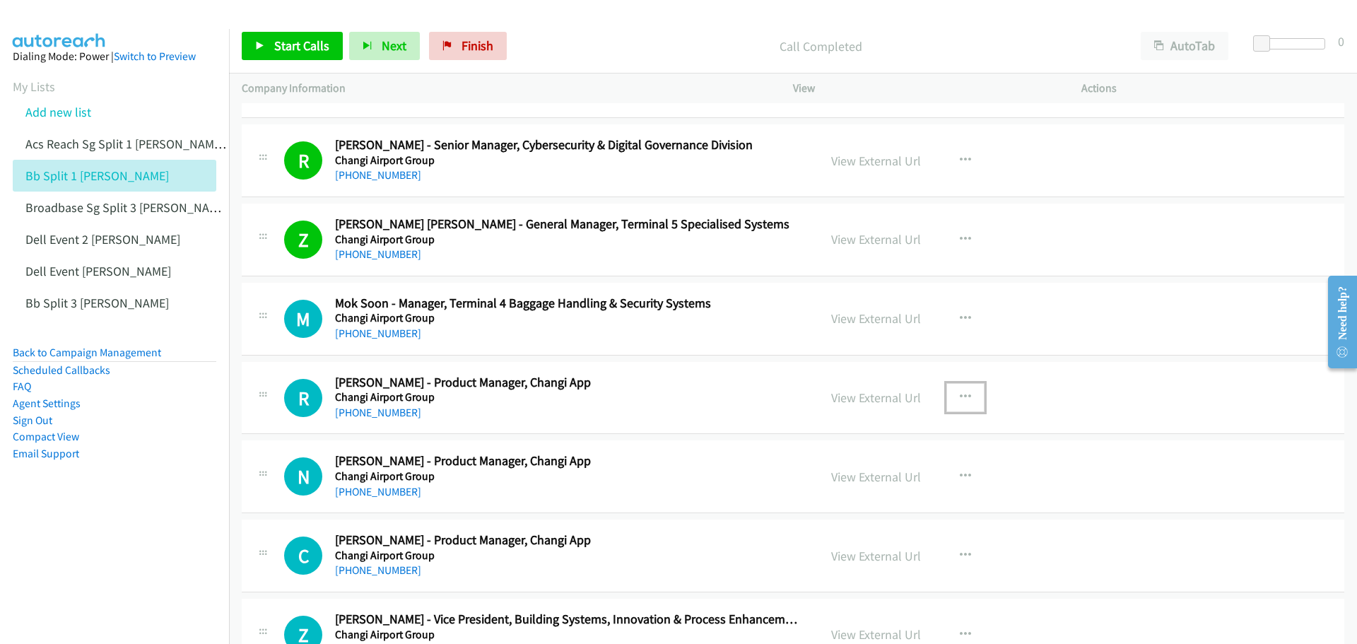
click at [960, 393] on icon "button" at bounding box center [965, 397] width 11 height 11
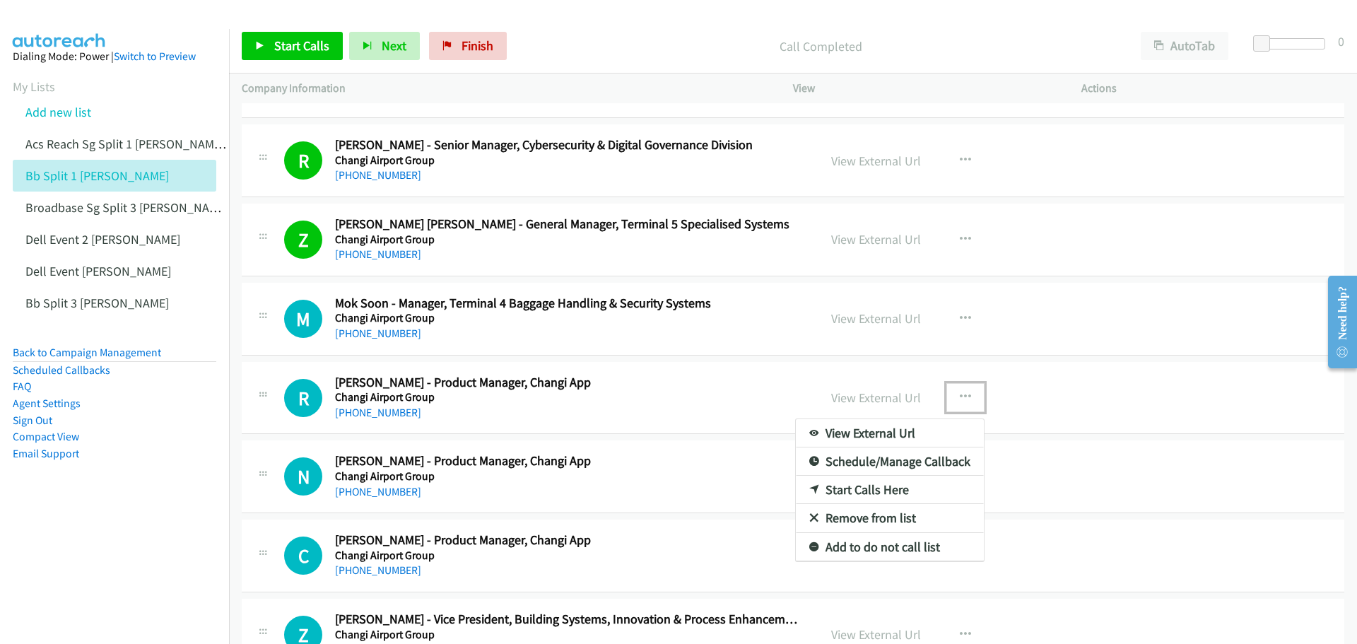
click at [858, 486] on link "Start Calls Here" at bounding box center [890, 490] width 188 height 28
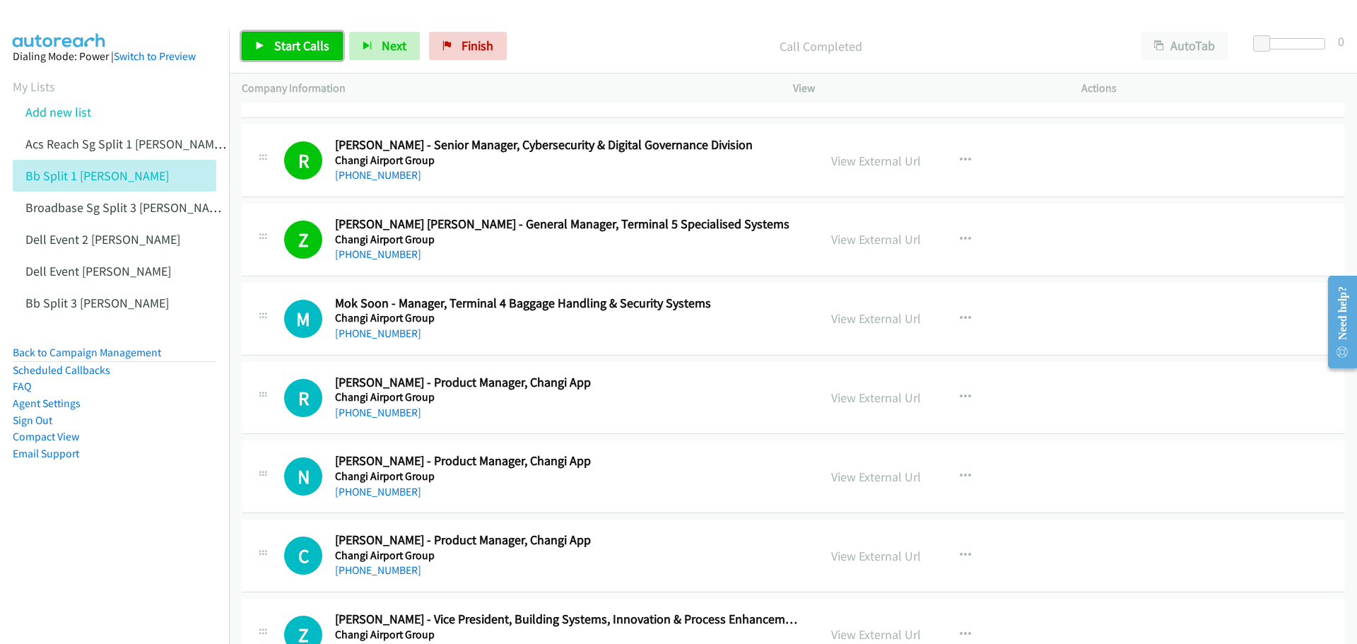
click at [282, 51] on span "Start Calls" at bounding box center [301, 45] width 55 height 16
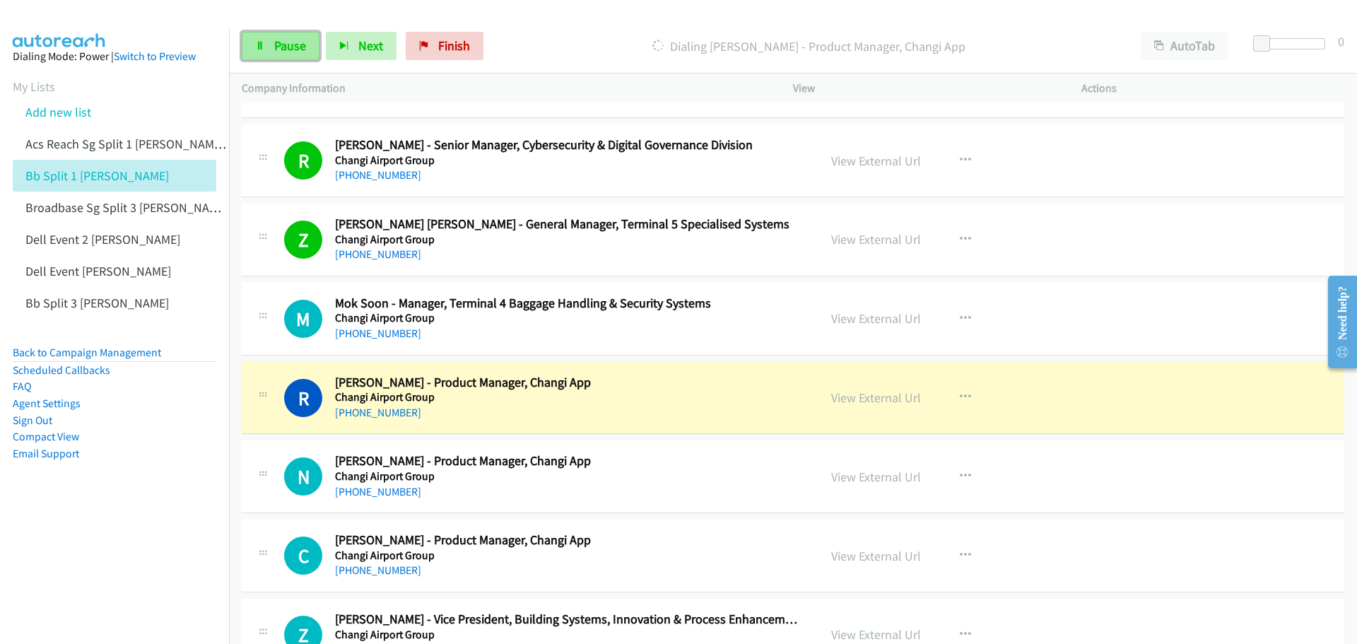
click at [288, 46] on span "Pause" at bounding box center [290, 45] width 32 height 16
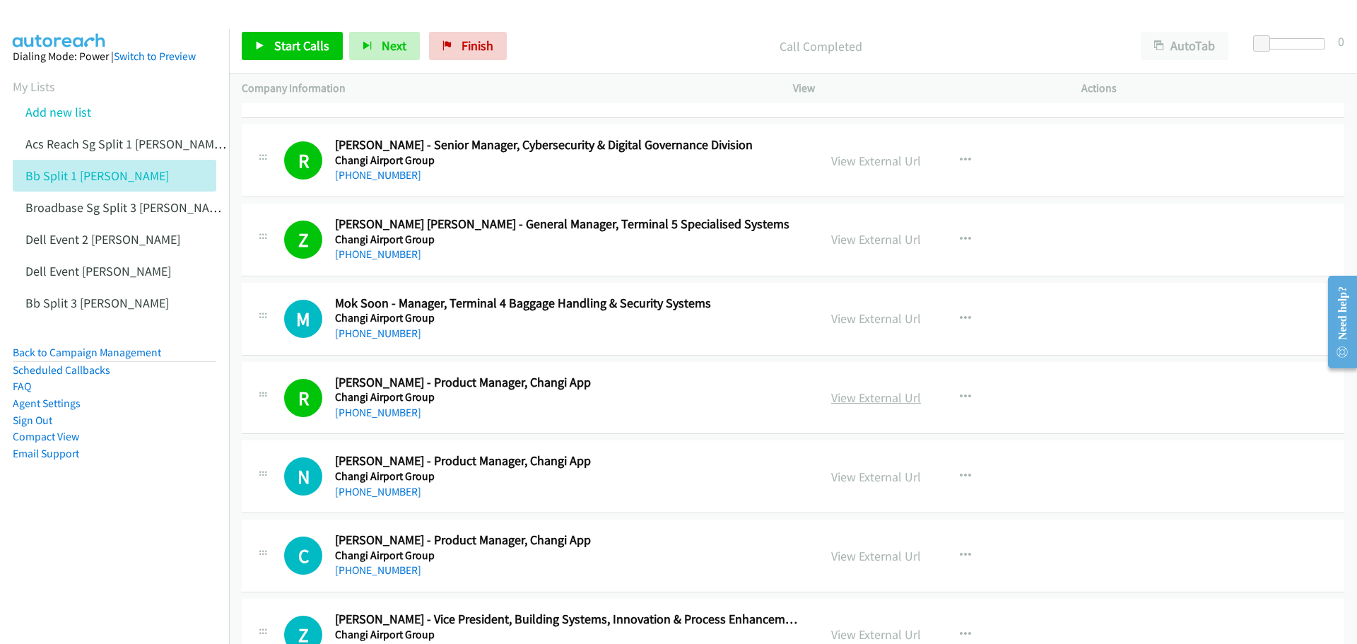
click at [857, 402] on link "View External Url" at bounding box center [876, 397] width 90 height 16
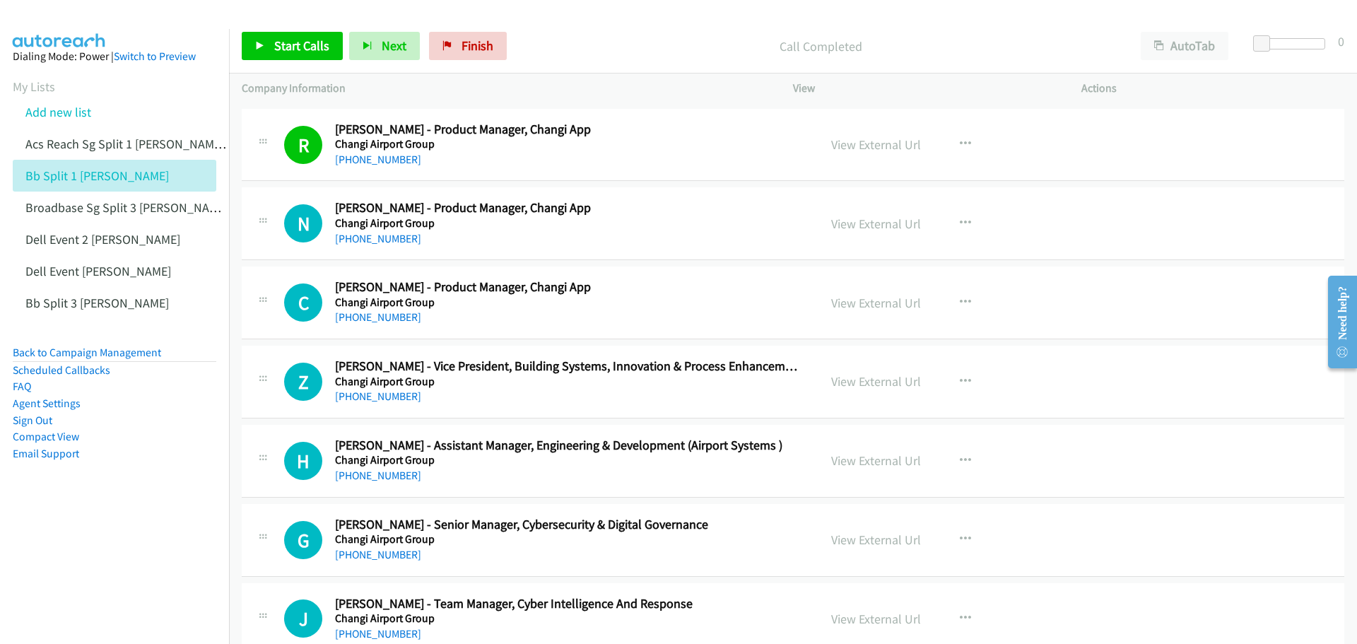
scroll to position [14774, 0]
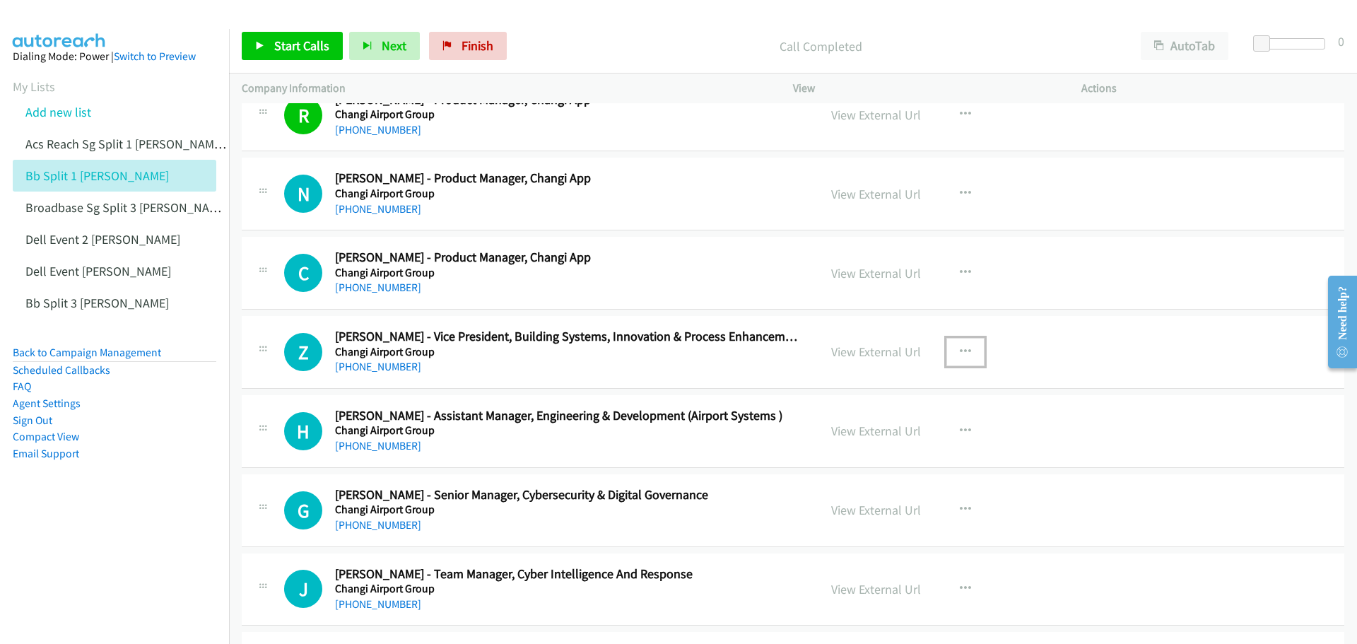
click at [960, 348] on icon "button" at bounding box center [965, 351] width 11 height 11
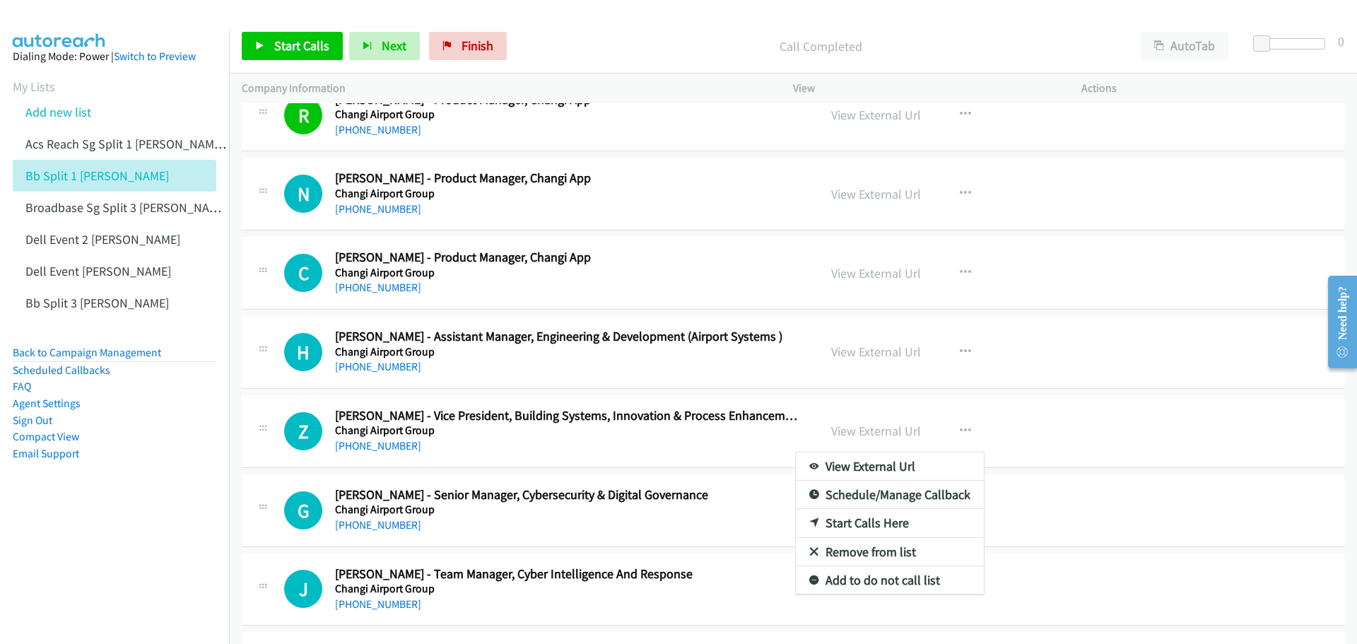
click at [1000, 36] on div at bounding box center [678, 322] width 1357 height 644
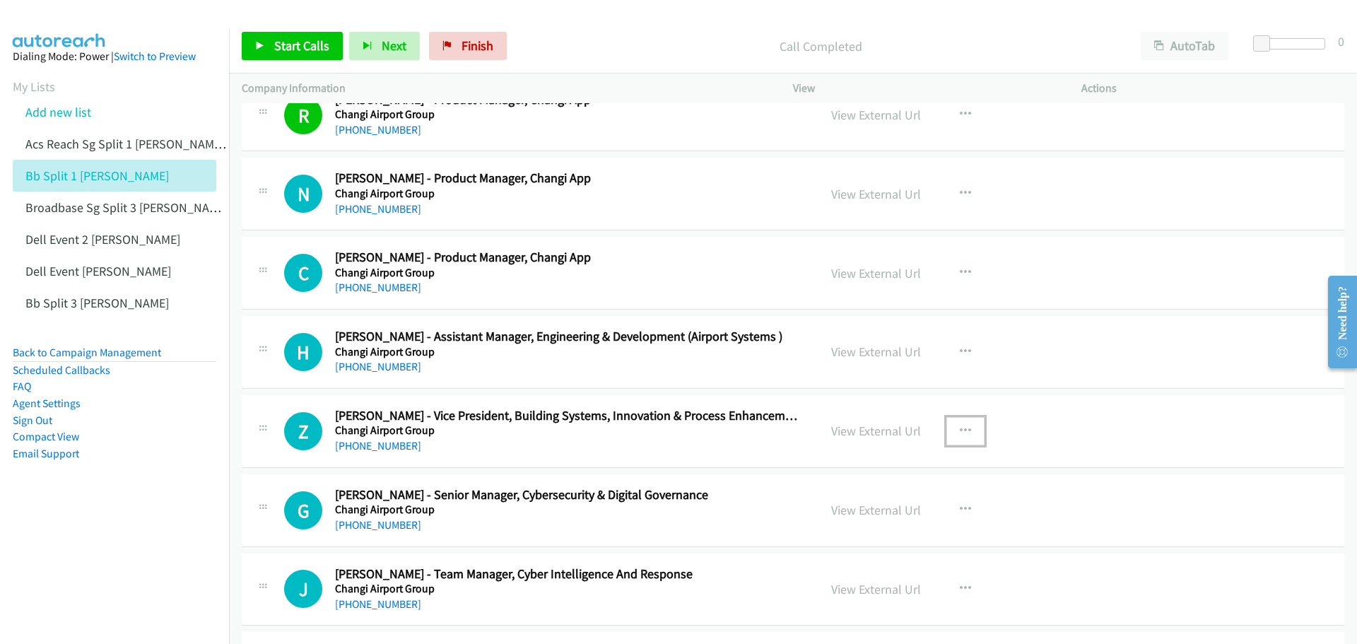
click at [960, 427] on icon "button" at bounding box center [965, 431] width 11 height 11
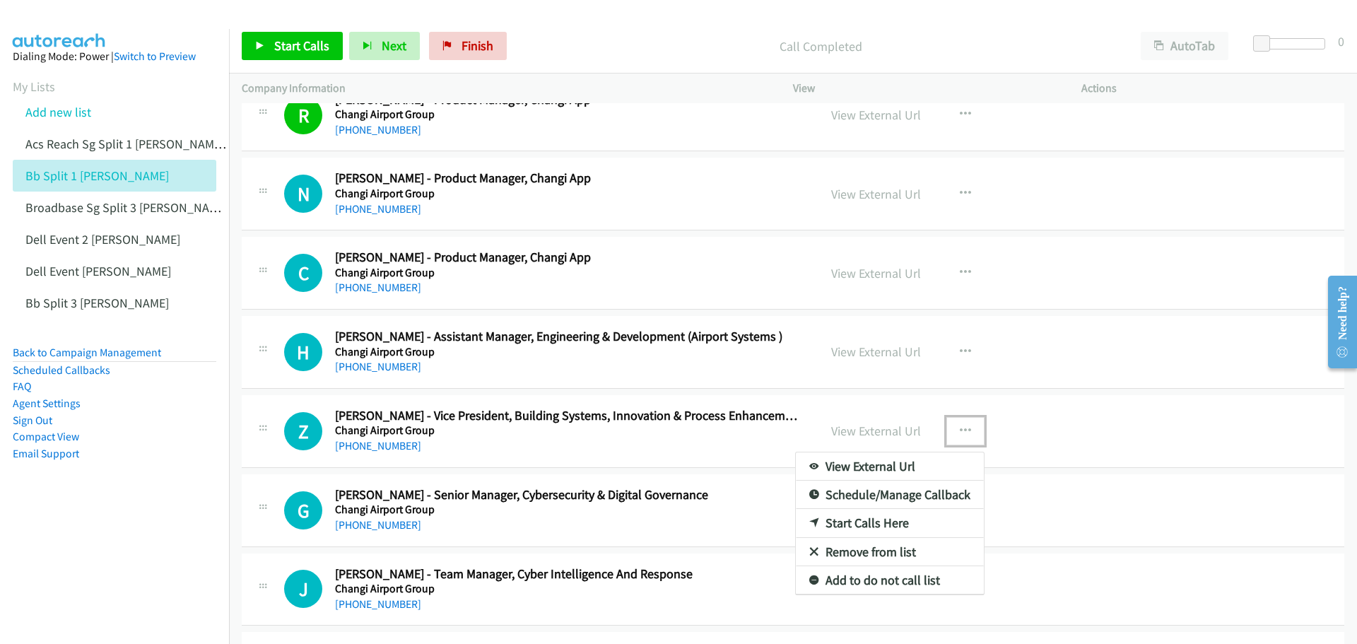
click at [872, 518] on link "Start Calls Here" at bounding box center [890, 523] width 188 height 28
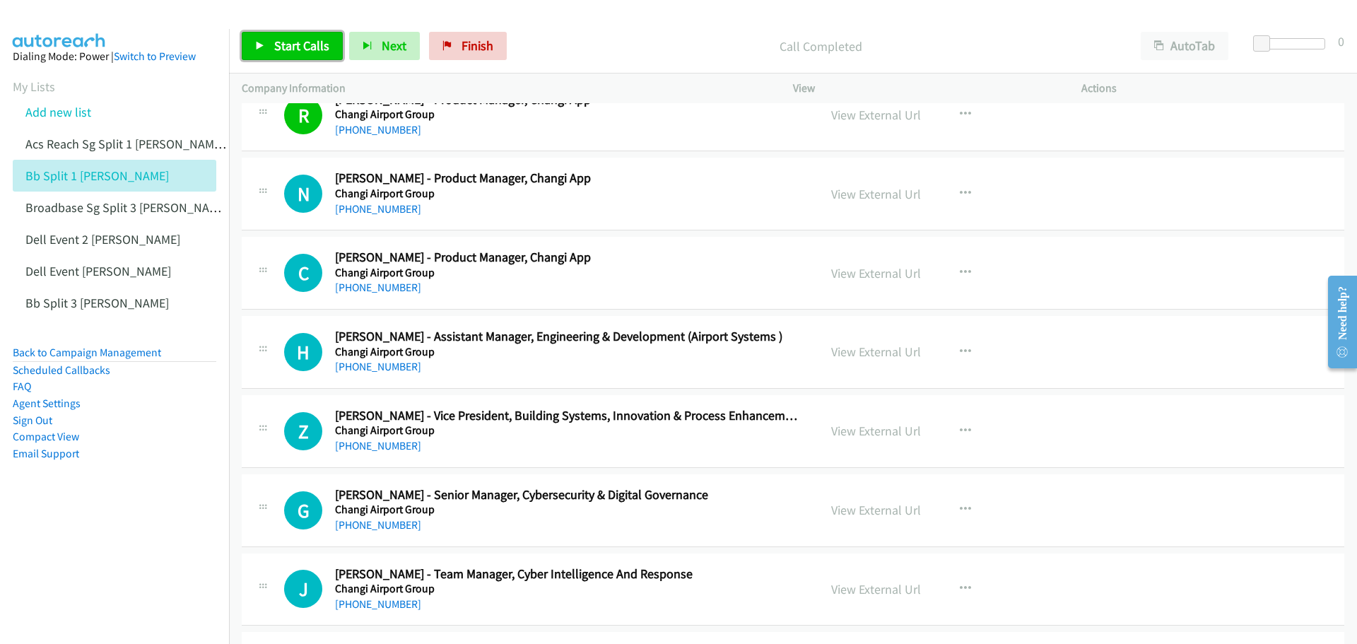
click at [302, 47] on span "Start Calls" at bounding box center [301, 45] width 55 height 16
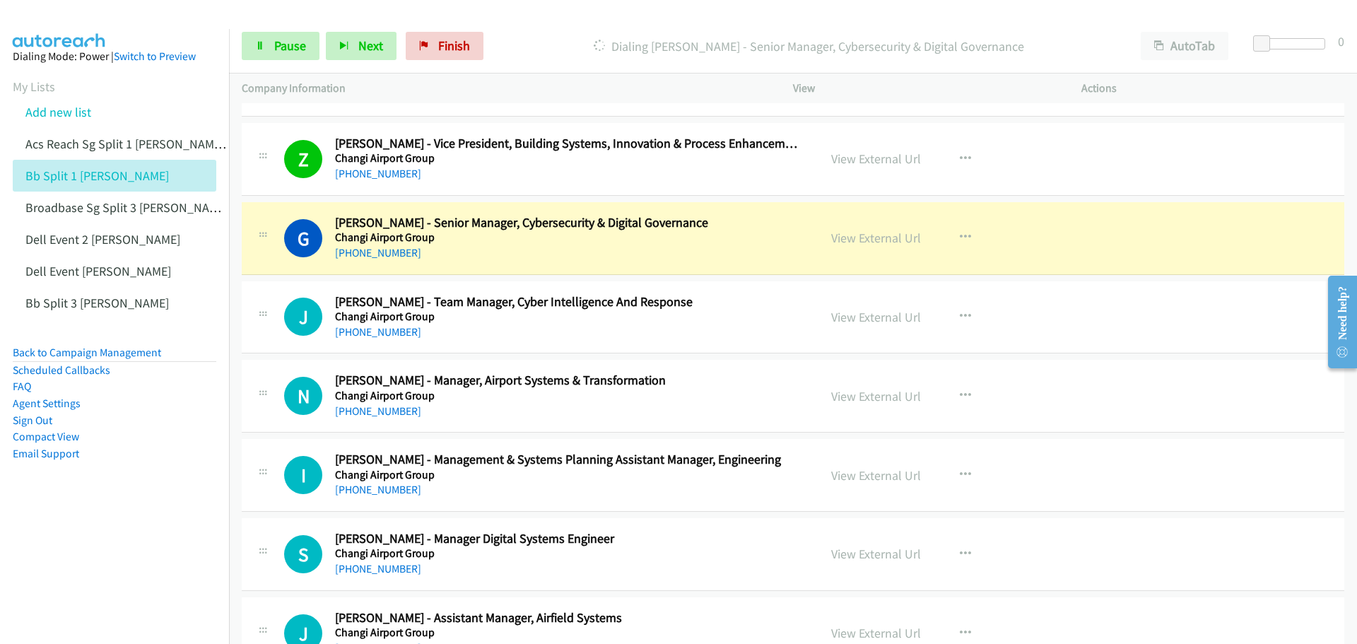
scroll to position [15057, 0]
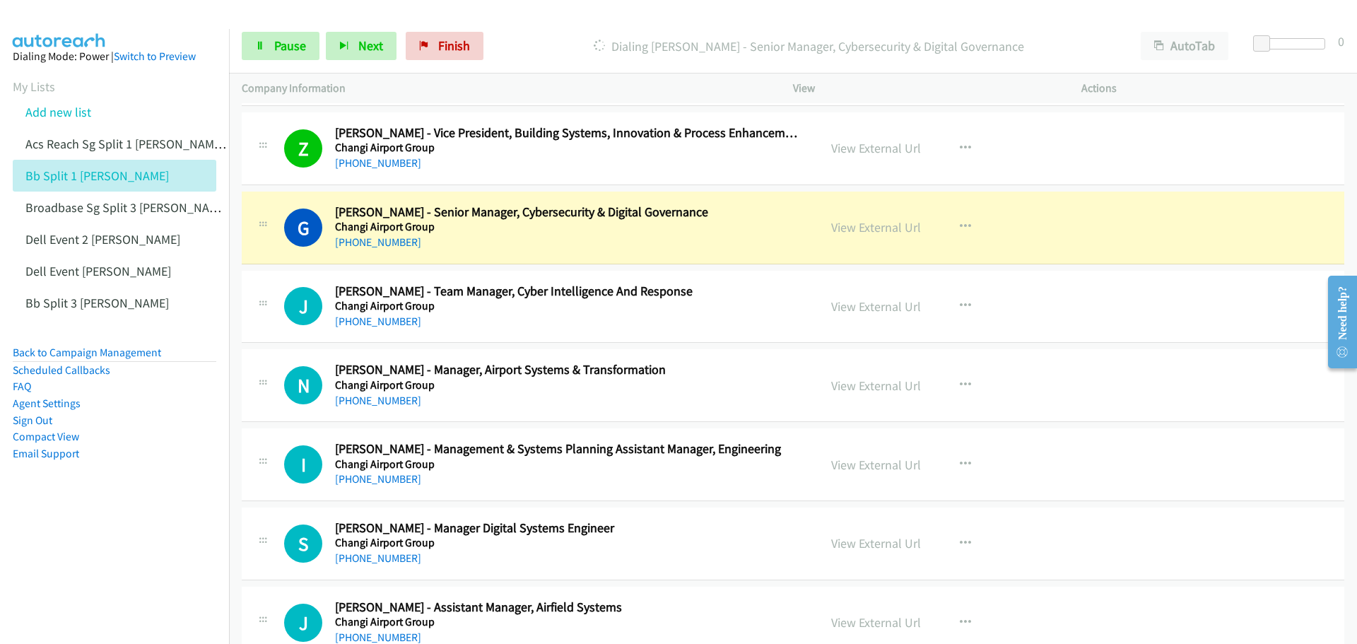
drag, startPoint x: 819, startPoint y: 336, endPoint x: 804, endPoint y: 300, distance: 39.0
drag, startPoint x: 804, startPoint y: 300, endPoint x: 1193, endPoint y: 141, distance: 420.4
click at [1193, 141] on div "Z Callback Scheduled Zhi Wen Seoh - Vice President, Building Systems, Innovatio…" at bounding box center [793, 148] width 1103 height 73
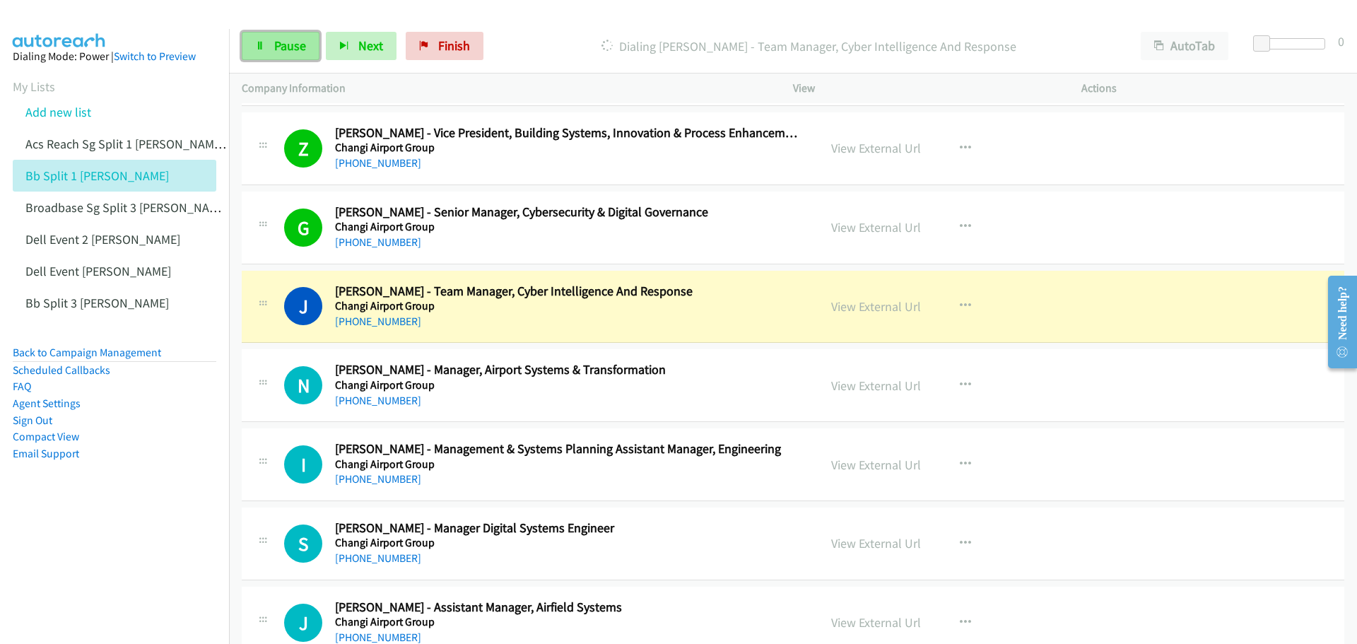
click at [279, 49] on span "Pause" at bounding box center [290, 45] width 32 height 16
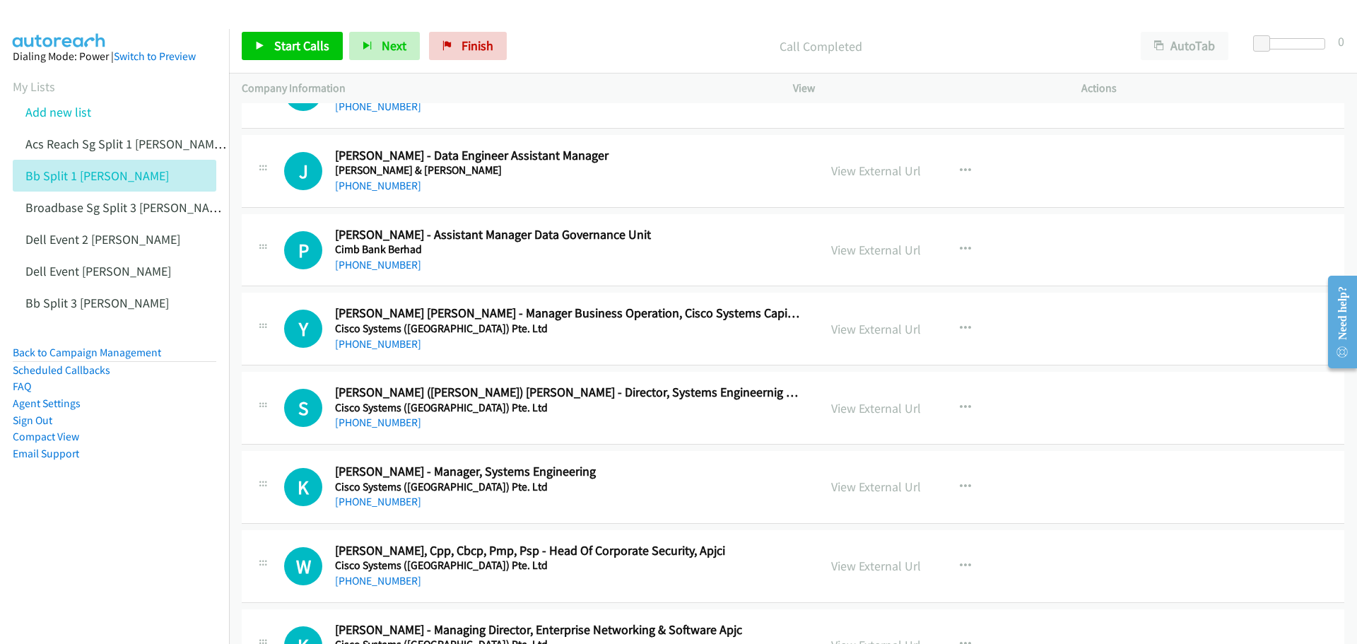
scroll to position [15905, 0]
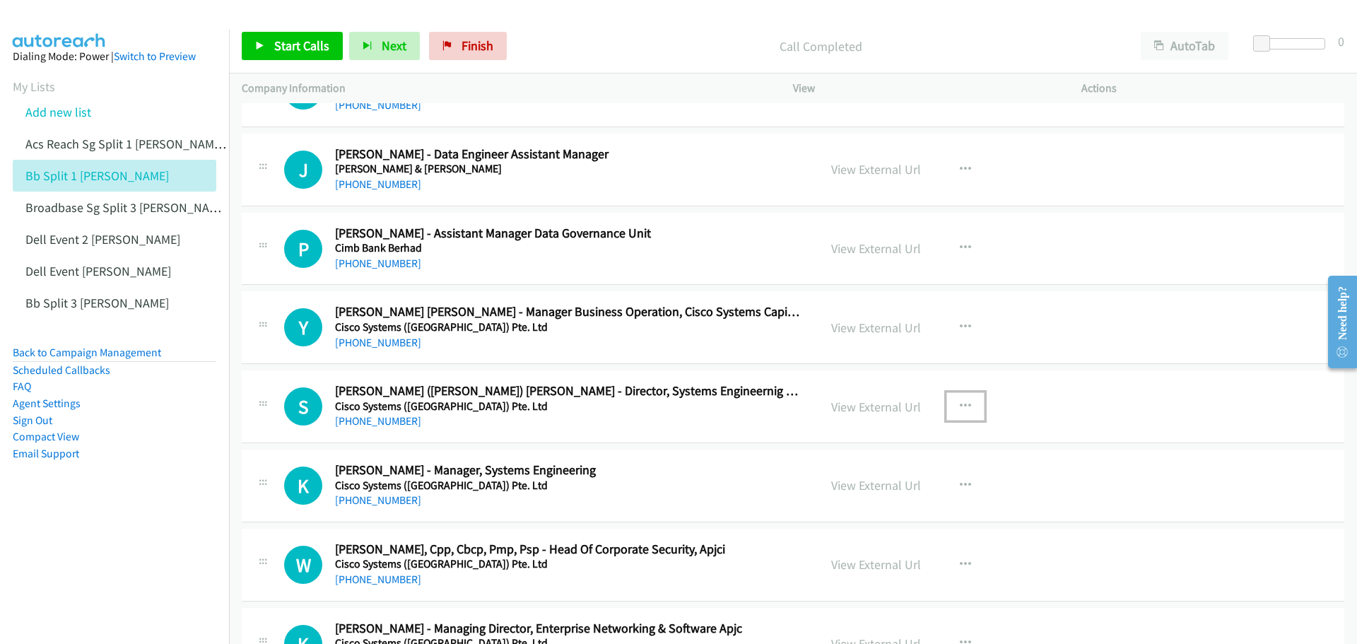
click at [960, 402] on icon "button" at bounding box center [965, 406] width 11 height 11
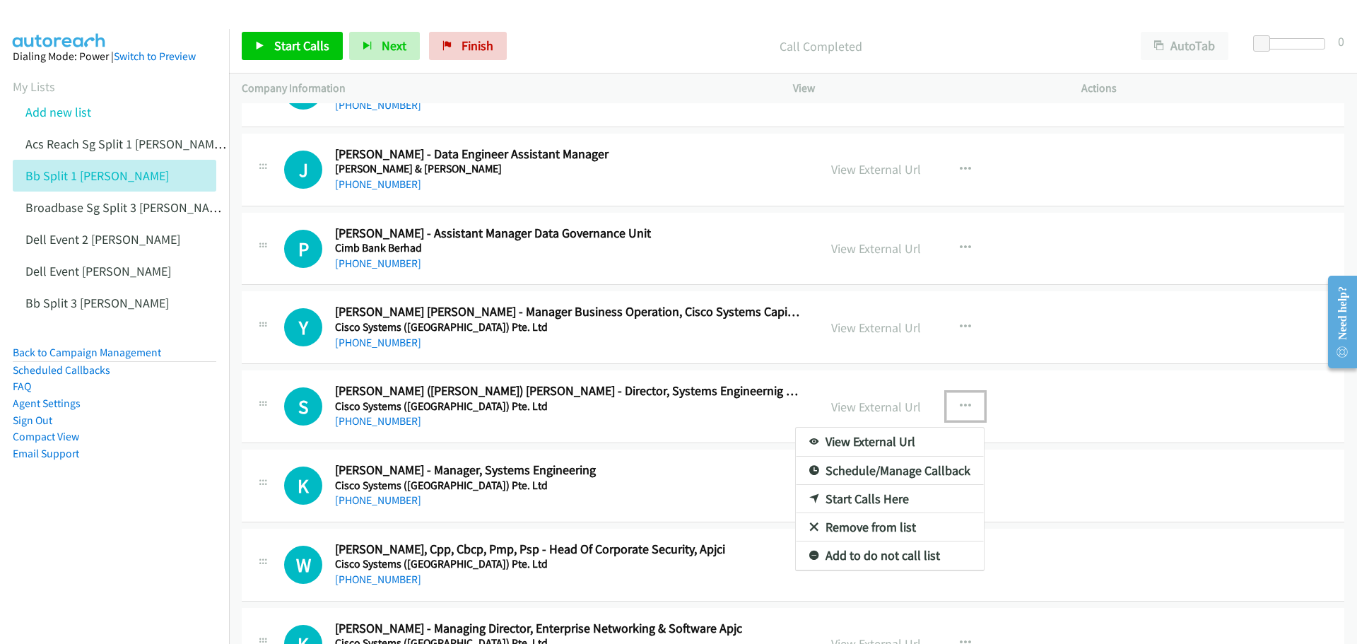
click at [881, 498] on link "Start Calls Here" at bounding box center [890, 499] width 188 height 28
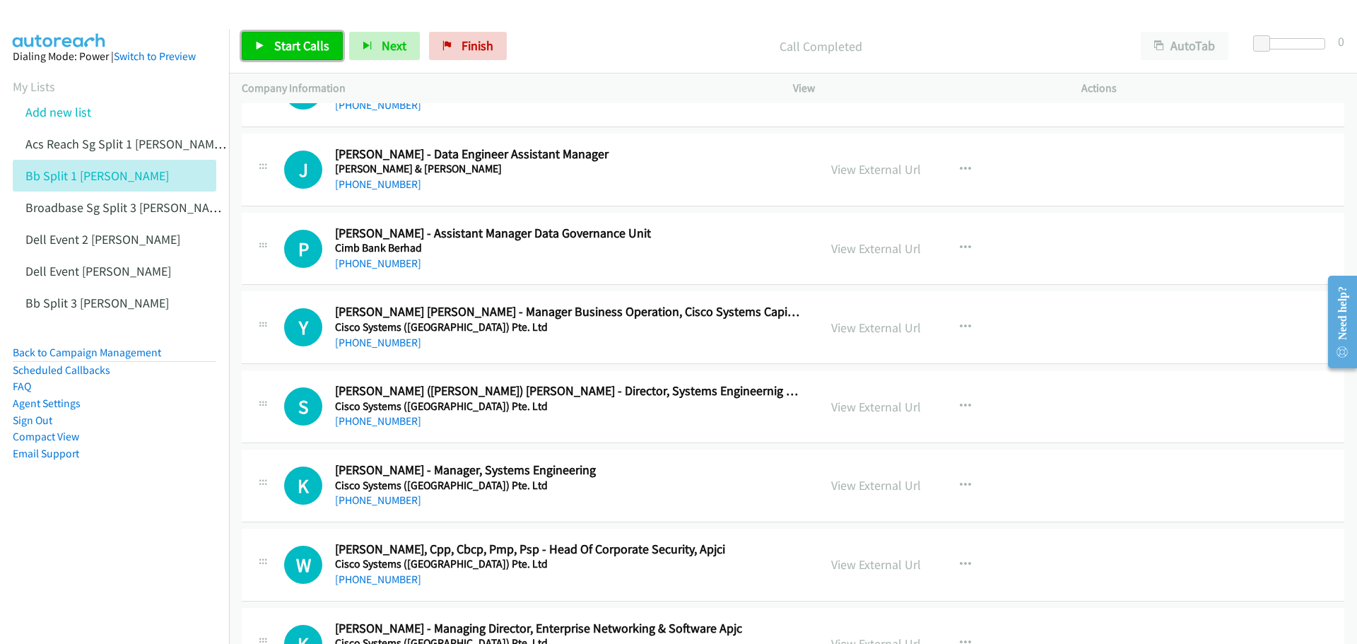
click at [280, 49] on span "Start Calls" at bounding box center [301, 45] width 55 height 16
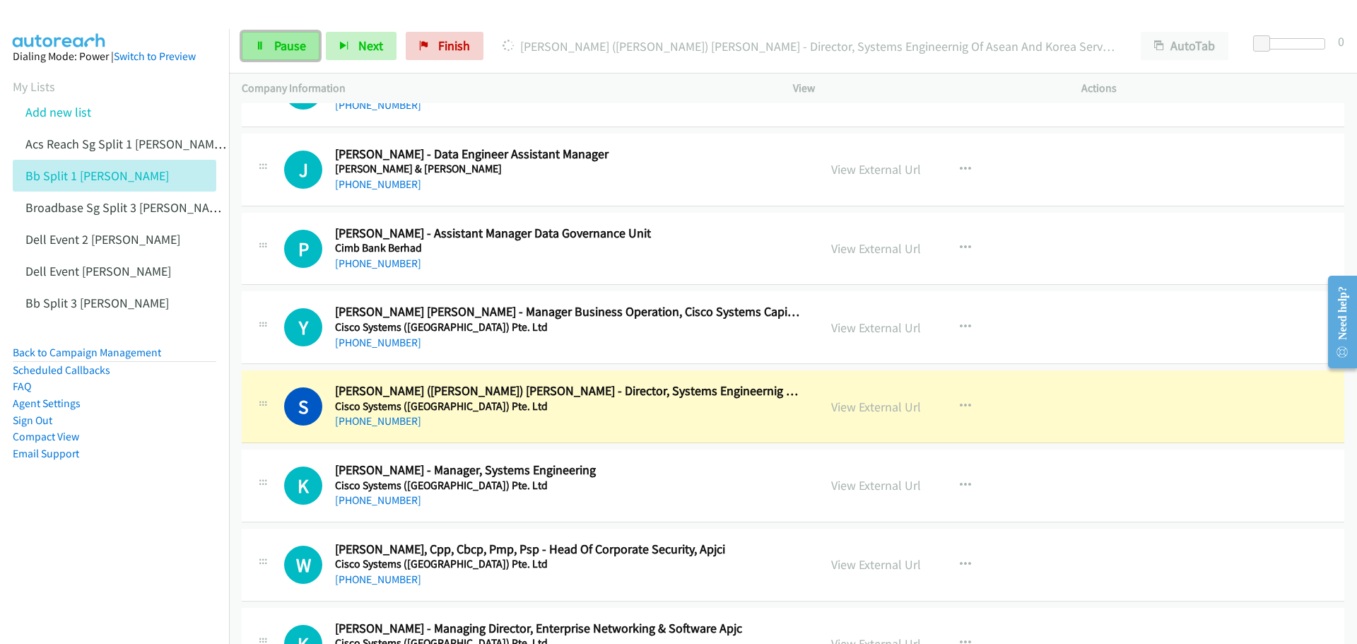
click at [291, 40] on span "Pause" at bounding box center [290, 45] width 32 height 16
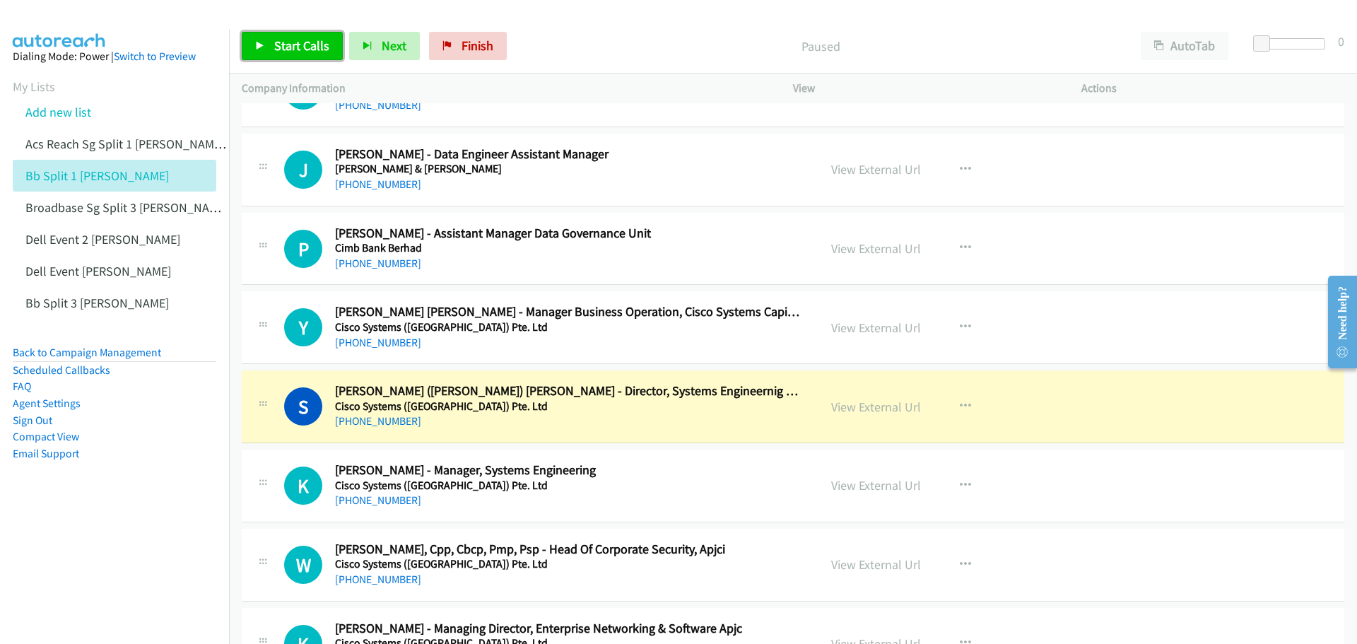
click at [291, 40] on span "Start Calls" at bounding box center [301, 45] width 55 height 16
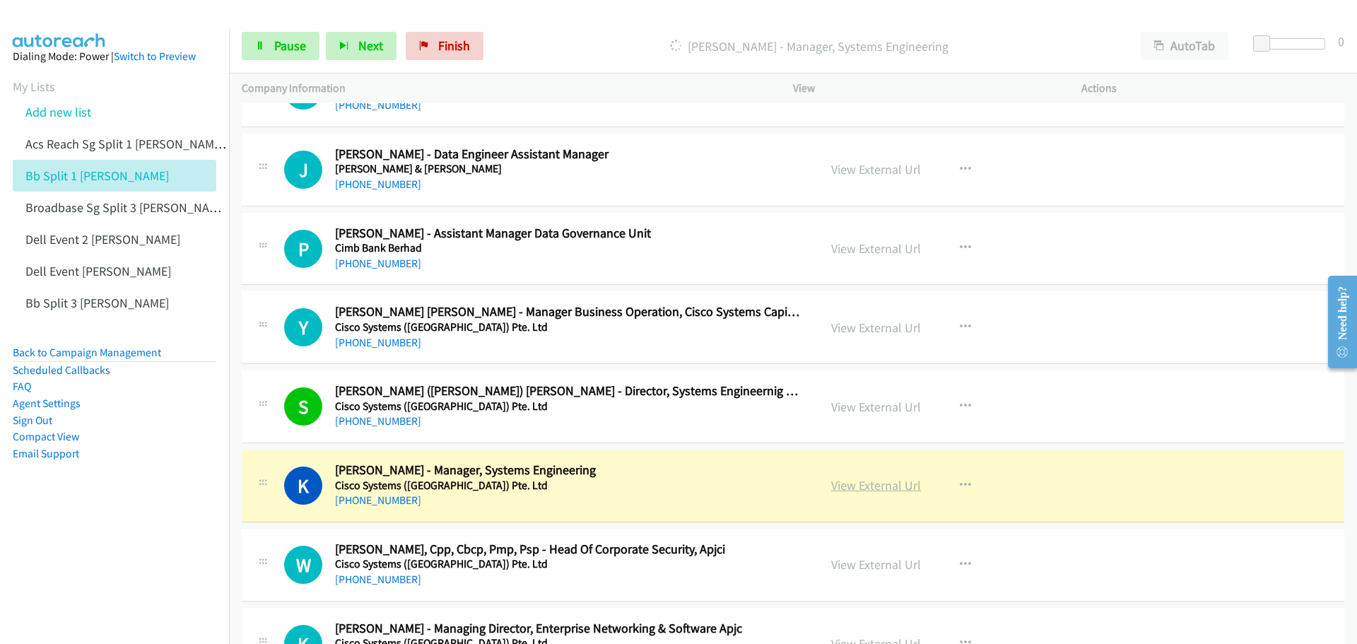
click at [882, 489] on link "View External Url" at bounding box center [876, 485] width 90 height 16
click at [285, 56] on link "Pause" at bounding box center [281, 46] width 78 height 28
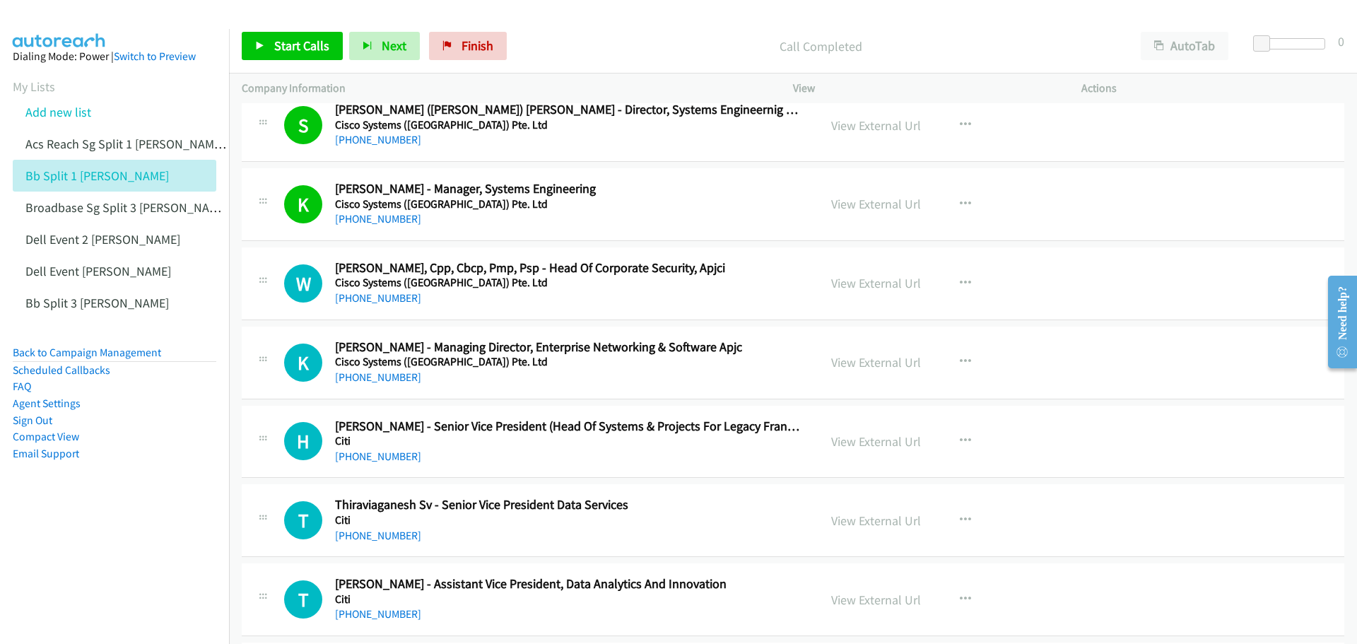
scroll to position [16188, 0]
click at [963, 358] on icon "button" at bounding box center [965, 360] width 11 height 11
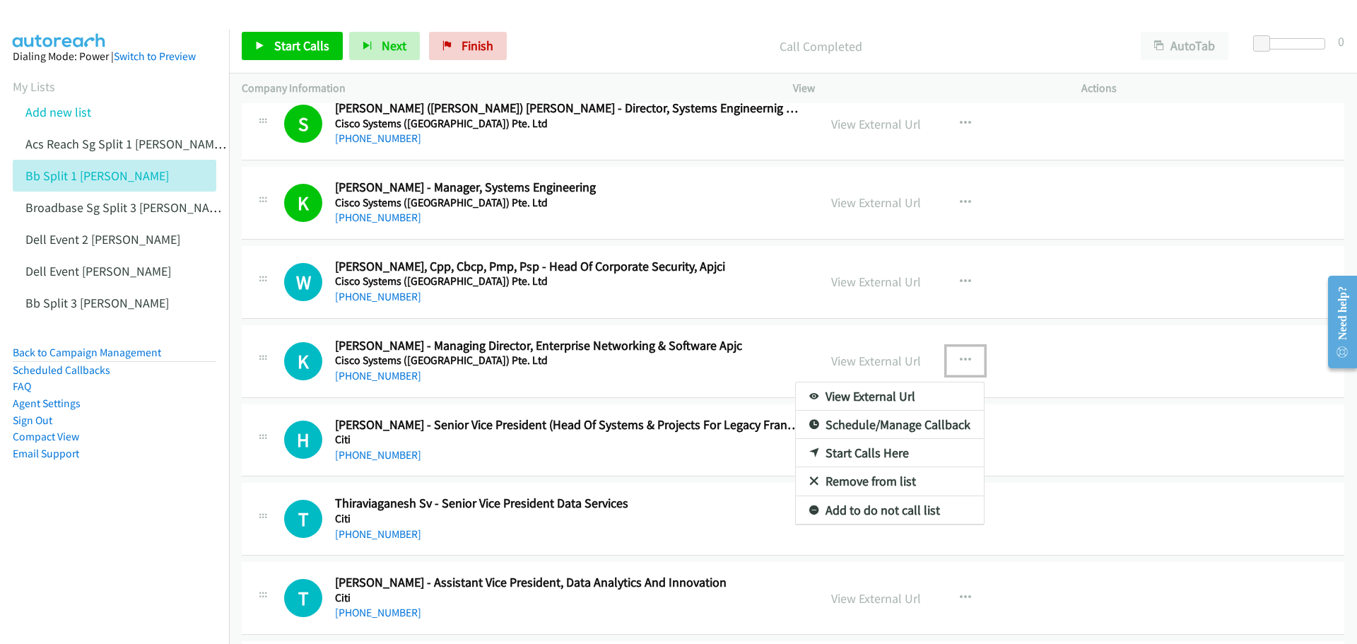
click at [872, 452] on link "Start Calls Here" at bounding box center [890, 453] width 188 height 28
click at [965, 358] on icon "button" at bounding box center [965, 360] width 11 height 11
click at [879, 452] on link "Start Calls Here" at bounding box center [890, 453] width 188 height 28
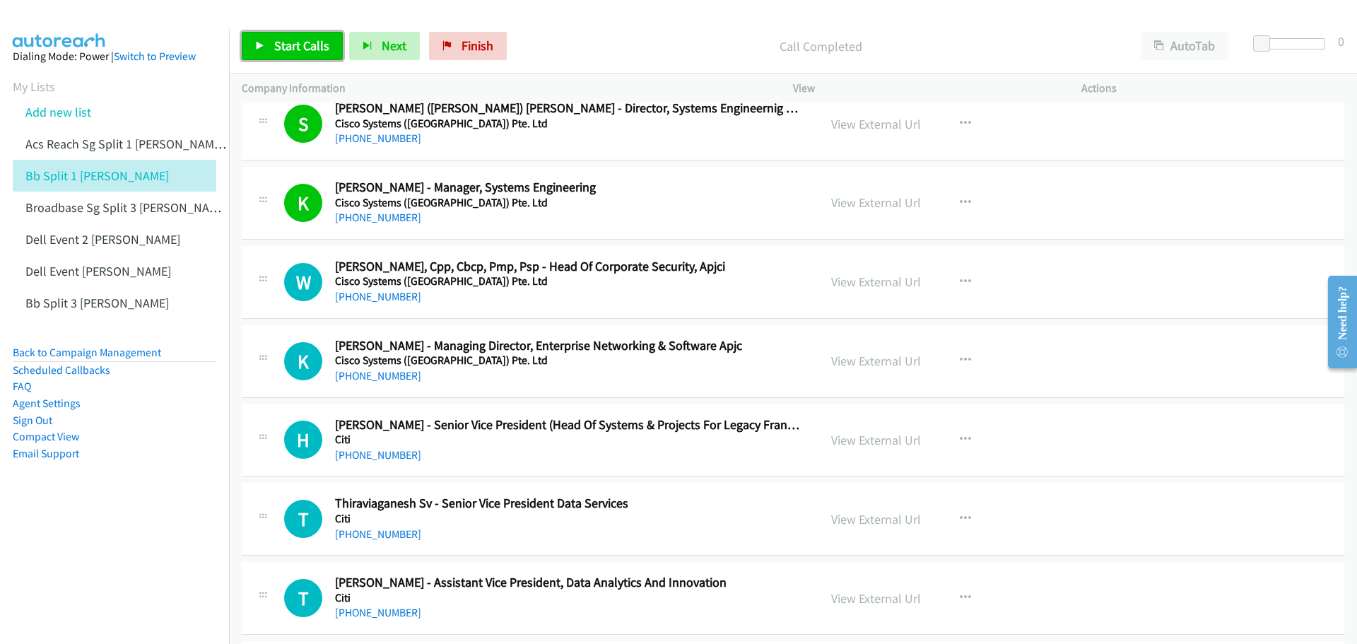
click at [300, 50] on span "Start Calls" at bounding box center [301, 45] width 55 height 16
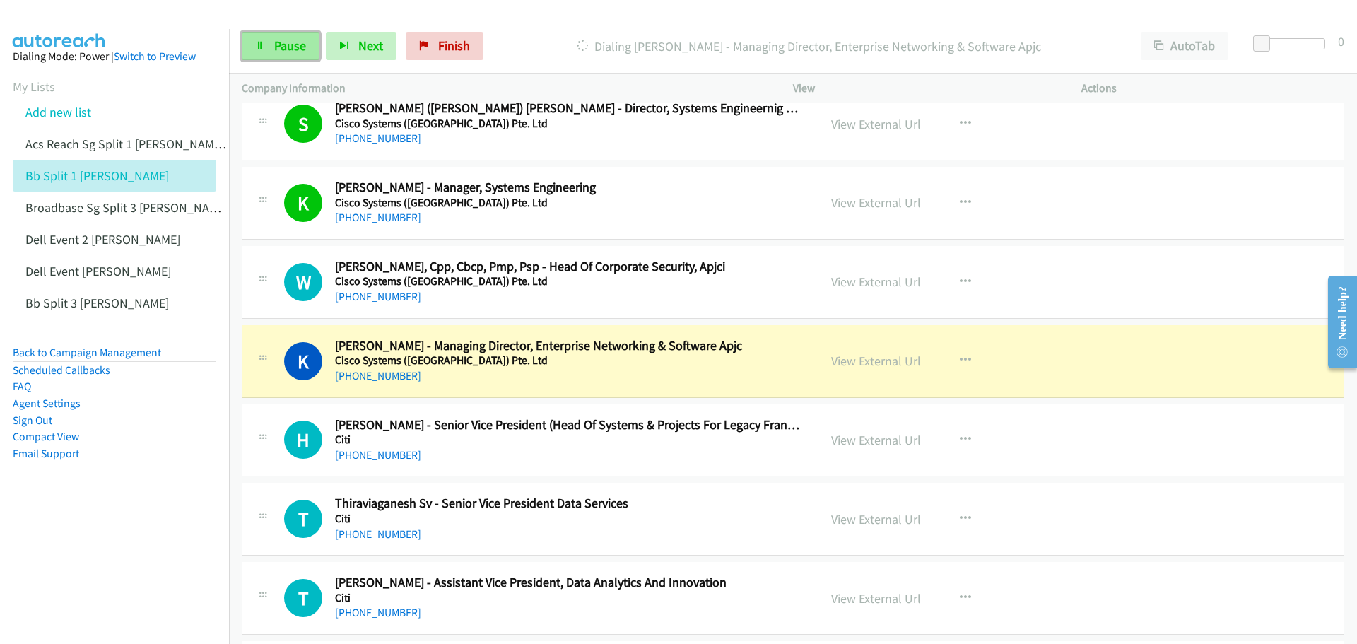
click at [297, 48] on span "Pause" at bounding box center [290, 45] width 32 height 16
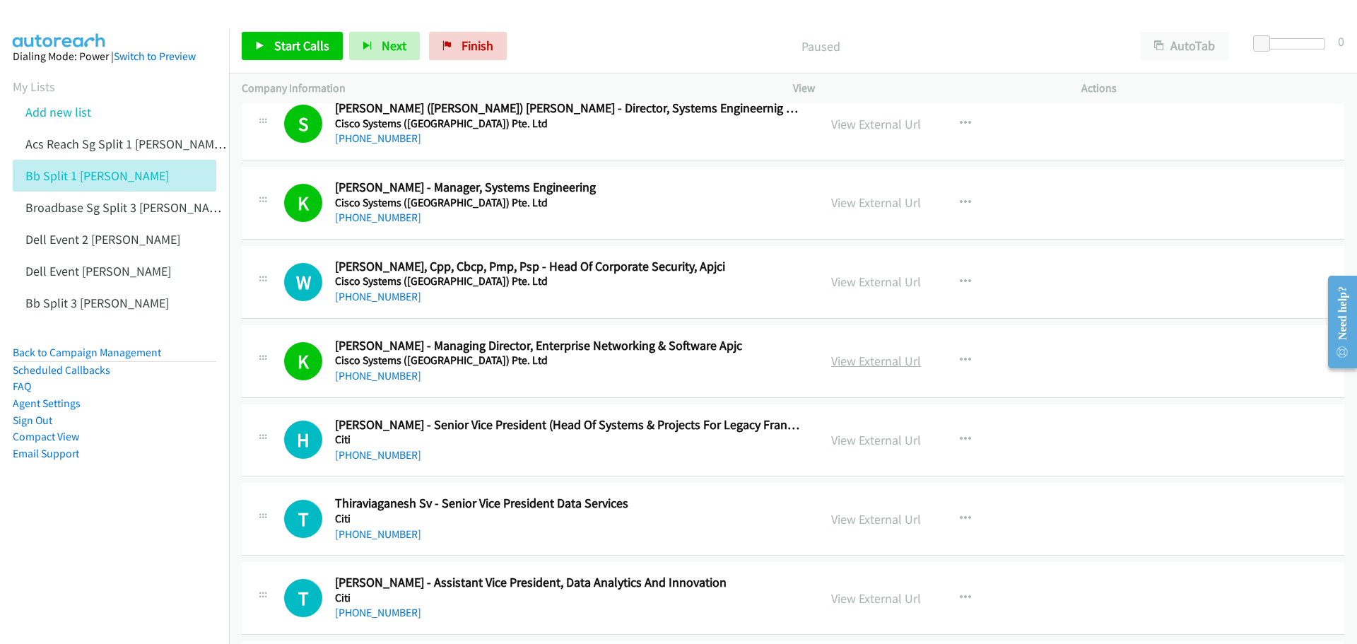
click at [862, 363] on link "View External Url" at bounding box center [876, 361] width 90 height 16
click at [960, 435] on icon "button" at bounding box center [965, 439] width 11 height 11
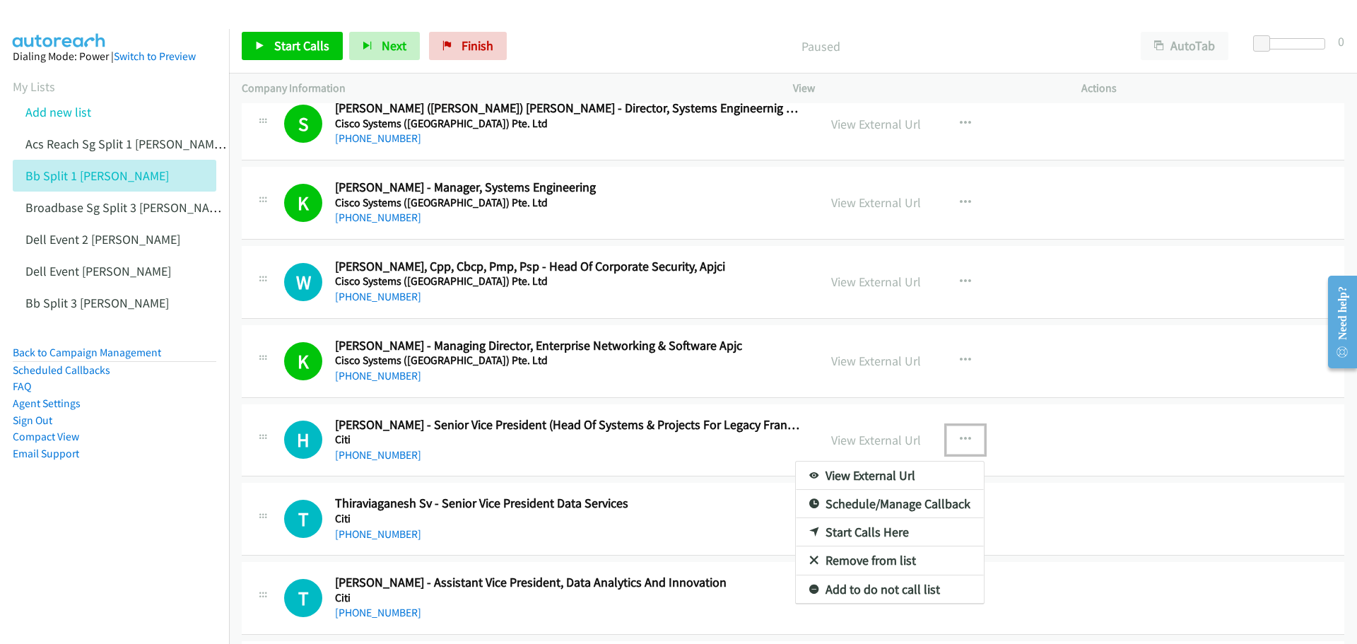
click at [879, 529] on link "Start Calls Here" at bounding box center [890, 532] width 188 height 28
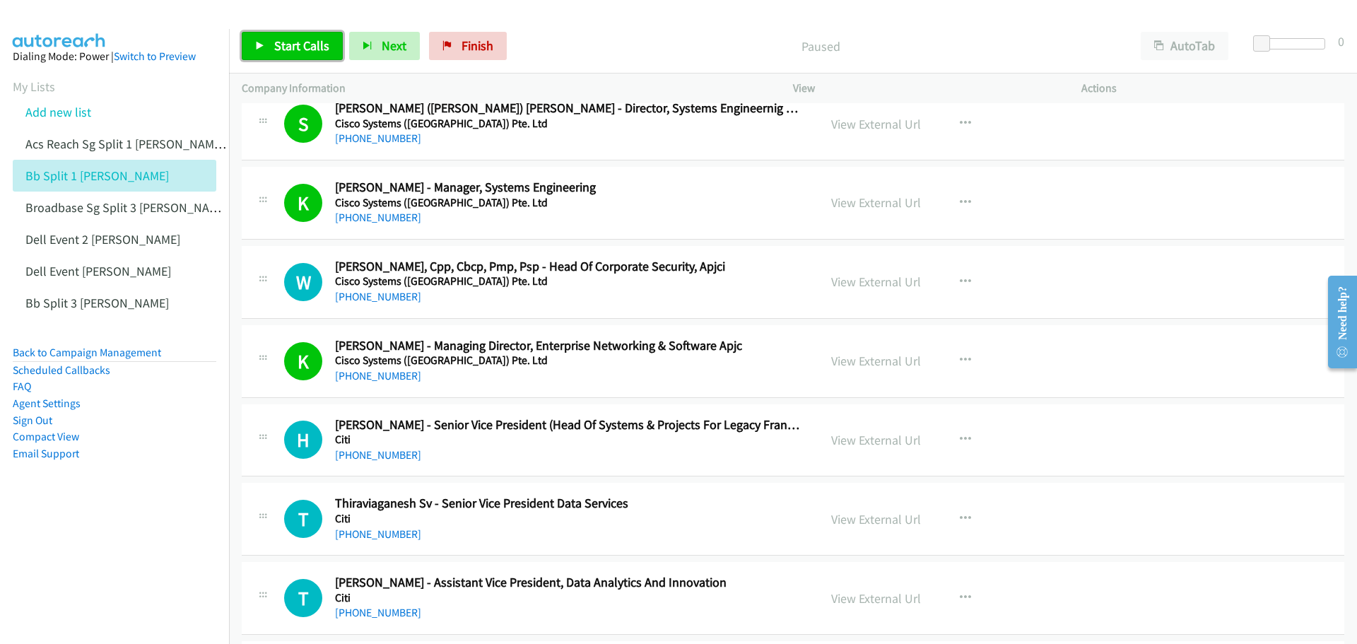
click at [310, 46] on span "Start Calls" at bounding box center [301, 45] width 55 height 16
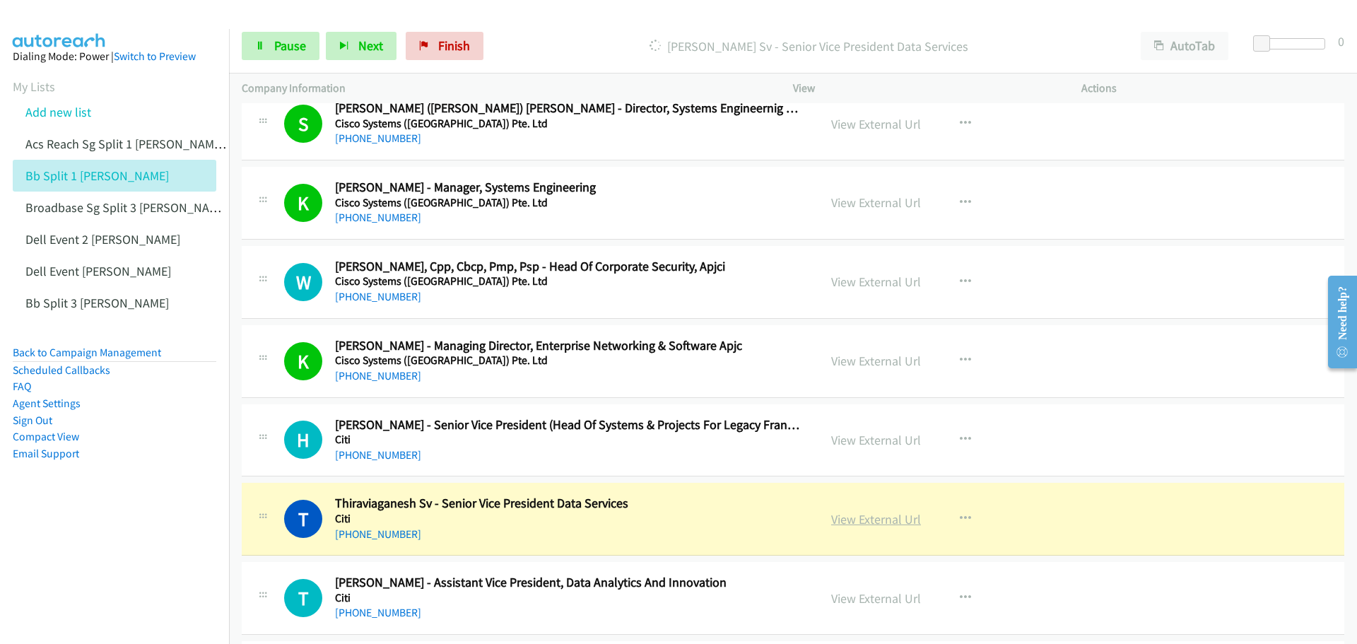
click at [859, 525] on link "View External Url" at bounding box center [876, 519] width 90 height 16
click at [296, 43] on span "Pause" at bounding box center [290, 45] width 32 height 16
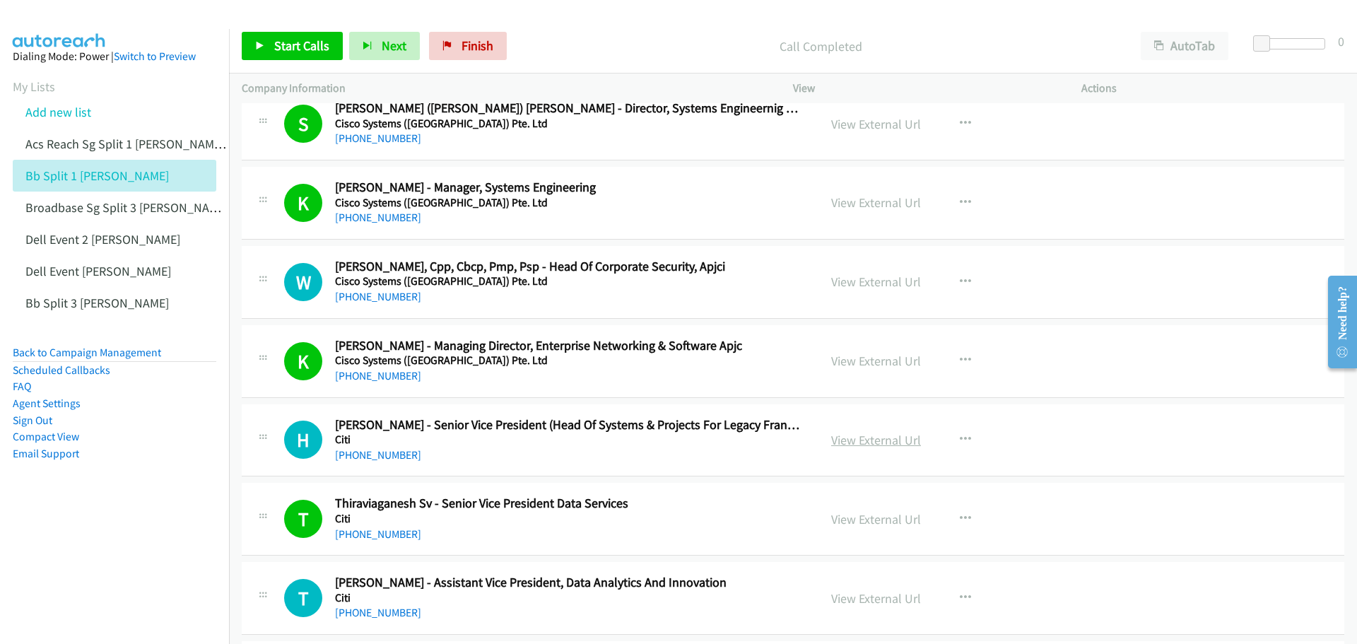
click at [874, 443] on link "View External Url" at bounding box center [876, 440] width 90 height 16
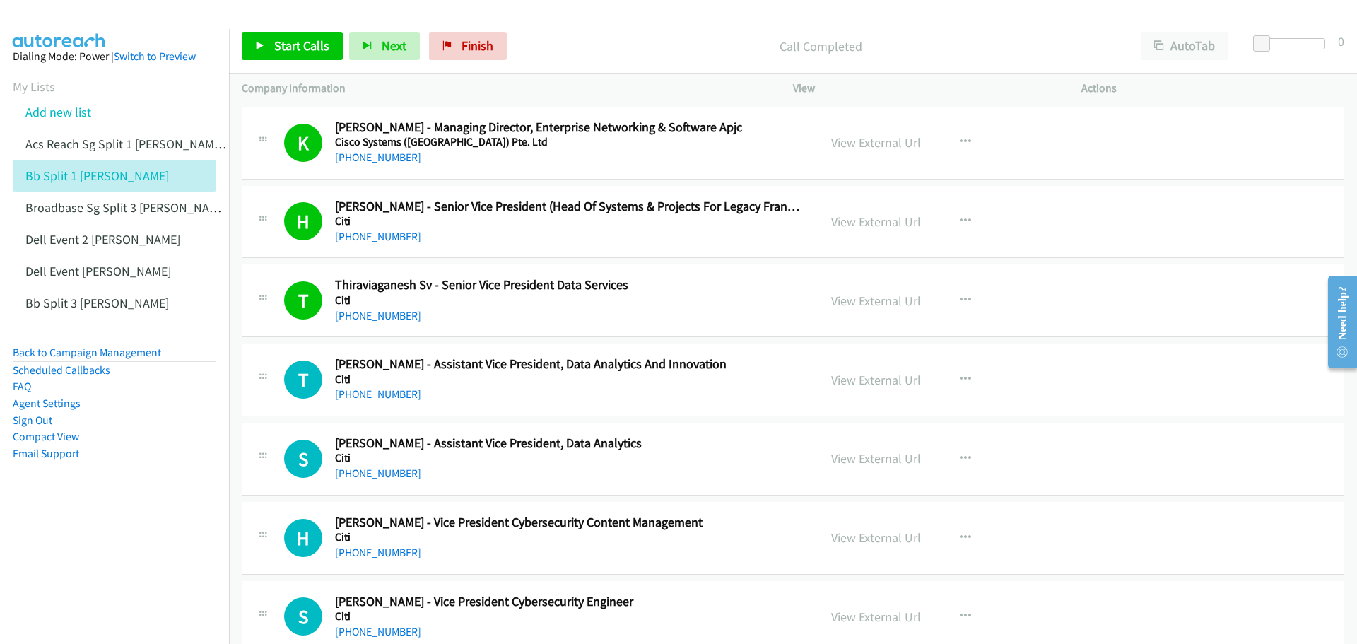
scroll to position [16470, 0]
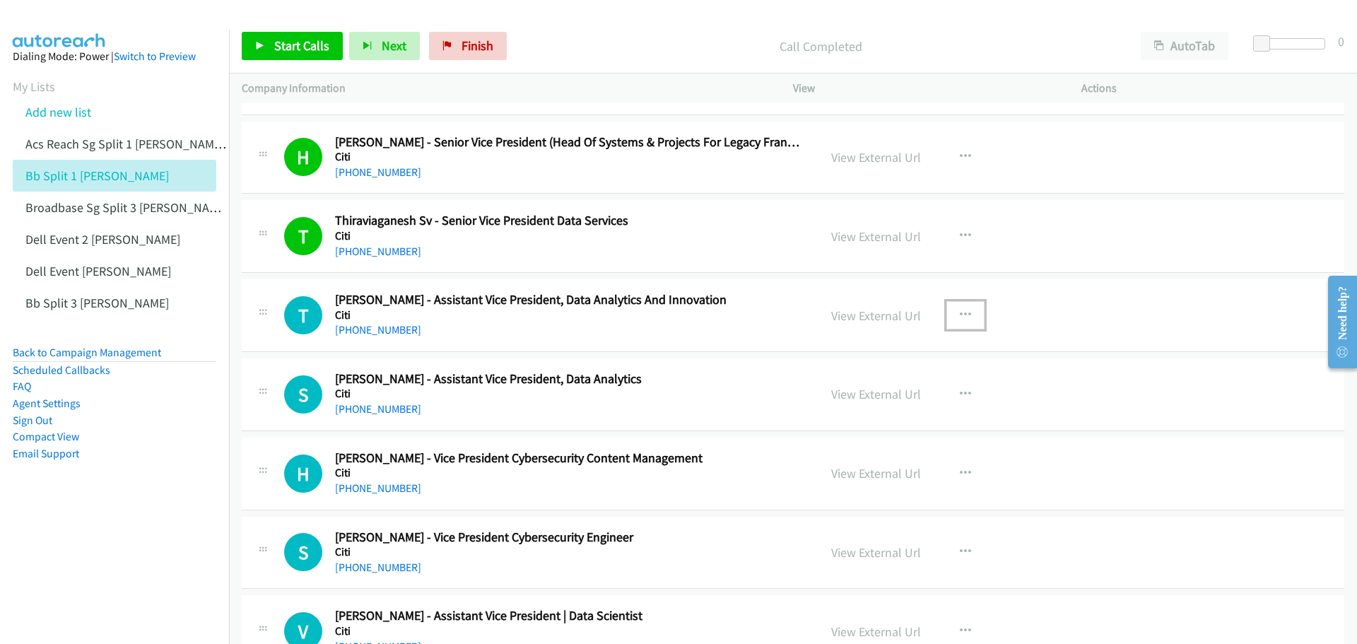
click at [960, 312] on icon "button" at bounding box center [965, 315] width 11 height 11
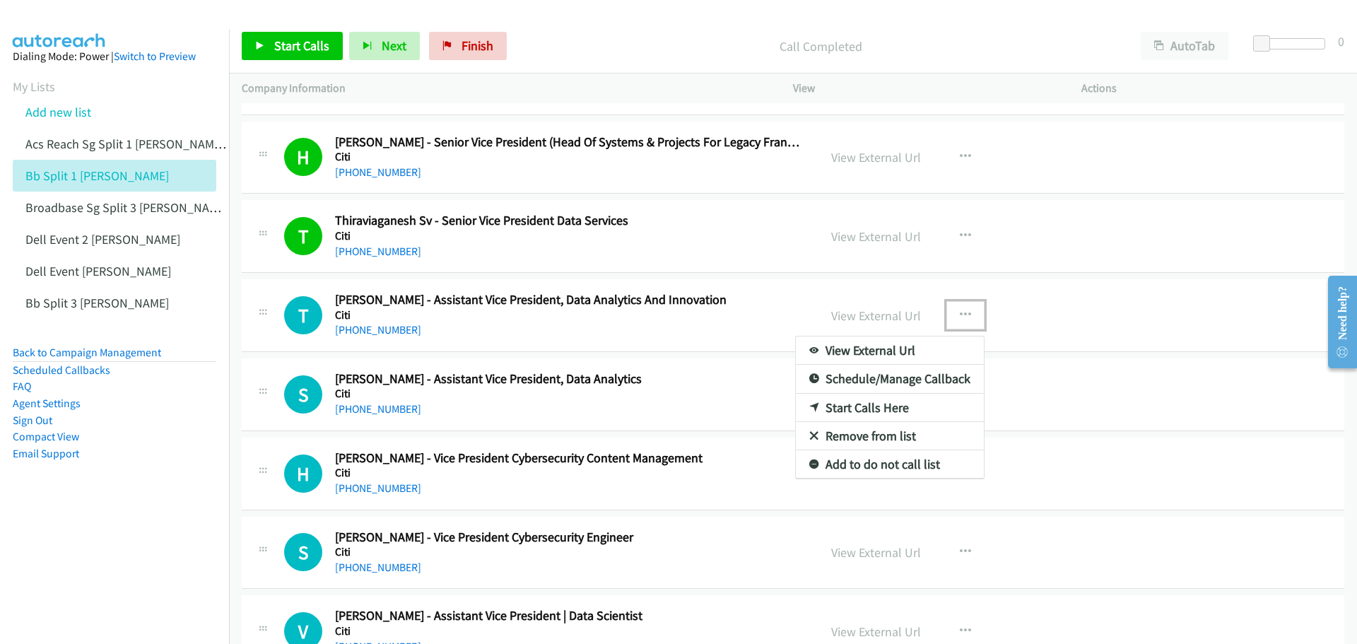
click at [877, 404] on link "Start Calls Here" at bounding box center [890, 408] width 188 height 28
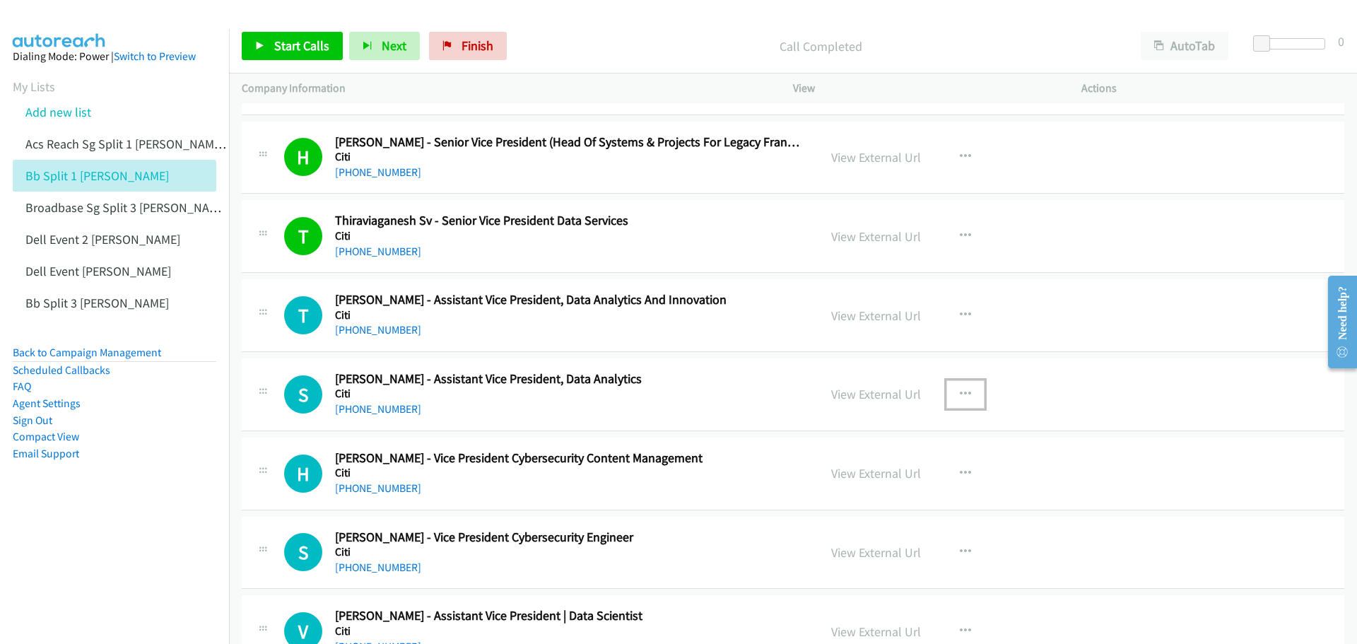
click at [961, 394] on icon "button" at bounding box center [965, 394] width 11 height 11
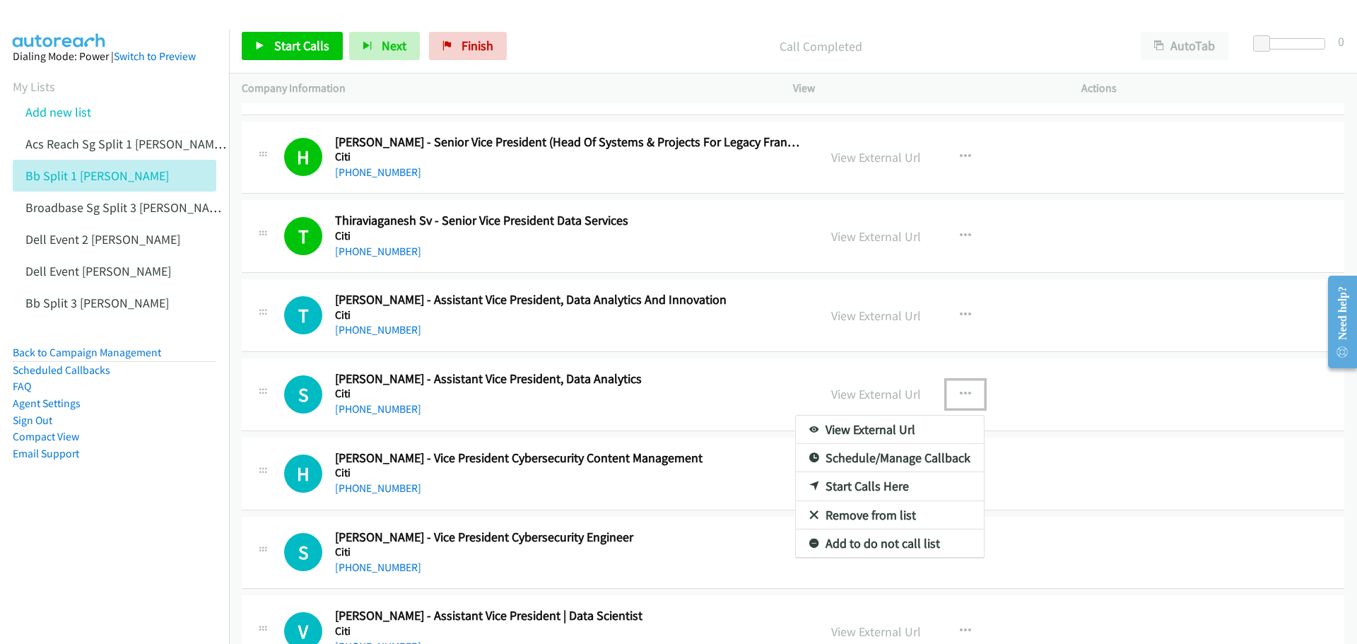
click at [896, 484] on link "Start Calls Here" at bounding box center [890, 486] width 188 height 28
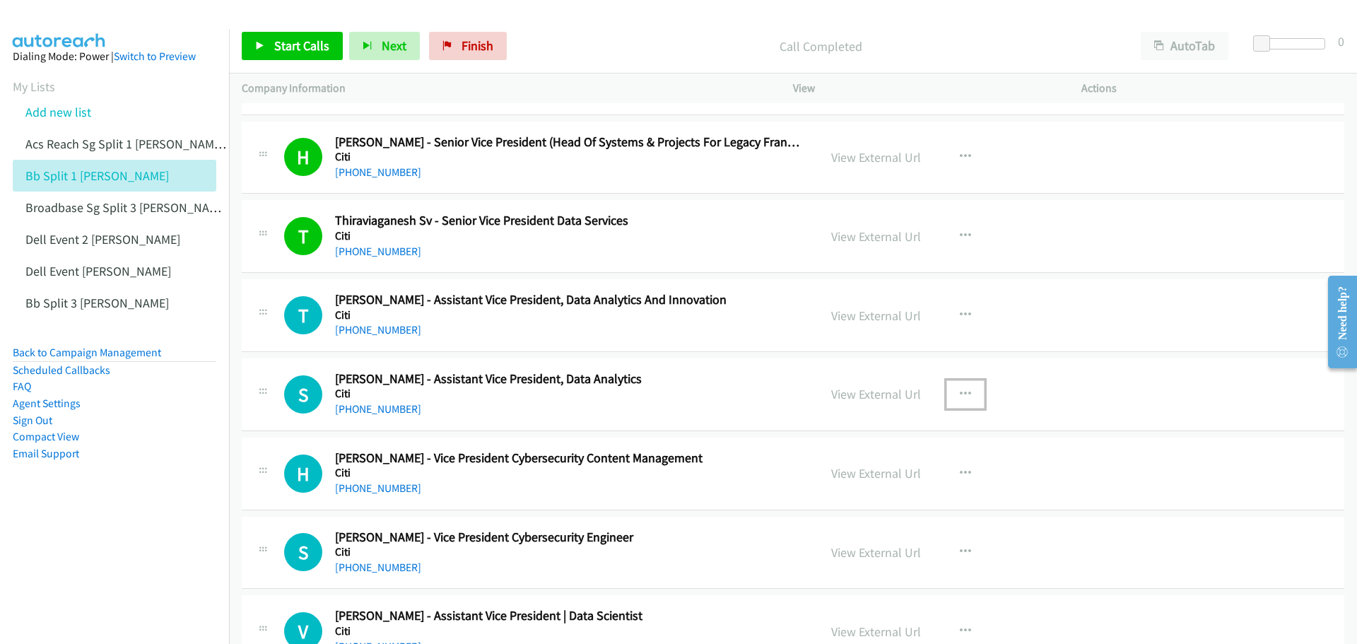
click at [963, 392] on icon "button" at bounding box center [965, 394] width 11 height 11
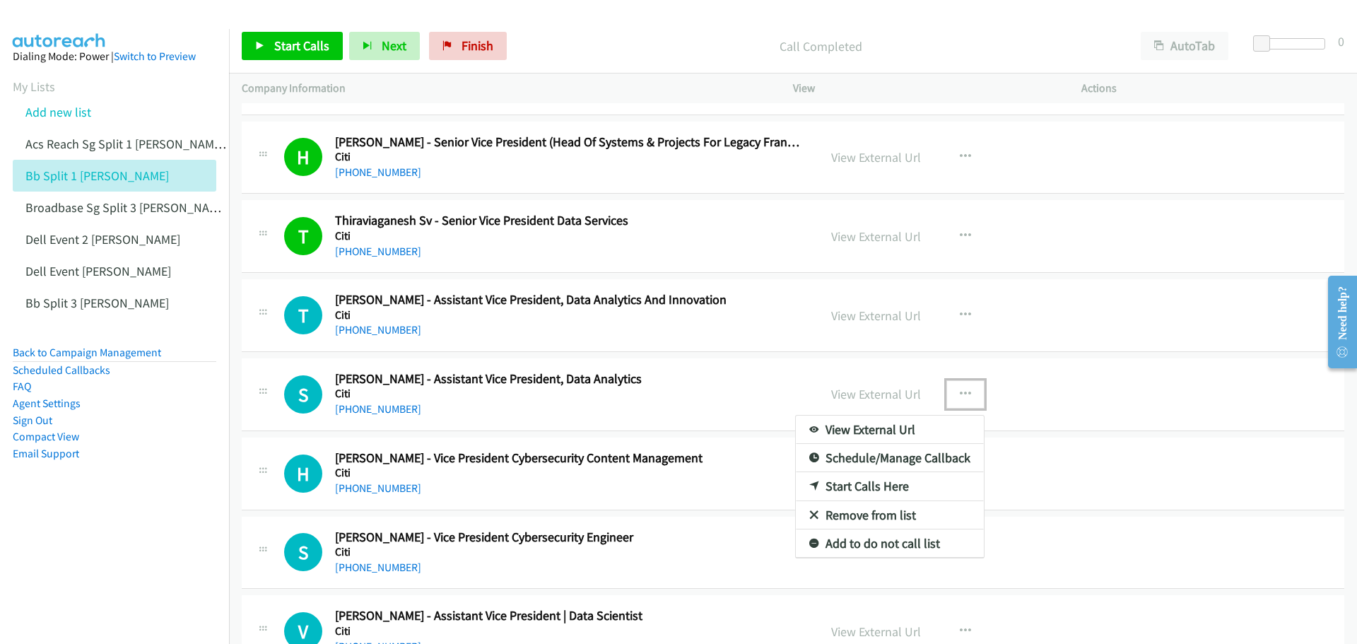
click at [853, 484] on link "Start Calls Here" at bounding box center [890, 486] width 188 height 28
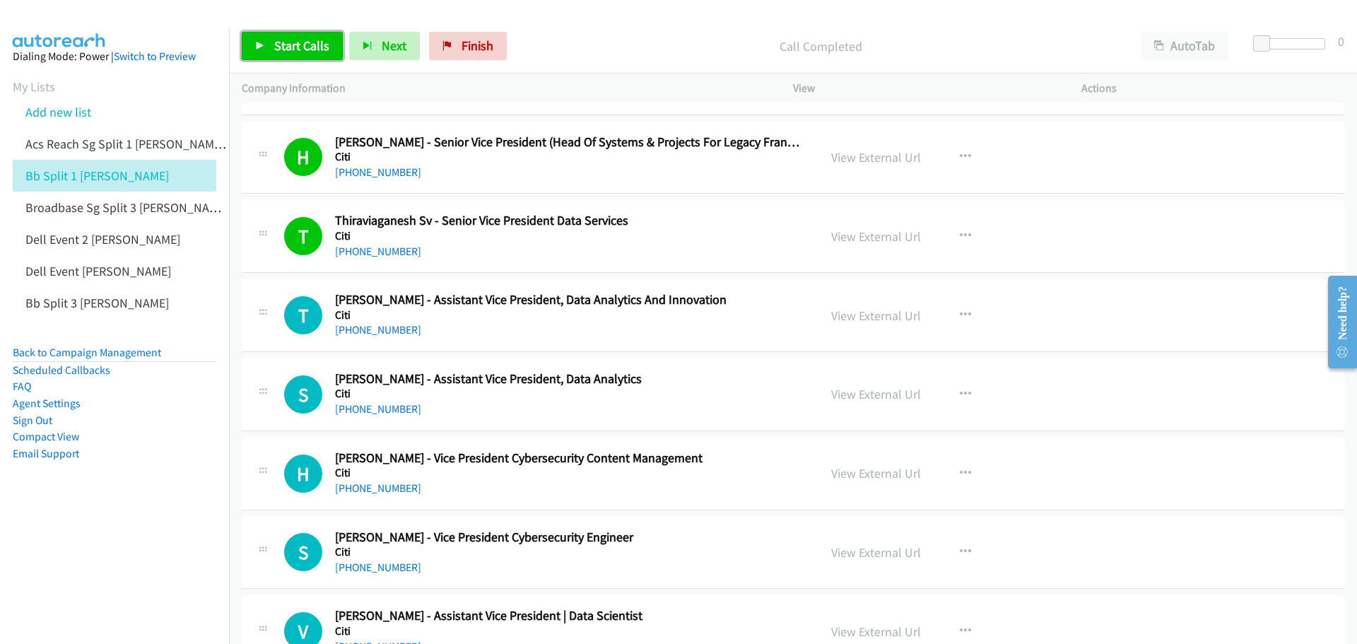
click at [279, 43] on span "Start Calls" at bounding box center [301, 45] width 55 height 16
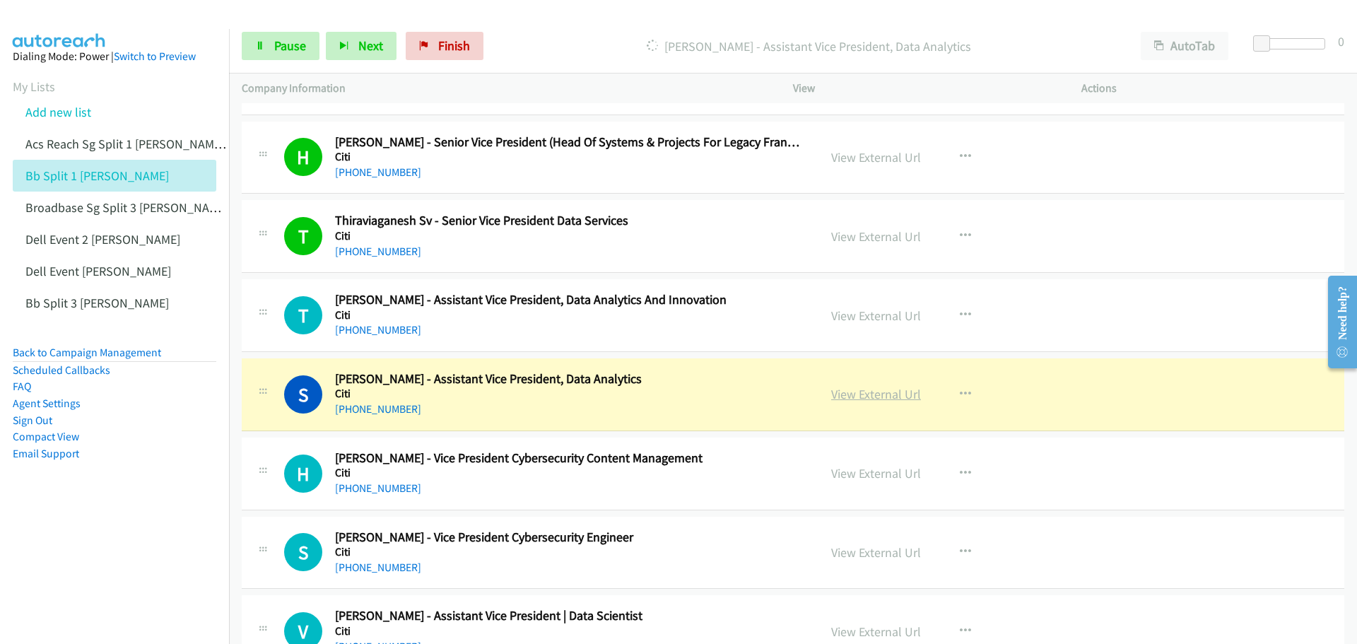
click at [886, 397] on link "View External Url" at bounding box center [876, 394] width 90 height 16
click at [281, 45] on span "Pause" at bounding box center [290, 45] width 32 height 16
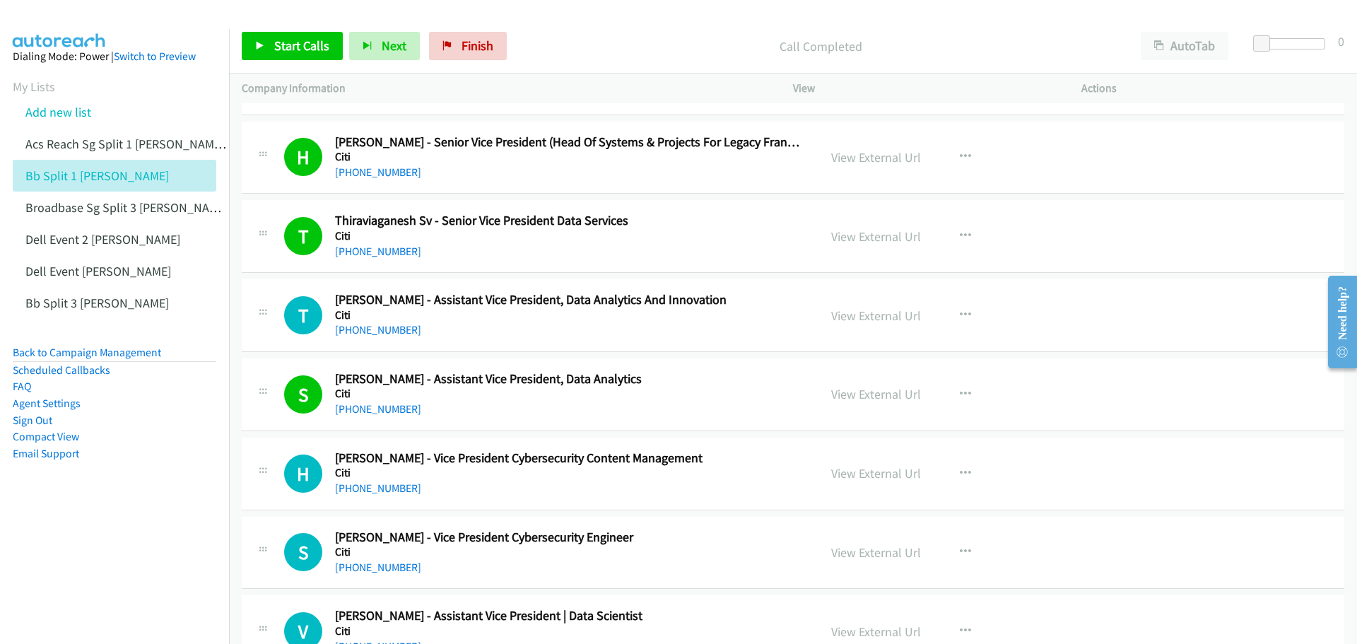
scroll to position [16541, 0]
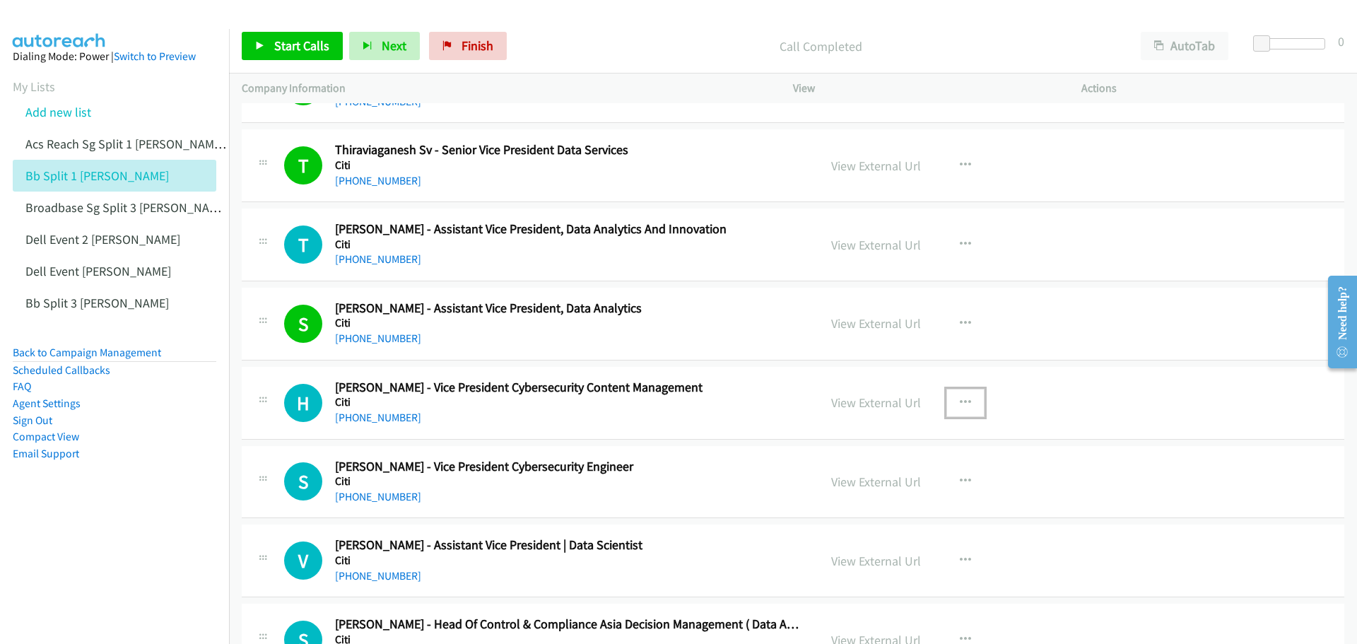
click at [960, 402] on icon "button" at bounding box center [965, 402] width 11 height 11
click at [877, 496] on link "Start Calls Here" at bounding box center [890, 495] width 188 height 28
click at [288, 36] on link "Start Calls" at bounding box center [292, 46] width 101 height 28
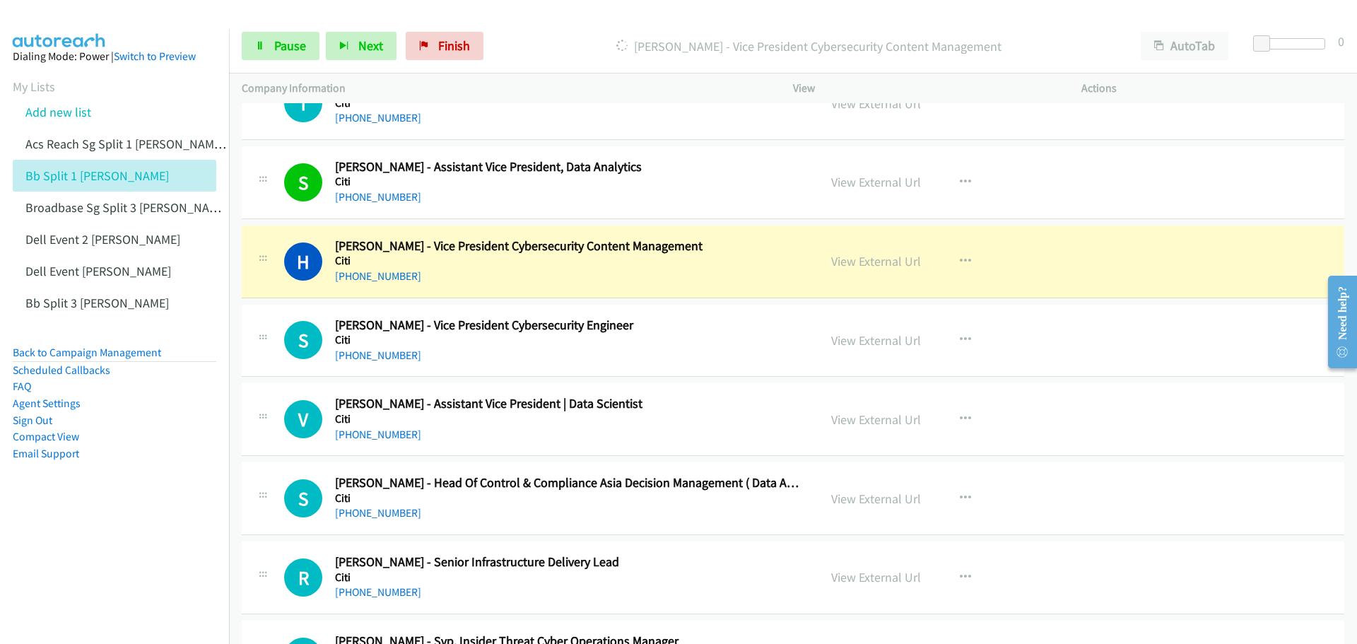
scroll to position [16612, 0]
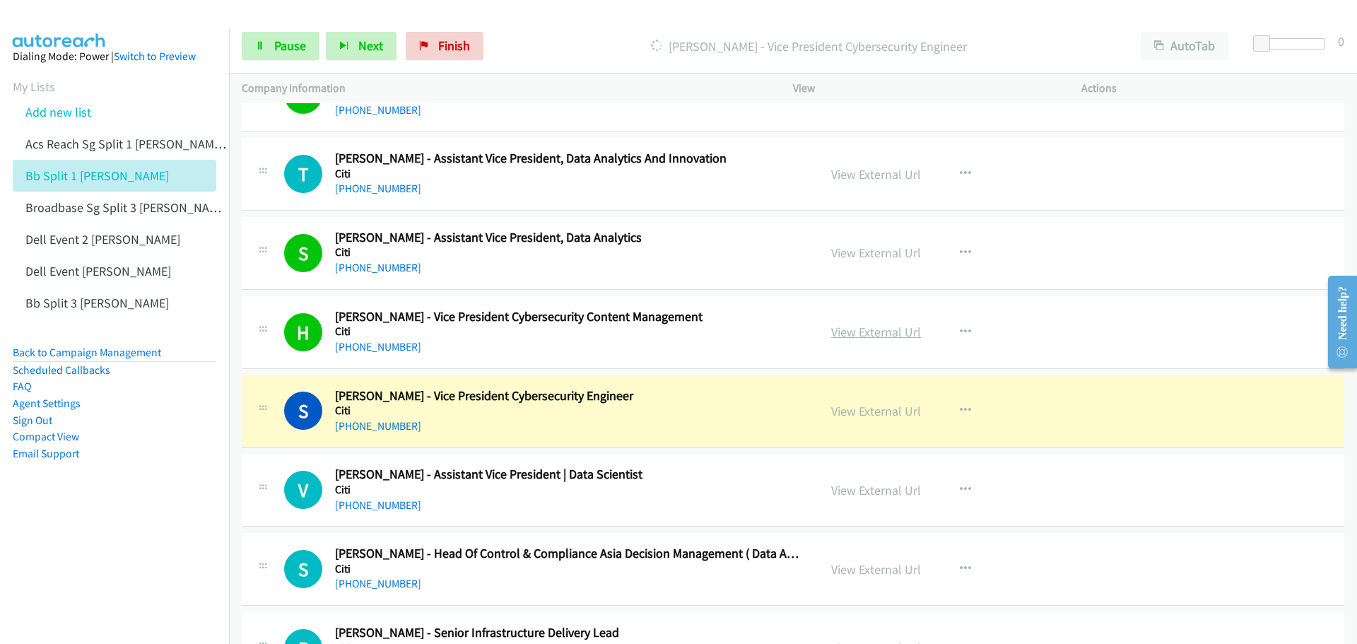
click at [870, 336] on link "View External Url" at bounding box center [876, 332] width 90 height 16
click at [281, 49] on span "Pause" at bounding box center [290, 45] width 32 height 16
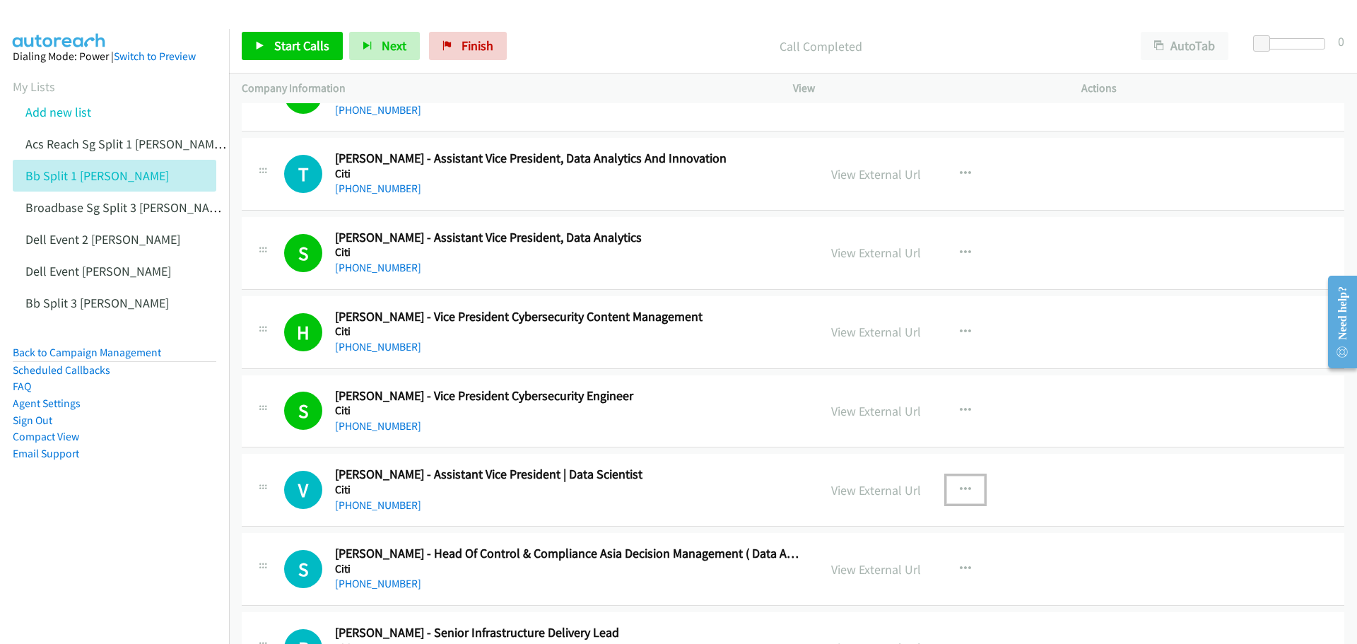
click at [960, 488] on icon "button" at bounding box center [965, 489] width 11 height 11
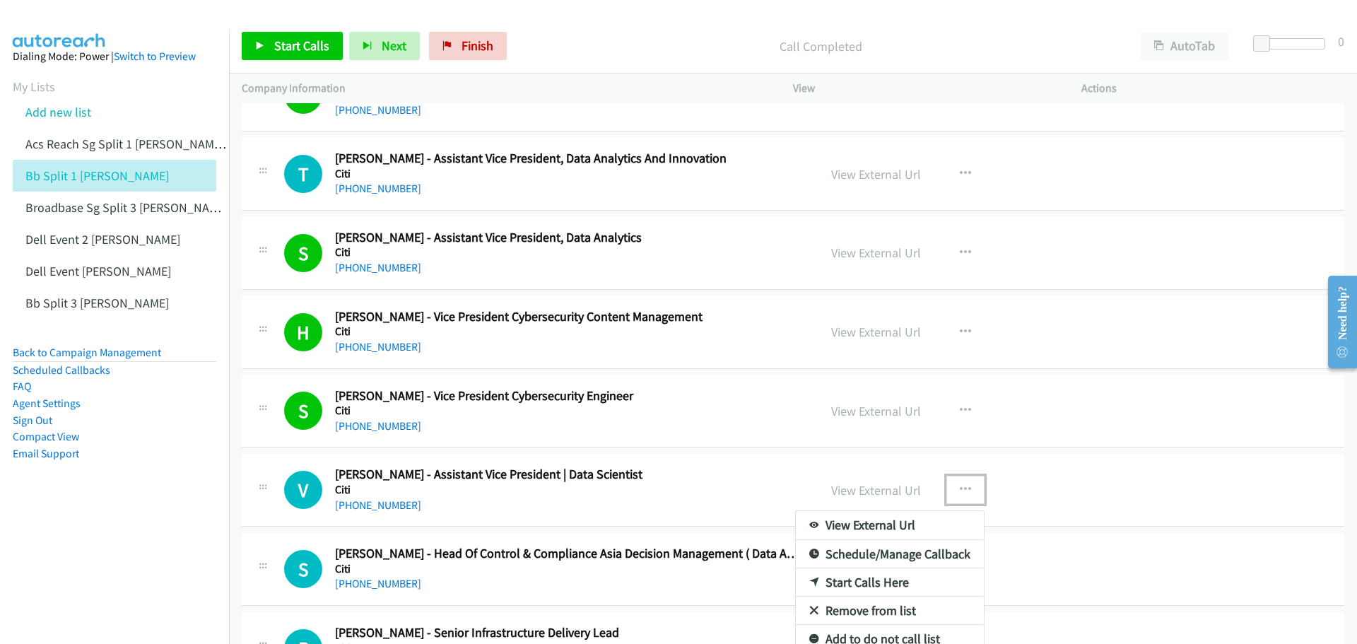
click at [881, 582] on link "Start Calls Here" at bounding box center [890, 582] width 188 height 28
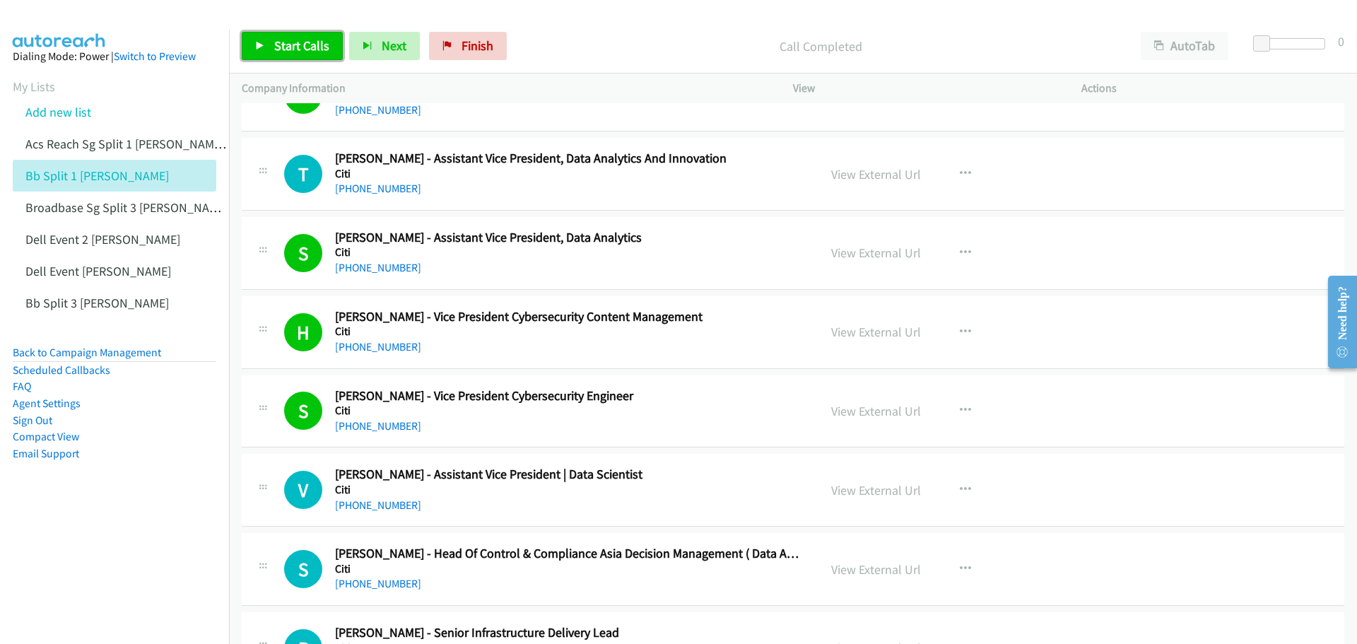
click at [290, 45] on span "Start Calls" at bounding box center [301, 45] width 55 height 16
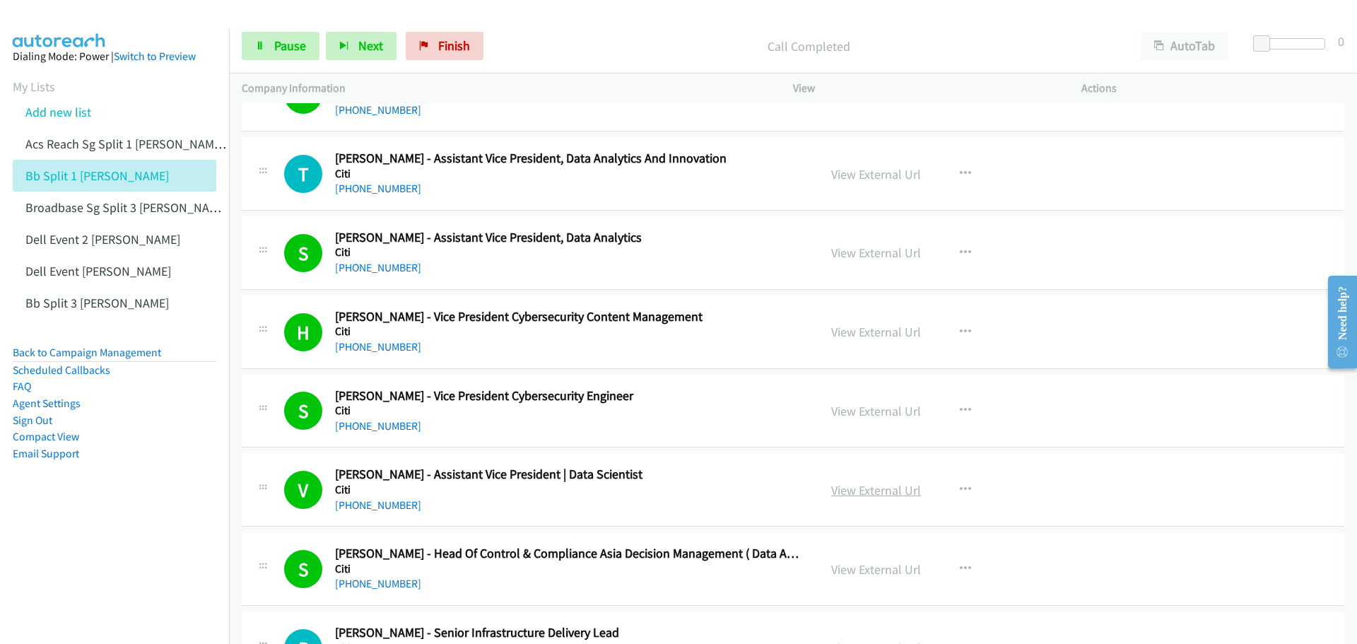
click at [888, 486] on link "View External Url" at bounding box center [876, 490] width 90 height 16
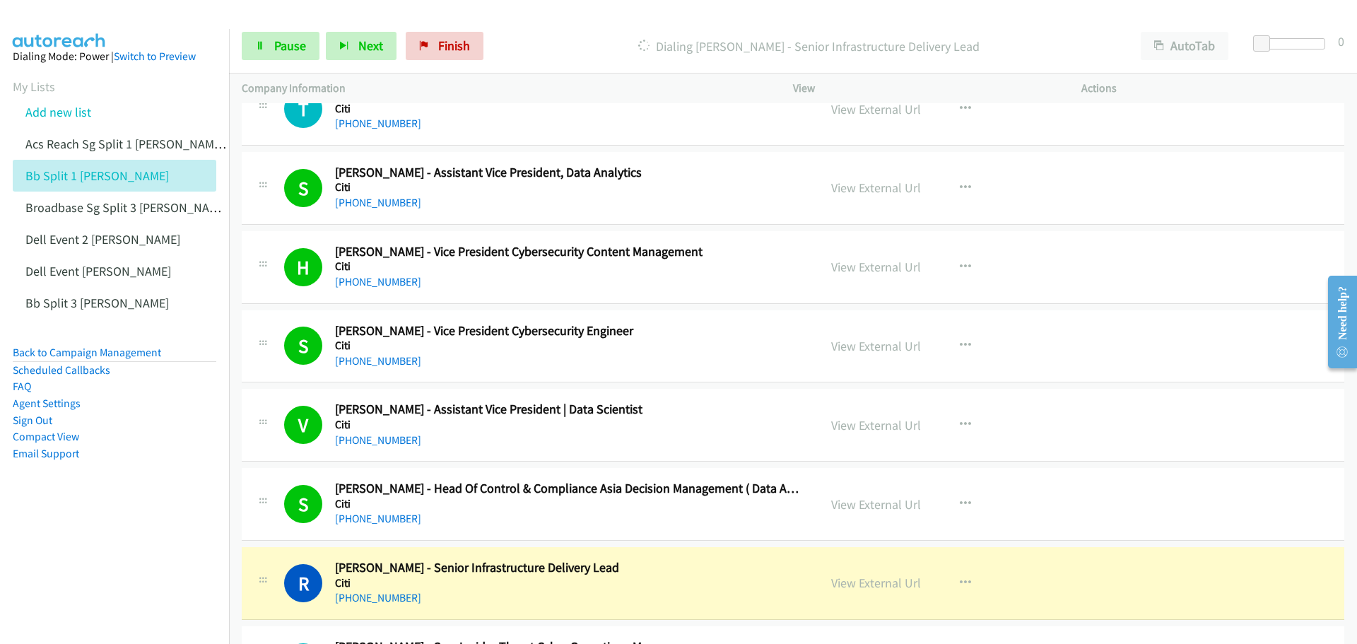
scroll to position [16682, 0]
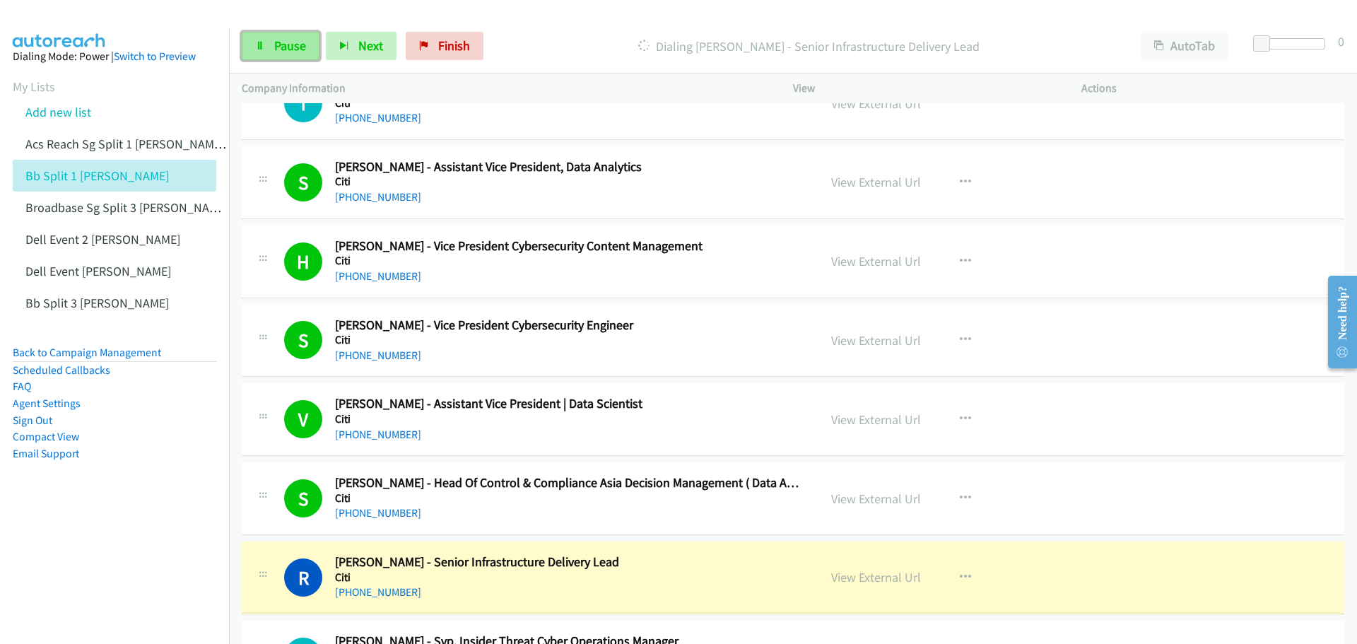
click at [306, 41] on link "Pause" at bounding box center [281, 46] width 78 height 28
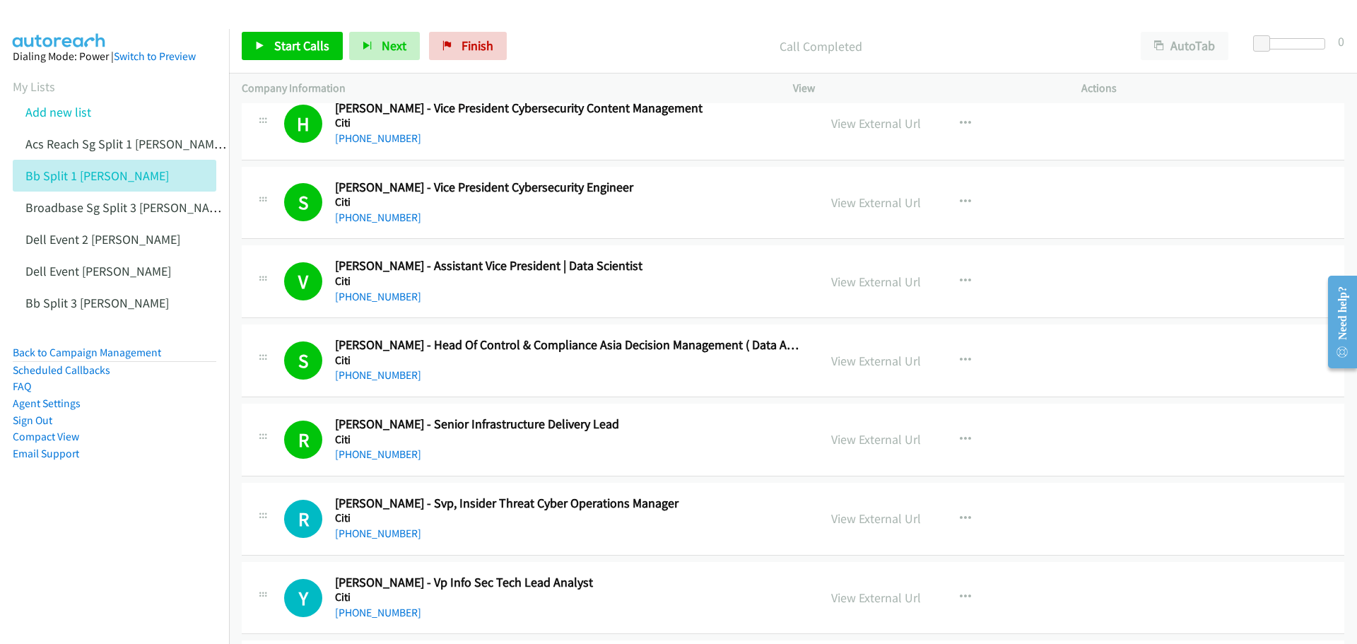
scroll to position [16894, 0]
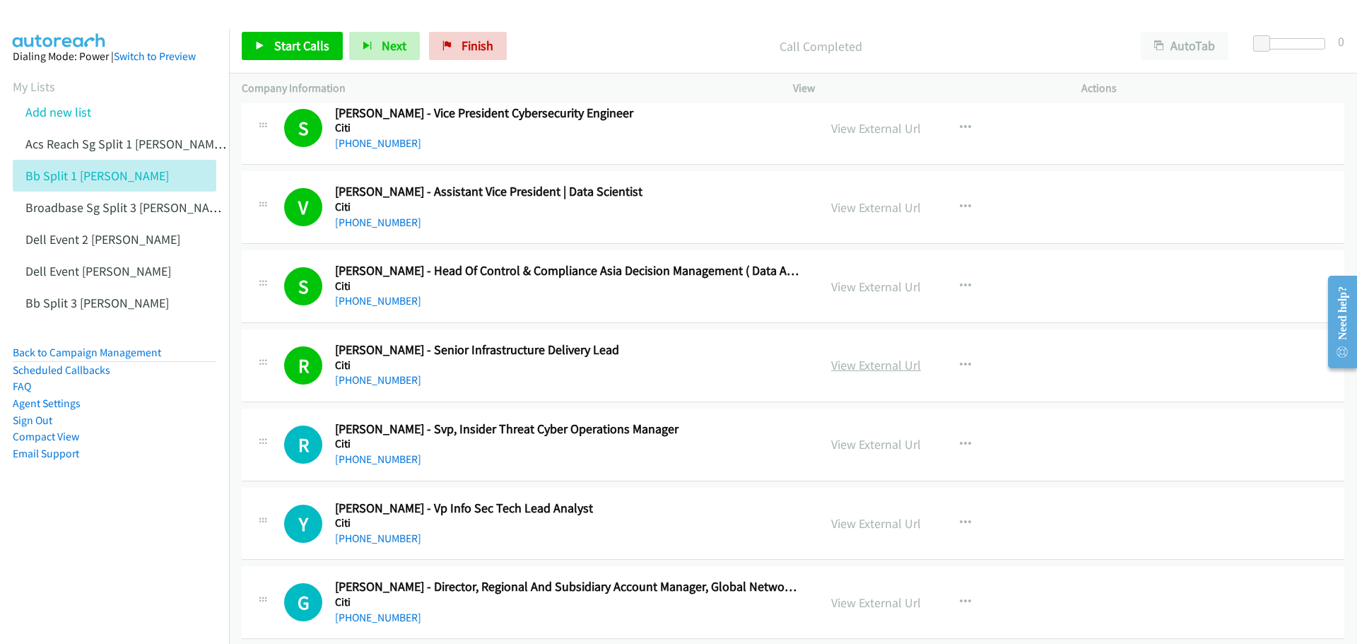
click at [867, 364] on link "View External Url" at bounding box center [876, 365] width 90 height 16
click at [964, 444] on icon "button" at bounding box center [965, 444] width 11 height 11
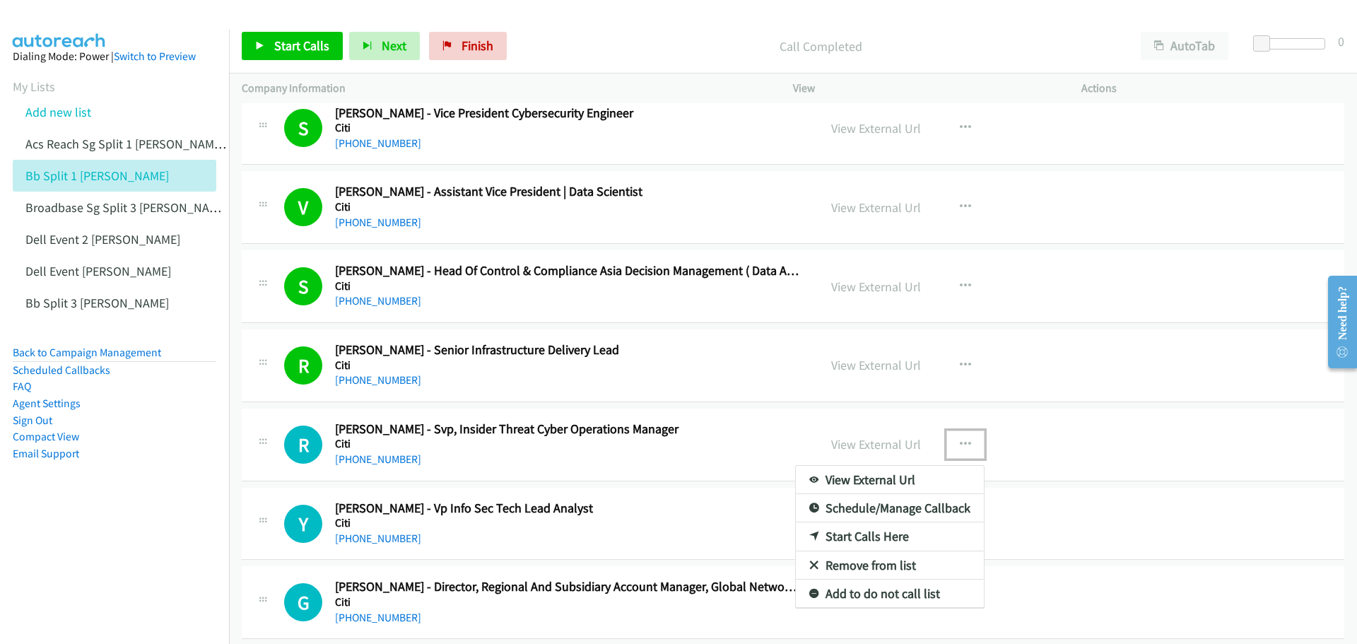
click at [845, 534] on link "Start Calls Here" at bounding box center [890, 536] width 188 height 28
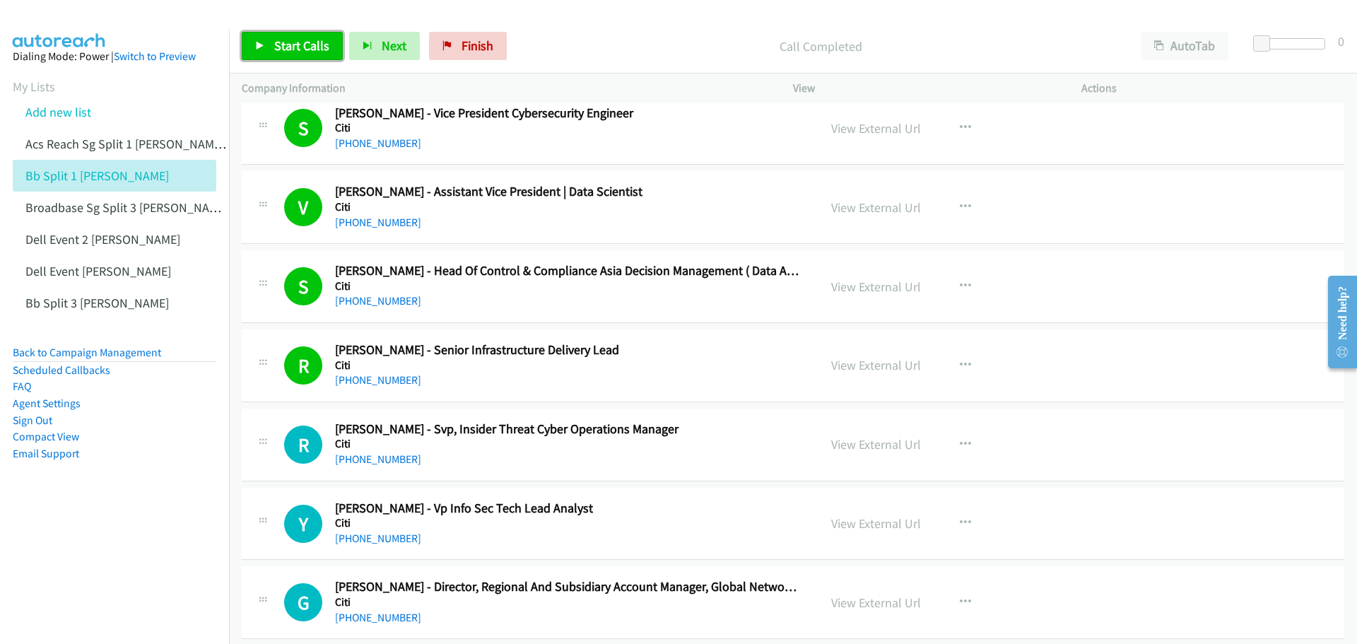
click at [300, 54] on link "Start Calls" at bounding box center [292, 46] width 101 height 28
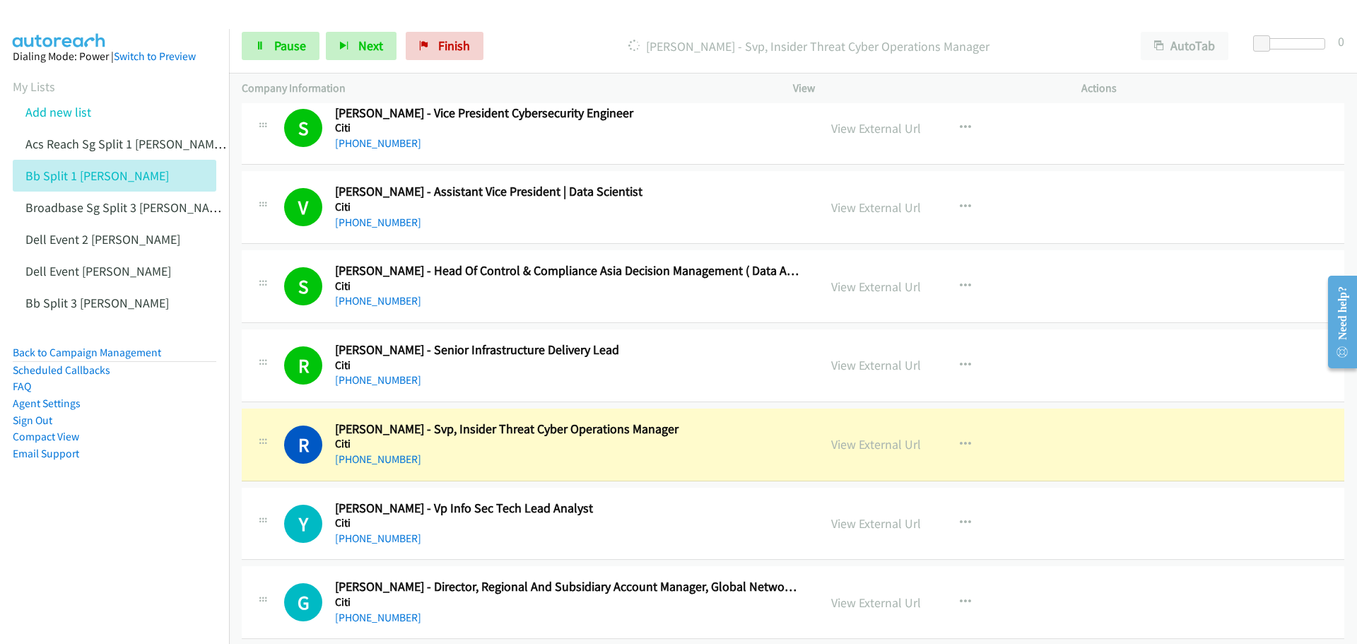
scroll to position [16965, 0]
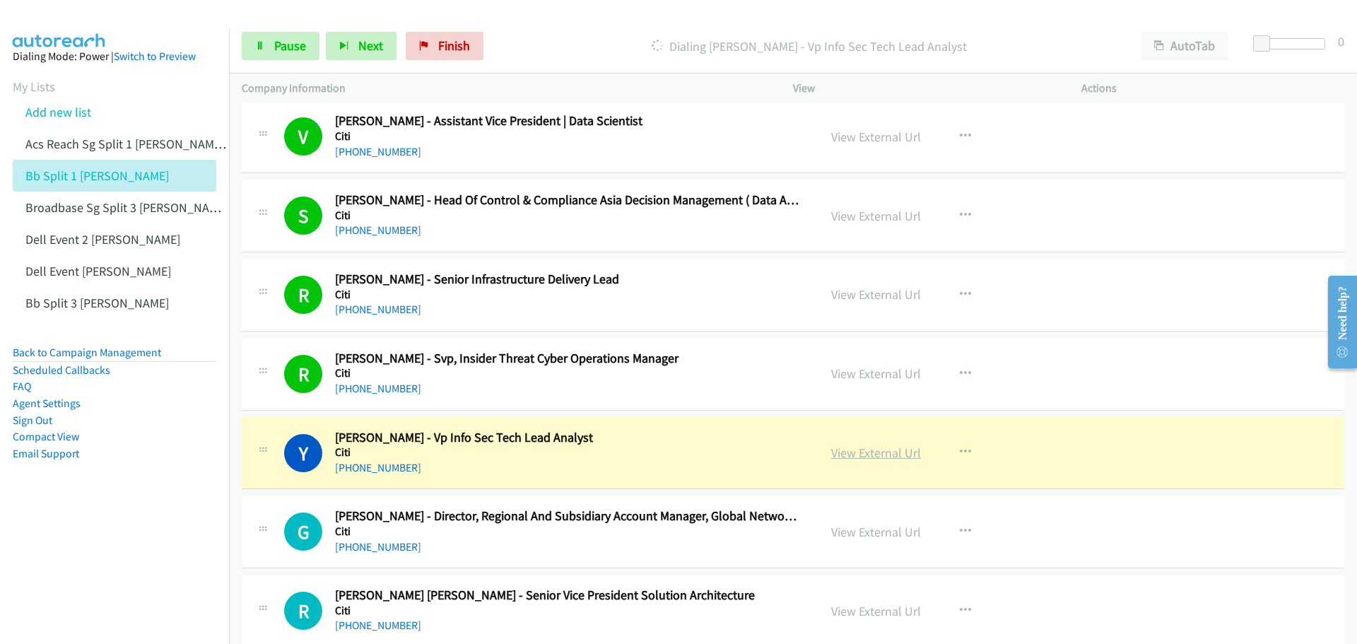
click at [880, 455] on link "View External Url" at bounding box center [876, 453] width 90 height 16
click at [289, 60] on link "Pause" at bounding box center [281, 46] width 78 height 28
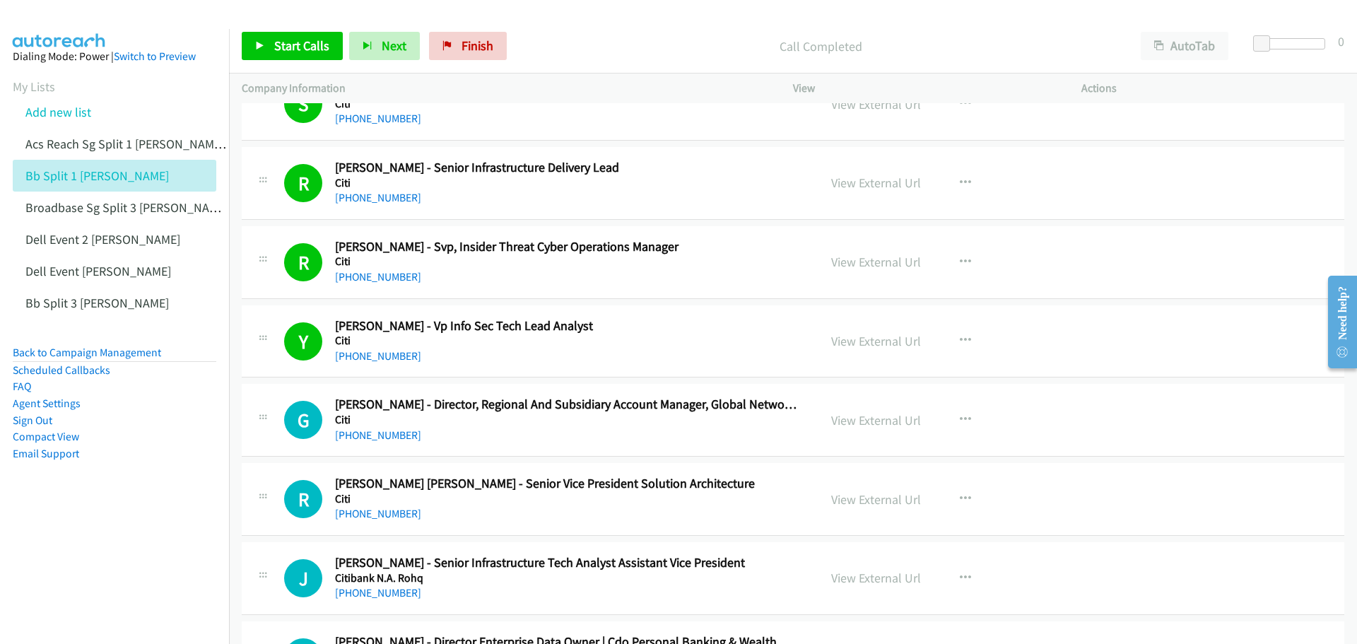
scroll to position [17107, 0]
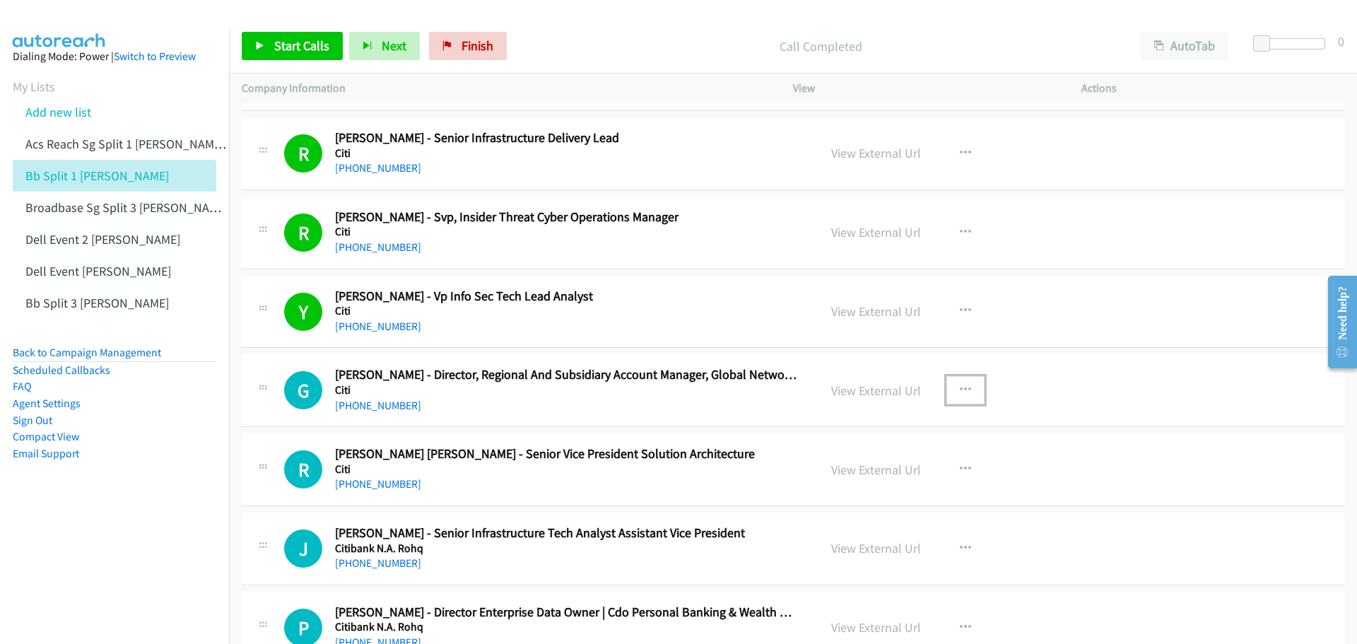
click at [960, 385] on icon "button" at bounding box center [965, 390] width 11 height 11
click at [879, 481] on link "Start Calls Here" at bounding box center [890, 483] width 188 height 28
click at [296, 42] on span "Start Calls" at bounding box center [301, 45] width 55 height 16
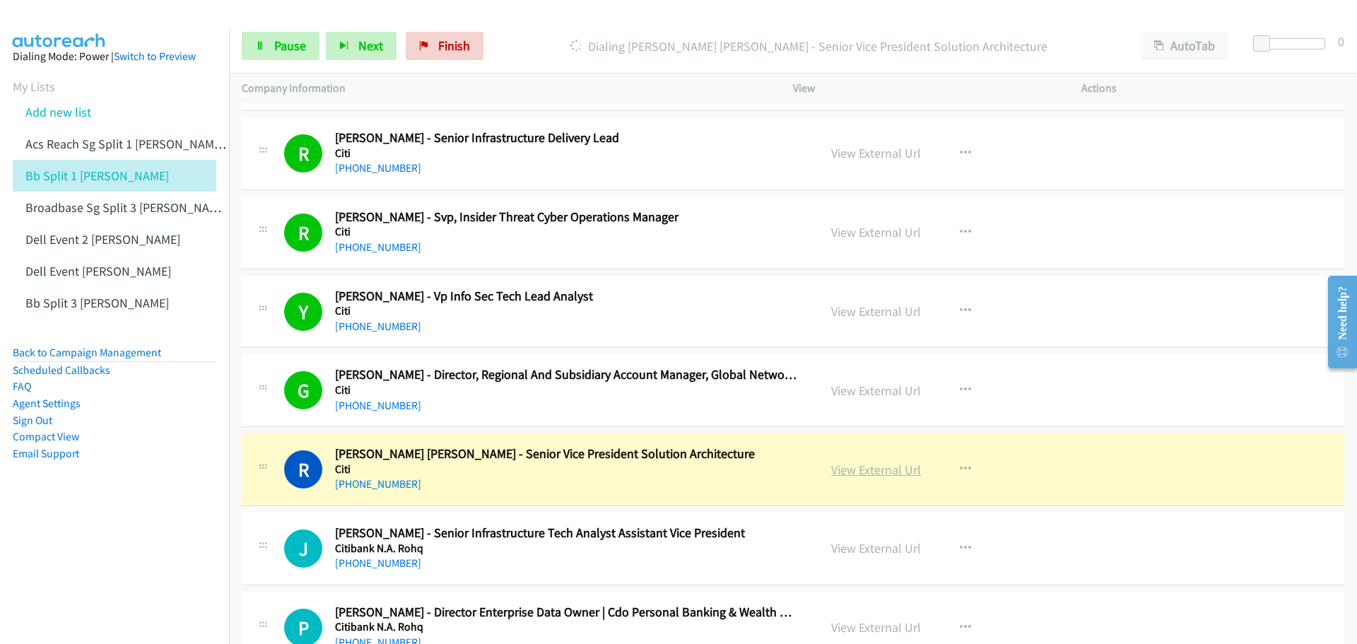
click at [888, 469] on link "View External Url" at bounding box center [876, 470] width 90 height 16
click at [290, 47] on span "Pause" at bounding box center [290, 45] width 32 height 16
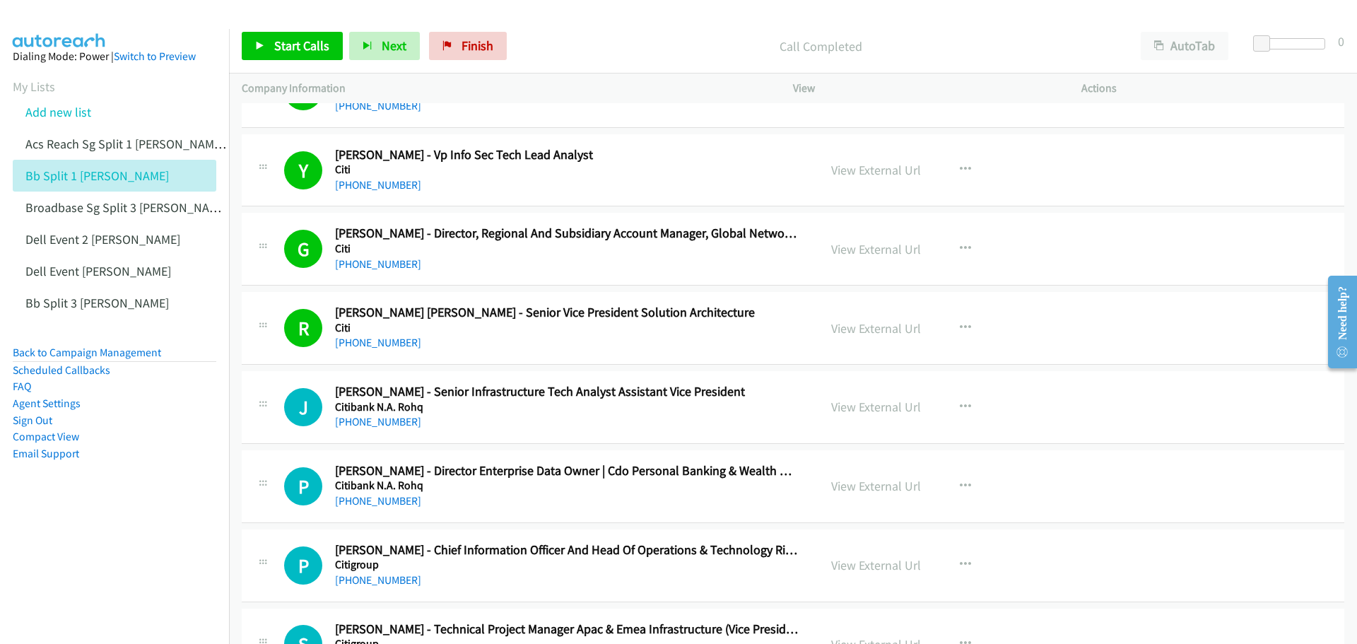
scroll to position [17319, 0]
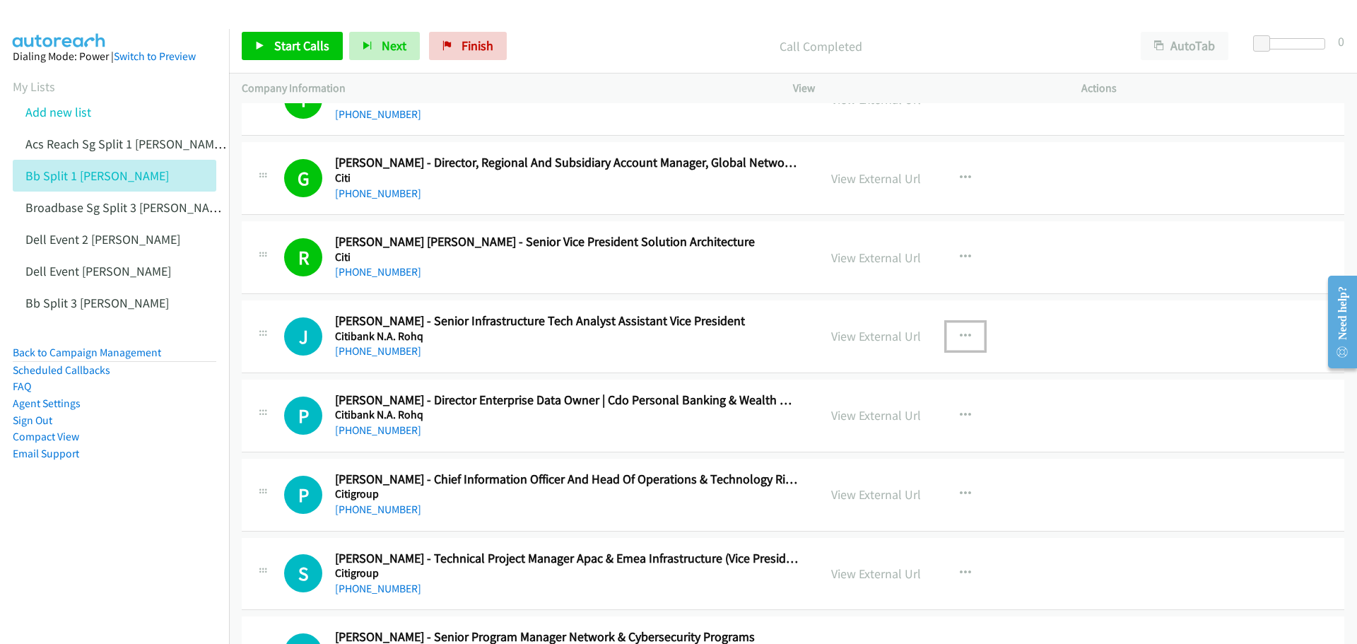
click at [961, 334] on icon "button" at bounding box center [965, 336] width 11 height 11
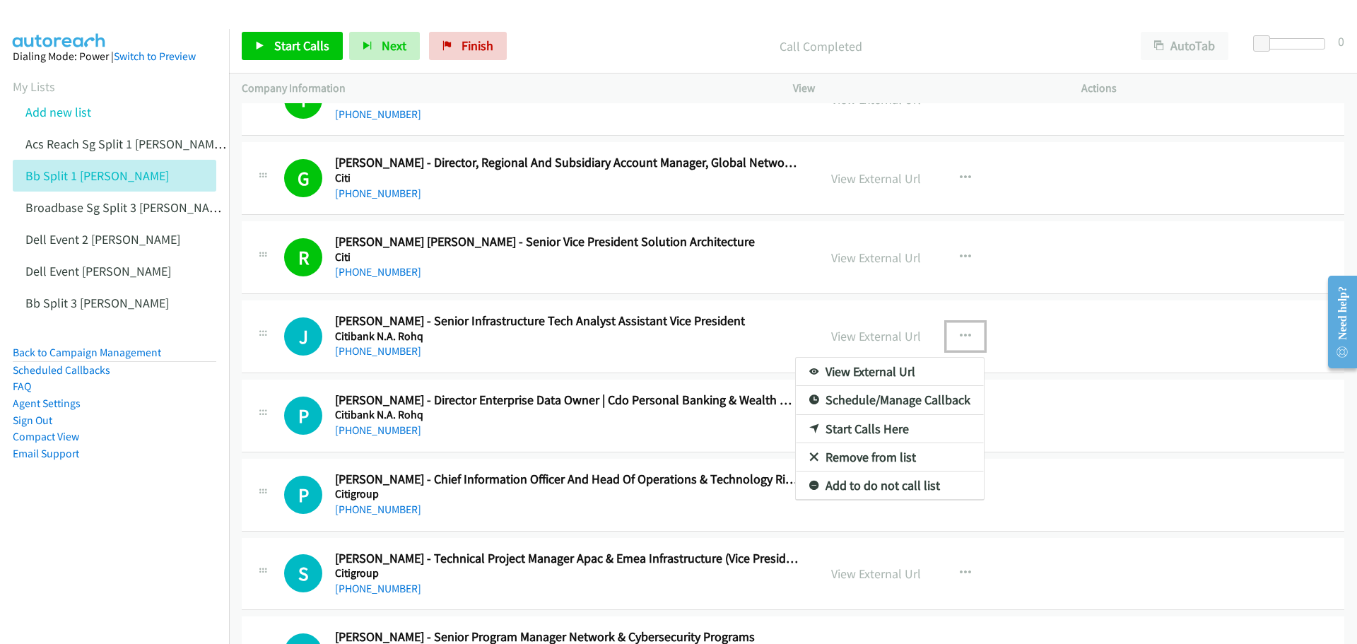
click at [872, 428] on link "Start Calls Here" at bounding box center [890, 429] width 188 height 28
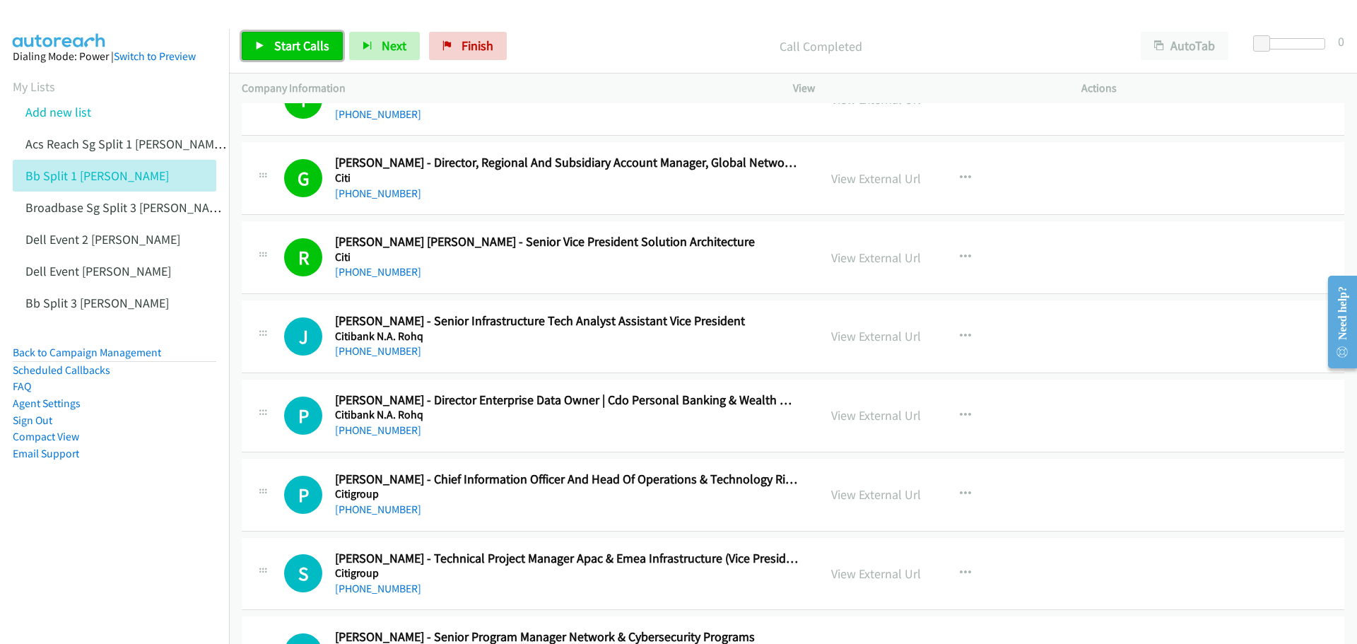
click at [298, 45] on span "Start Calls" at bounding box center [301, 45] width 55 height 16
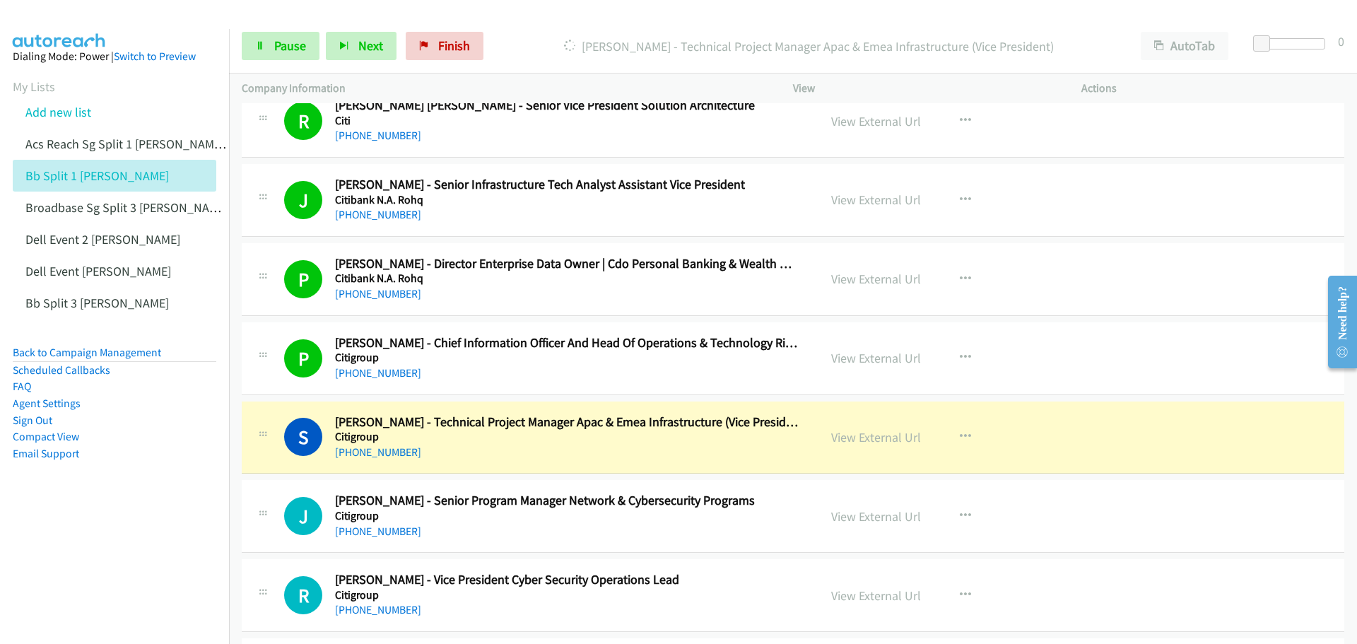
scroll to position [17460, 0]
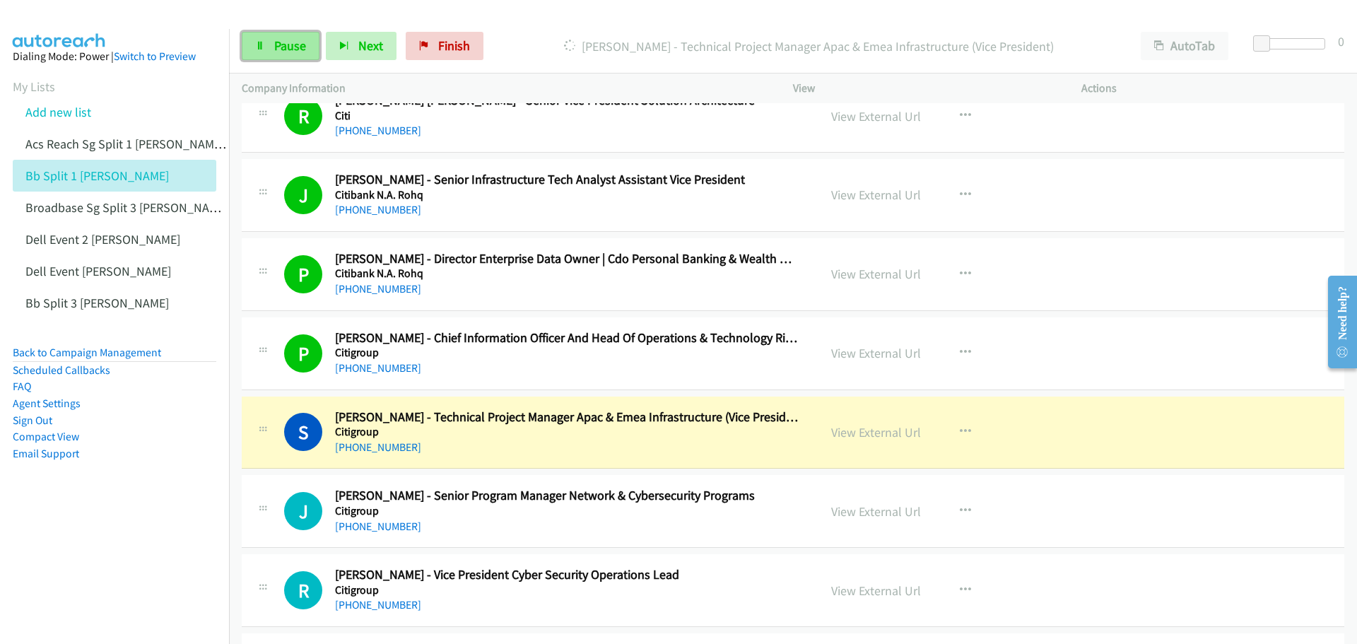
click at [273, 54] on link "Pause" at bounding box center [281, 46] width 78 height 28
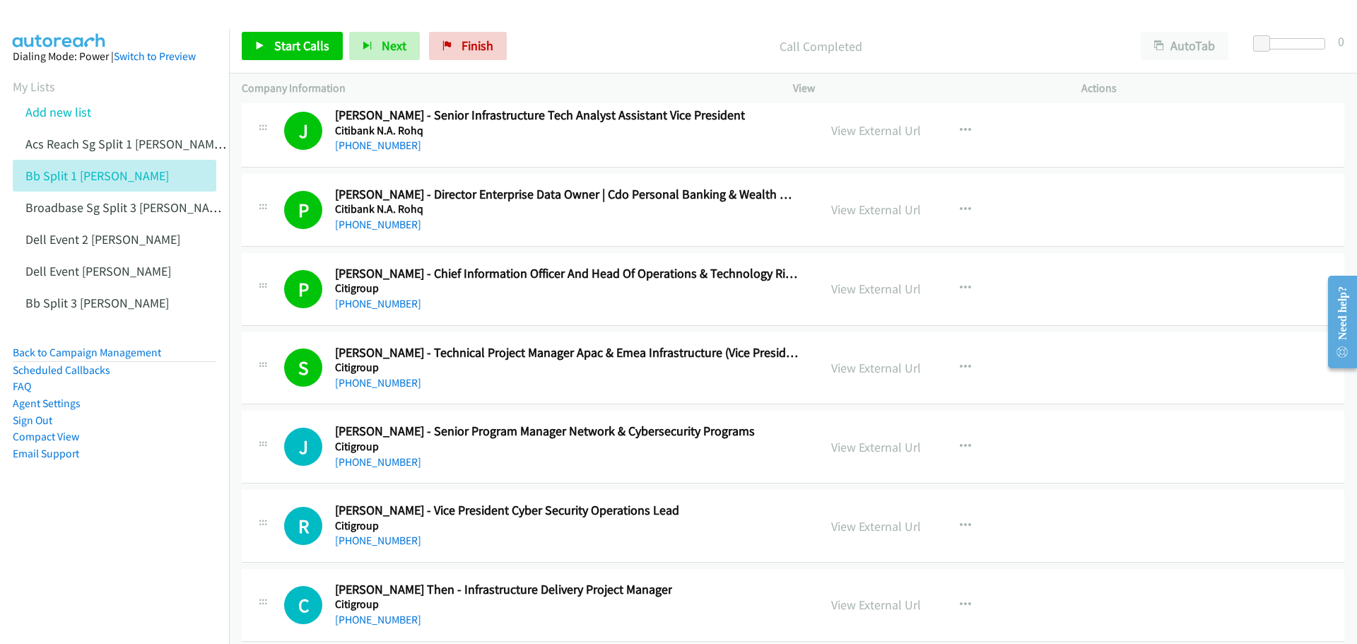
scroll to position [17531, 0]
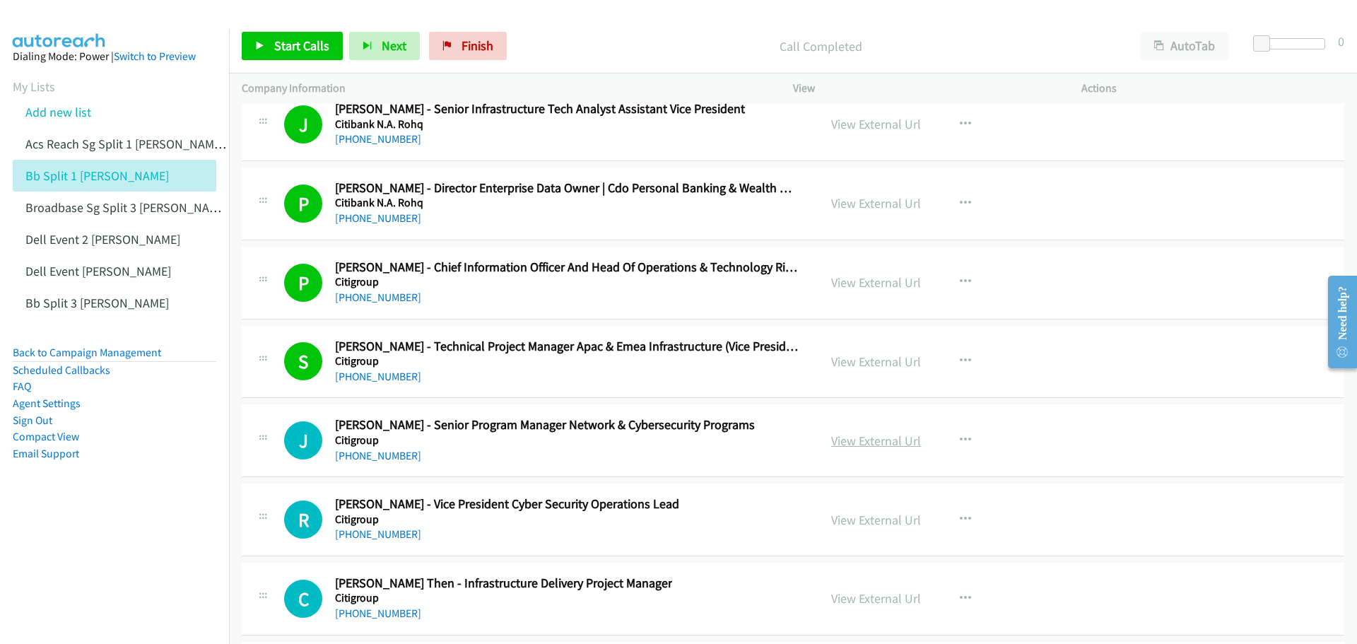
click at [893, 448] on link "View External Url" at bounding box center [876, 441] width 90 height 16
click at [960, 438] on icon "button" at bounding box center [965, 440] width 11 height 11
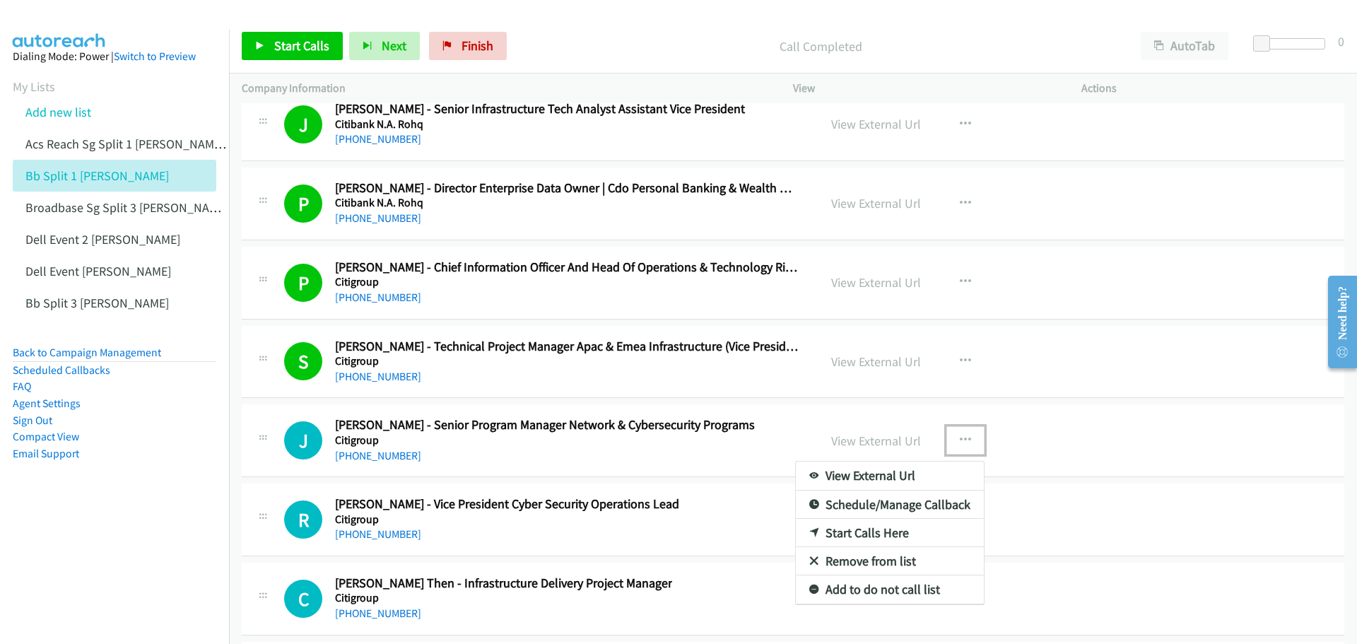
click at [886, 533] on link "Start Calls Here" at bounding box center [890, 533] width 188 height 28
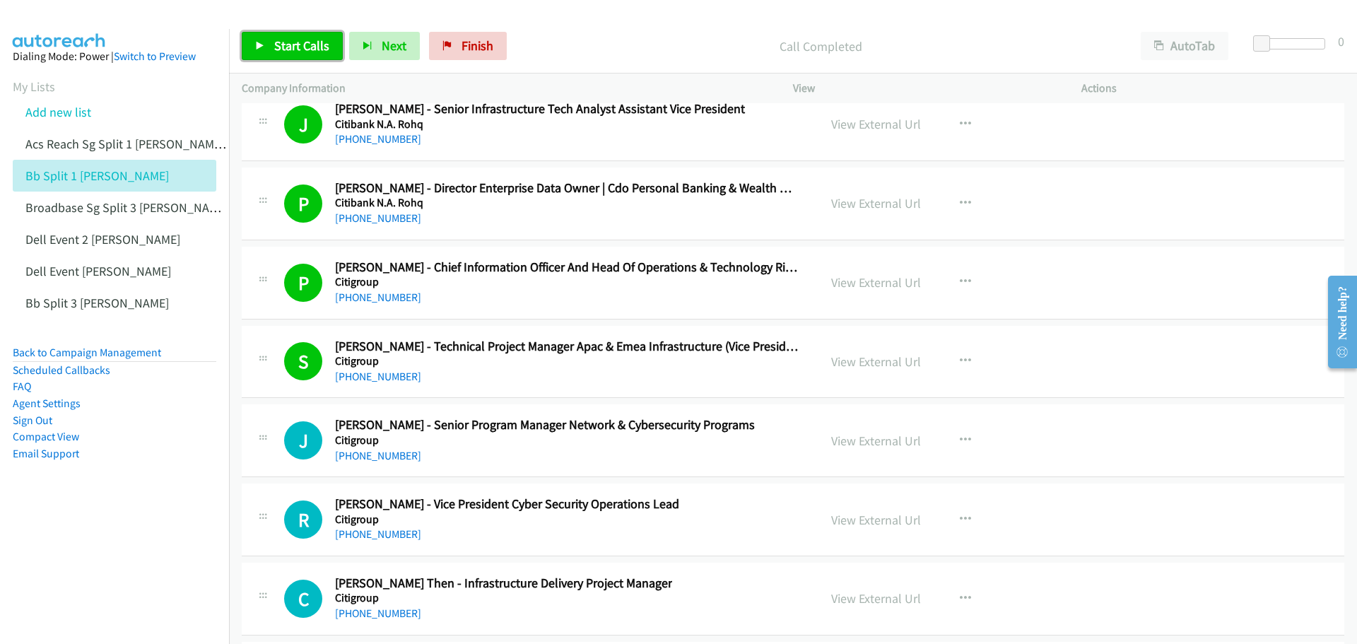
click at [290, 46] on span "Start Calls" at bounding box center [301, 45] width 55 height 16
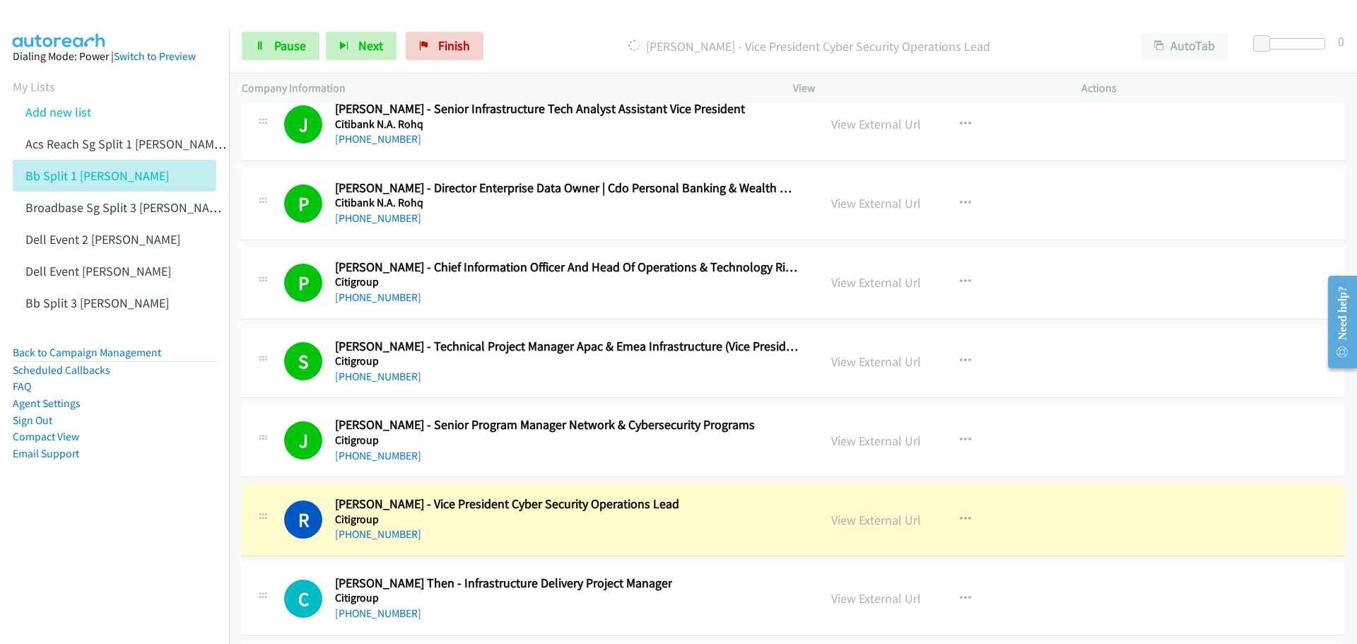
scroll to position [17601, 0]
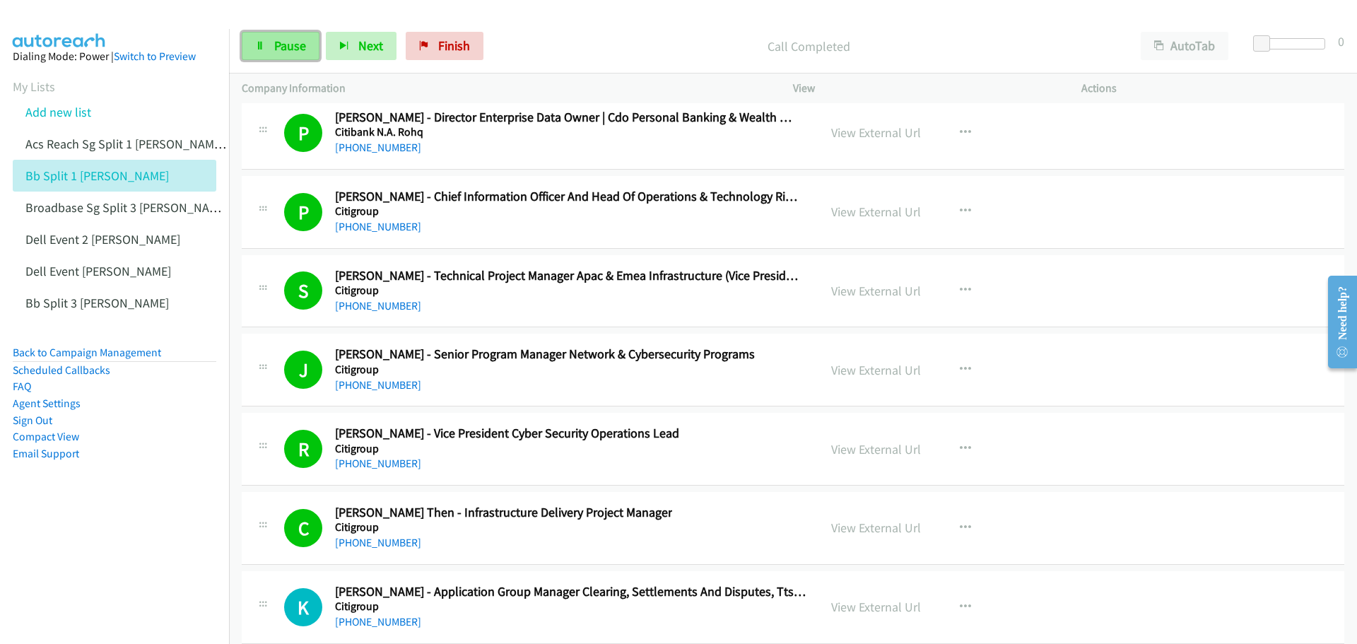
click at [266, 52] on link "Pause" at bounding box center [281, 46] width 78 height 28
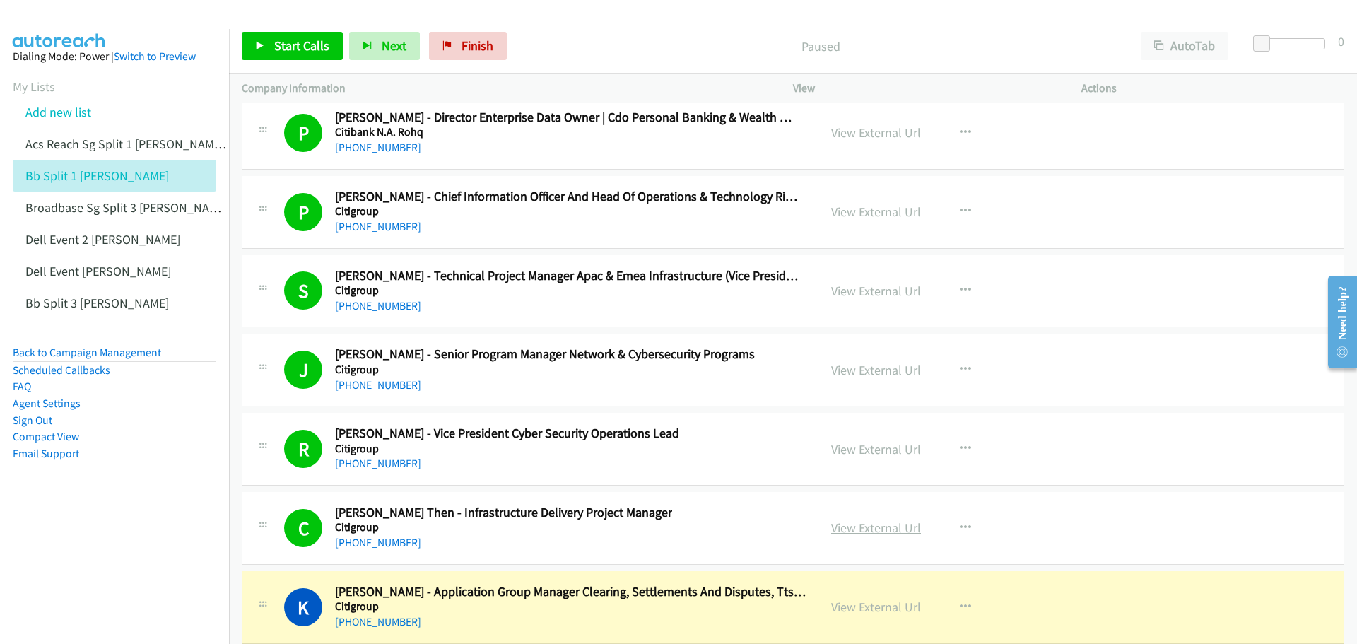
click at [869, 526] on link "View External Url" at bounding box center [876, 528] width 90 height 16
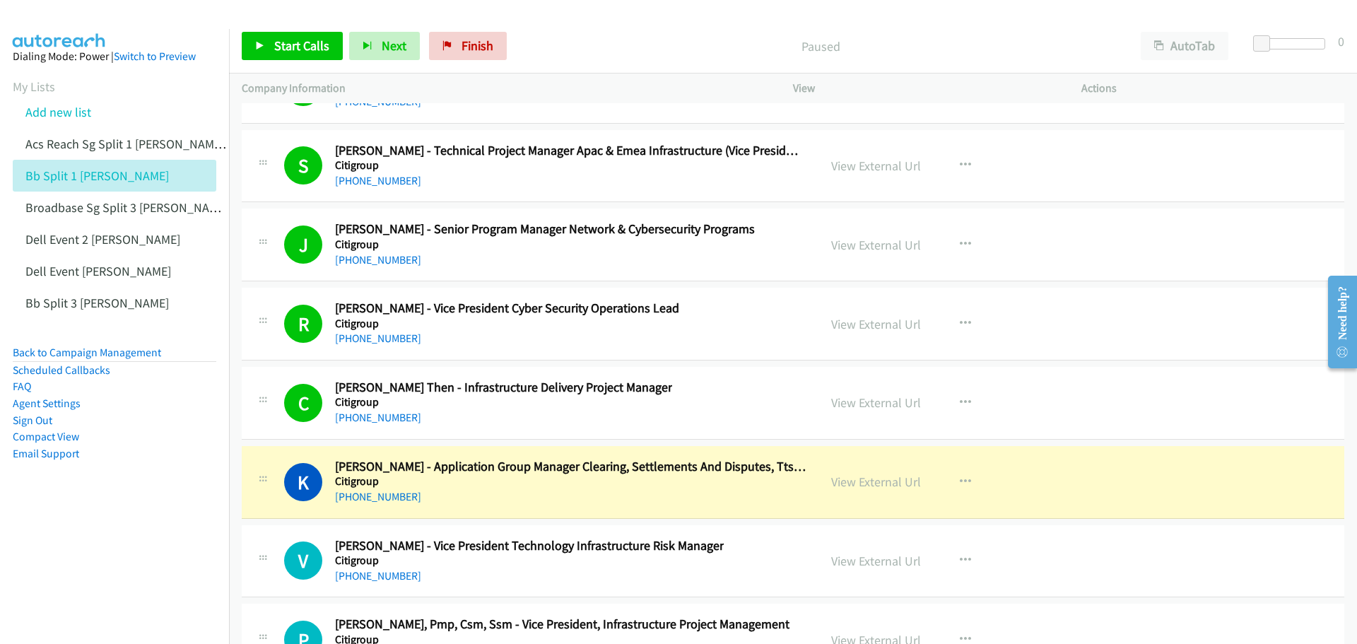
scroll to position [17743, 0]
